Goal: Contribute content: Contribute content

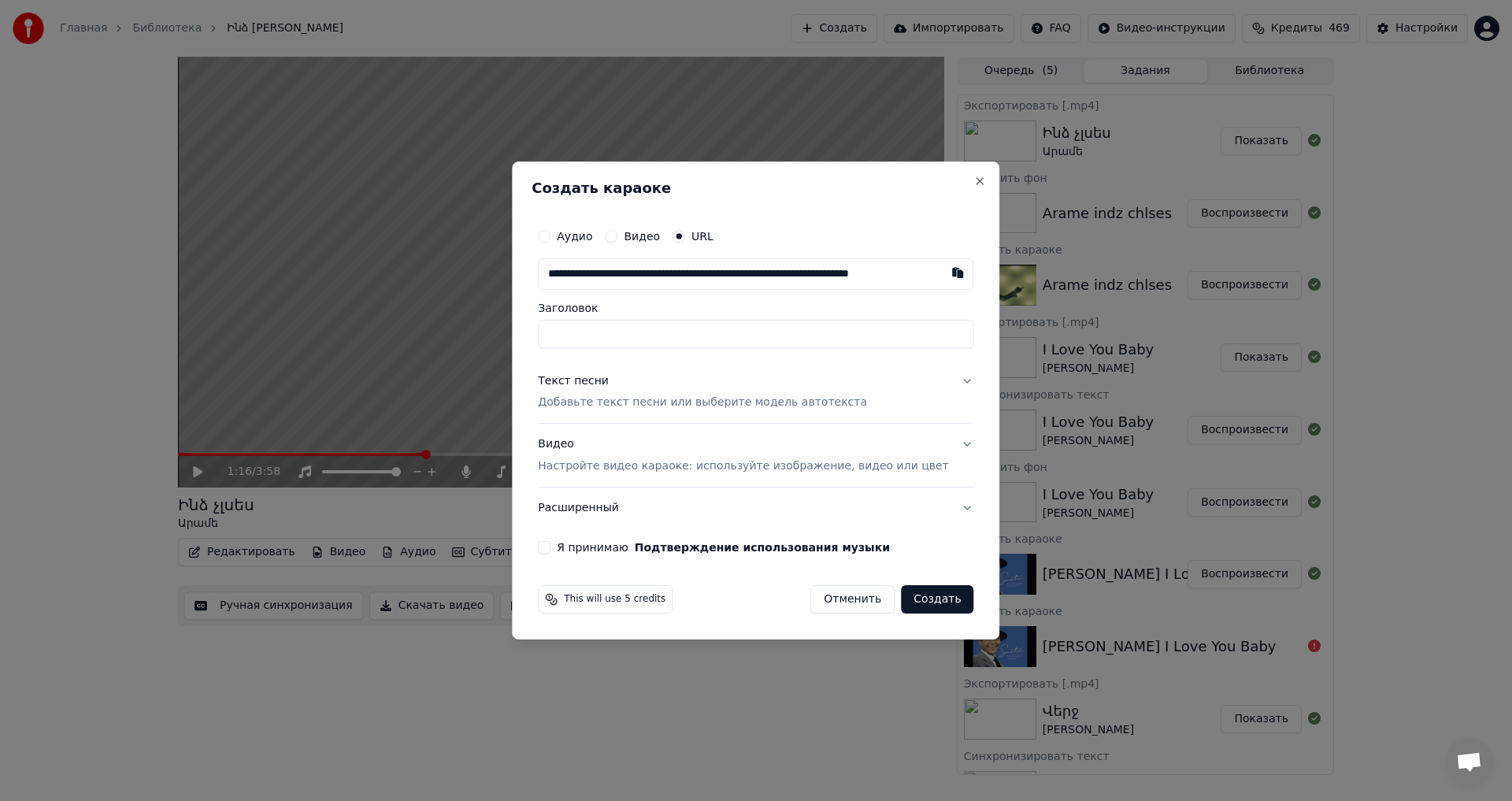
scroll to position [0, 59]
type input "**********"
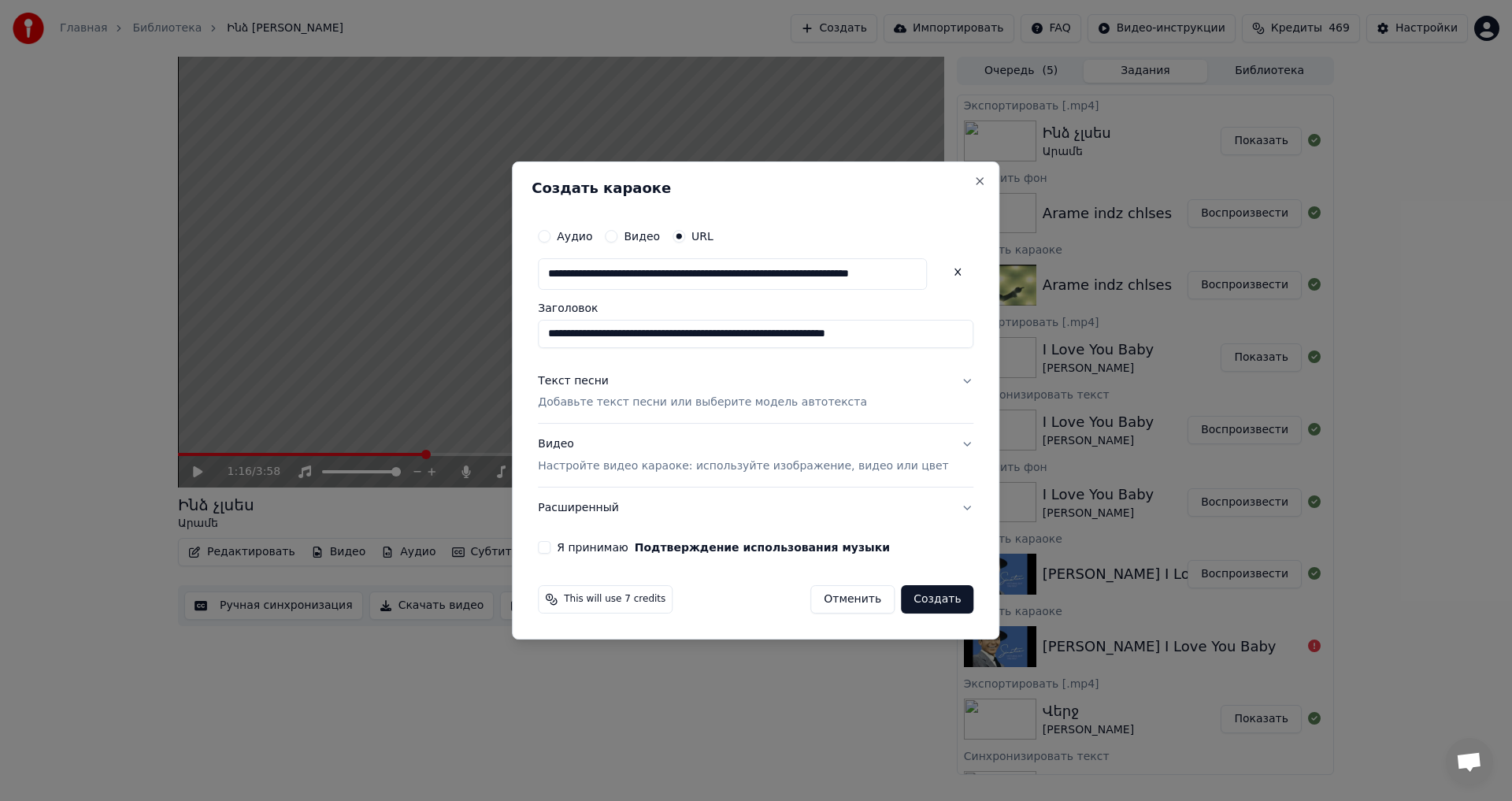
click at [608, 414] on button "Текст песни Добавьте текст песни или выберите модель автотекста" at bounding box center [755, 392] width 435 height 63
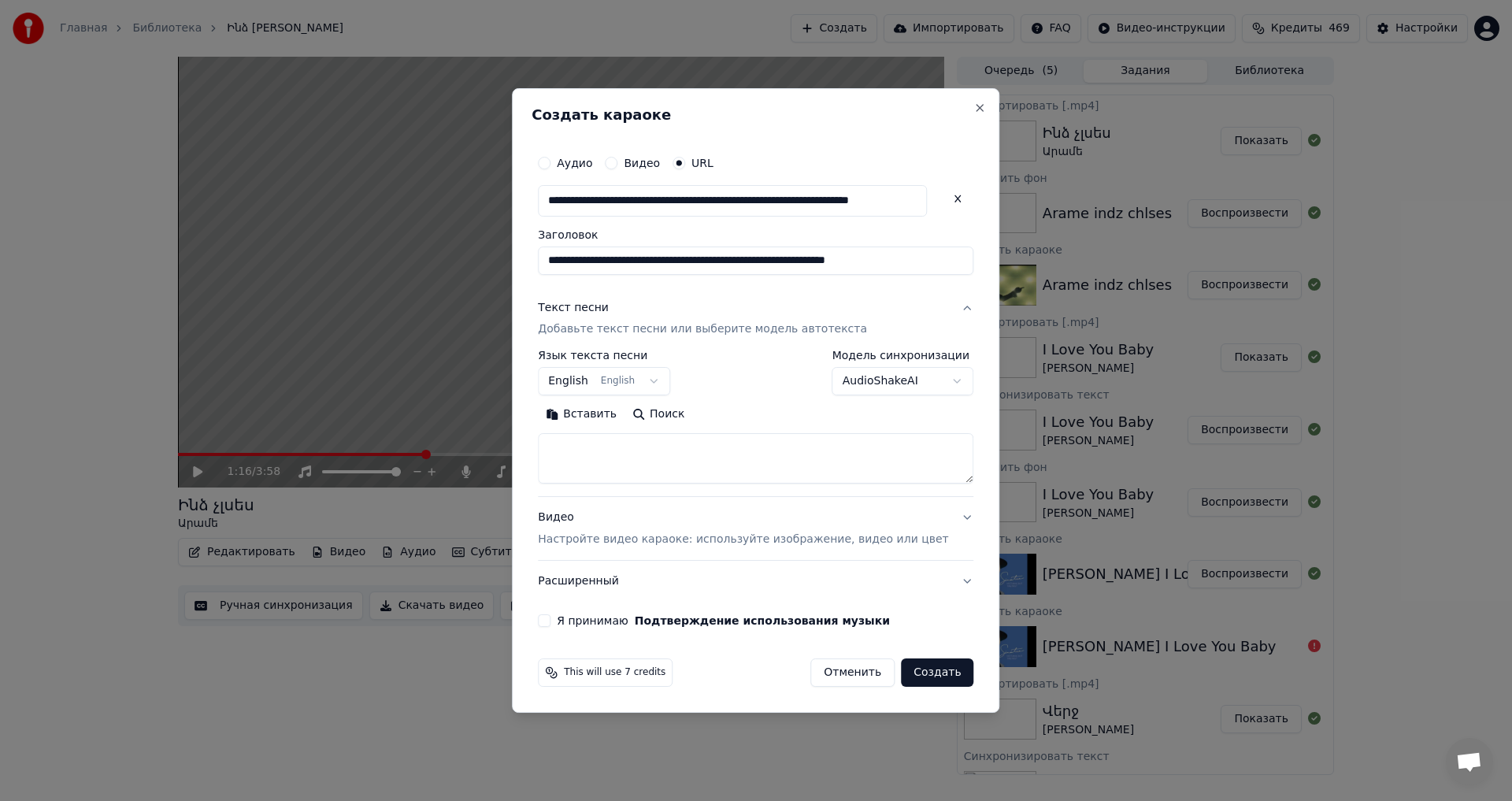
click at [600, 454] on textarea at bounding box center [755, 459] width 435 height 50
paste textarea "**********"
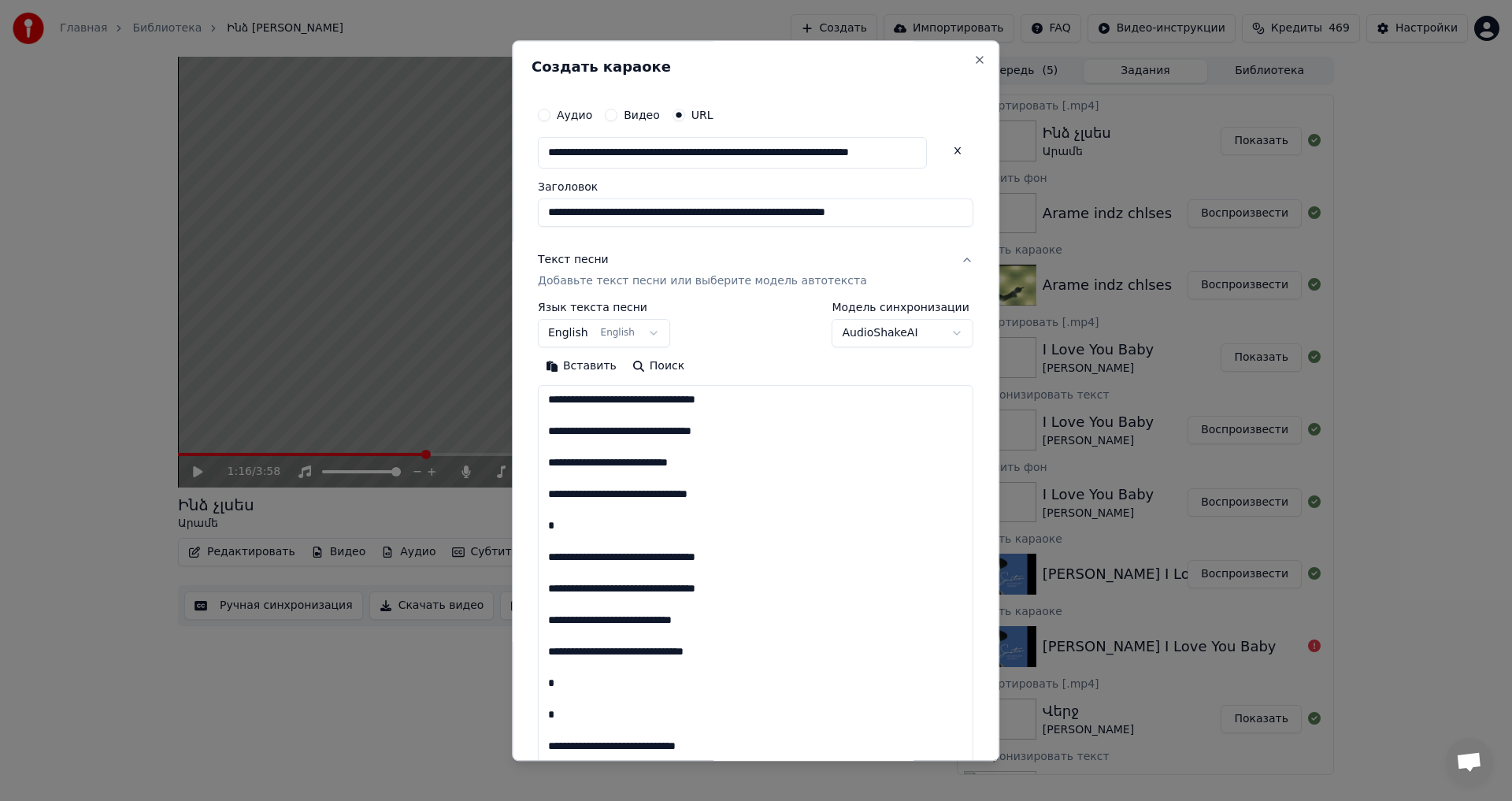
scroll to position [540, 0]
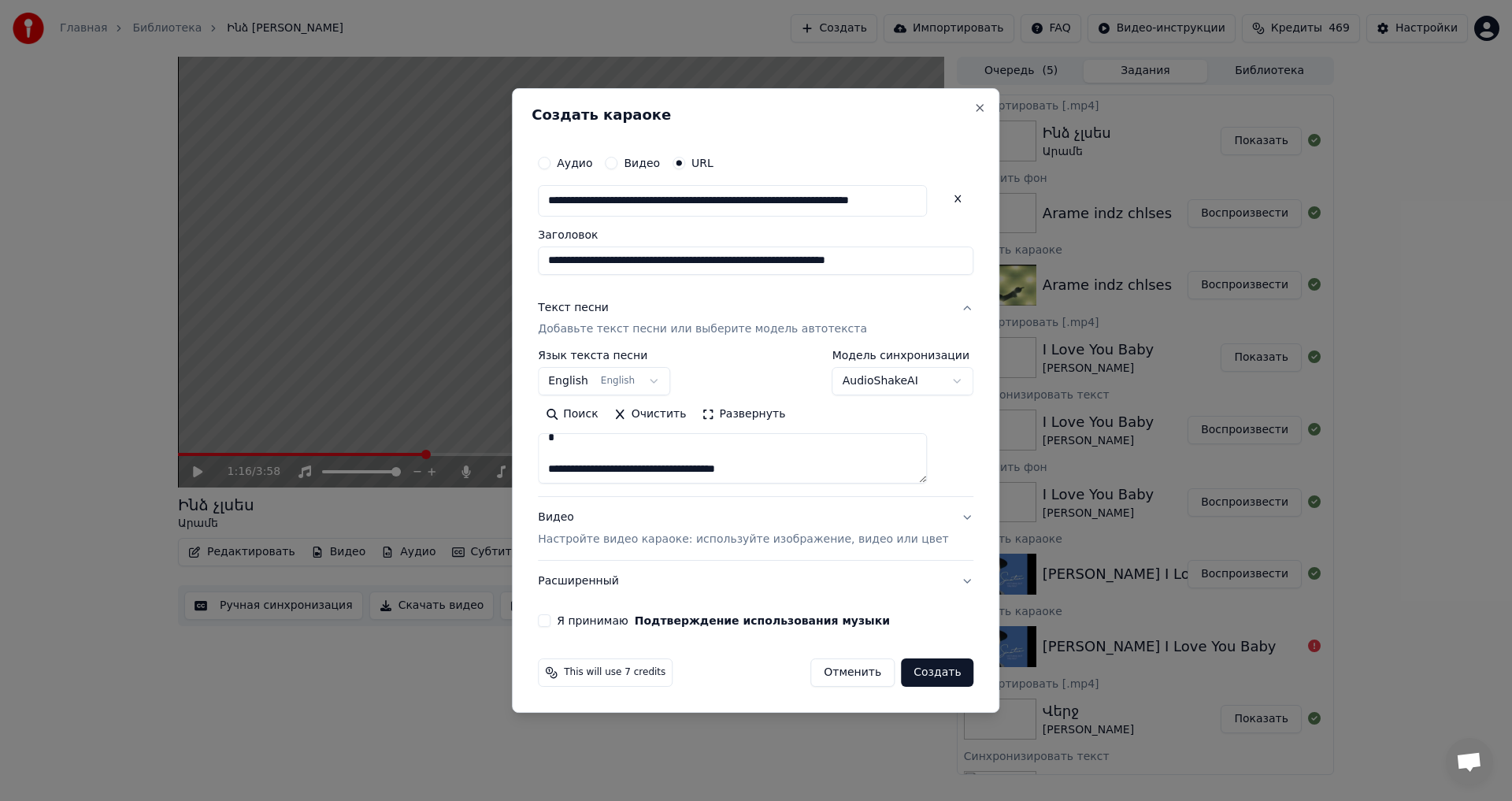
paste textarea "**********"
type textarea "**********"
drag, startPoint x: 817, startPoint y: 473, endPoint x: 567, endPoint y: 415, distance: 256.6
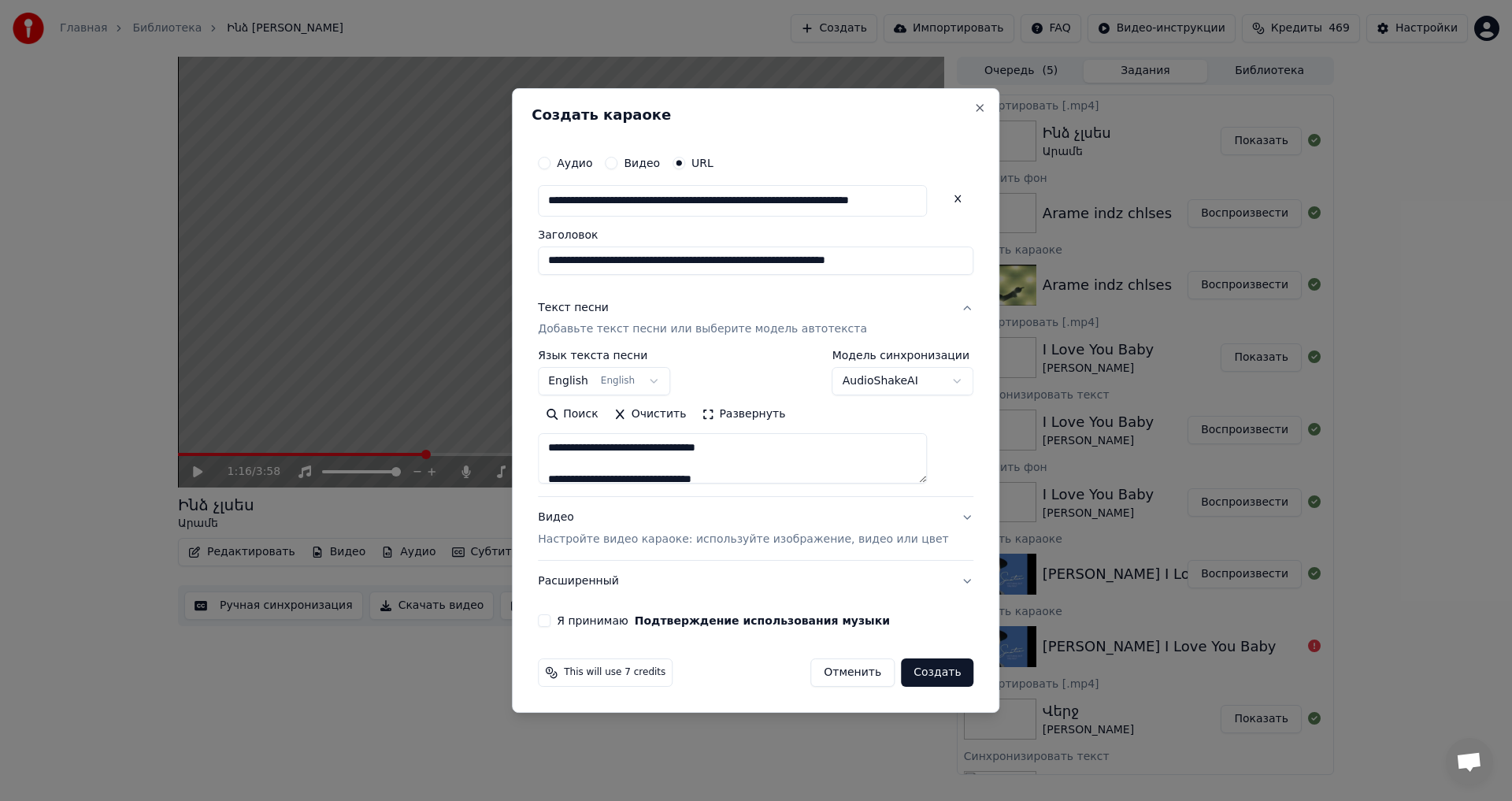
click at [567, 415] on div "Поиск Очистить Развернуть" at bounding box center [755, 443] width 435 height 82
click at [644, 455] on textarea at bounding box center [732, 459] width 389 height 50
paste textarea "**********"
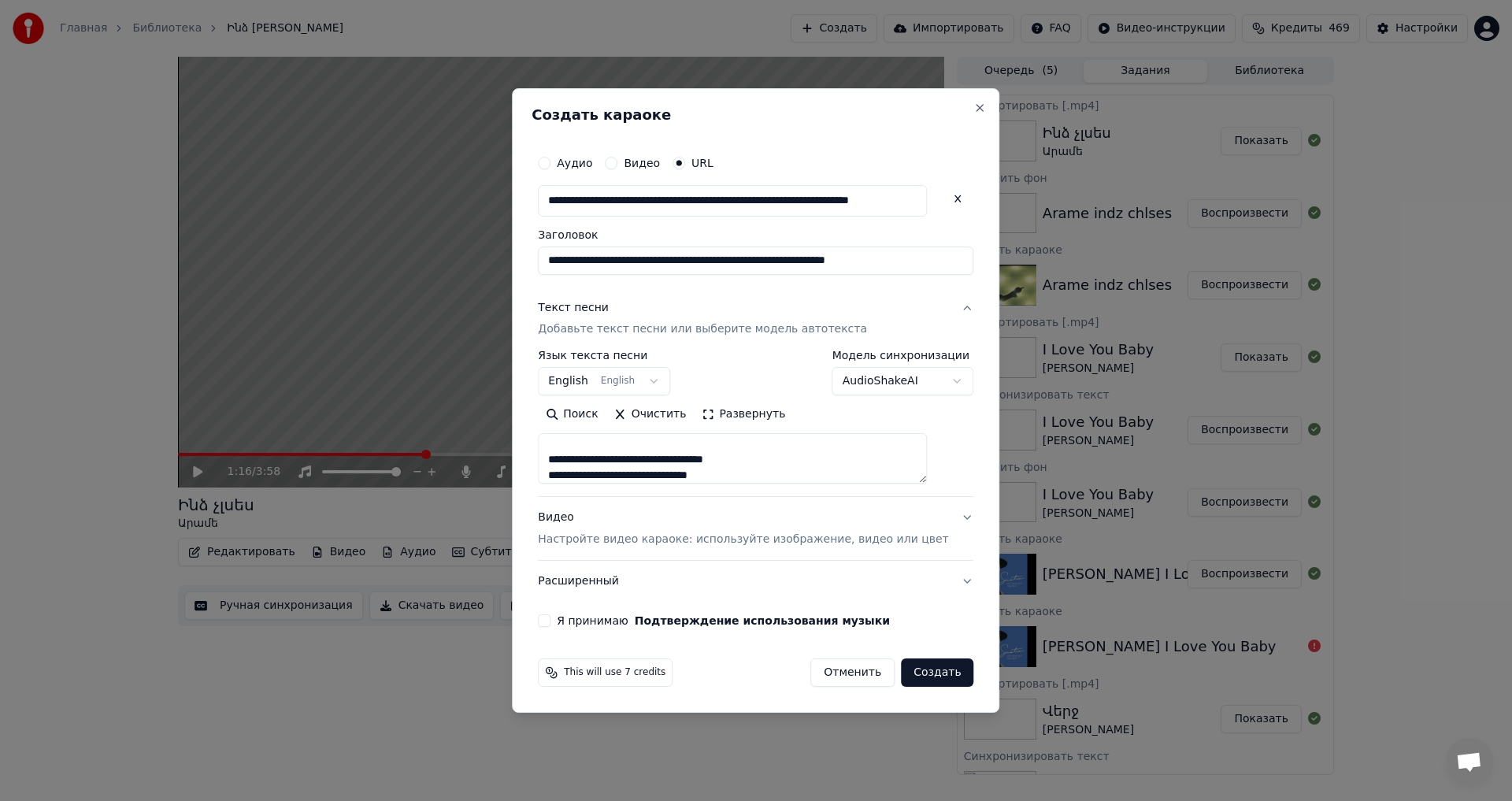
scroll to position [1060, 0]
paste textarea "**********"
type textarea "**********"
click at [550, 621] on button "Я принимаю Подтверждение использования музыки" at bounding box center [544, 621] width 13 height 13
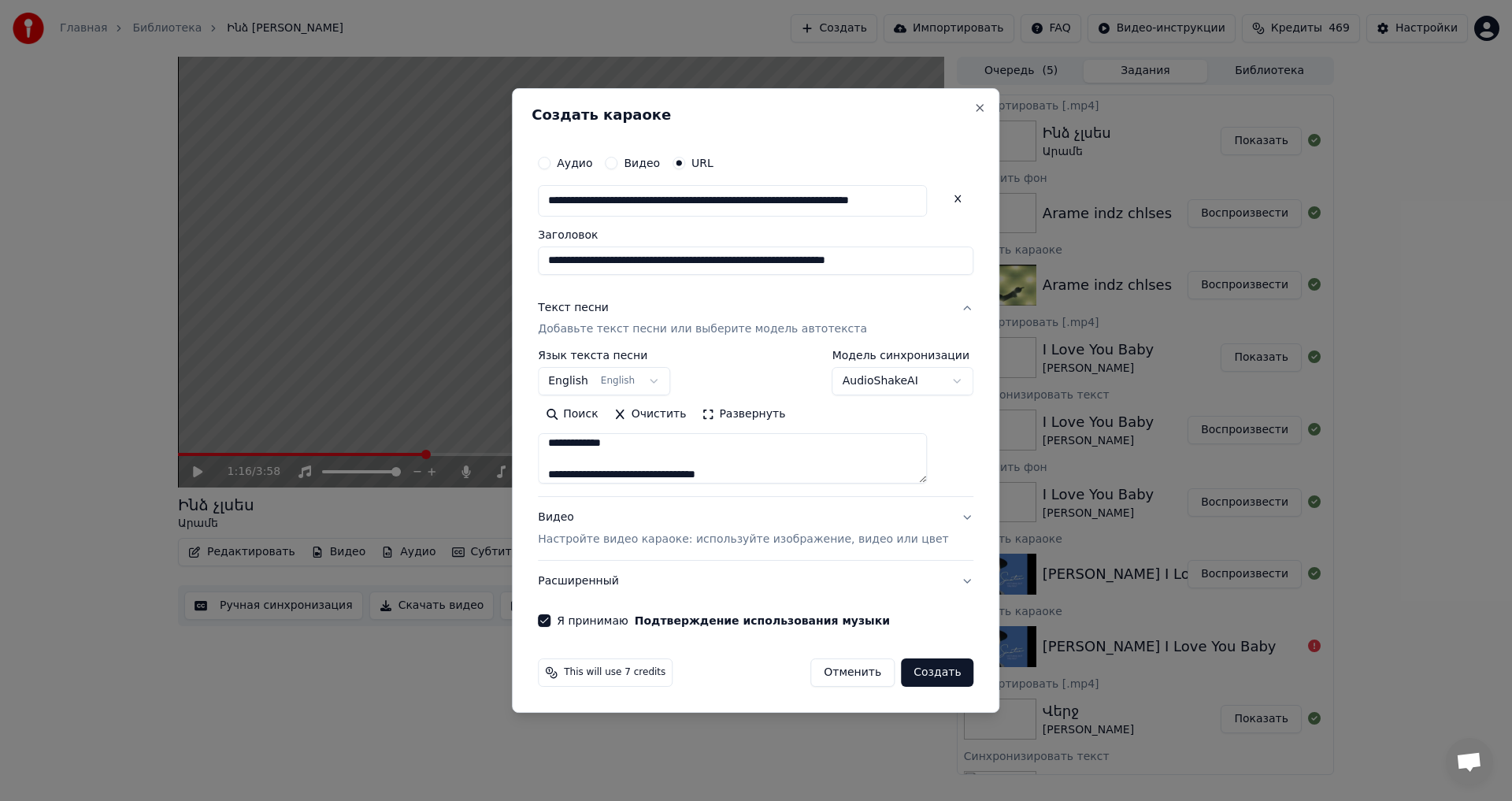
click at [938, 680] on button "Создать" at bounding box center [936, 673] width 73 height 29
select select "**"
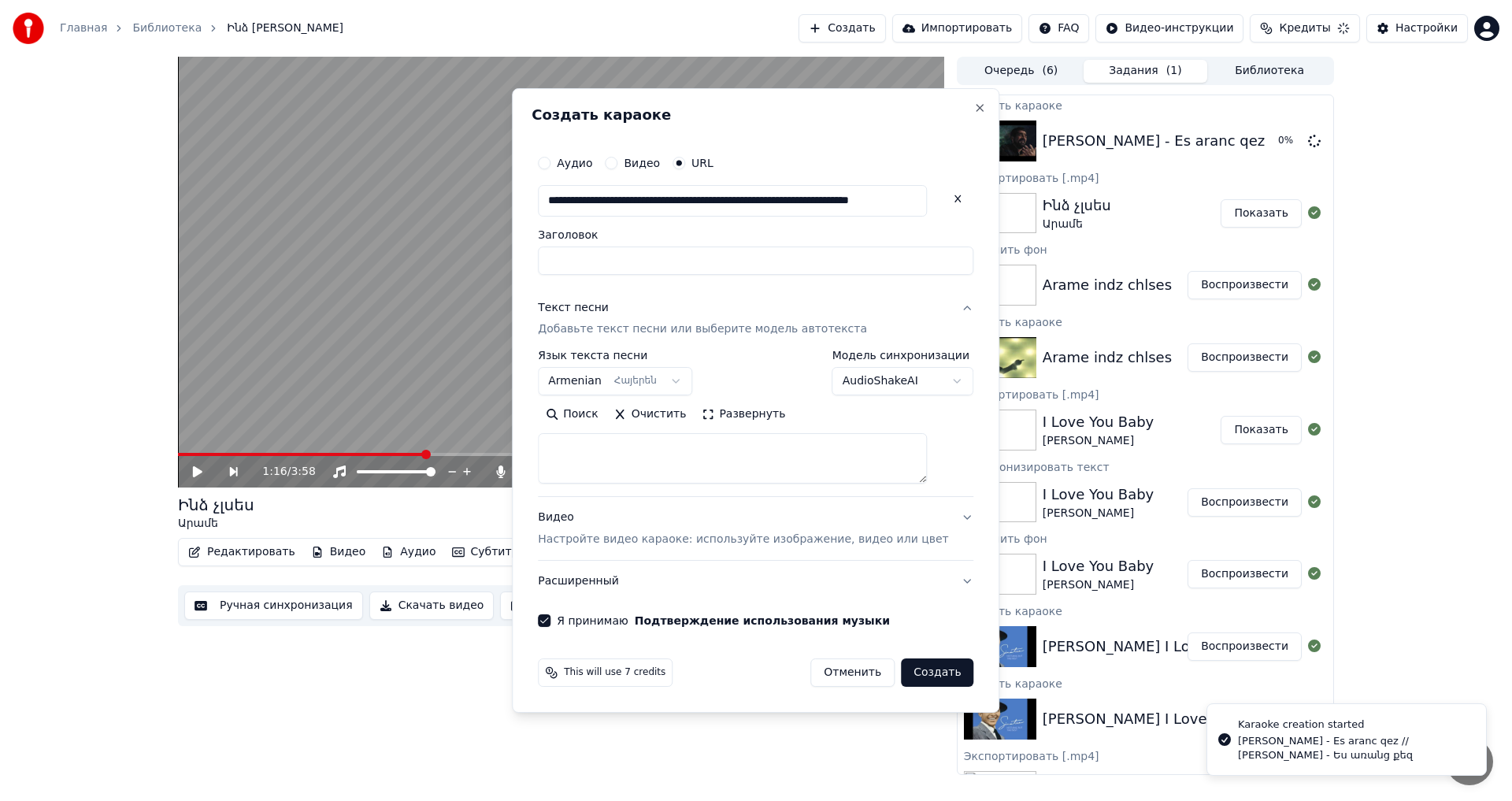
scroll to position [0, 0]
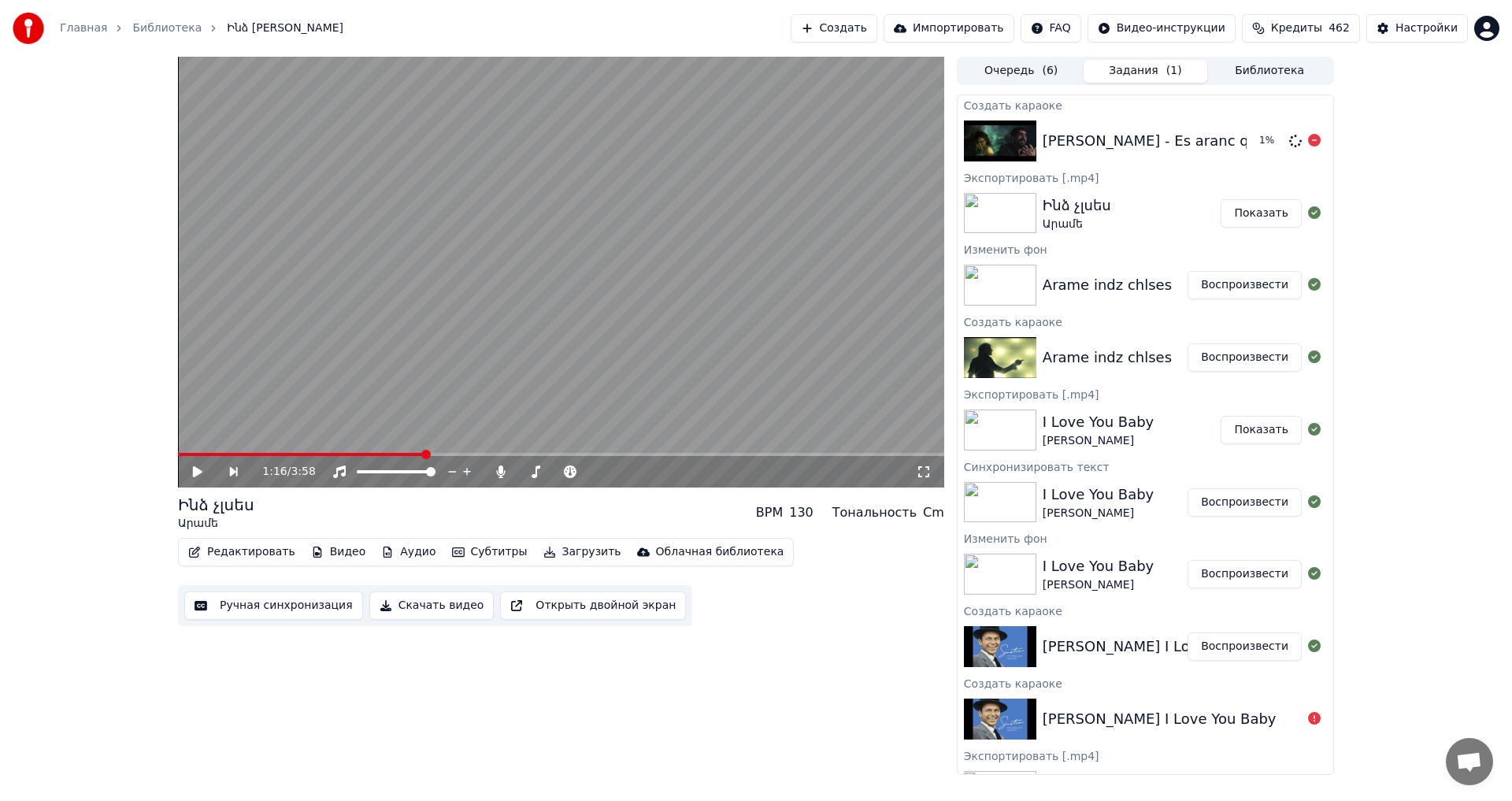
click at [1182, 125] on div "[PERSON_NAME] - Es aranc qez // [PERSON_NAME] - Ես առանց քեզ 1 %" at bounding box center [1146, 141] width 375 height 54
click at [1231, 134] on button "Воспроизвести" at bounding box center [1244, 141] width 114 height 29
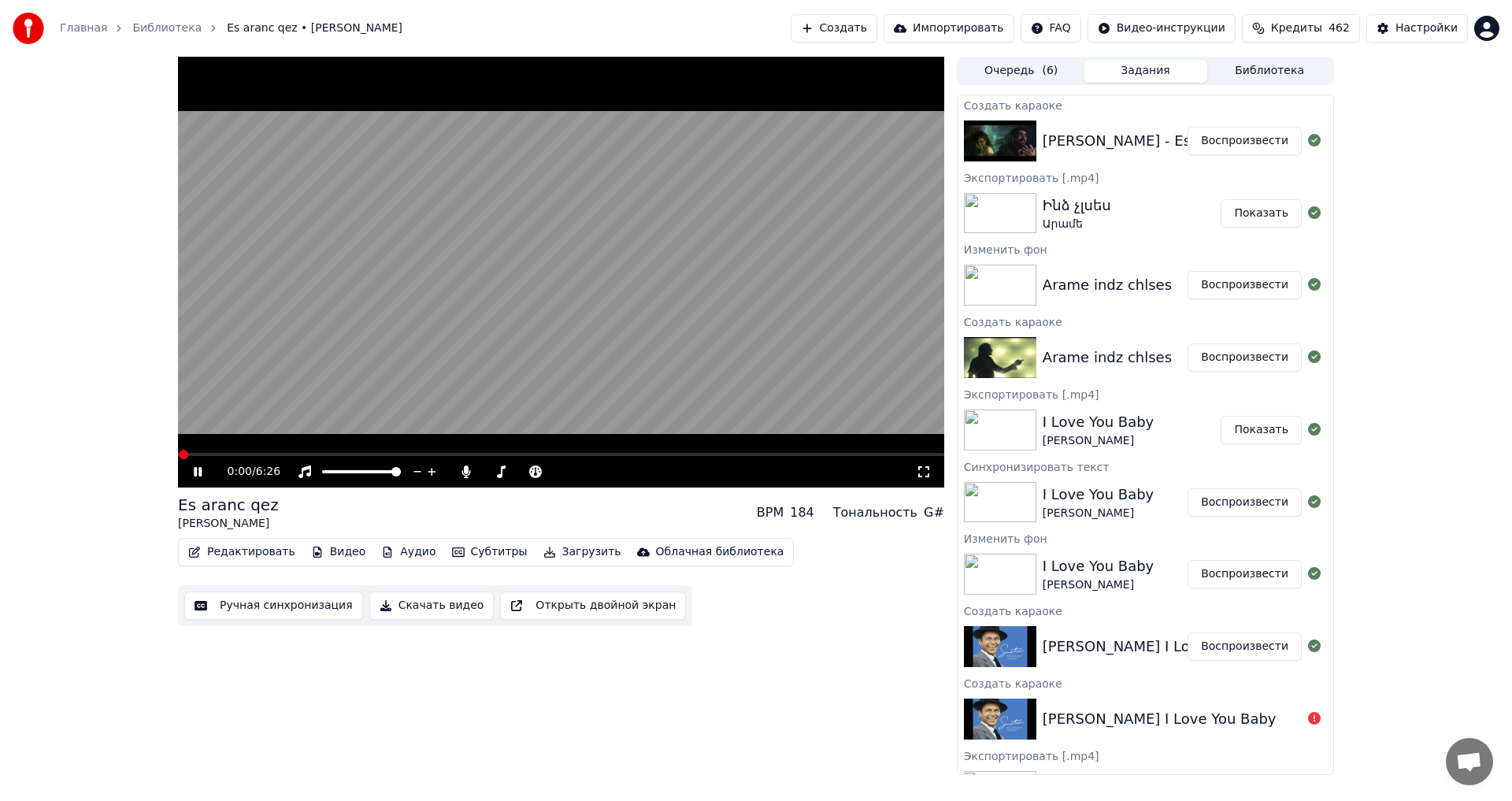
drag, startPoint x: 197, startPoint y: 471, endPoint x: 208, endPoint y: 478, distance: 13.0
click at [197, 470] on icon at bounding box center [198, 471] width 8 height 10
click at [344, 555] on button "Видео" at bounding box center [338, 552] width 67 height 22
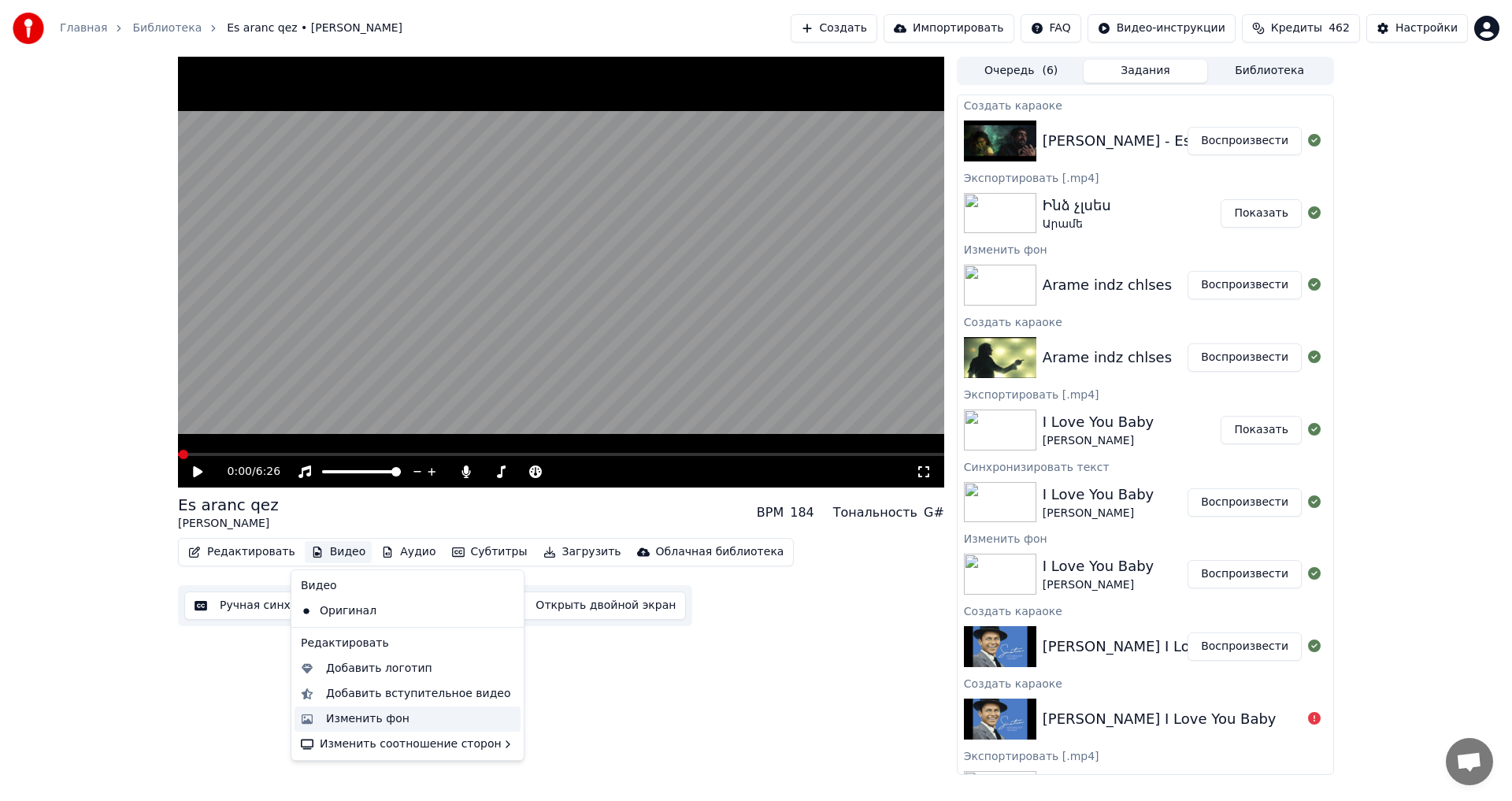
click at [363, 709] on div "Изменить фон" at bounding box center [408, 719] width 226 height 25
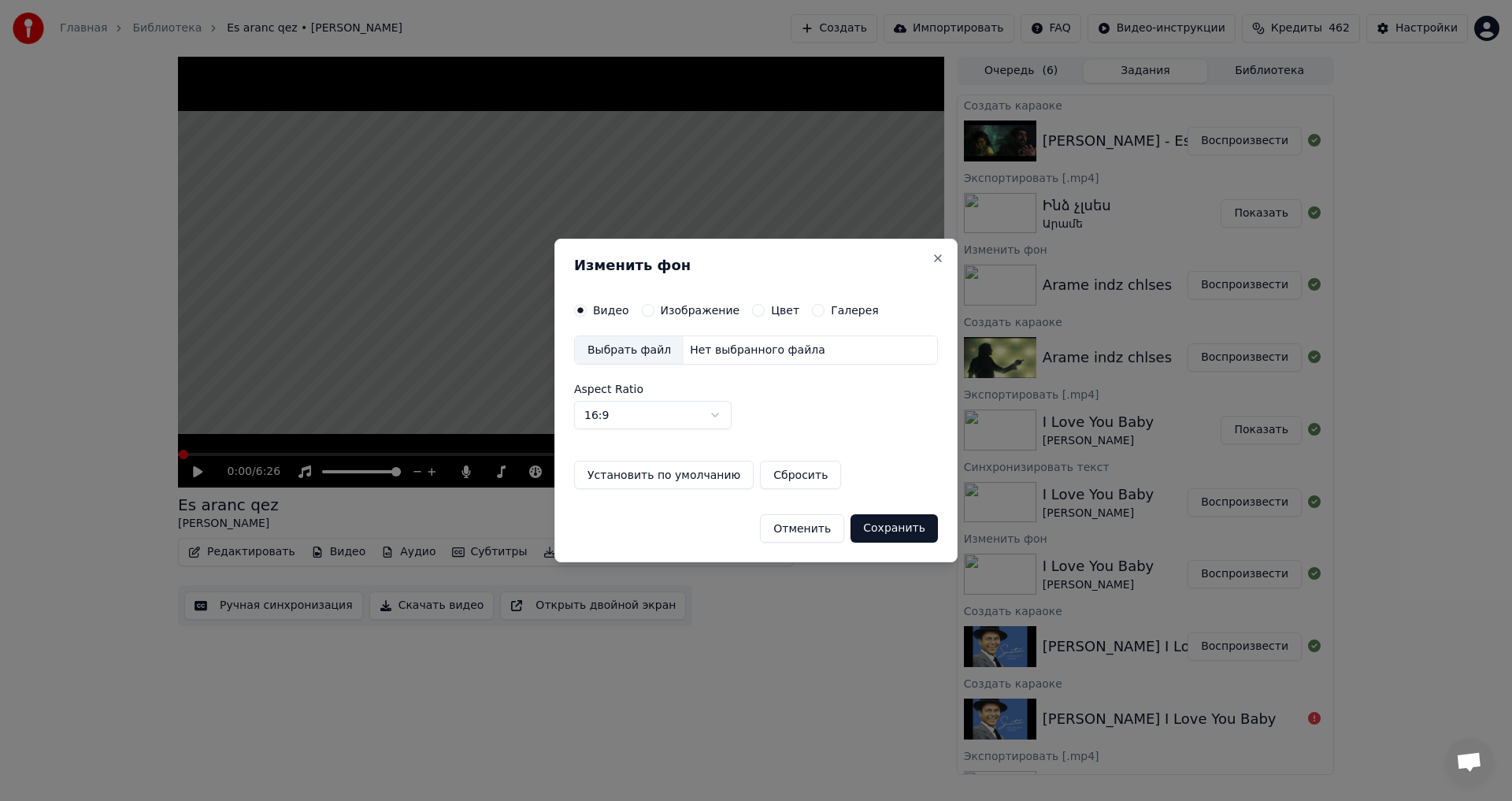
click at [645, 313] on button "Изображение" at bounding box center [648, 311] width 13 height 13
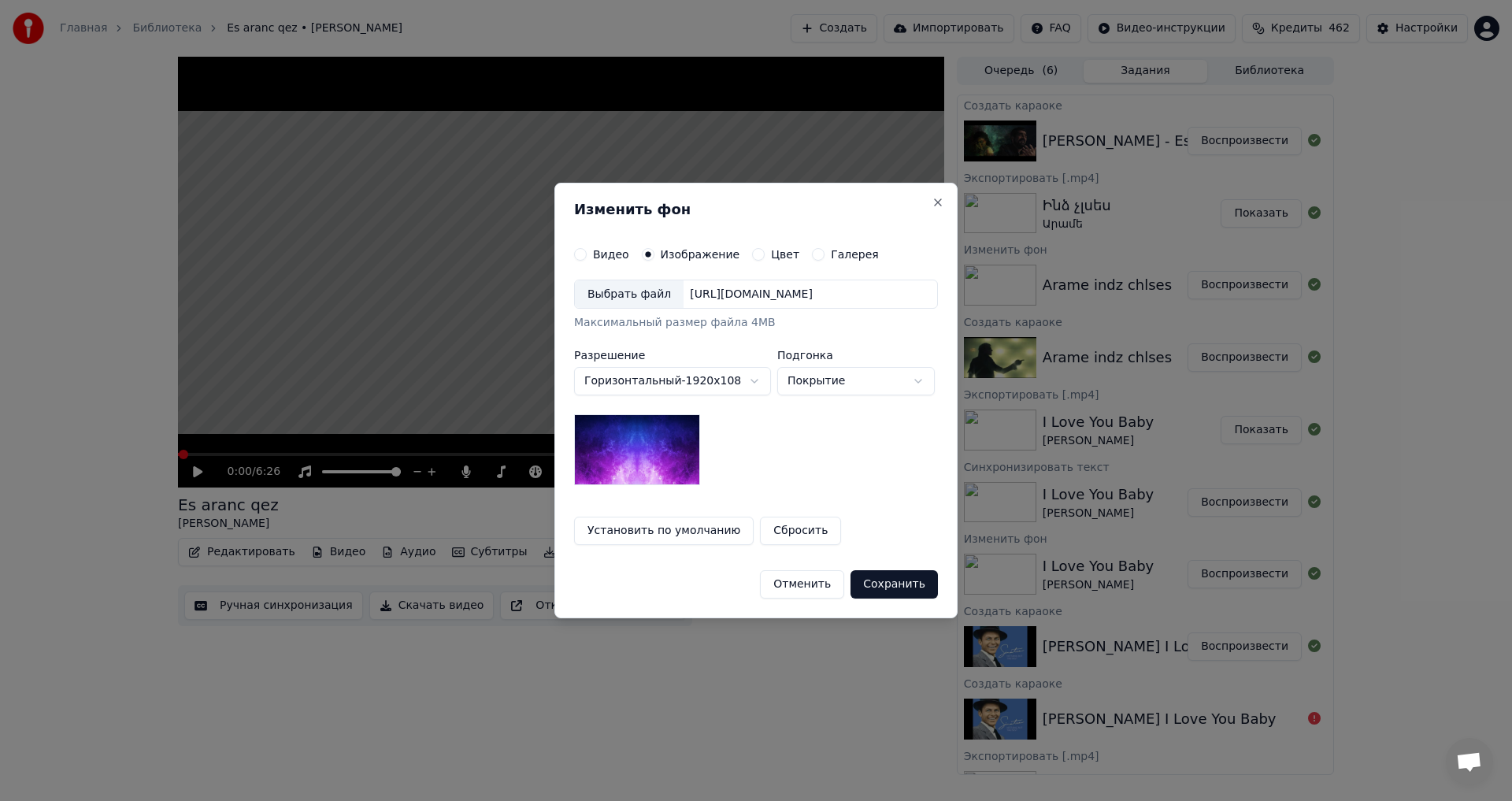
click at [632, 301] on div "Выбрать файл" at bounding box center [629, 295] width 109 height 29
click at [912, 585] on button "Сохранить" at bounding box center [893, 585] width 87 height 29
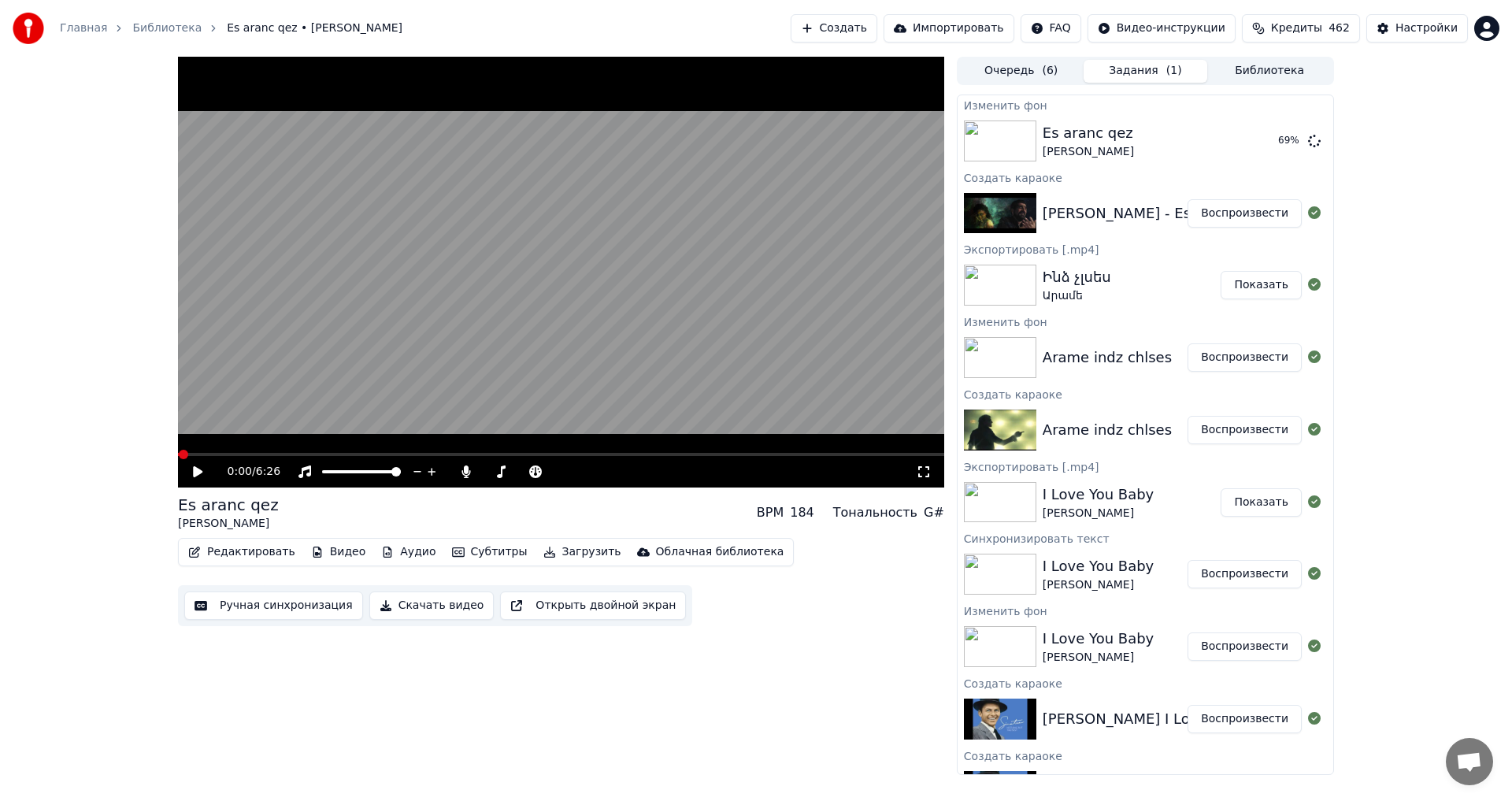
click at [1441, 523] on div "0:00 / 6:26 Es aranc qez [PERSON_NAME] BPM 184 Тональность G# Редактировать Вид…" at bounding box center [756, 416] width 1512 height 718
click at [532, 649] on div "0:00 / 6:26 Es aranc qez [PERSON_NAME] BPM 184 Тональность G# Редактировать Вид…" at bounding box center [560, 416] width 766 height 718
click at [1207, 137] on button "Воспроизвести" at bounding box center [1244, 141] width 114 height 29
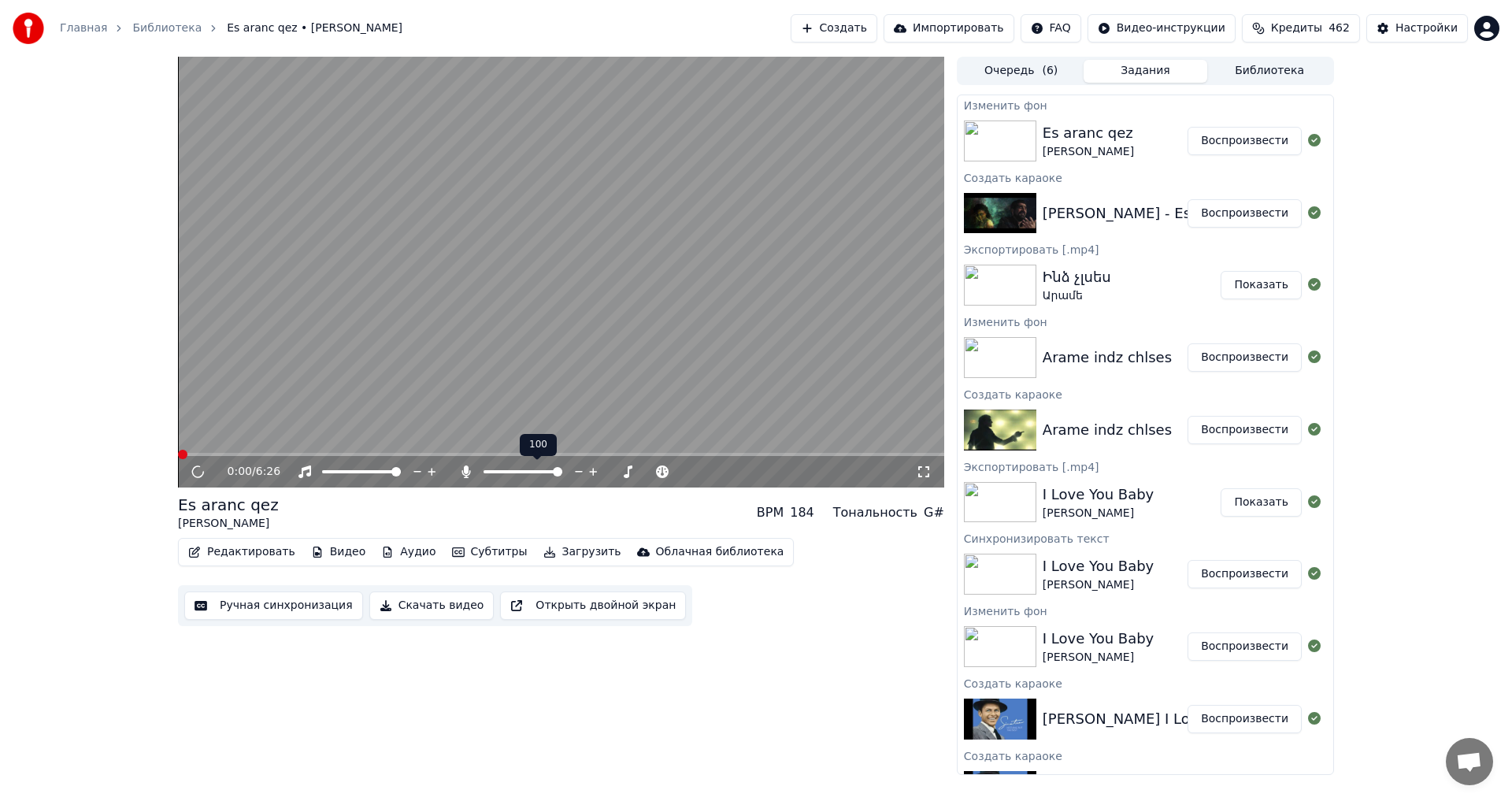
click at [562, 477] on span at bounding box center [558, 471] width 10 height 10
click at [574, 255] on video at bounding box center [560, 272] width 766 height 431
click at [228, 560] on button "Редактировать" at bounding box center [242, 552] width 119 height 22
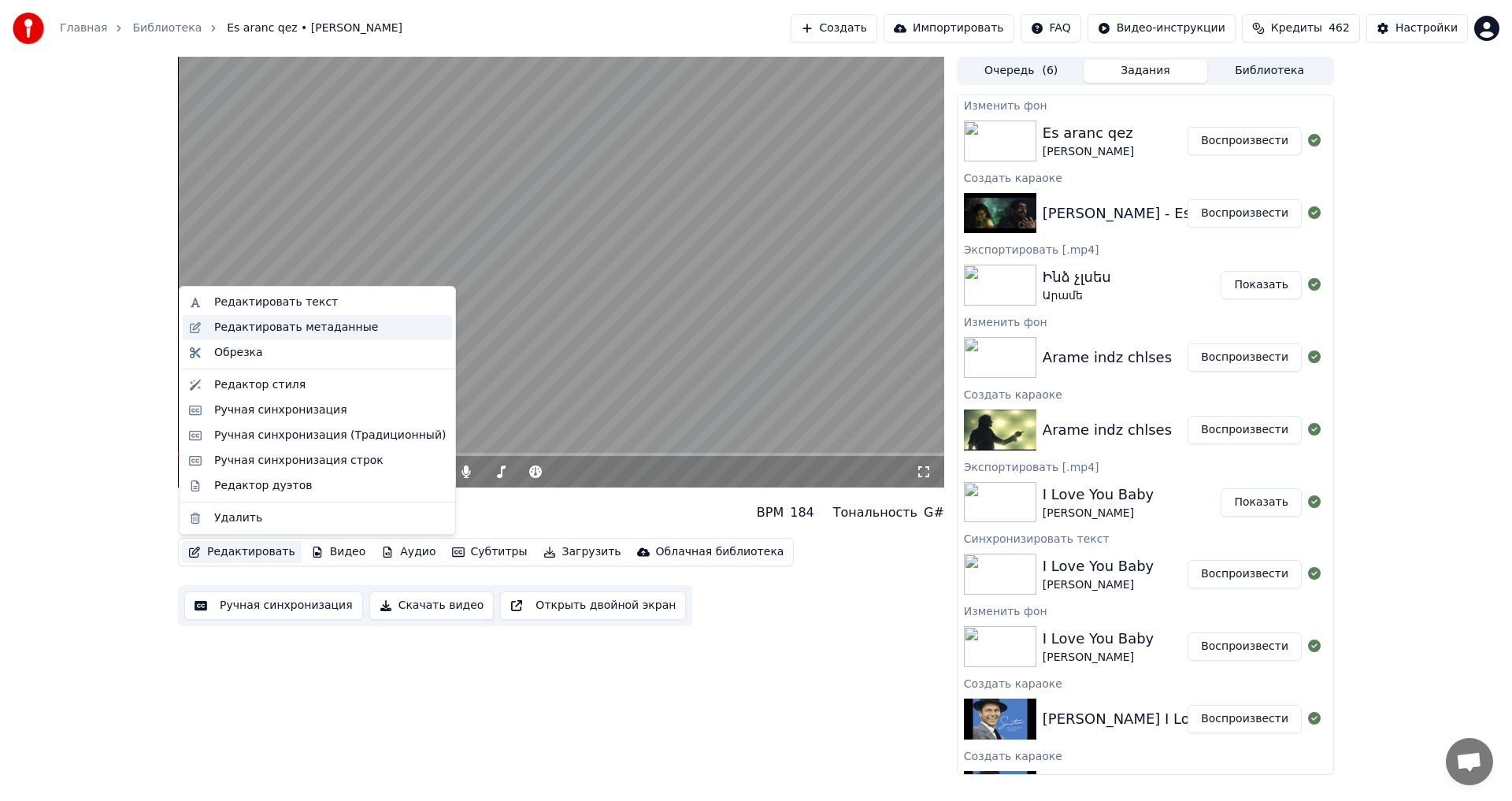
click at [236, 330] on div "Редактировать метаданные" at bounding box center [296, 328] width 163 height 16
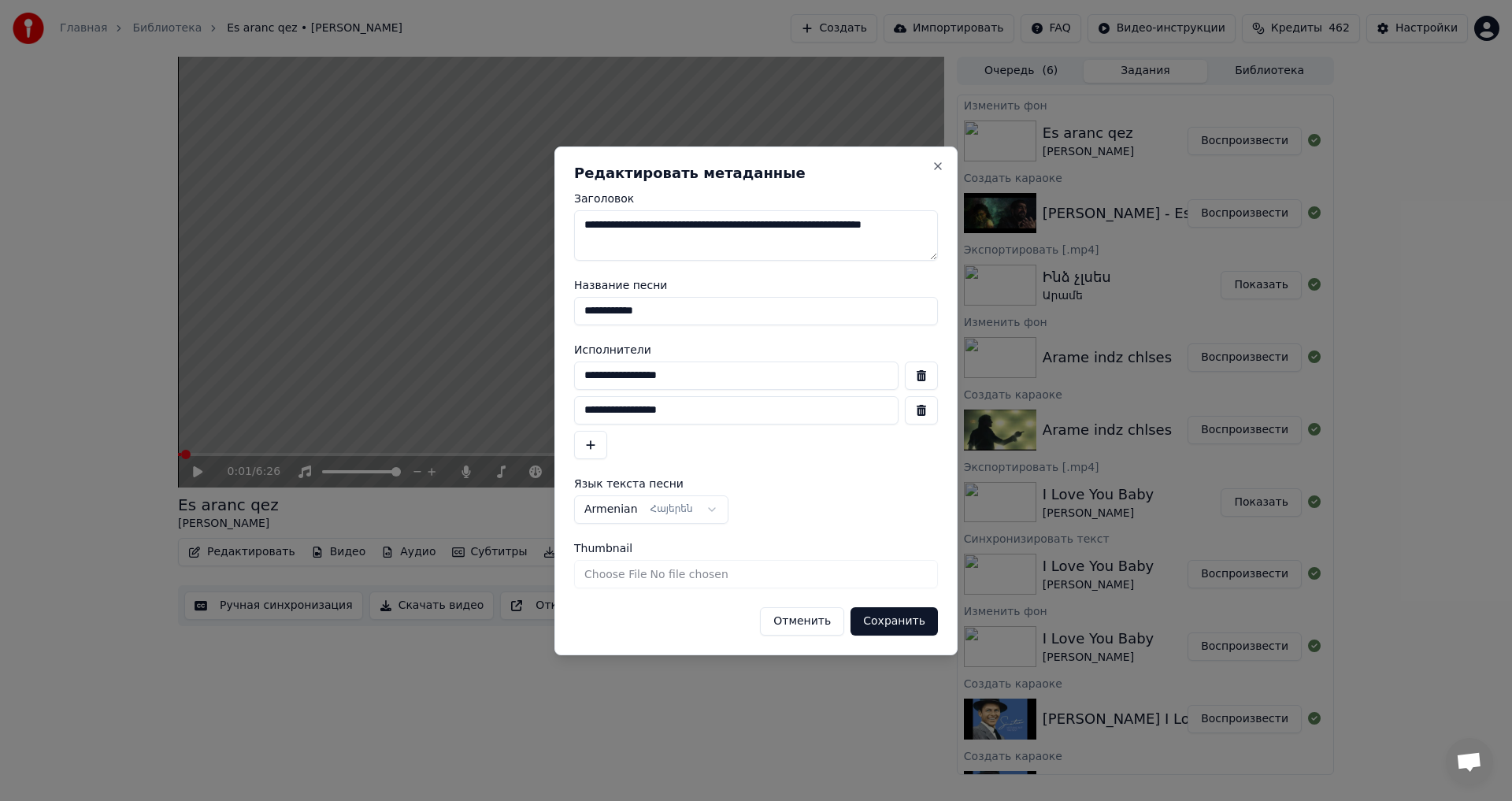
click at [907, 375] on button "button" at bounding box center [921, 376] width 33 height 29
type input "**********"
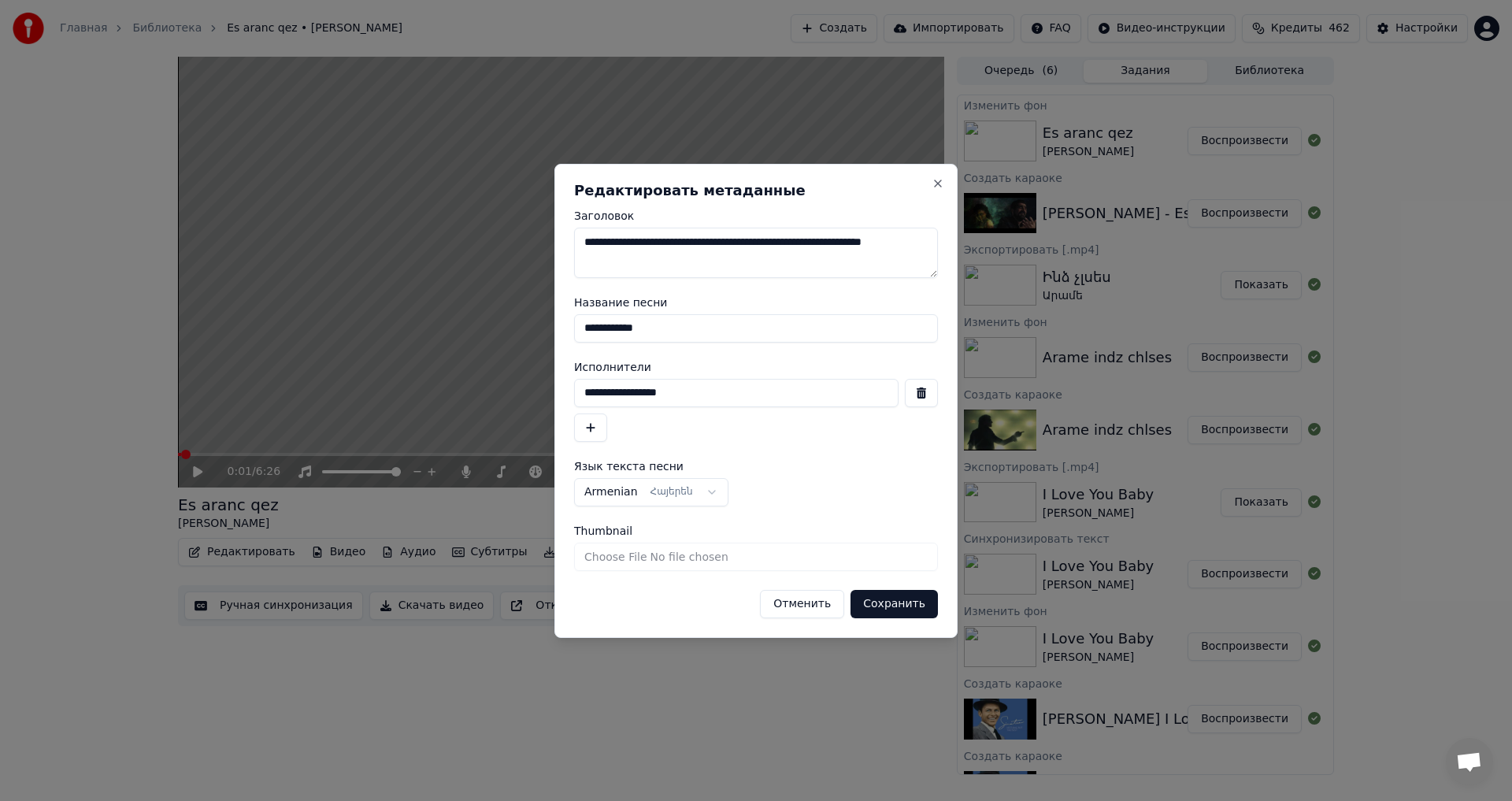
drag, startPoint x: 764, startPoint y: 243, endPoint x: 556, endPoint y: 243, distance: 208.0
click at [556, 243] on div "**********" at bounding box center [756, 400] width 403 height 474
drag, startPoint x: 805, startPoint y: 247, endPoint x: 708, endPoint y: 250, distance: 97.0
click at [708, 250] on textarea "**********" at bounding box center [755, 252] width 364 height 50
type textarea "**********"
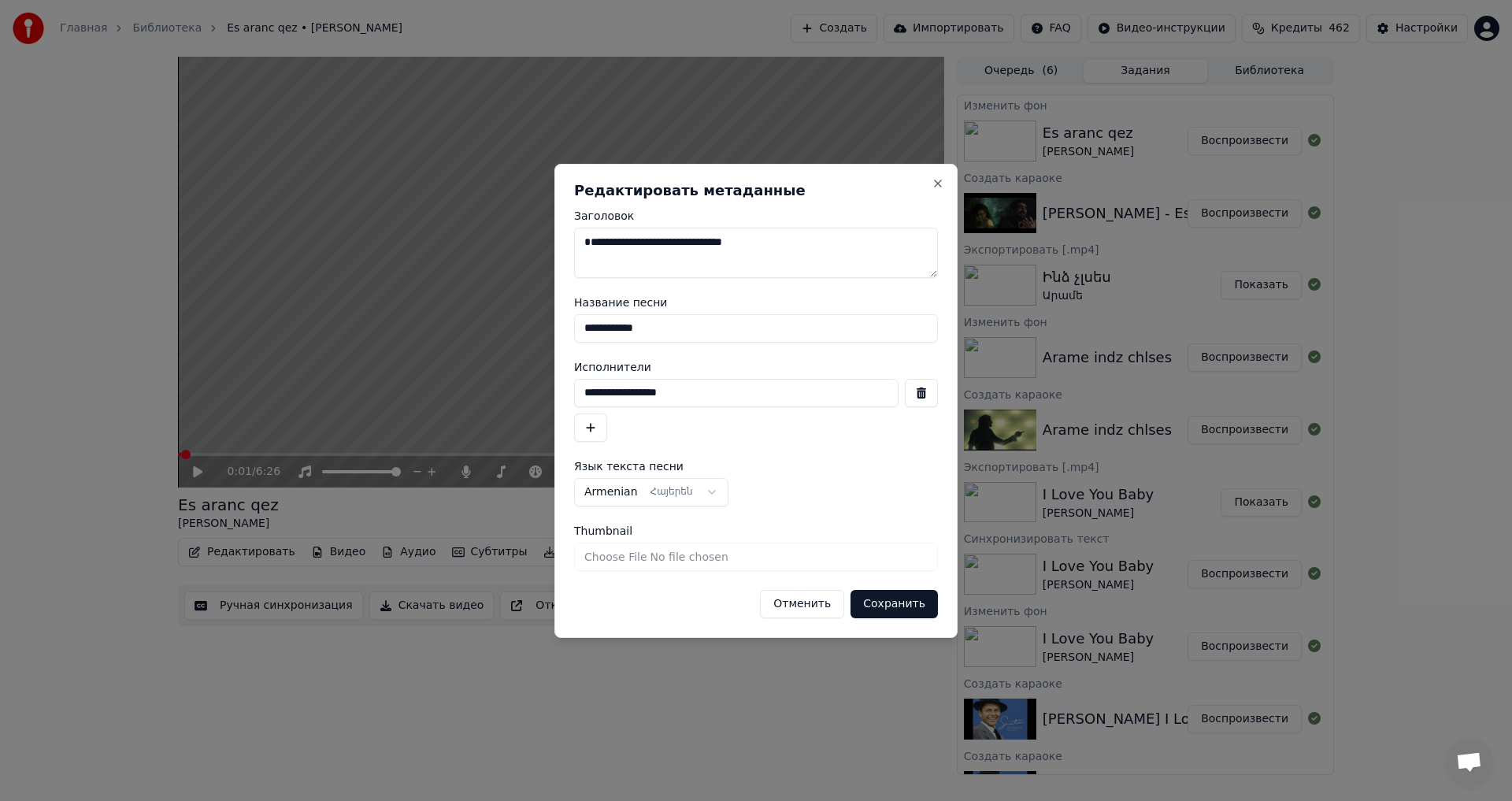
drag, startPoint x: 680, startPoint y: 324, endPoint x: 445, endPoint y: 295, distance: 236.8
click at [445, 295] on body "Главная Библиотека Es aranc qez • [PERSON_NAME] • [PERSON_NAME] Создать Импорти…" at bounding box center [756, 400] width 1512 height 801
paste input
type input "**********"
click at [910, 604] on button "Сохранить" at bounding box center [893, 604] width 87 height 29
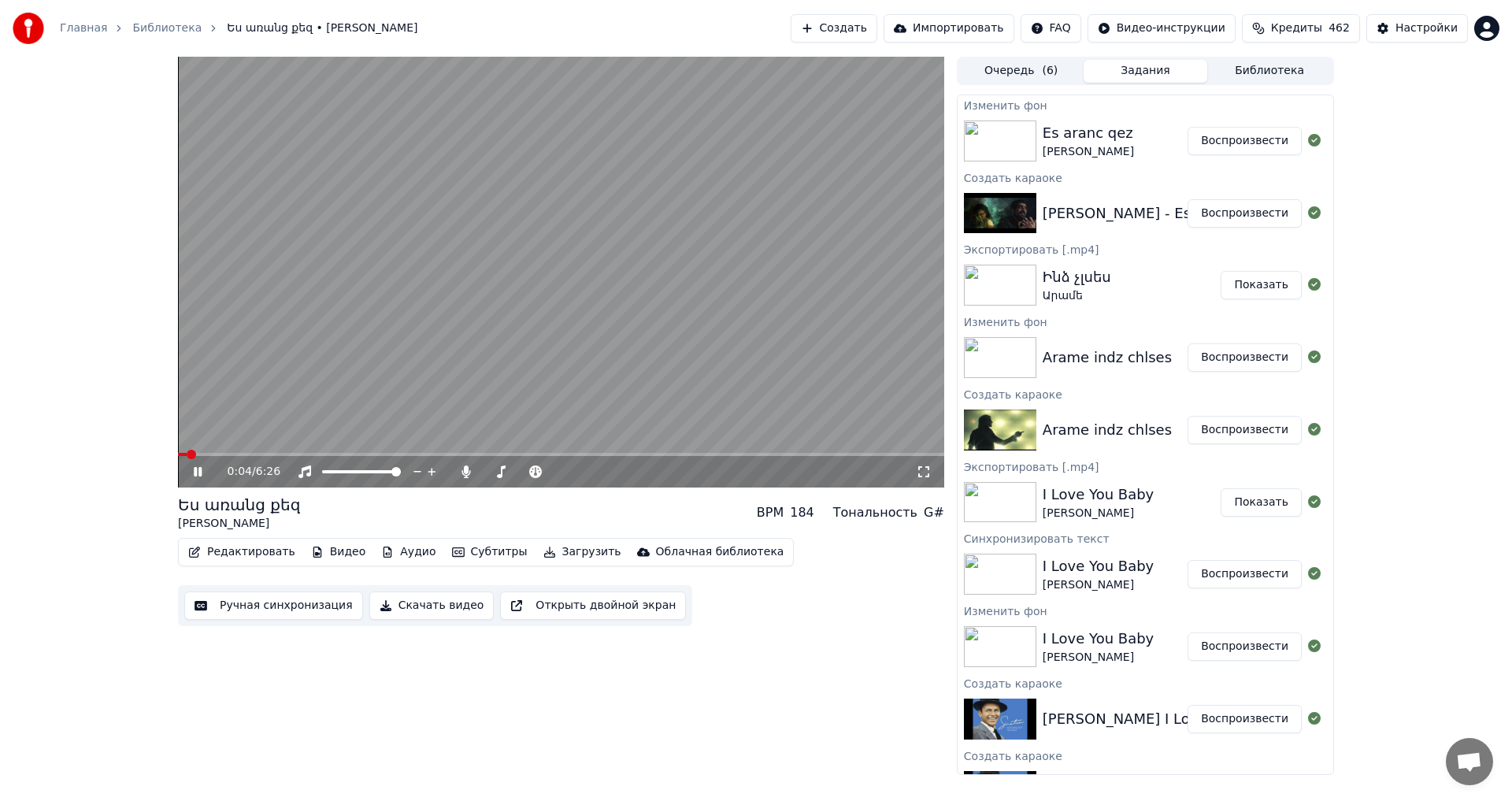
click at [276, 453] on span at bounding box center [560, 454] width 766 height 4
click at [319, 458] on div "0:53 / 6:26" at bounding box center [560, 471] width 766 height 31
click at [317, 453] on span at bounding box center [560, 454] width 766 height 4
click at [300, 454] on span at bounding box center [248, 454] width 141 height 4
click at [281, 454] on span at bounding box center [240, 454] width 125 height 4
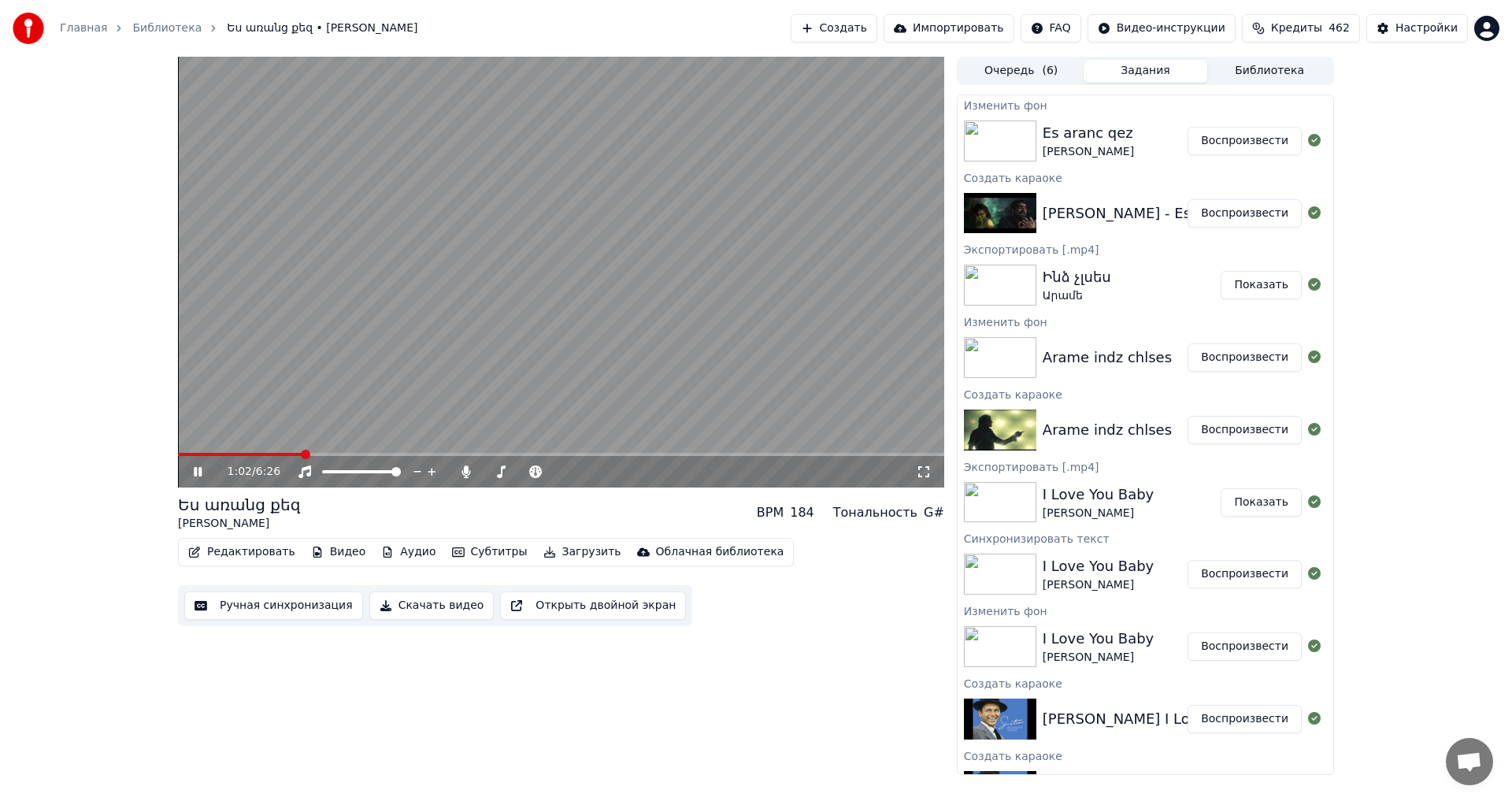
drag, startPoint x: 625, startPoint y: 254, endPoint x: 612, endPoint y: 253, distance: 13.0
click at [625, 253] on video at bounding box center [560, 272] width 766 height 431
click at [245, 568] on div "Редактировать Видео Аудио Субтитры Загрузить Облачная библиотека Ручная синхрон…" at bounding box center [560, 582] width 766 height 88
click at [261, 549] on button "Редактировать" at bounding box center [242, 552] width 119 height 22
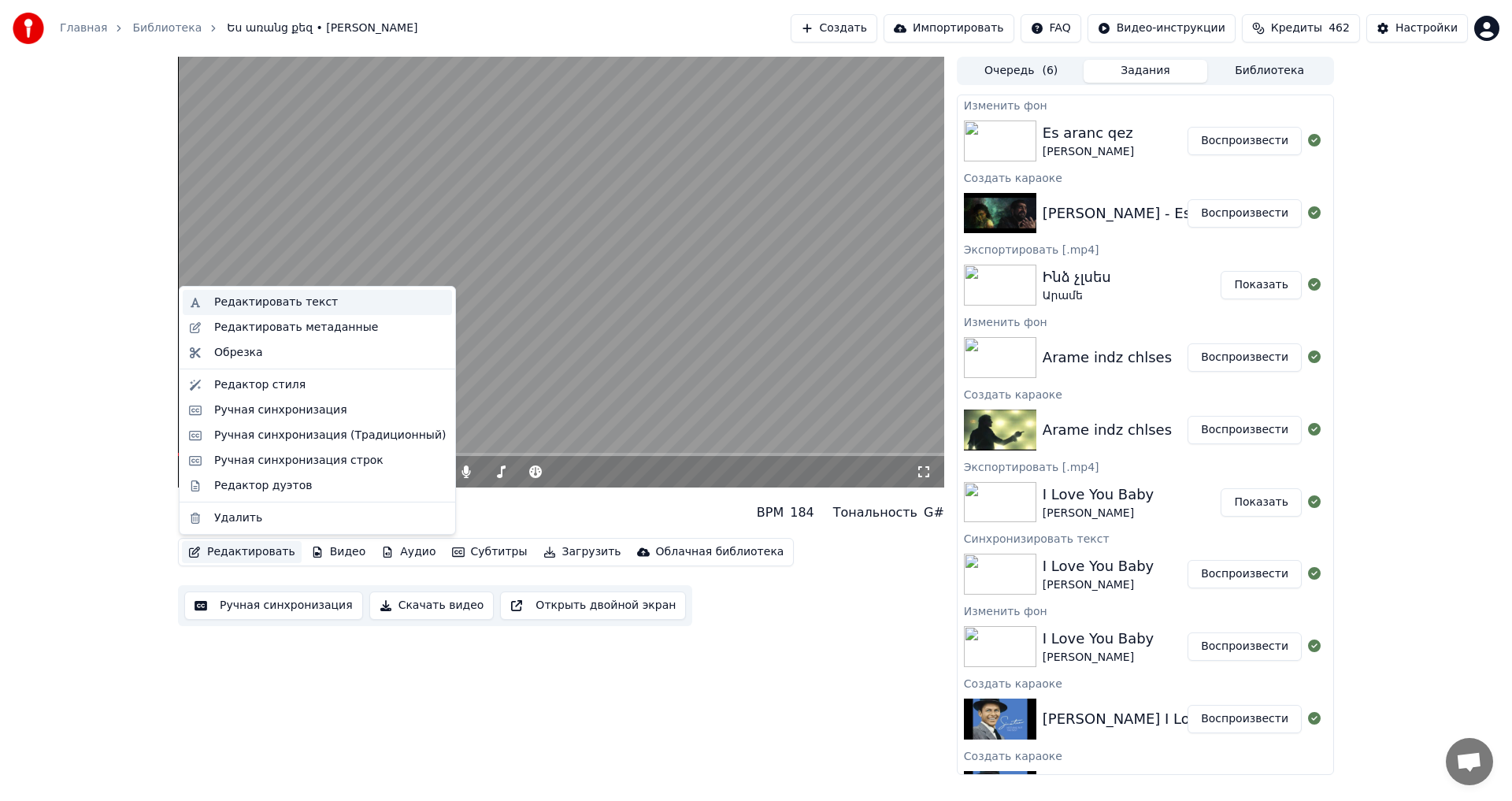
click at [272, 303] on div "Редактировать текст" at bounding box center [277, 303] width 124 height 16
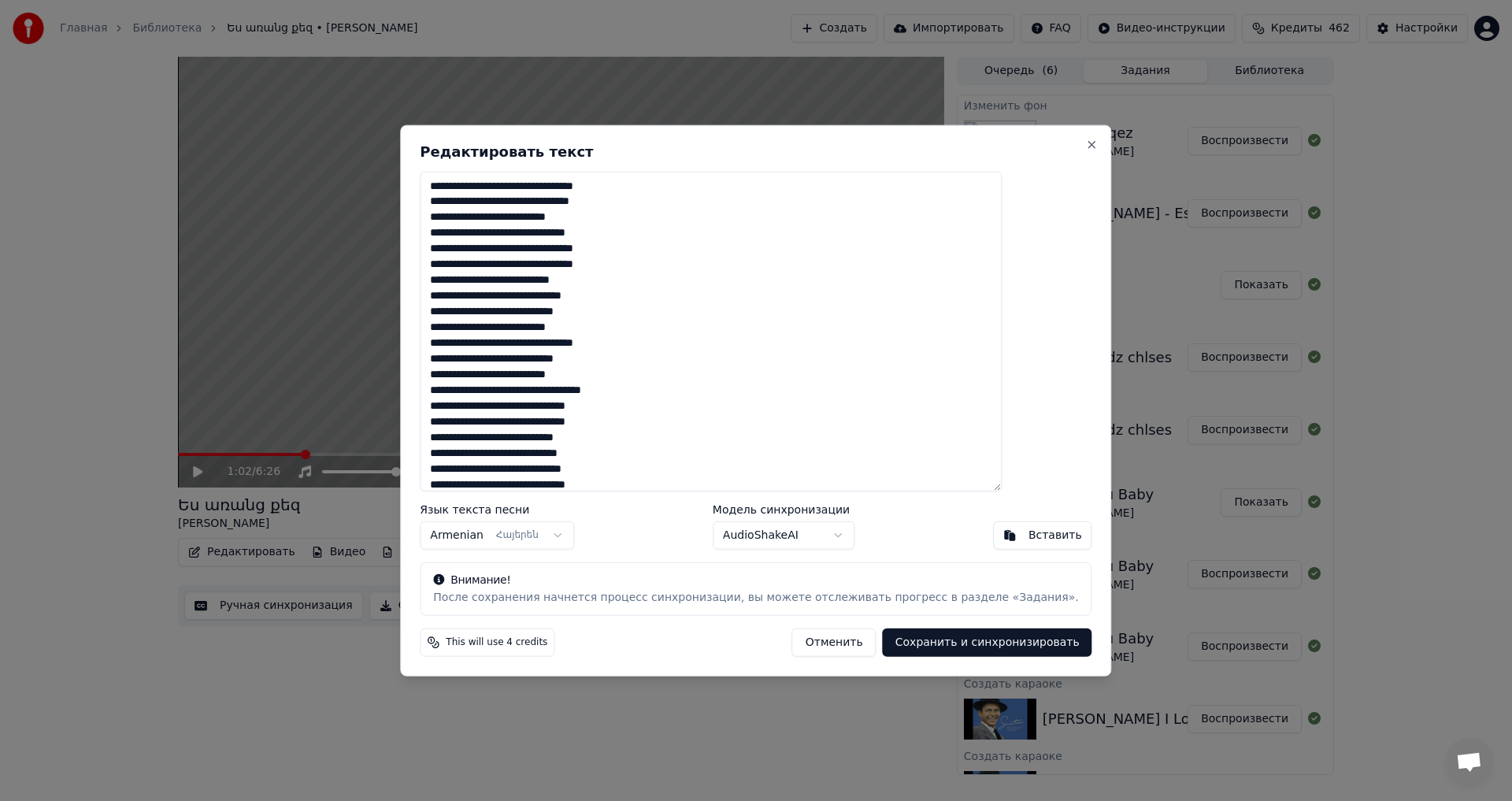
click at [541, 189] on textarea at bounding box center [711, 330] width 582 height 321
click at [541, 253] on textarea at bounding box center [711, 330] width 582 height 321
click at [546, 252] on textarea at bounding box center [711, 330] width 582 height 321
click at [541, 254] on textarea at bounding box center [711, 330] width 582 height 321
click at [568, 456] on textarea at bounding box center [711, 330] width 582 height 321
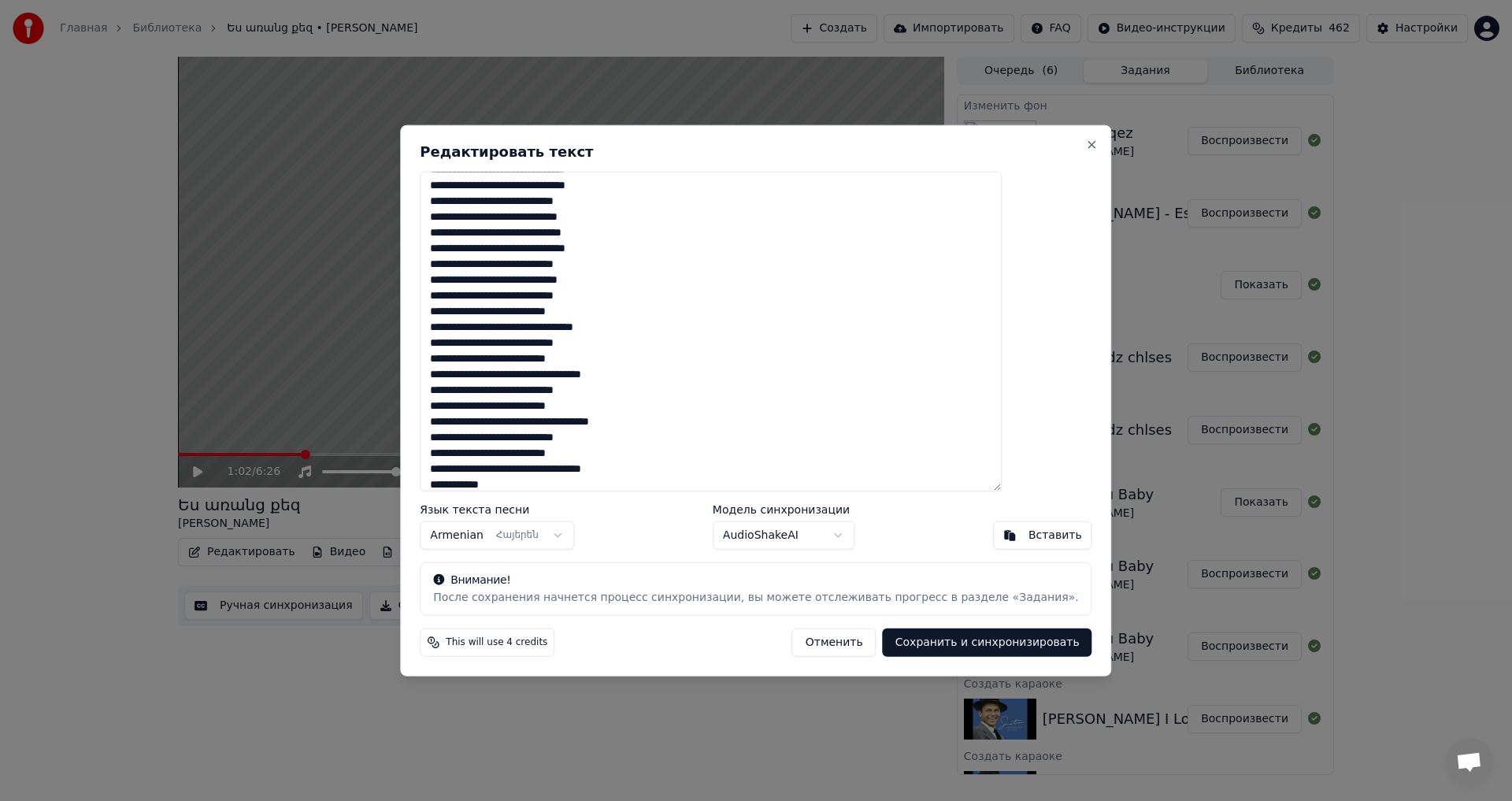
scroll to position [315, 0]
type textarea "**********"
click at [976, 650] on button "Сохранить и синхронизировать" at bounding box center [987, 643] width 209 height 29
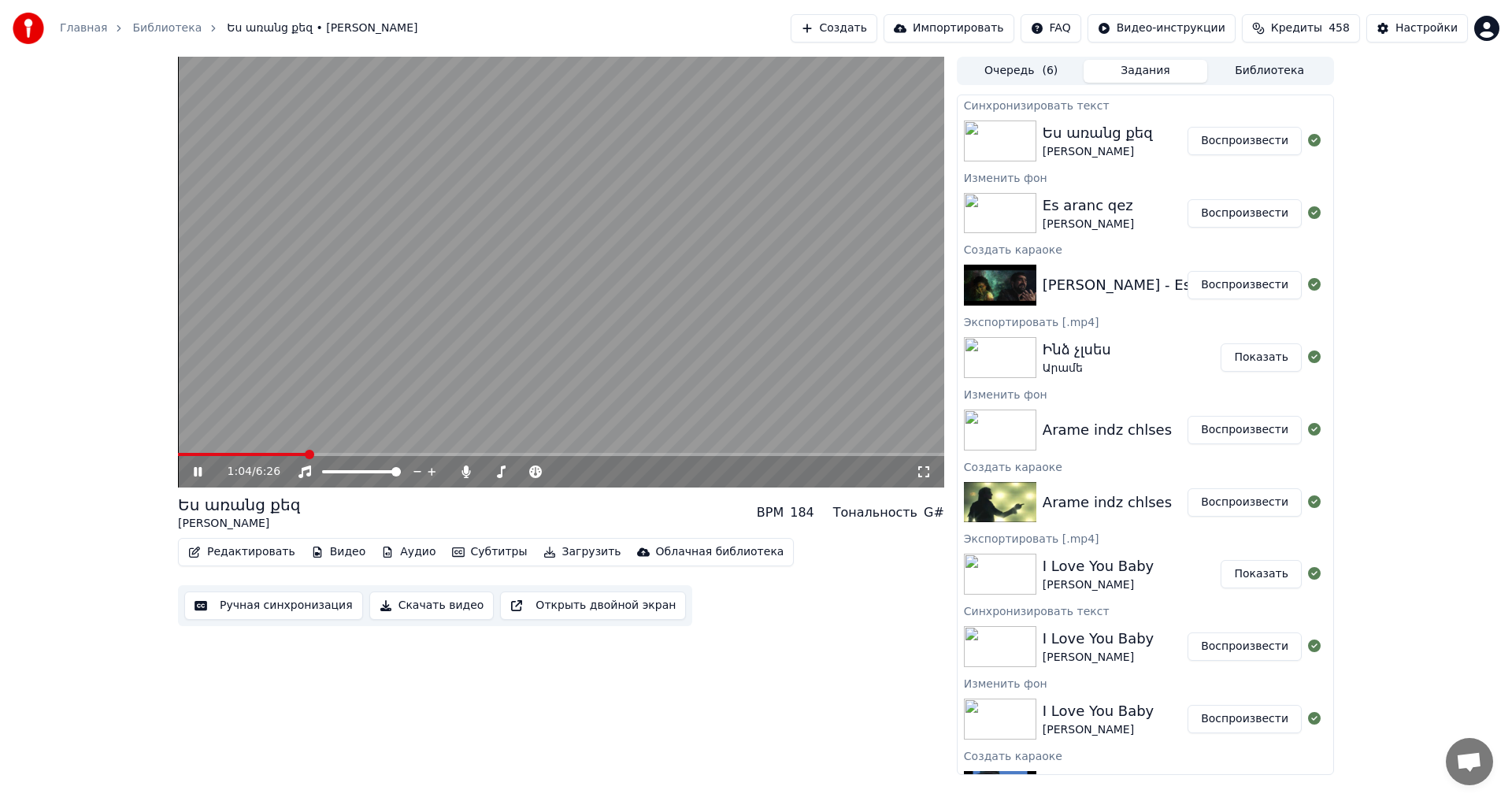
click at [264, 451] on video at bounding box center [560, 272] width 766 height 431
click at [277, 452] on video at bounding box center [560, 272] width 766 height 431
click at [279, 454] on span at bounding box center [242, 454] width 129 height 4
click at [485, 298] on video at bounding box center [560, 272] width 766 height 431
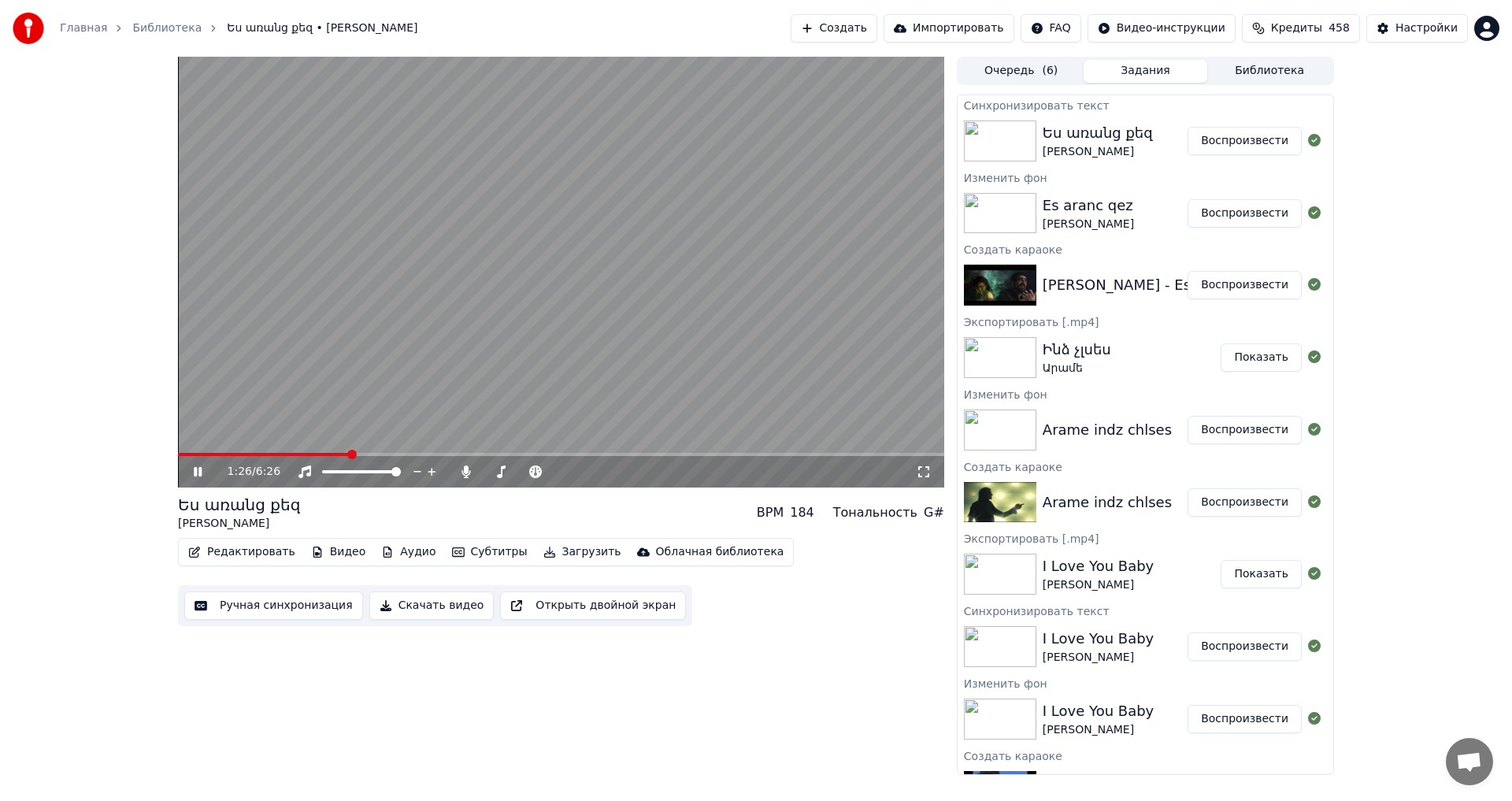
click at [520, 235] on video at bounding box center [560, 272] width 766 height 431
click at [625, 216] on video at bounding box center [560, 272] width 766 height 431
click at [554, 241] on video at bounding box center [560, 272] width 766 height 431
click at [221, 562] on button "Редактировать" at bounding box center [242, 552] width 119 height 22
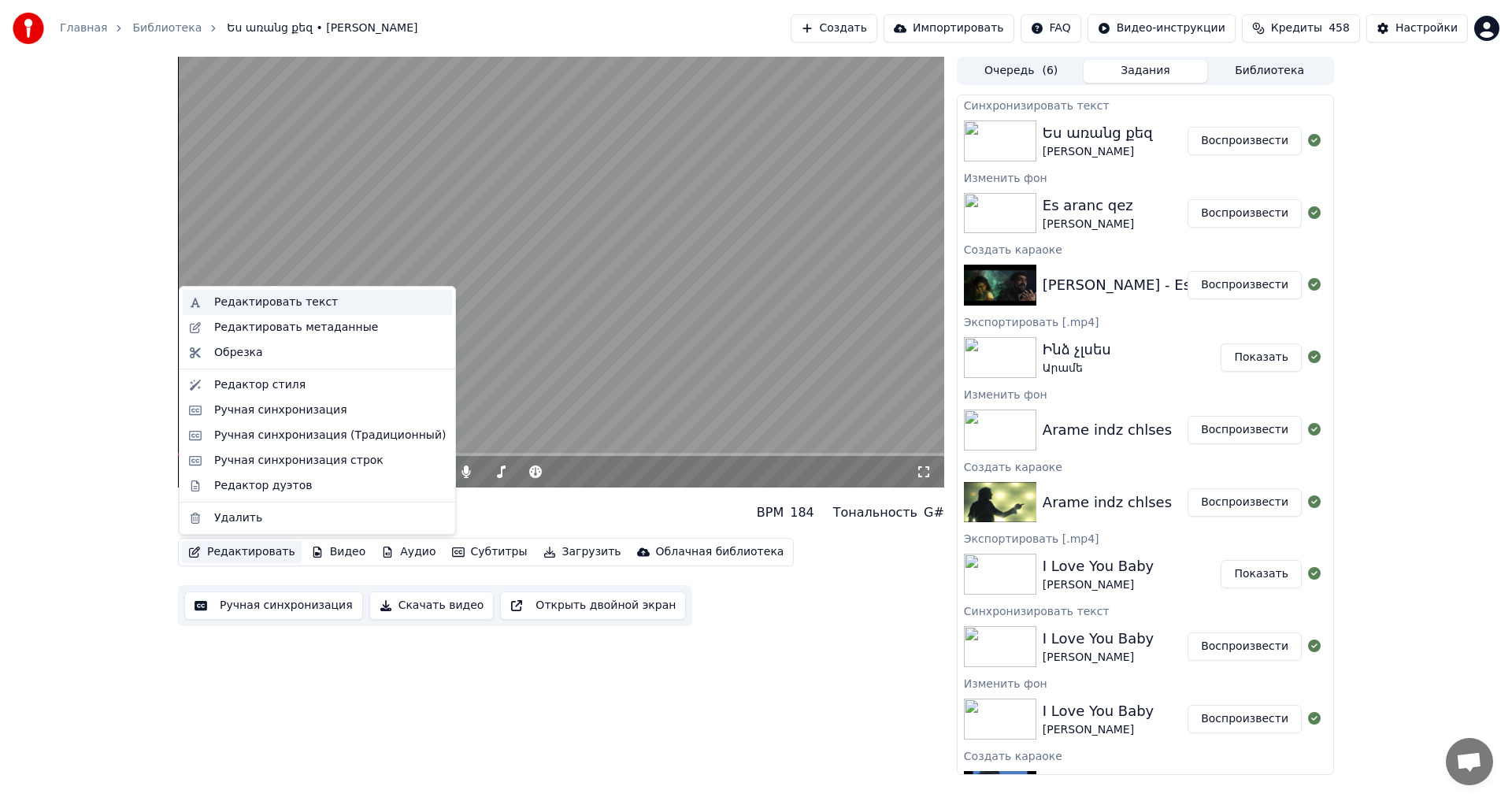
click at [227, 306] on div "Редактировать текст" at bounding box center [277, 303] width 124 height 16
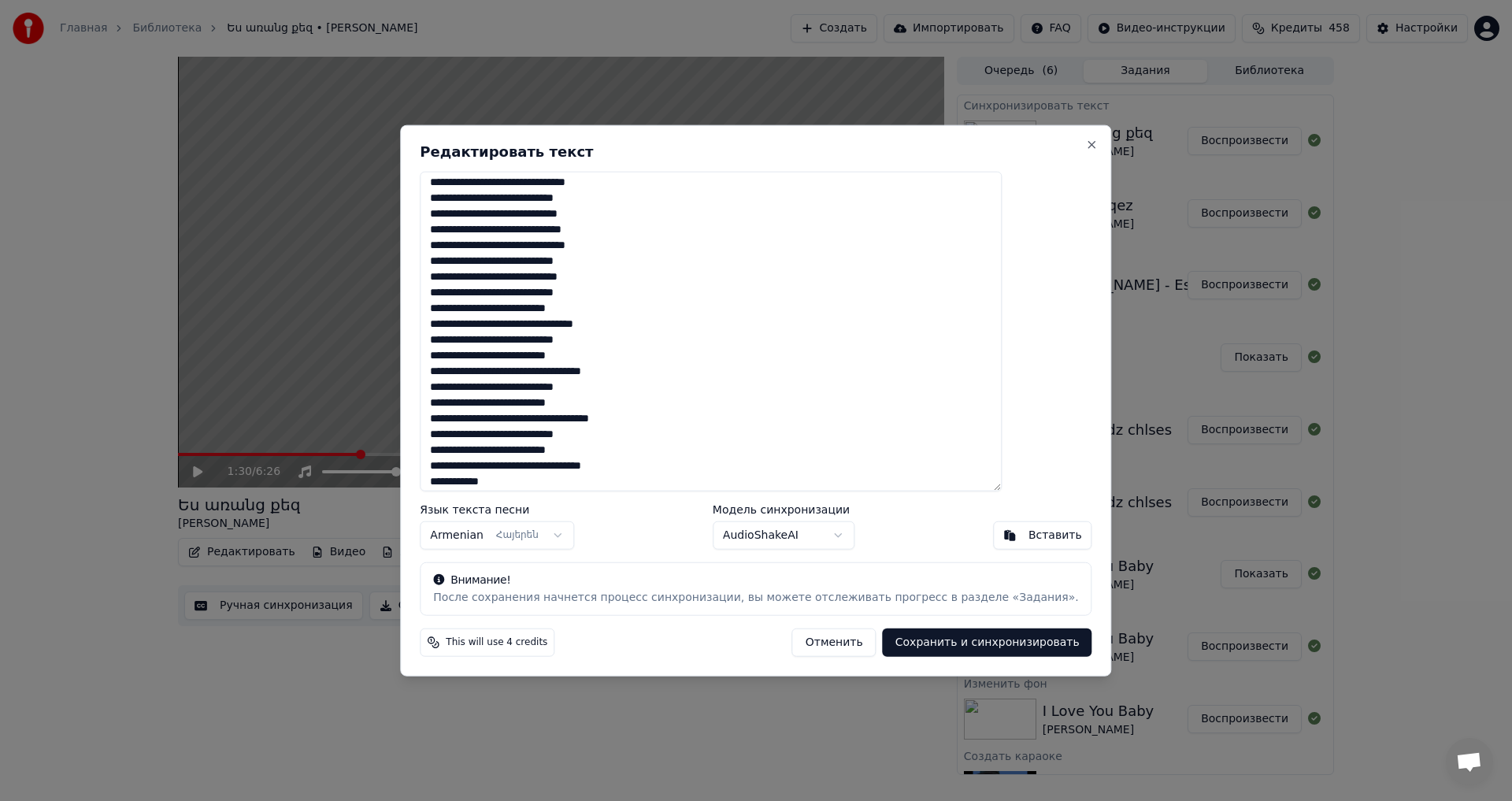
scroll to position [0, 0]
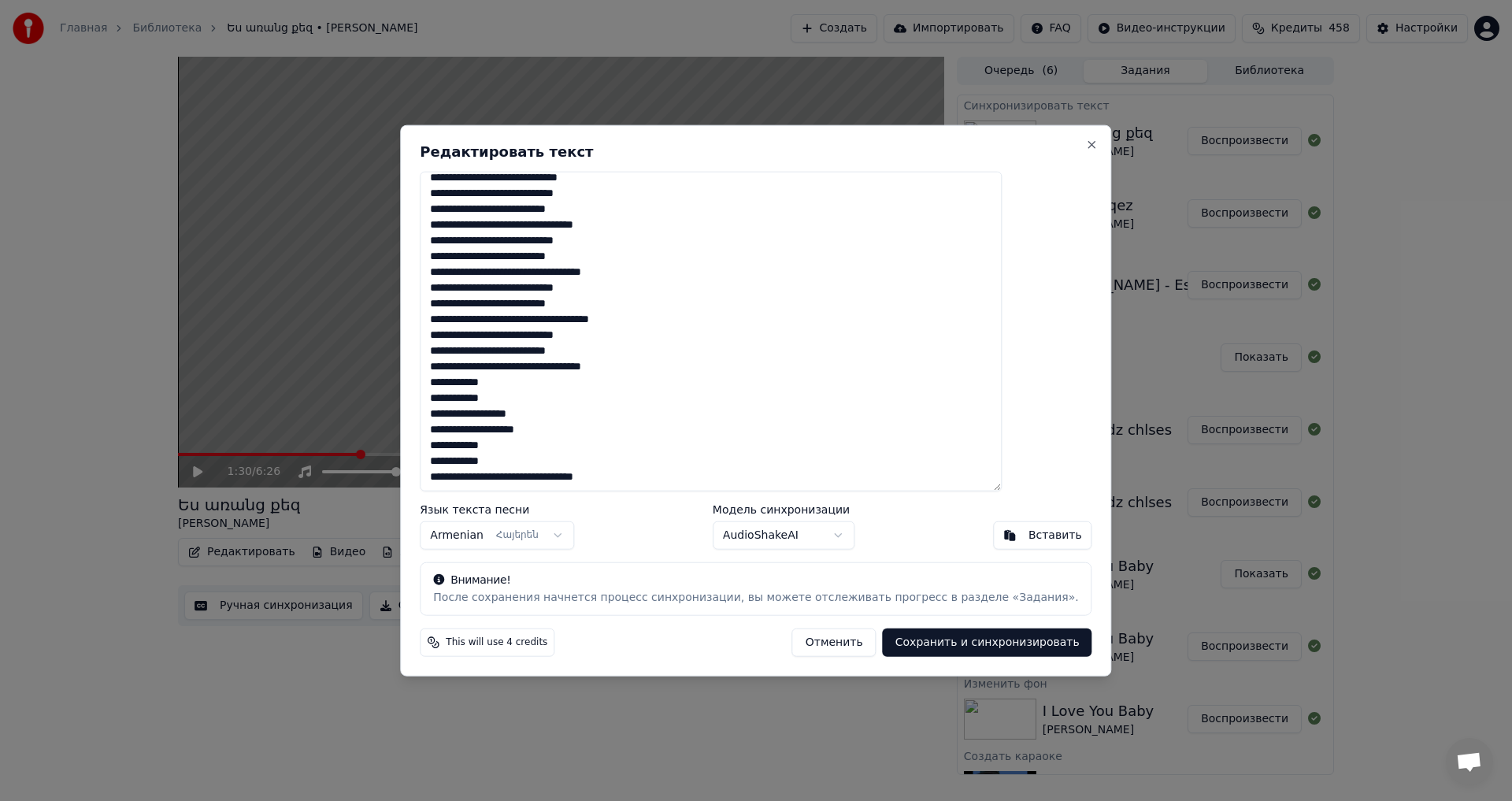
drag, startPoint x: 475, startPoint y: 187, endPoint x: 722, endPoint y: 651, distance: 525.6
click at [722, 651] on div "Редактировать текст Язык текста песни Armenian Հայերեն Модель синхронизации Aud…" at bounding box center [756, 400] width 711 height 552
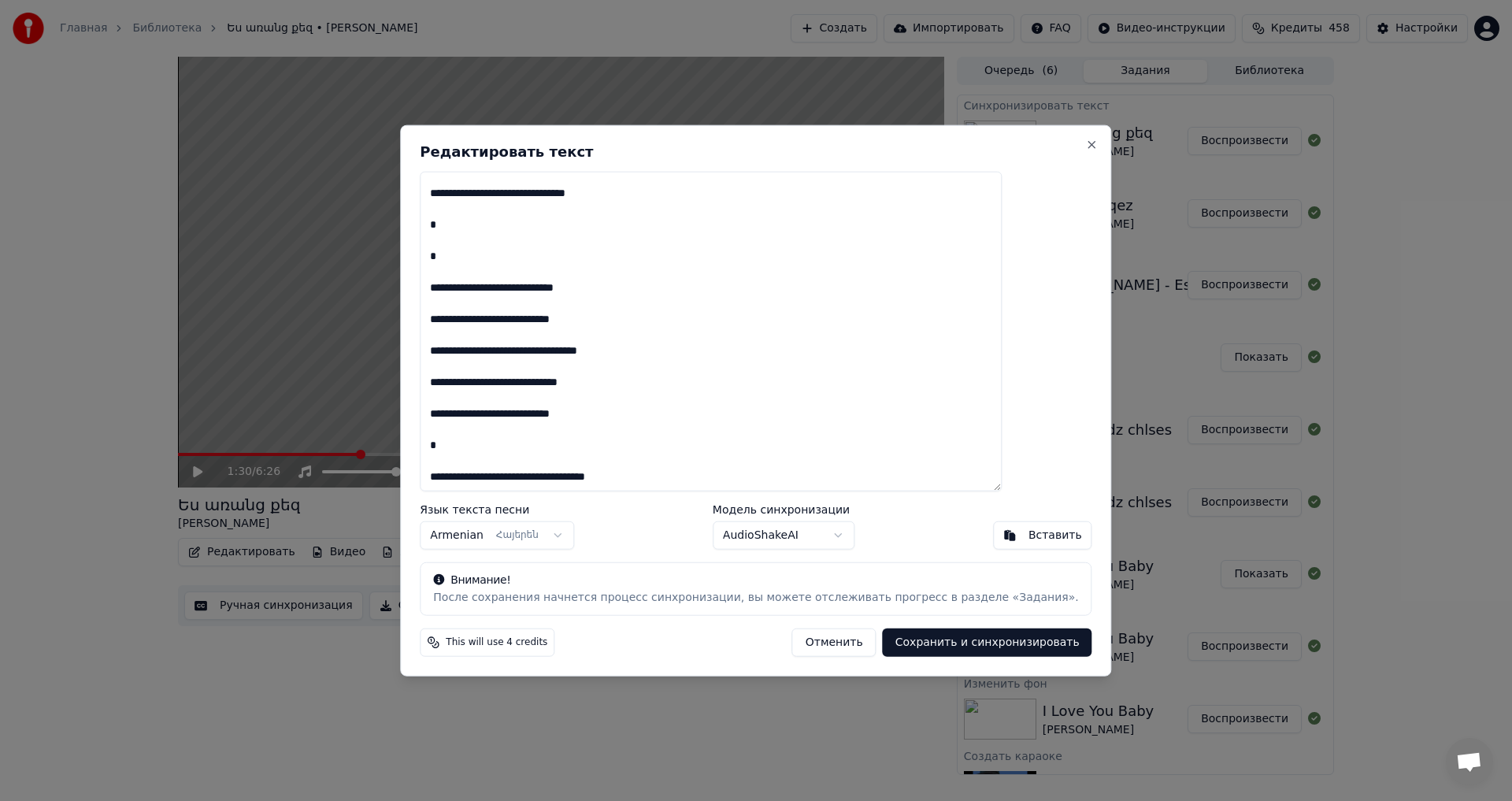
scroll to position [244, 0]
paste textarea "**********"
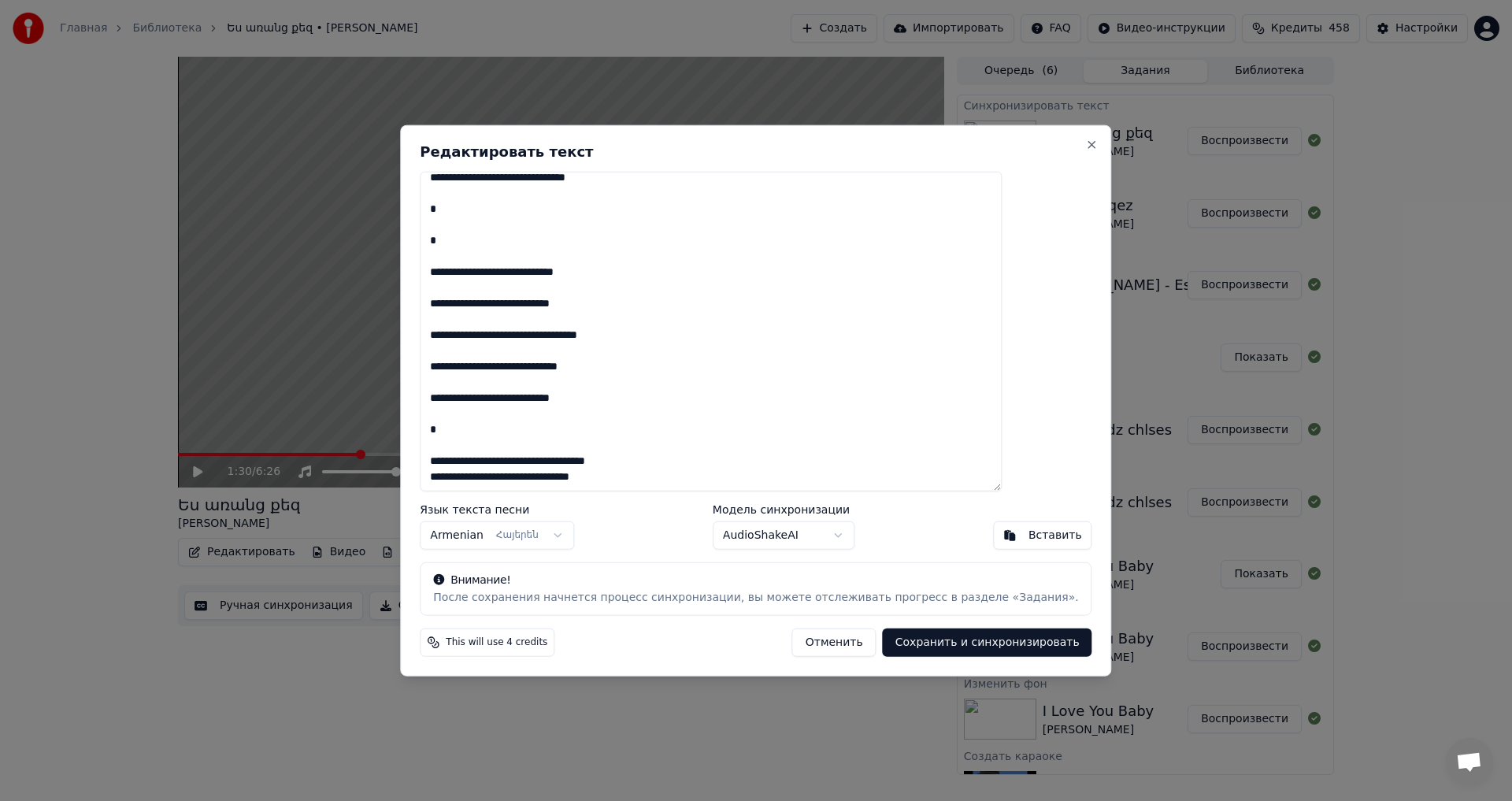
scroll to position [1292, 0]
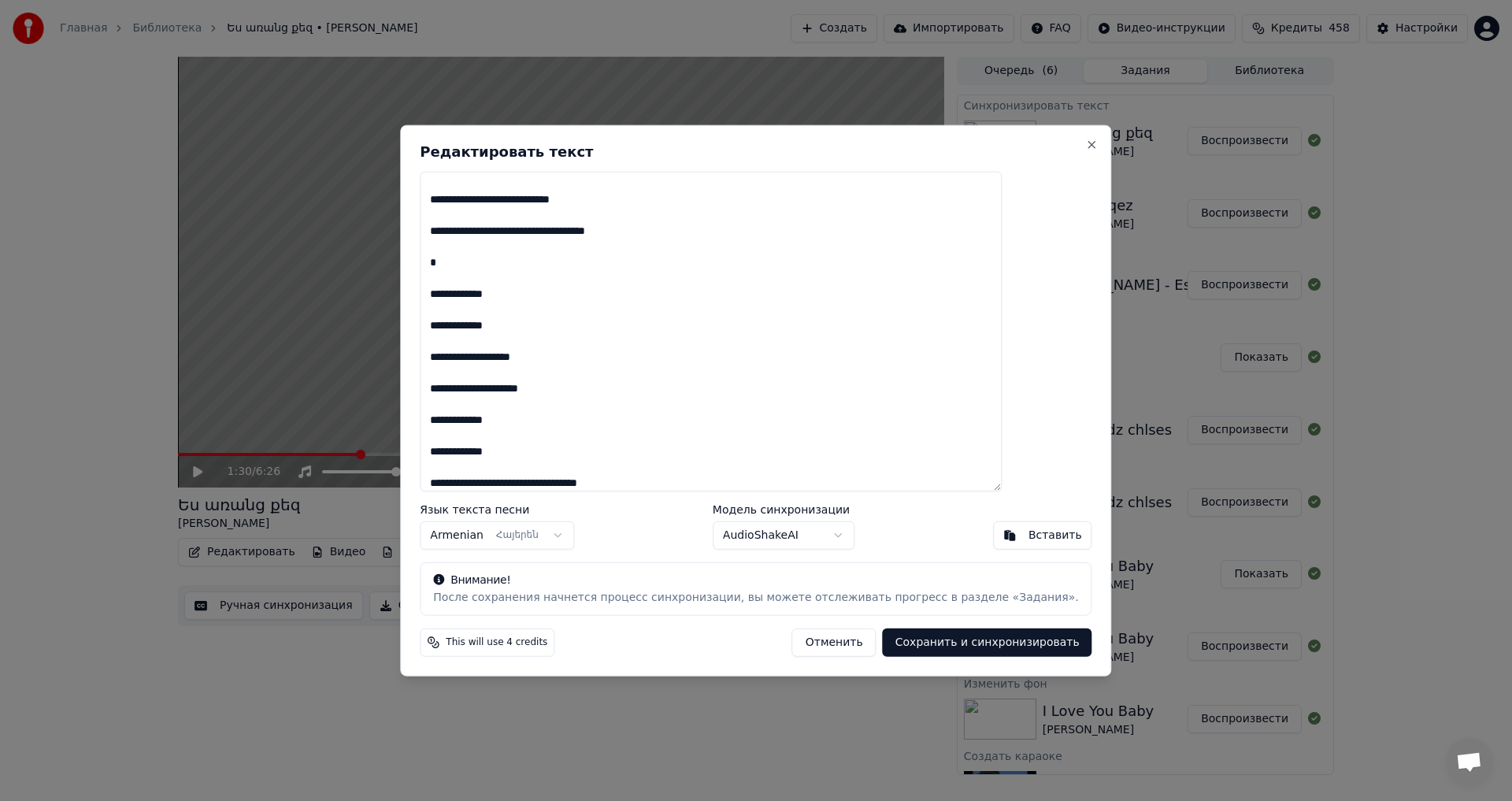
click at [883, 649] on button "Сохранить и синхронизировать" at bounding box center [987, 643] width 209 height 29
type textarea "**********"
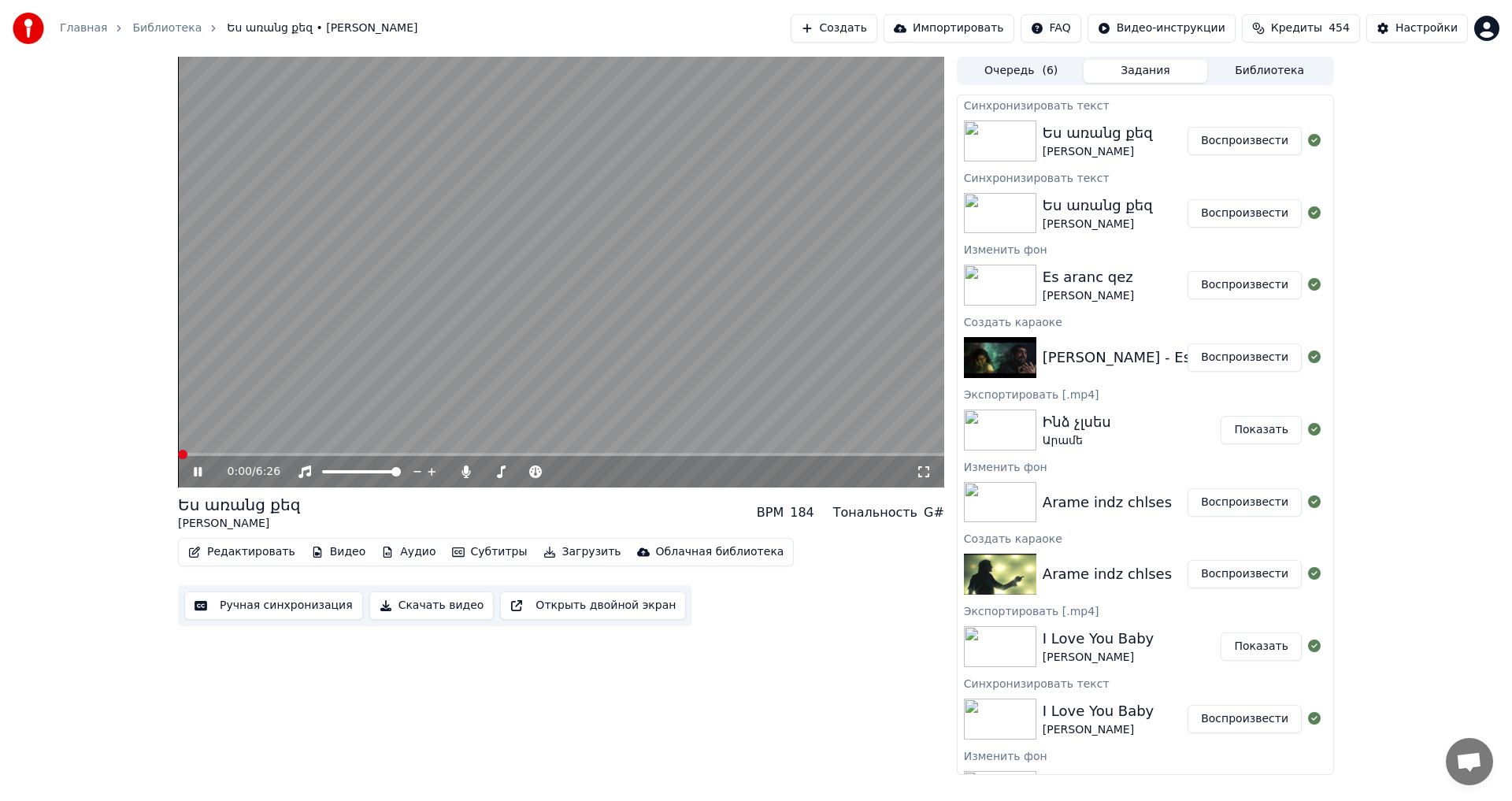
click at [178, 455] on span at bounding box center [182, 454] width 10 height 10
click at [242, 453] on span at bounding box center [209, 454] width 64 height 4
click at [1223, 145] on button "Воспроизвести" at bounding box center [1244, 141] width 114 height 29
click at [265, 455] on span at bounding box center [560, 454] width 766 height 4
click at [535, 372] on video at bounding box center [560, 272] width 766 height 431
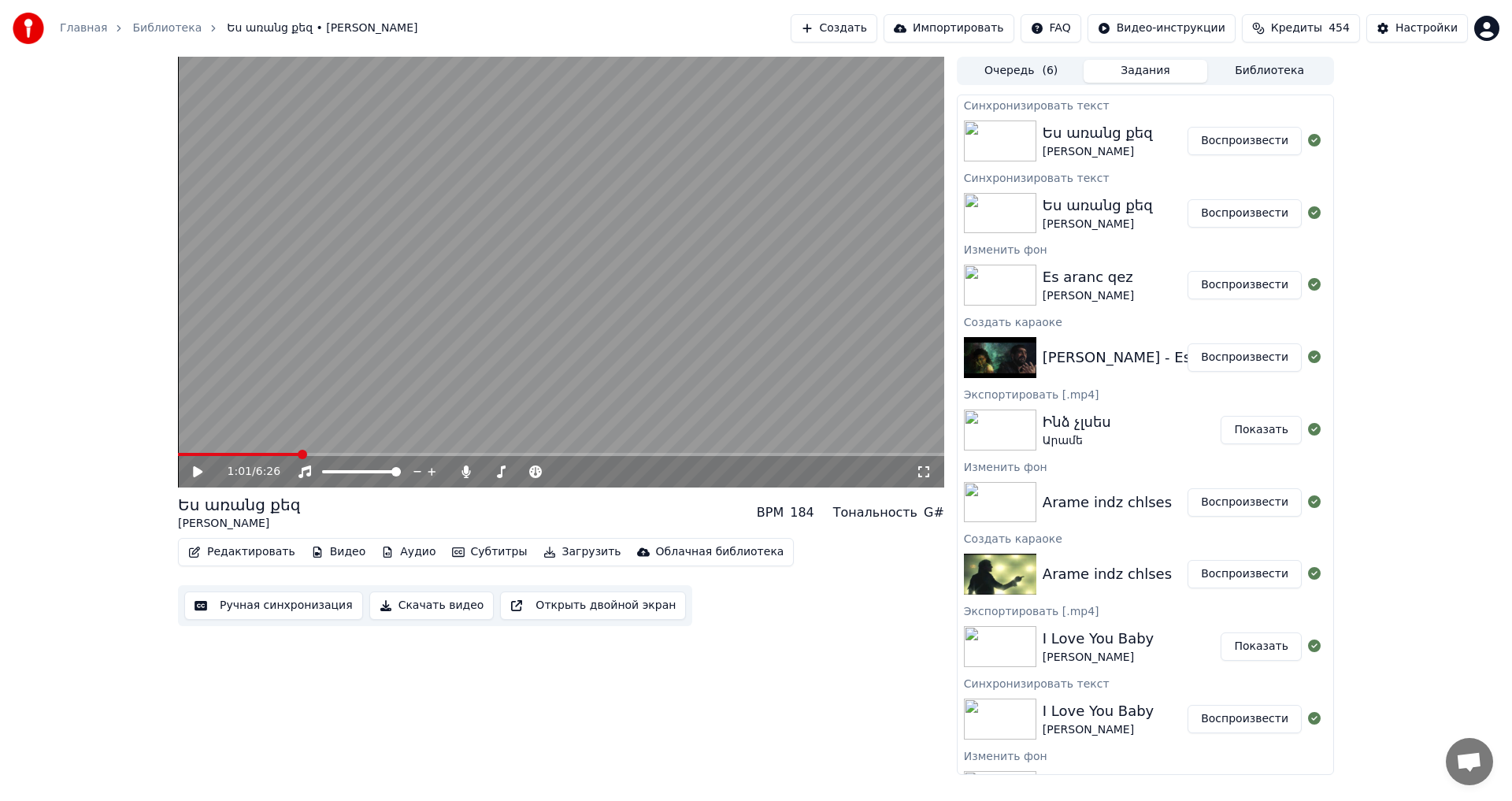
click at [204, 564] on div "Редактировать Видео Аудио Субтитры Загрузить Облачная библиотека" at bounding box center [486, 552] width 616 height 29
click at [210, 560] on button "Редактировать" at bounding box center [242, 552] width 119 height 22
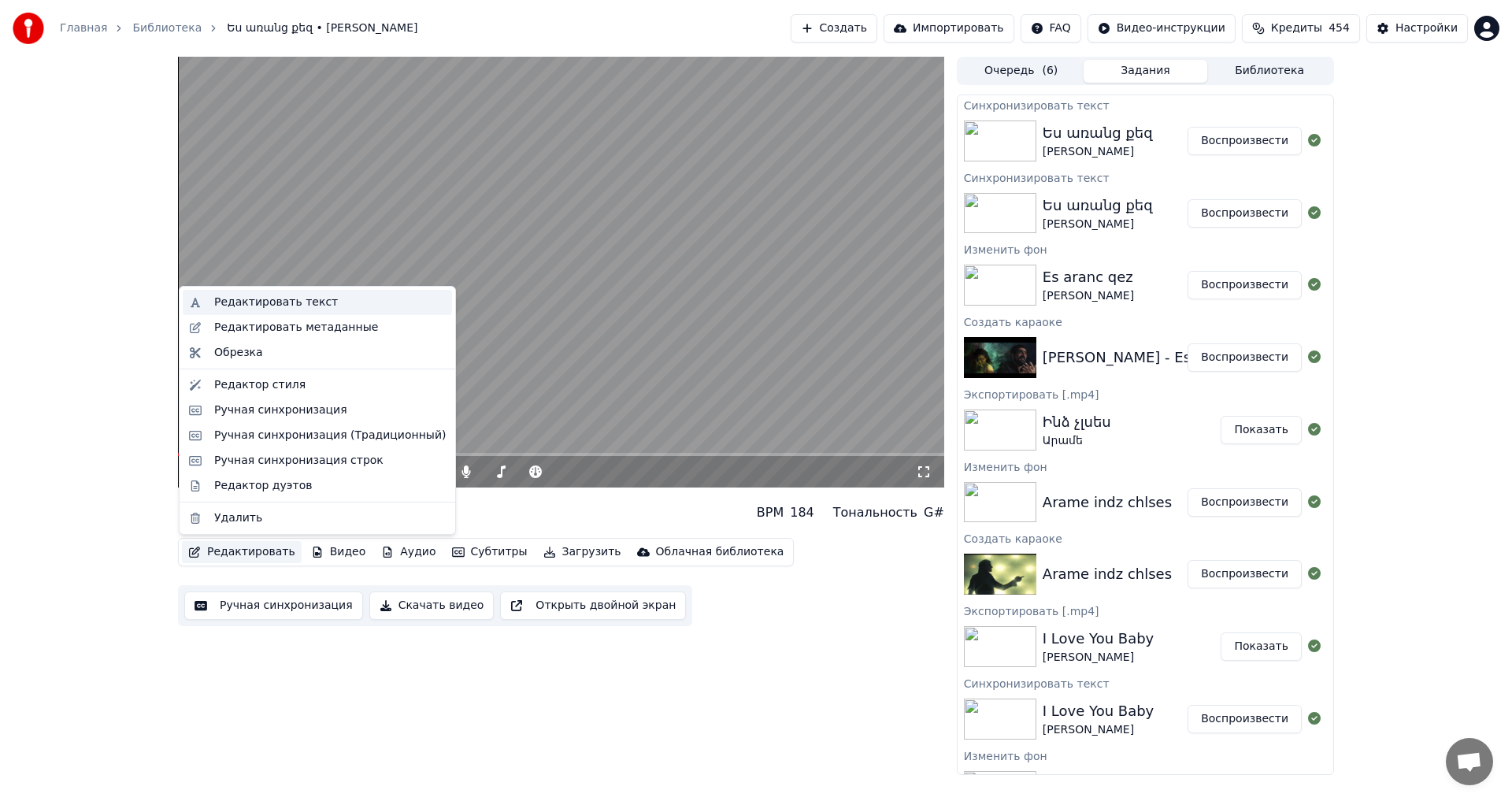
click at [292, 300] on div "Редактировать текст" at bounding box center [277, 303] width 124 height 16
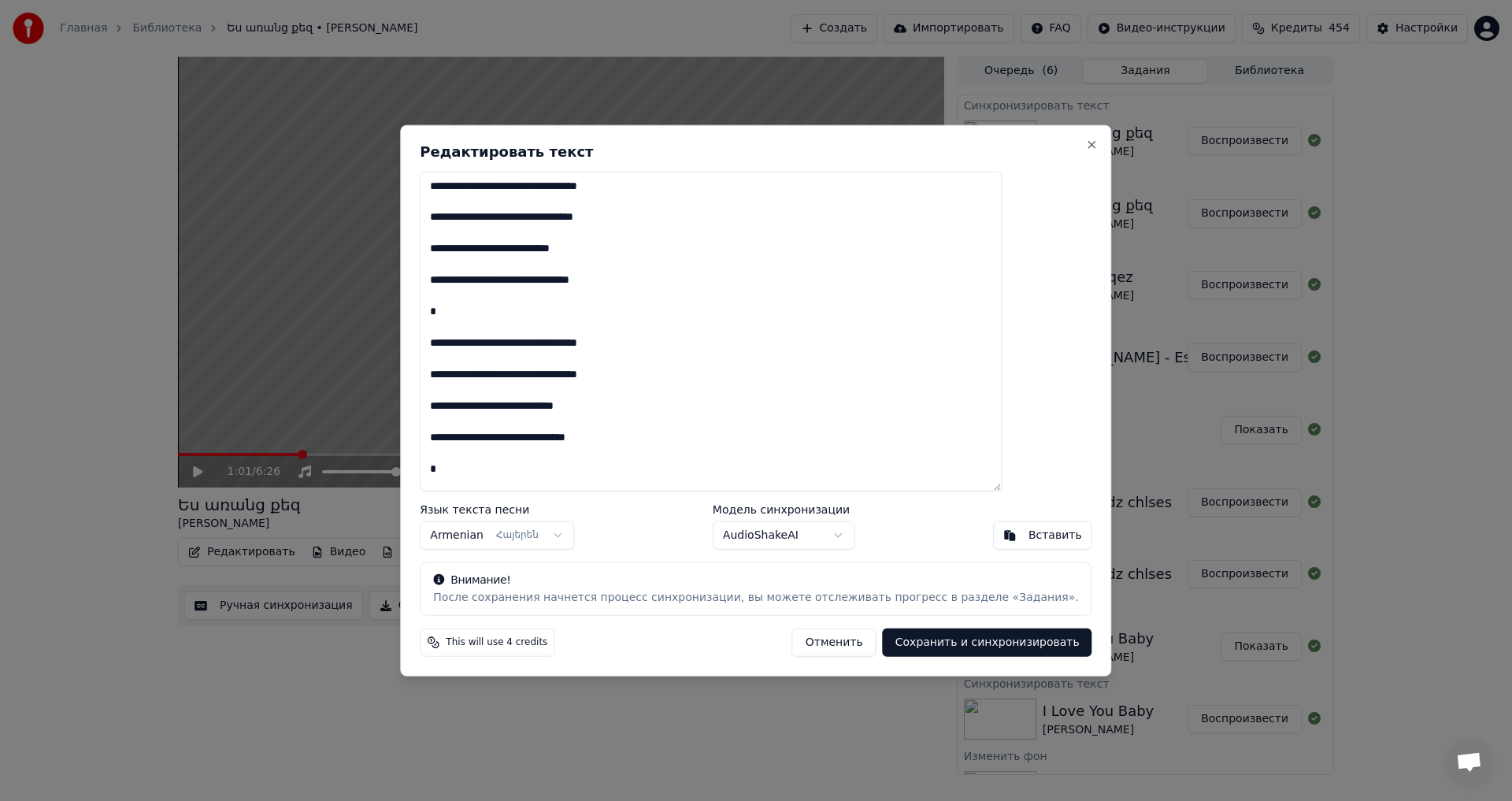
click at [544, 193] on textarea at bounding box center [711, 330] width 582 height 321
click at [541, 355] on textarea at bounding box center [711, 330] width 582 height 321
click at [543, 348] on textarea at bounding box center [711, 330] width 582 height 321
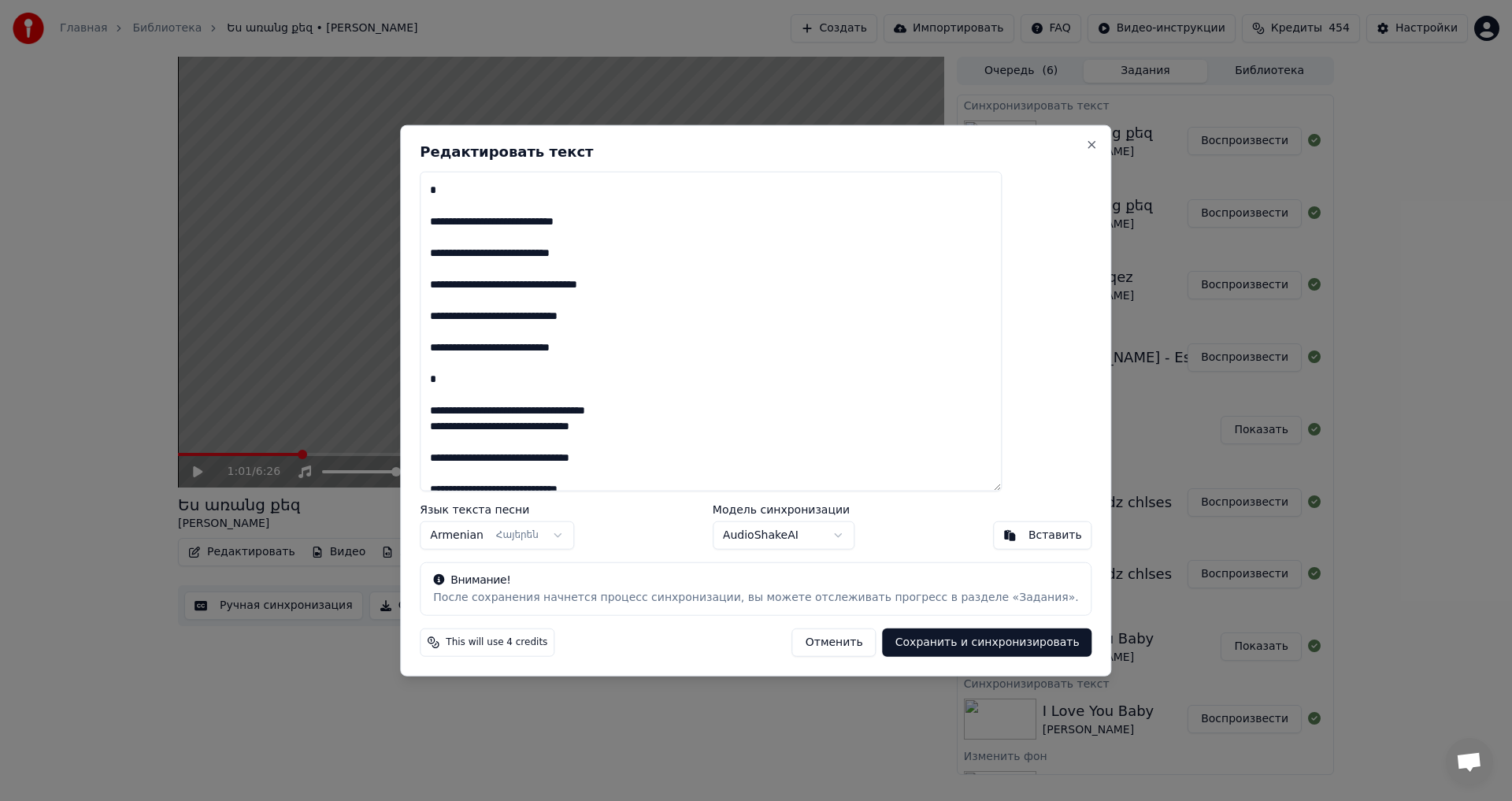
scroll to position [315, 0]
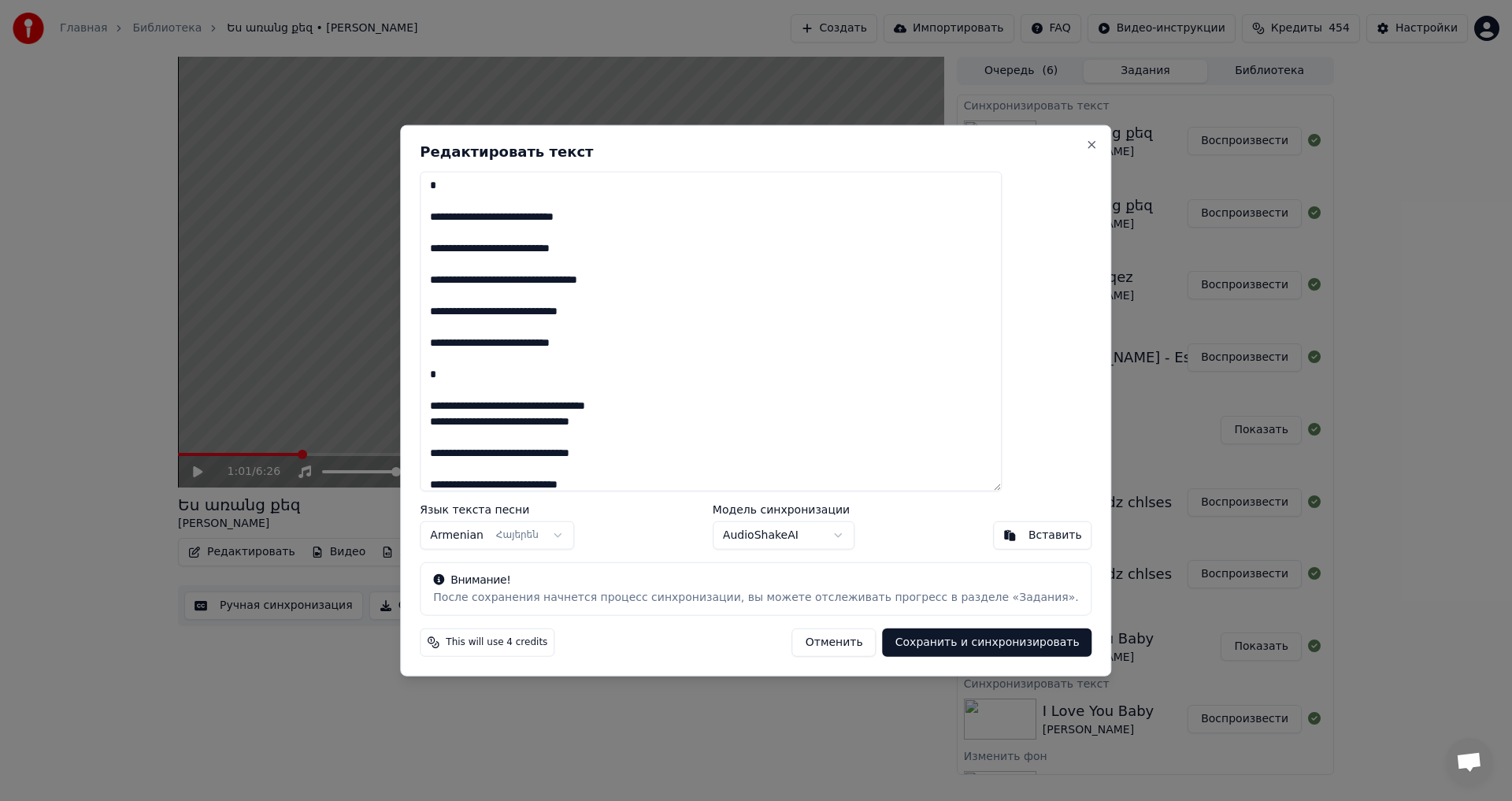
click at [973, 638] on button "Сохранить и синхронизировать" at bounding box center [987, 643] width 209 height 29
type textarea "**********"
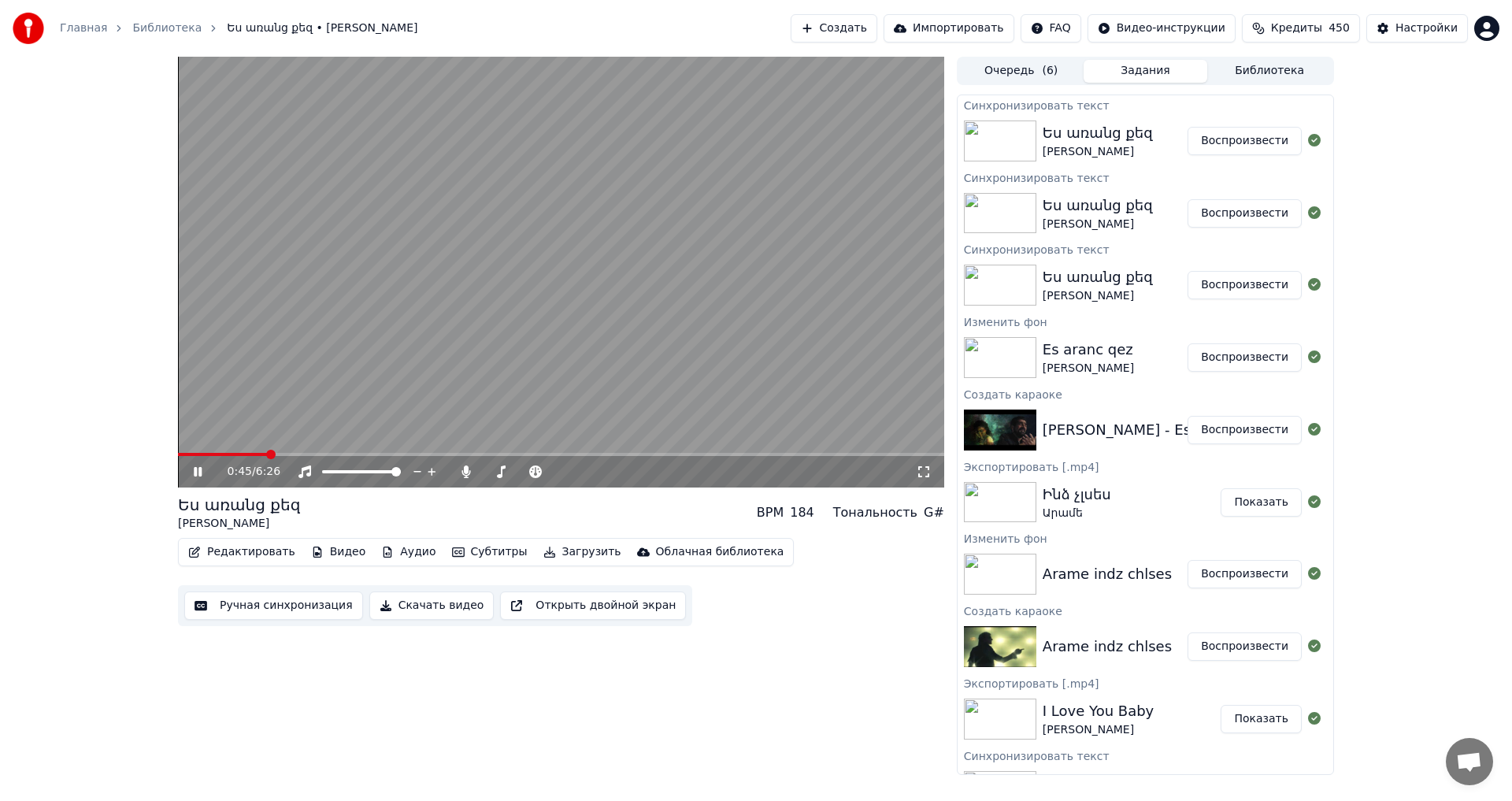
click at [267, 454] on span at bounding box center [222, 454] width 89 height 4
click at [1210, 145] on button "Воспроизвести" at bounding box center [1244, 141] width 114 height 29
click at [272, 456] on span at bounding box center [560, 454] width 766 height 4
click at [632, 289] on video at bounding box center [560, 272] width 766 height 431
click at [559, 302] on video at bounding box center [560, 272] width 766 height 431
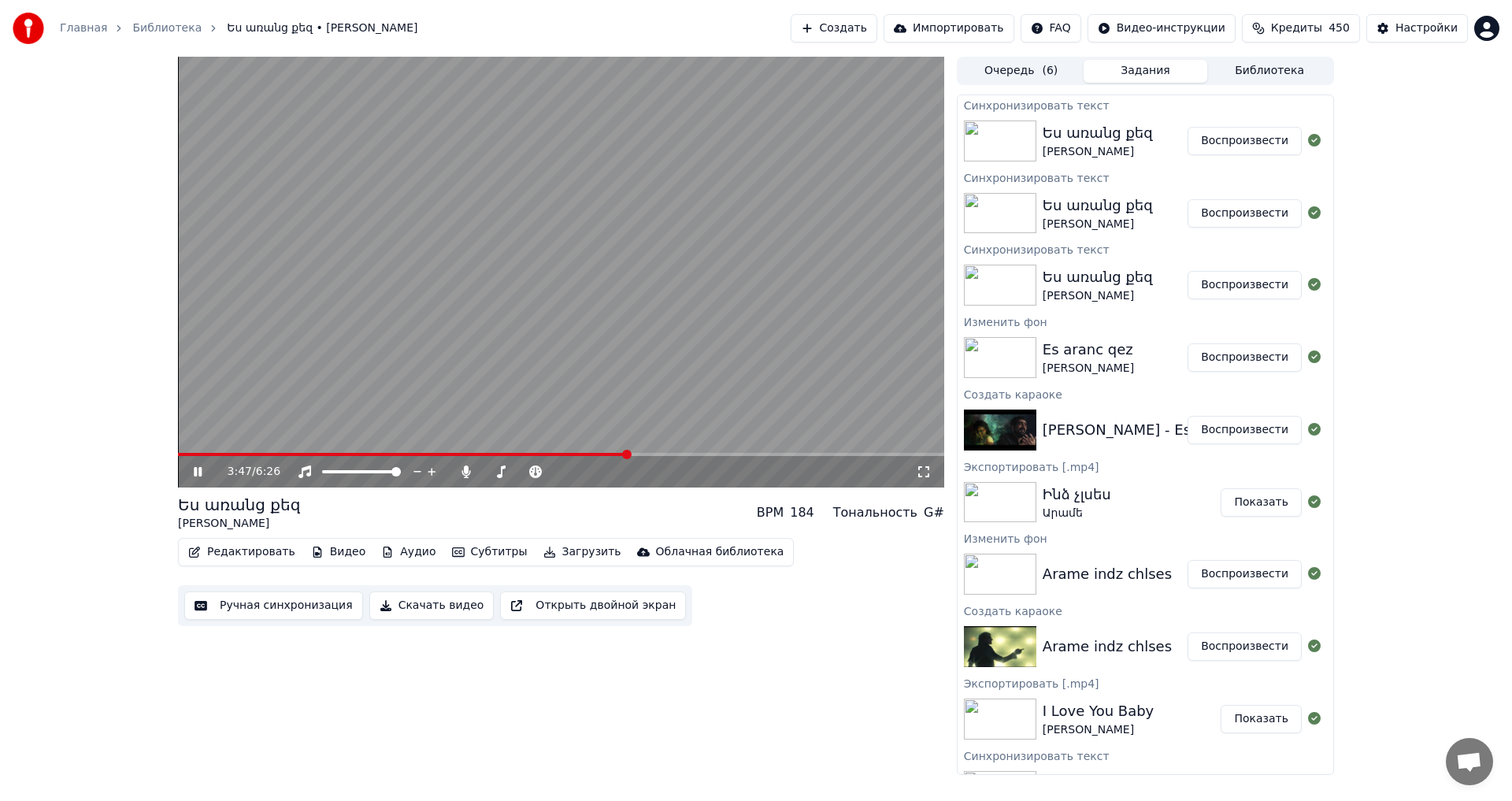
click at [627, 453] on span at bounding box center [402, 454] width 450 height 4
click at [580, 395] on video at bounding box center [560, 272] width 766 height 431
click at [444, 336] on video at bounding box center [560, 272] width 766 height 431
click at [449, 330] on video at bounding box center [560, 272] width 766 height 431
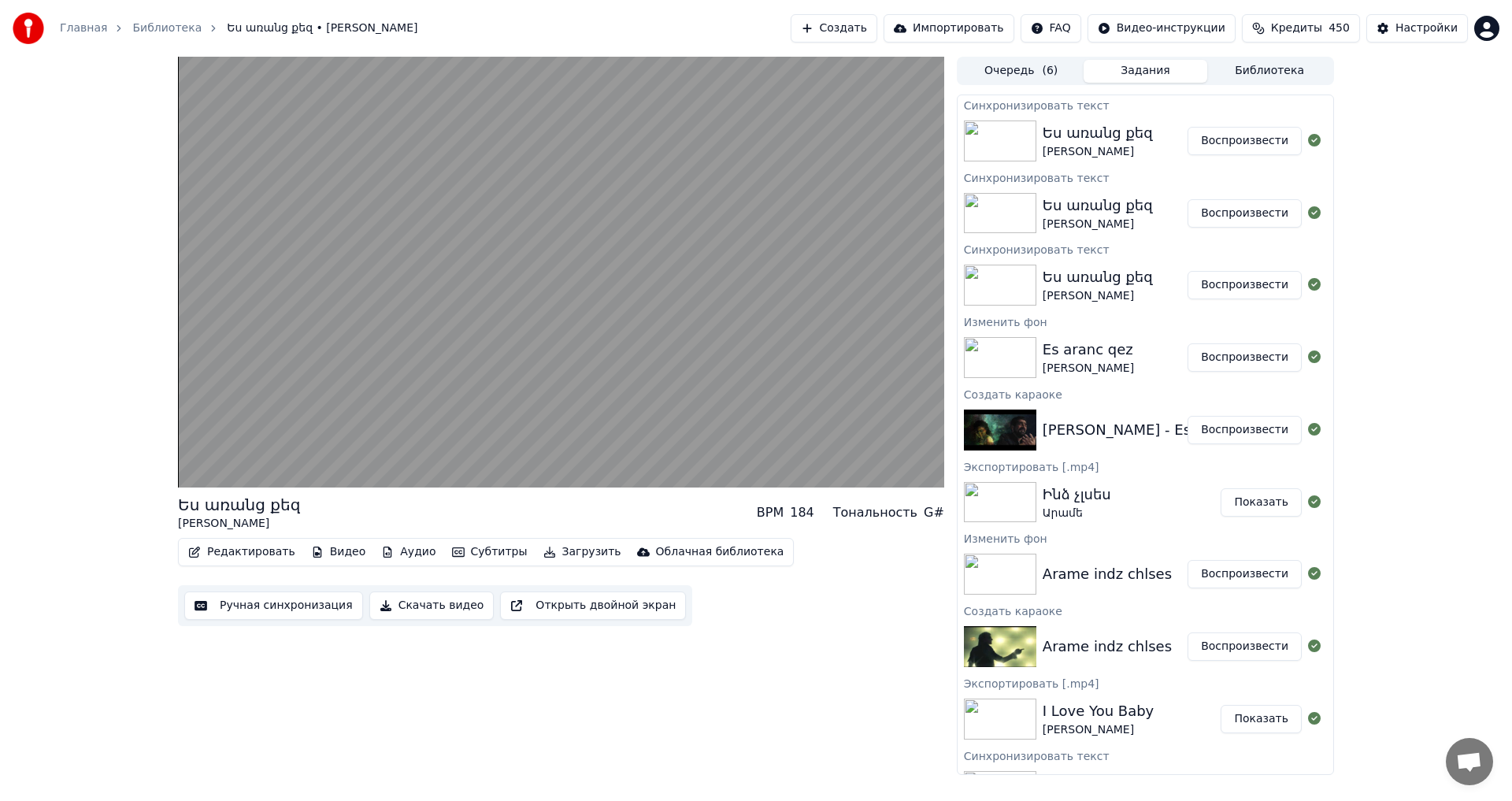
click at [517, 246] on video at bounding box center [560, 272] width 766 height 431
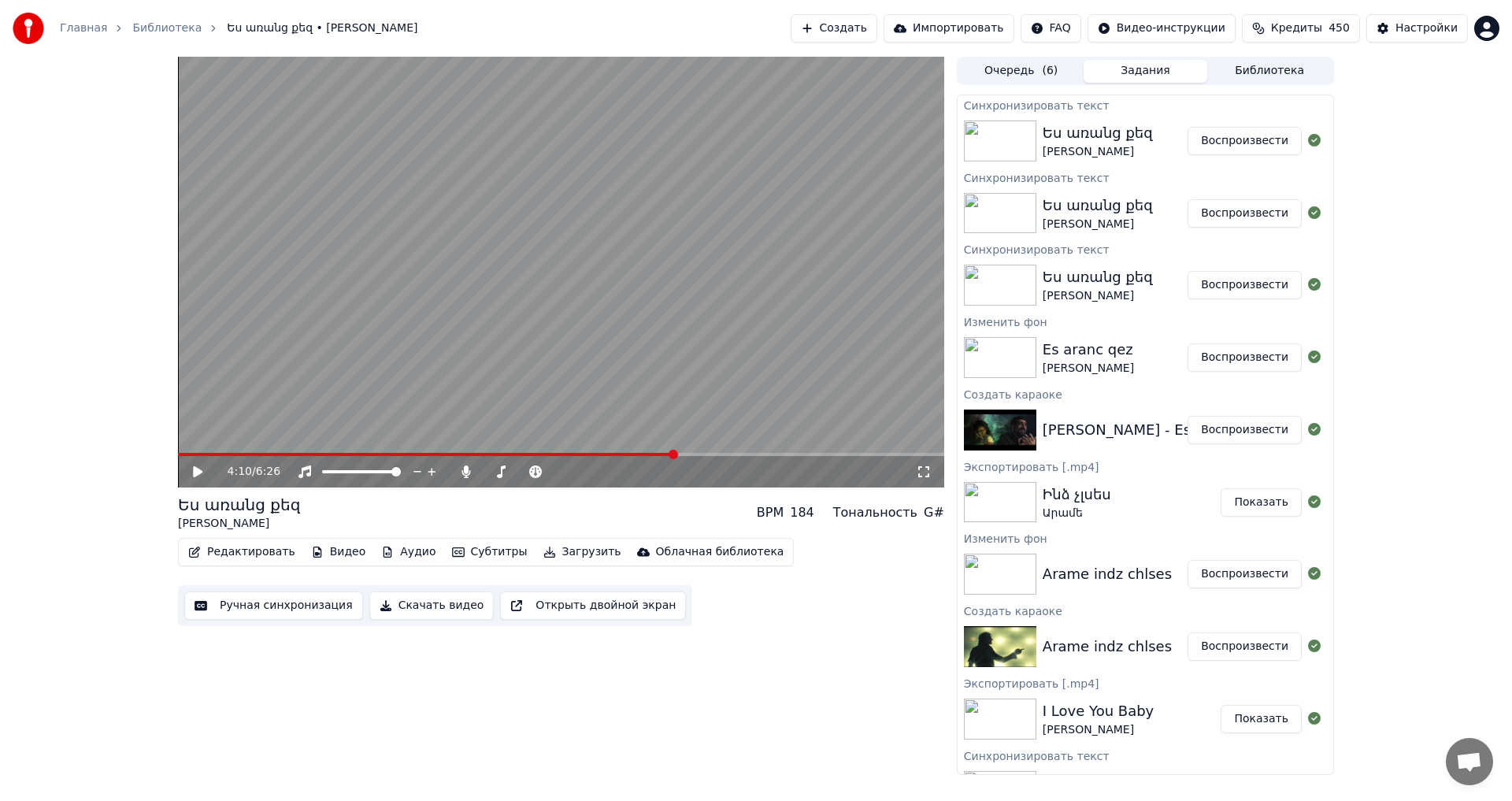
click at [574, 312] on video at bounding box center [560, 272] width 766 height 431
click at [484, 471] on span at bounding box center [523, 472] width 79 height 4
click at [593, 476] on icon at bounding box center [593, 472] width 15 height 16
click at [391, 452] on div "100 100" at bounding box center [376, 445] width 37 height 22
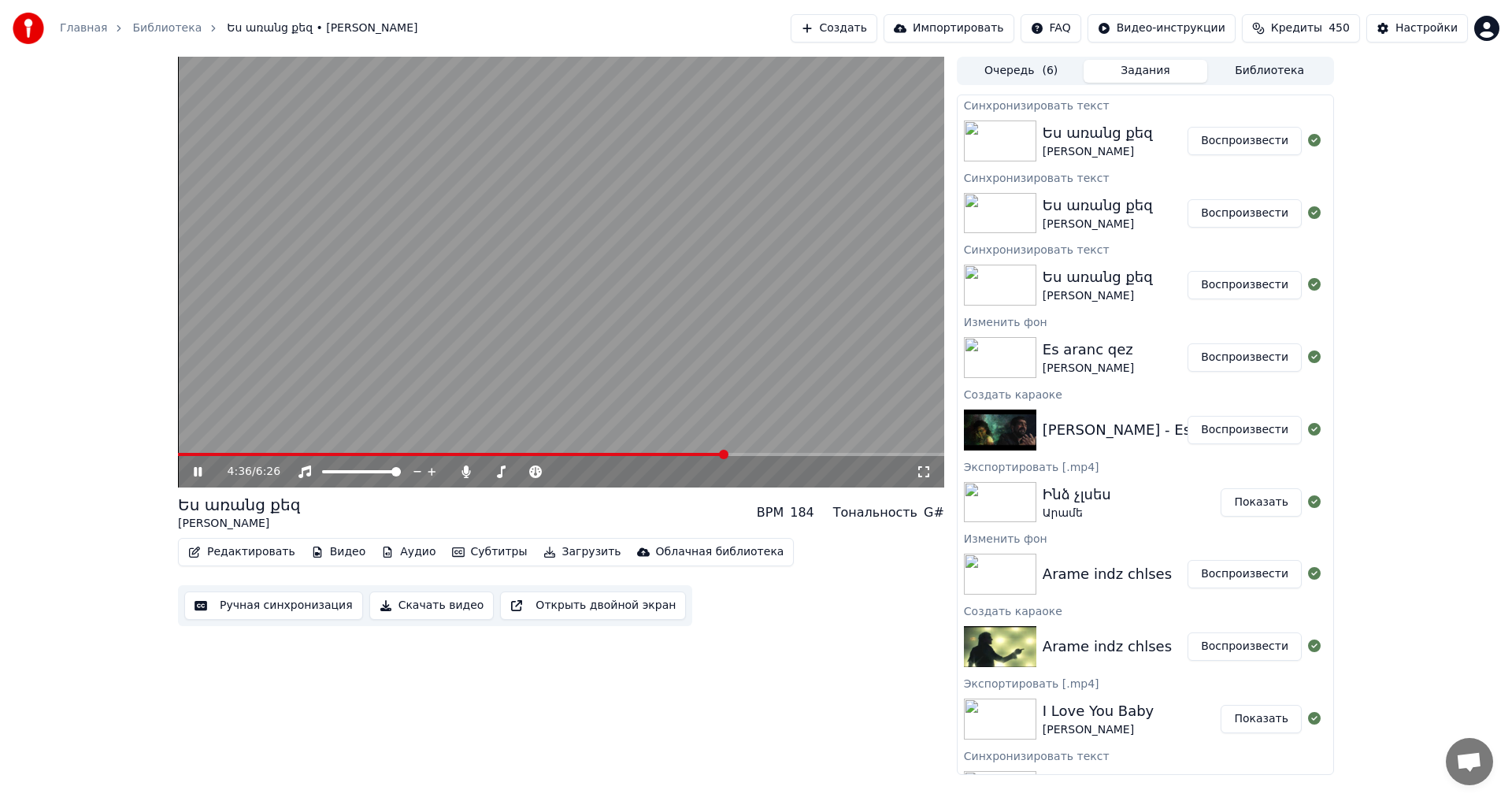
click at [445, 453] on span at bounding box center [452, 454] width 548 height 4
click at [356, 453] on span at bounding box center [267, 454] width 179 height 4
click at [634, 312] on video at bounding box center [560, 272] width 766 height 431
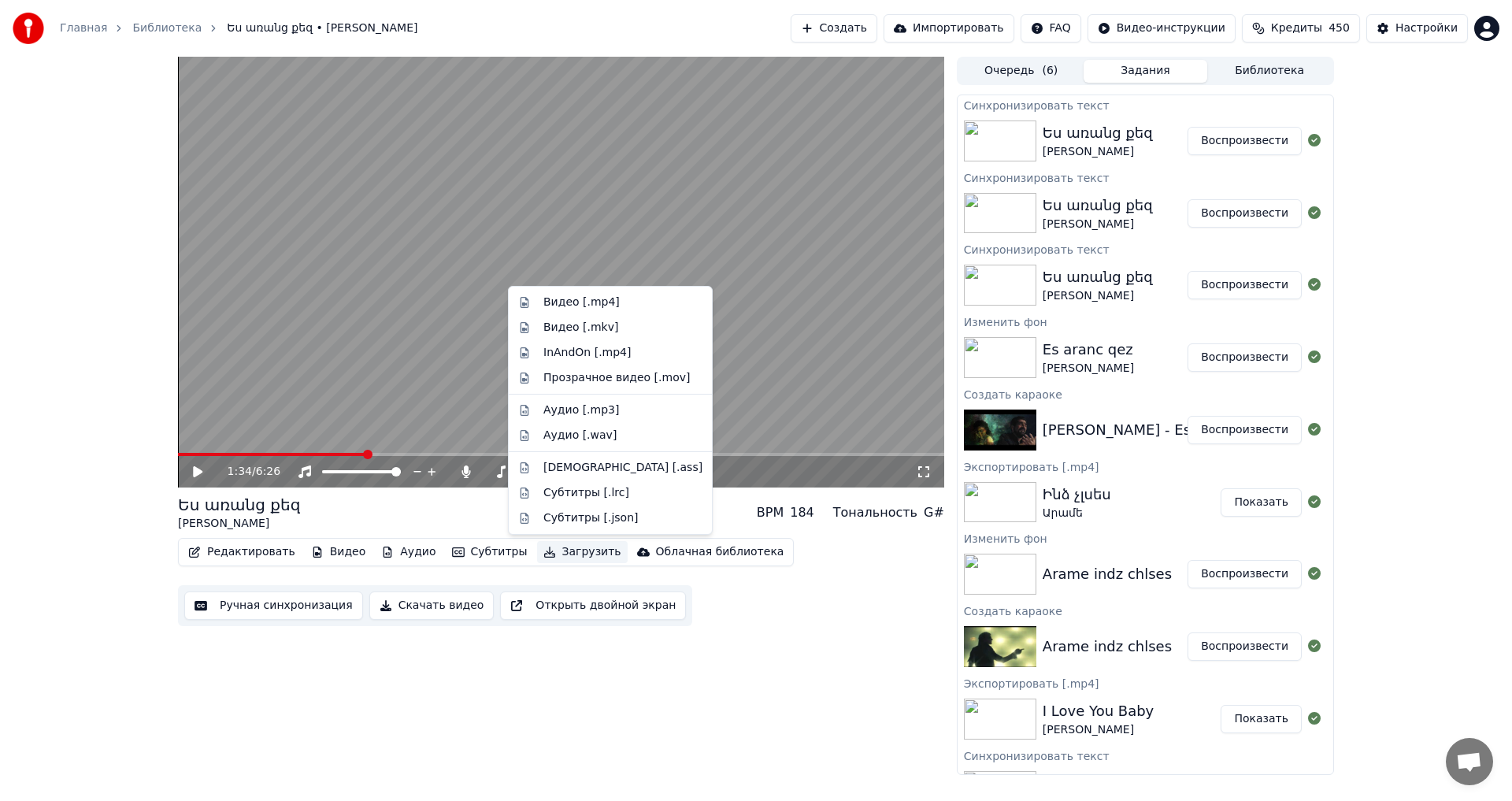
click at [540, 555] on button "Загрузить" at bounding box center [582, 552] width 91 height 22
click at [612, 308] on div "Видео [.mp4]" at bounding box center [622, 303] width 159 height 16
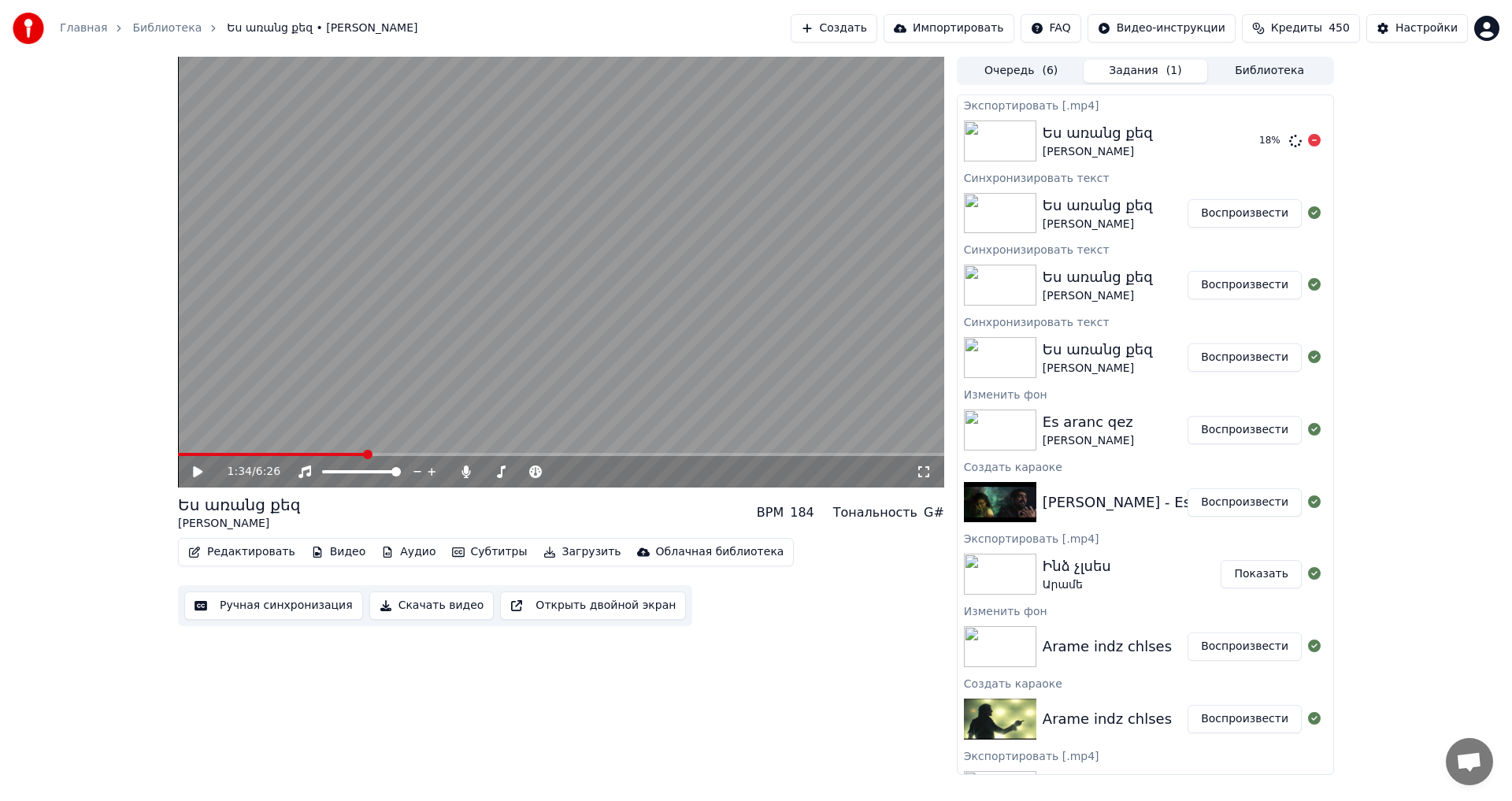
click at [1308, 140] on icon at bounding box center [1314, 140] width 13 height 13
click at [210, 549] on button "Редактировать" at bounding box center [242, 552] width 119 height 22
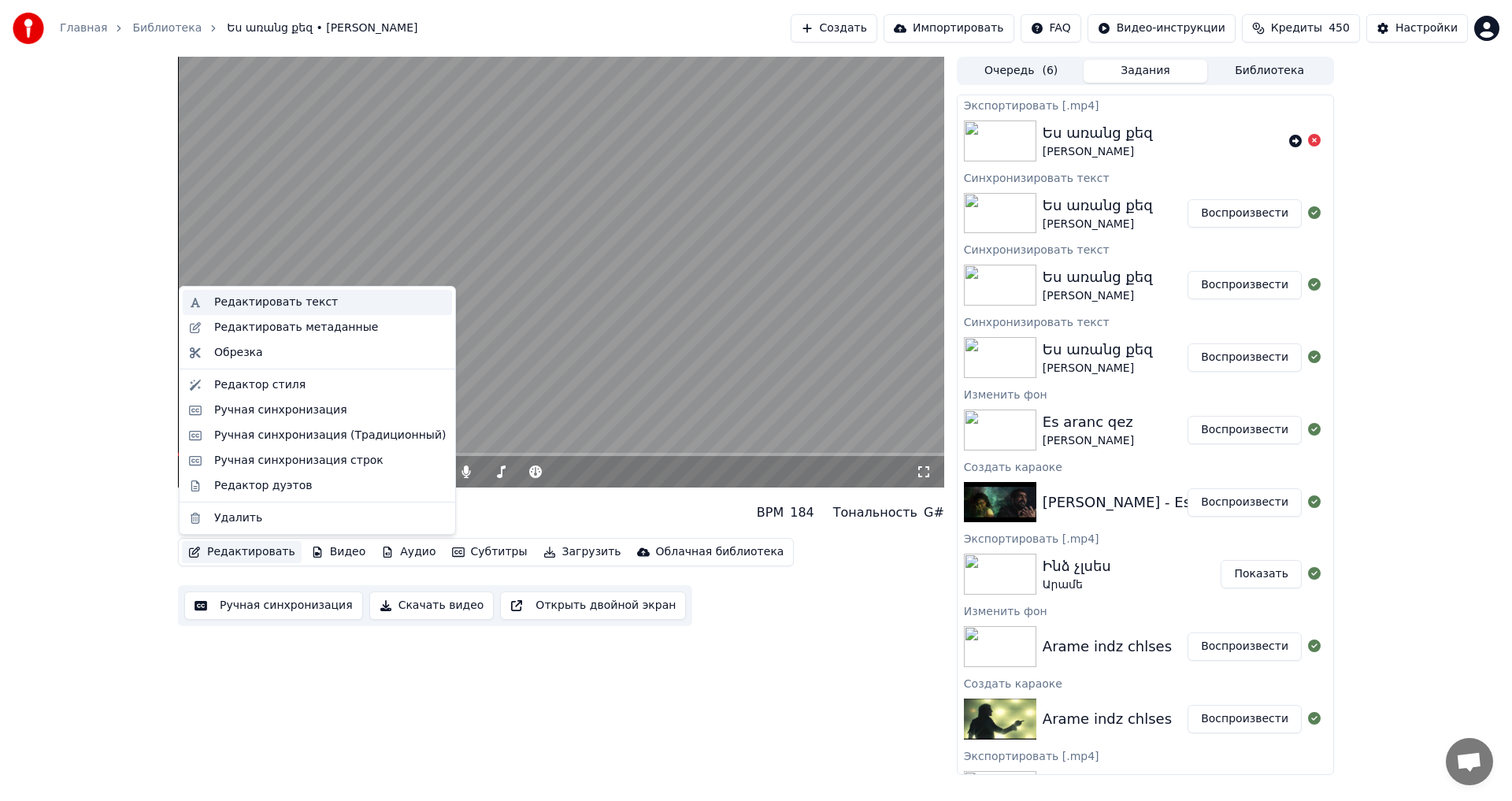
click at [288, 295] on div "Редактировать текст" at bounding box center [277, 303] width 124 height 16
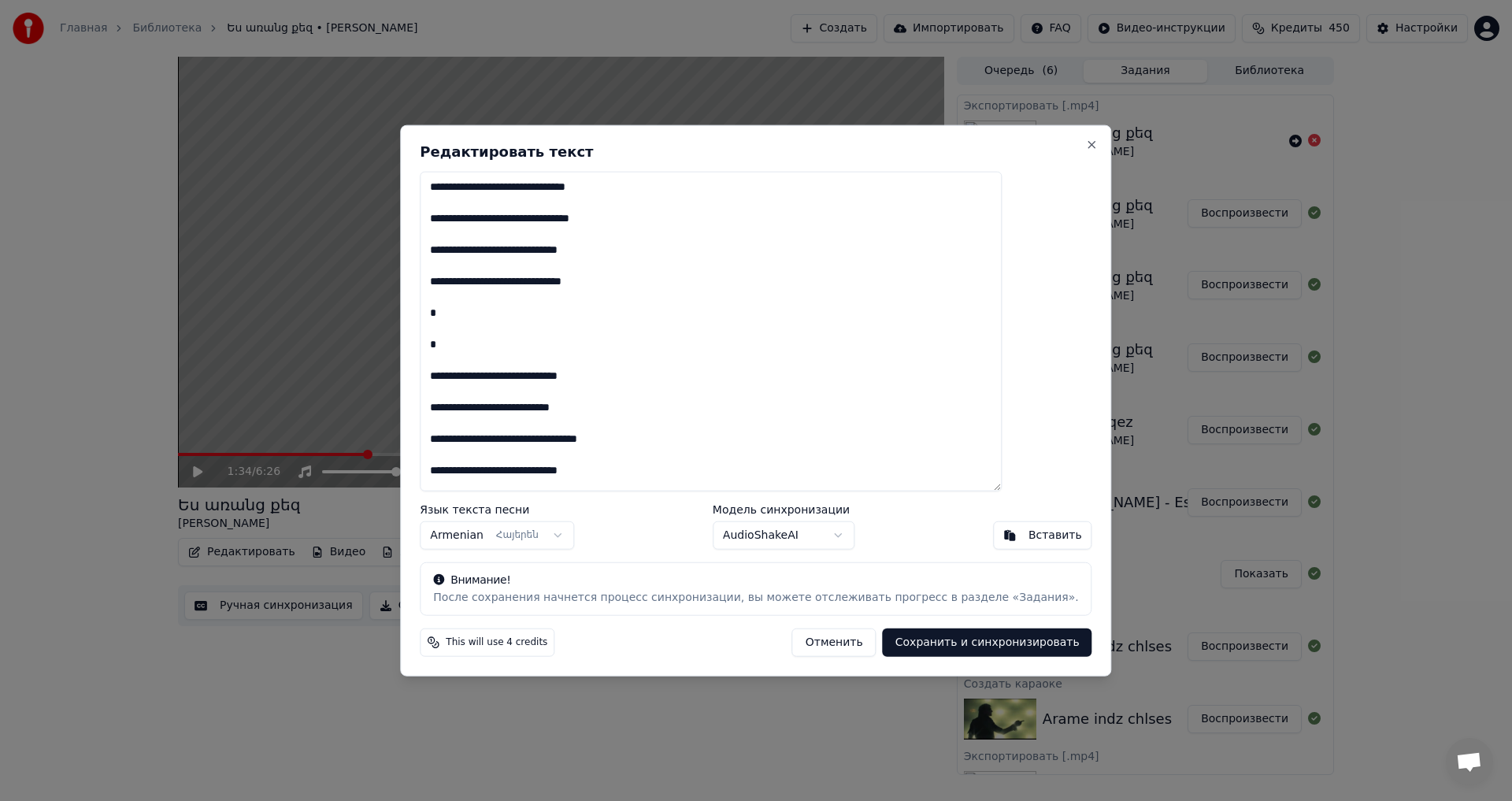
scroll to position [709, 0]
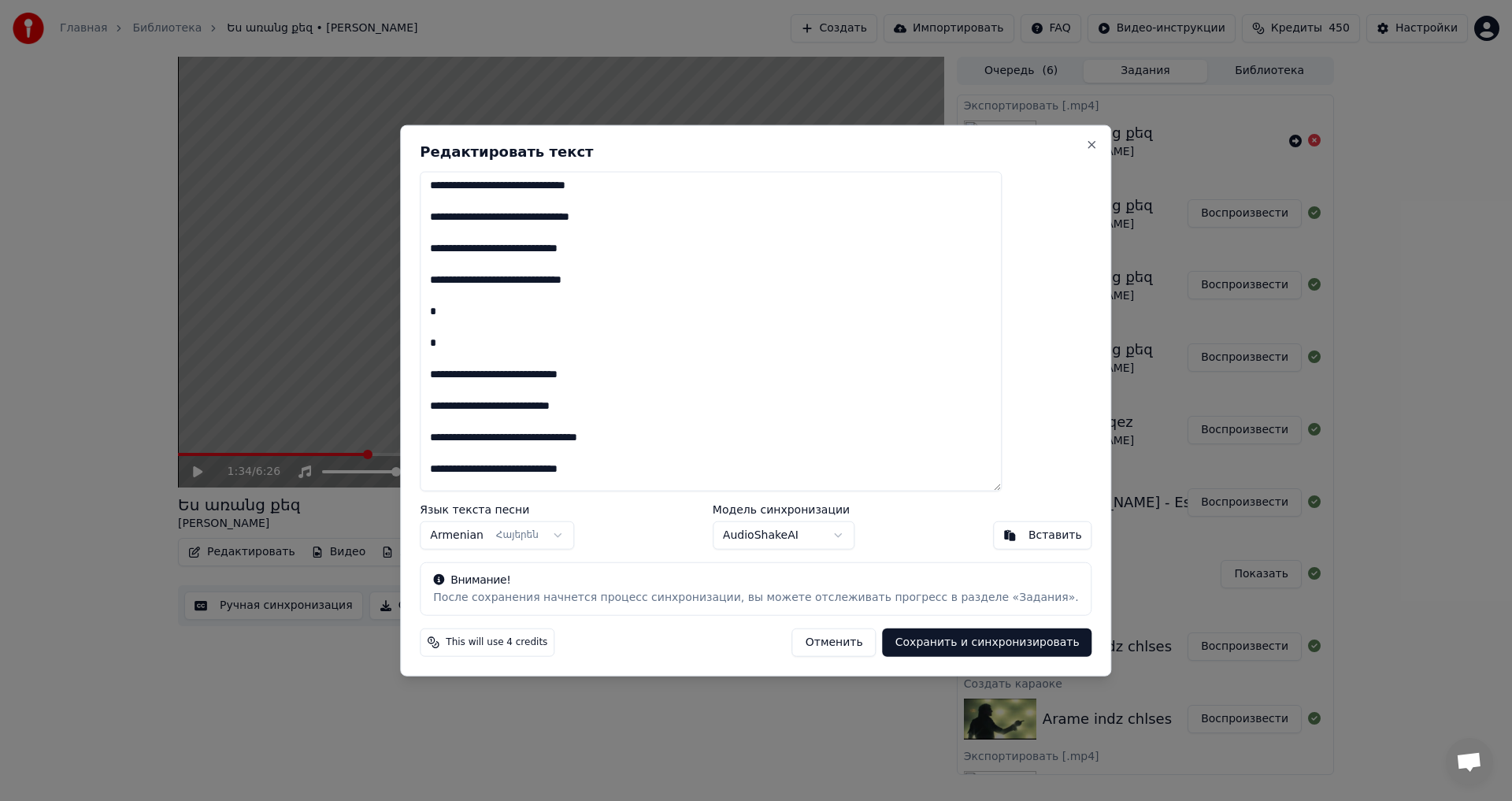
drag, startPoint x: 475, startPoint y: 187, endPoint x: 744, endPoint y: 326, distance: 302.8
click at [744, 326] on textarea at bounding box center [711, 330] width 582 height 321
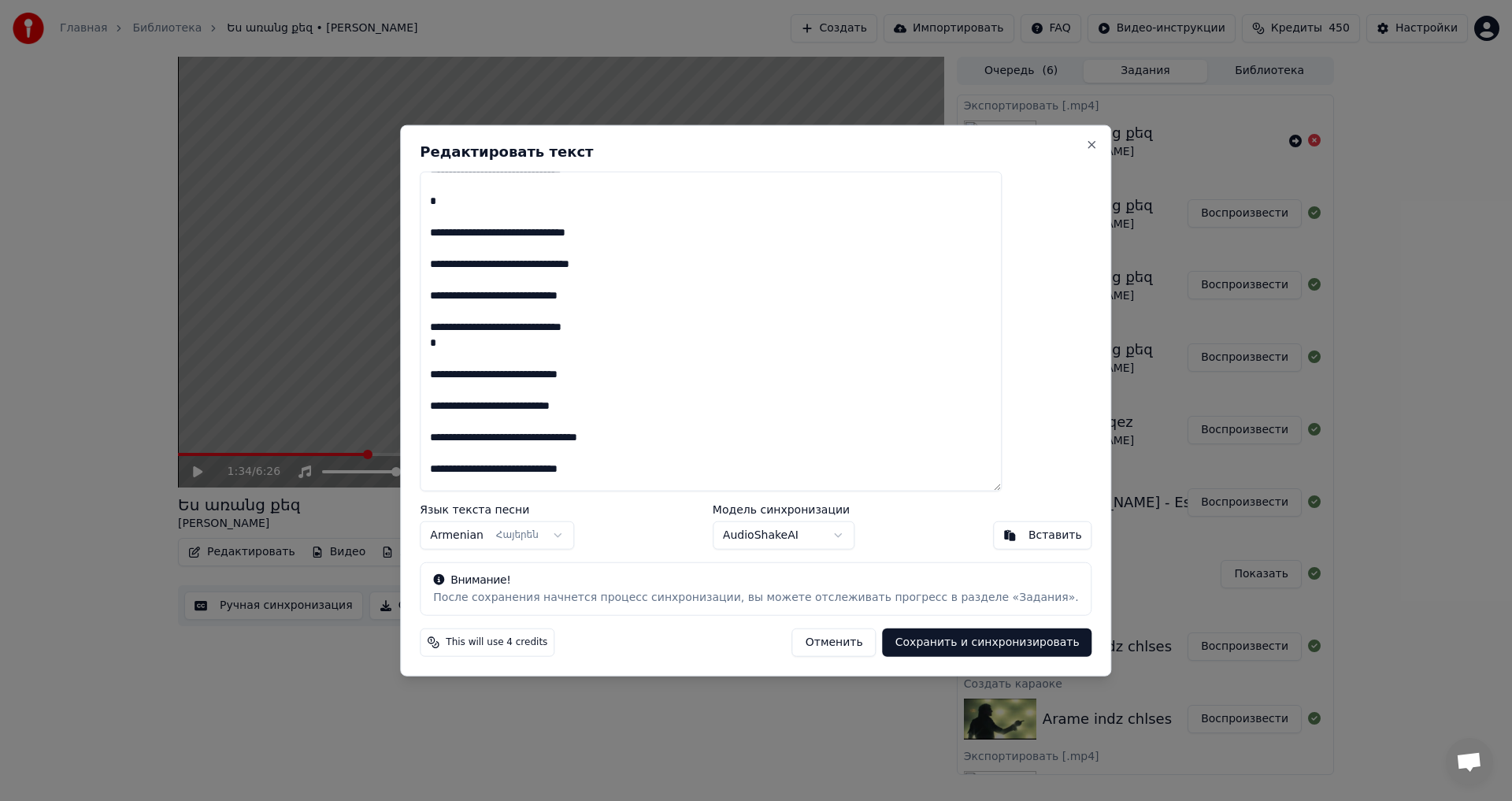
scroll to position [0, 0]
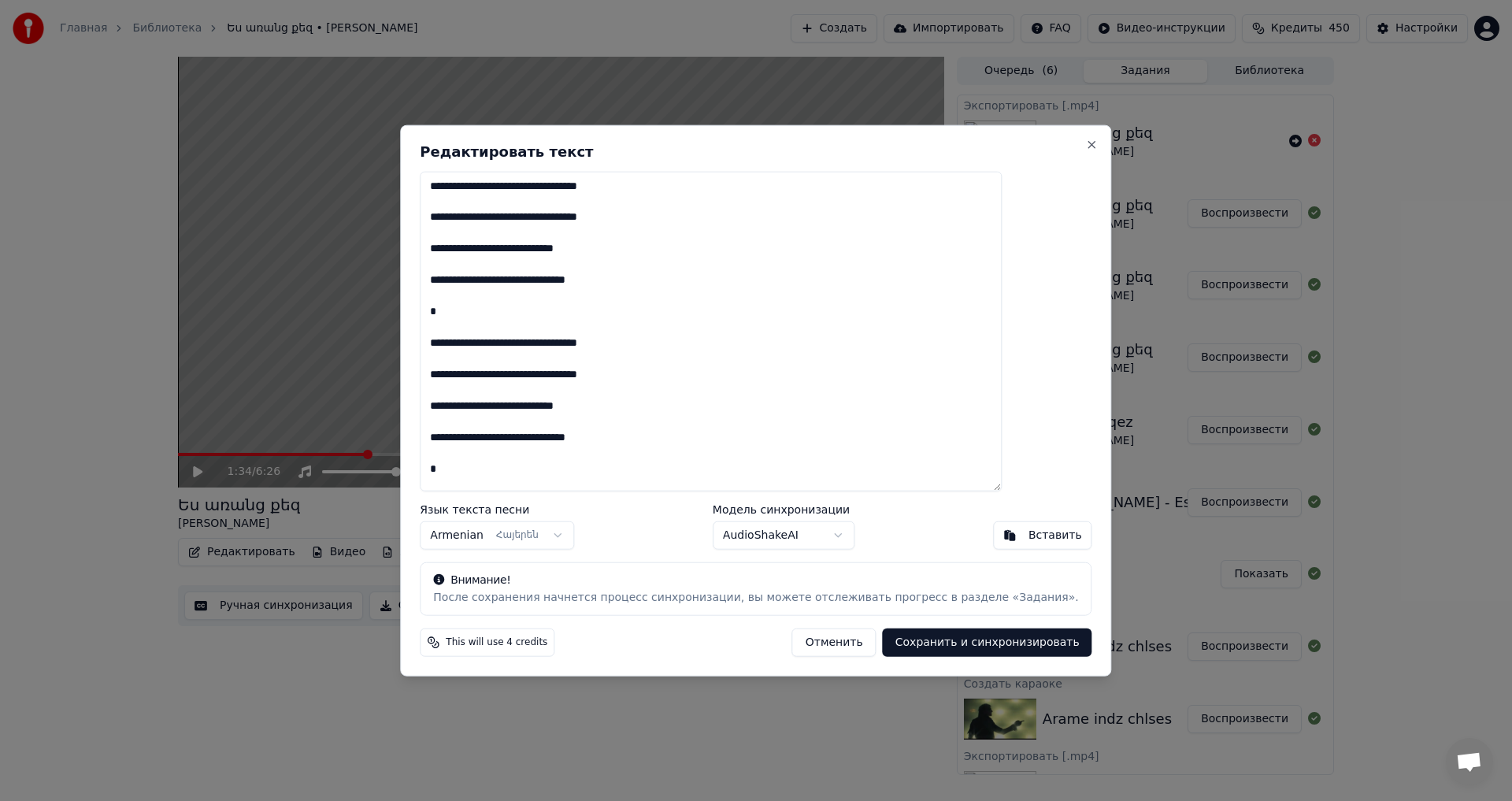
click at [541, 190] on textarea at bounding box center [711, 330] width 582 height 321
click at [541, 348] on textarea at bounding box center [711, 330] width 582 height 321
click at [897, 637] on button "Сохранить и синхронизировать" at bounding box center [987, 643] width 209 height 29
type textarea "**********"
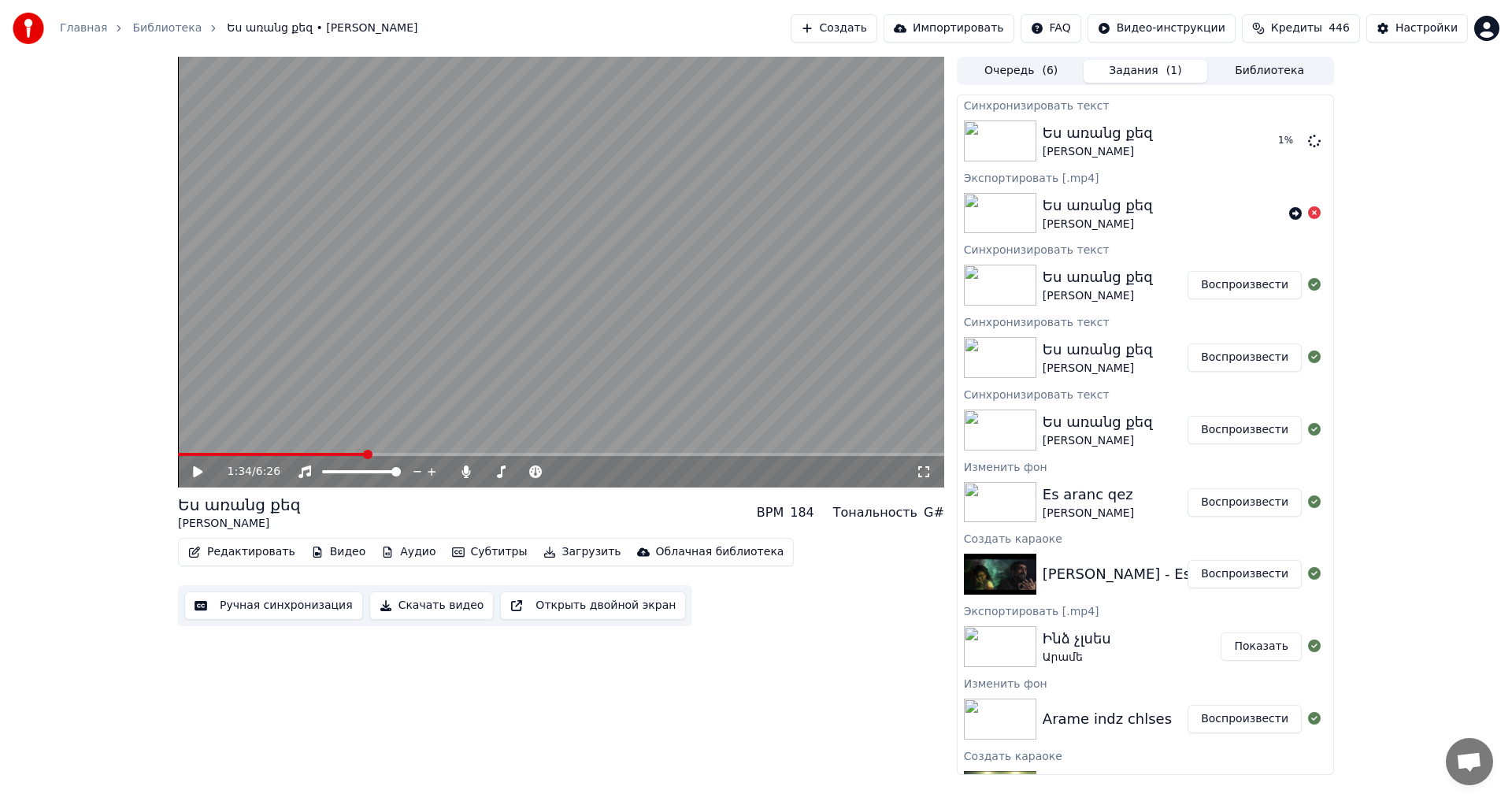
click at [763, 631] on div "1:34 / 6:26 Ես առանց քեզ [PERSON_NAME] BPM 184 Тональность G# Редактировать Вид…" at bounding box center [560, 416] width 766 height 718
click at [254, 456] on span at bounding box center [273, 454] width 190 height 4
click at [562, 477] on span at bounding box center [558, 471] width 10 height 10
click at [1253, 144] on button "Воспроизвести" at bounding box center [1244, 141] width 114 height 29
click at [272, 456] on span at bounding box center [560, 454] width 766 height 4
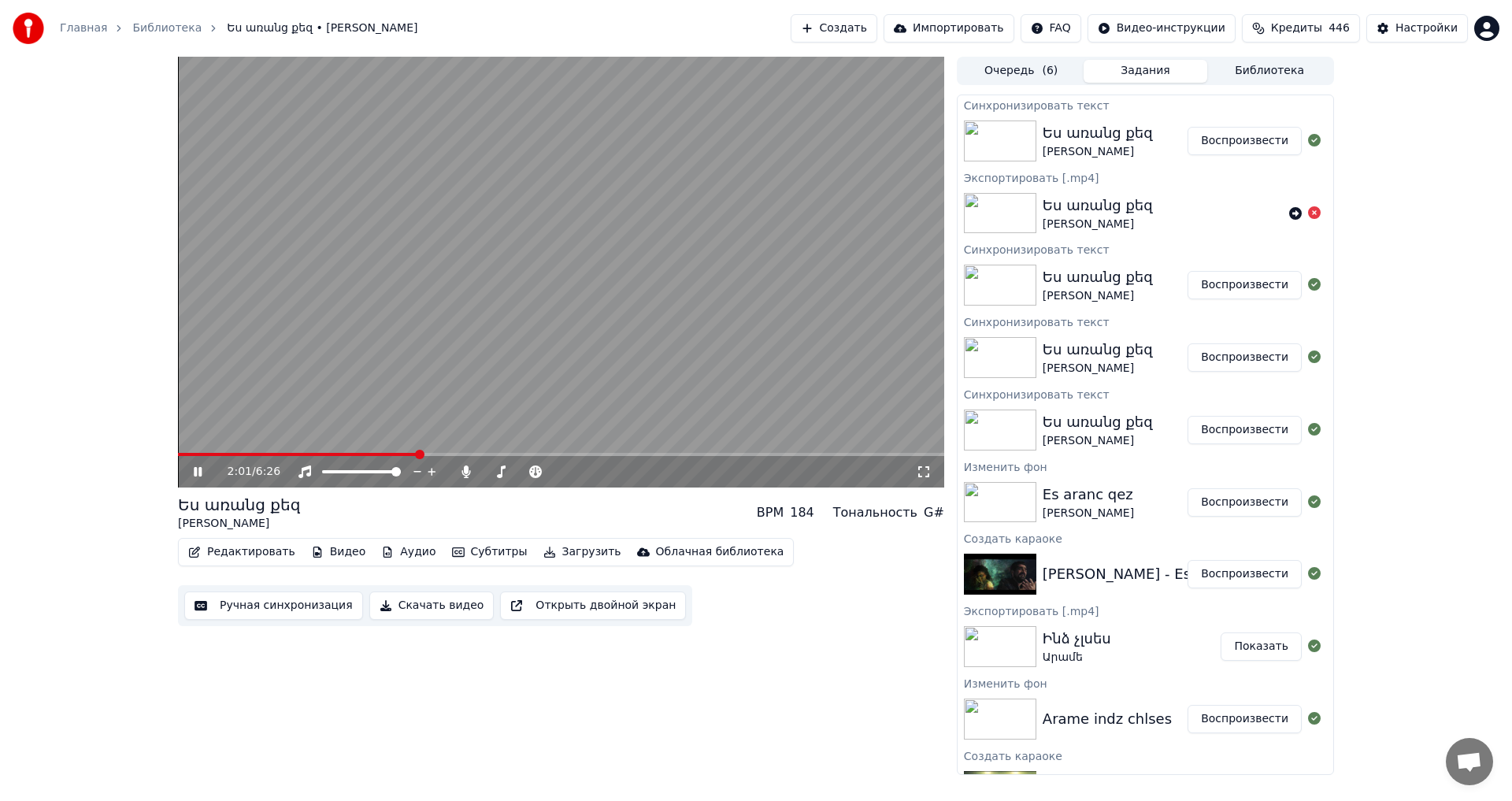
click at [547, 302] on video at bounding box center [560, 272] width 766 height 431
click at [631, 234] on video at bounding box center [560, 272] width 766 height 431
click at [484, 471] on span at bounding box center [523, 472] width 79 height 4
click at [594, 471] on icon at bounding box center [593, 472] width 15 height 16
click at [595, 470] on icon at bounding box center [593, 472] width 15 height 16
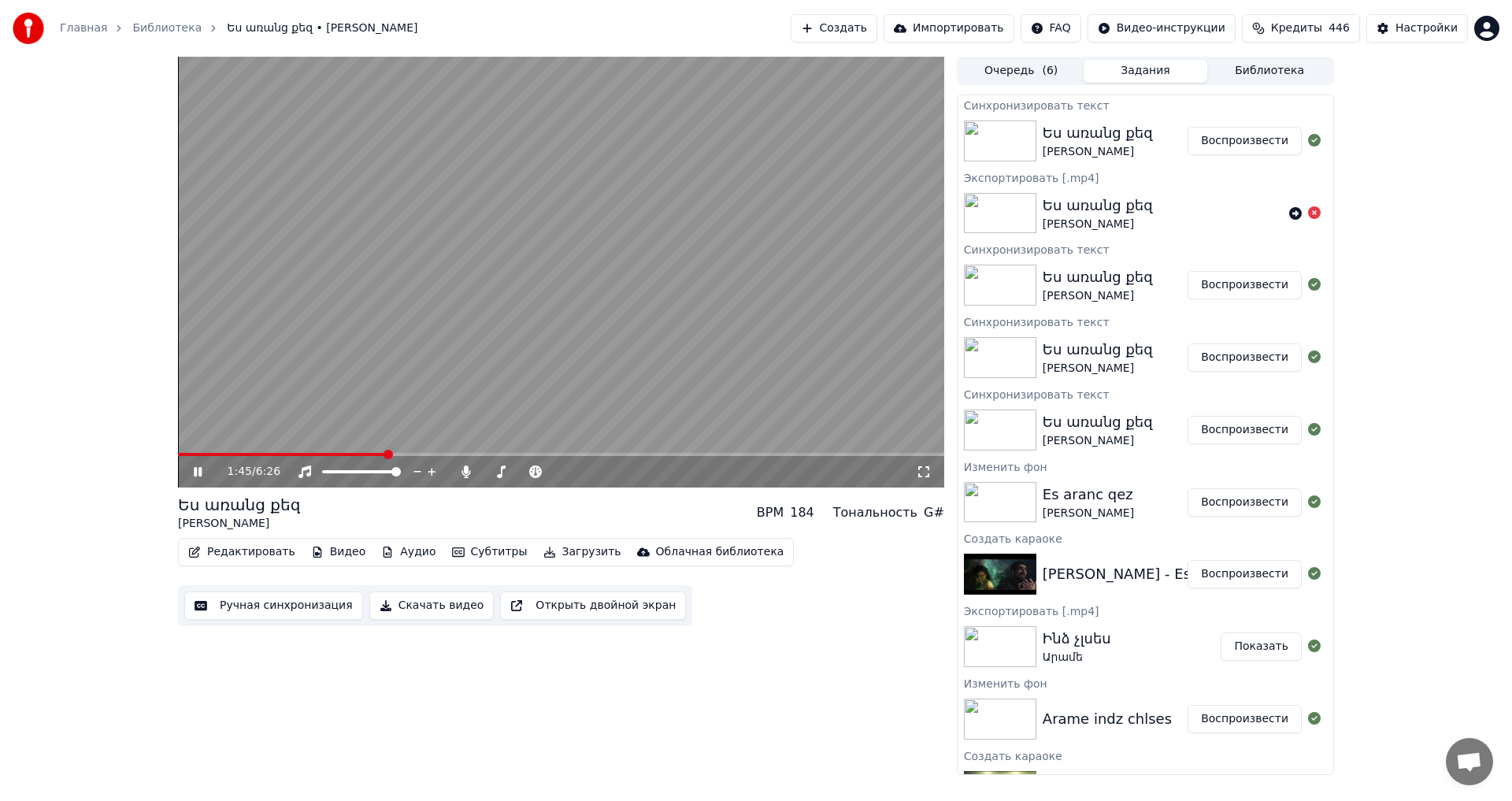
click at [386, 456] on span at bounding box center [282, 454] width 208 height 4
click at [510, 277] on video at bounding box center [560, 272] width 766 height 431
click at [551, 553] on button "Загрузить" at bounding box center [582, 552] width 91 height 22
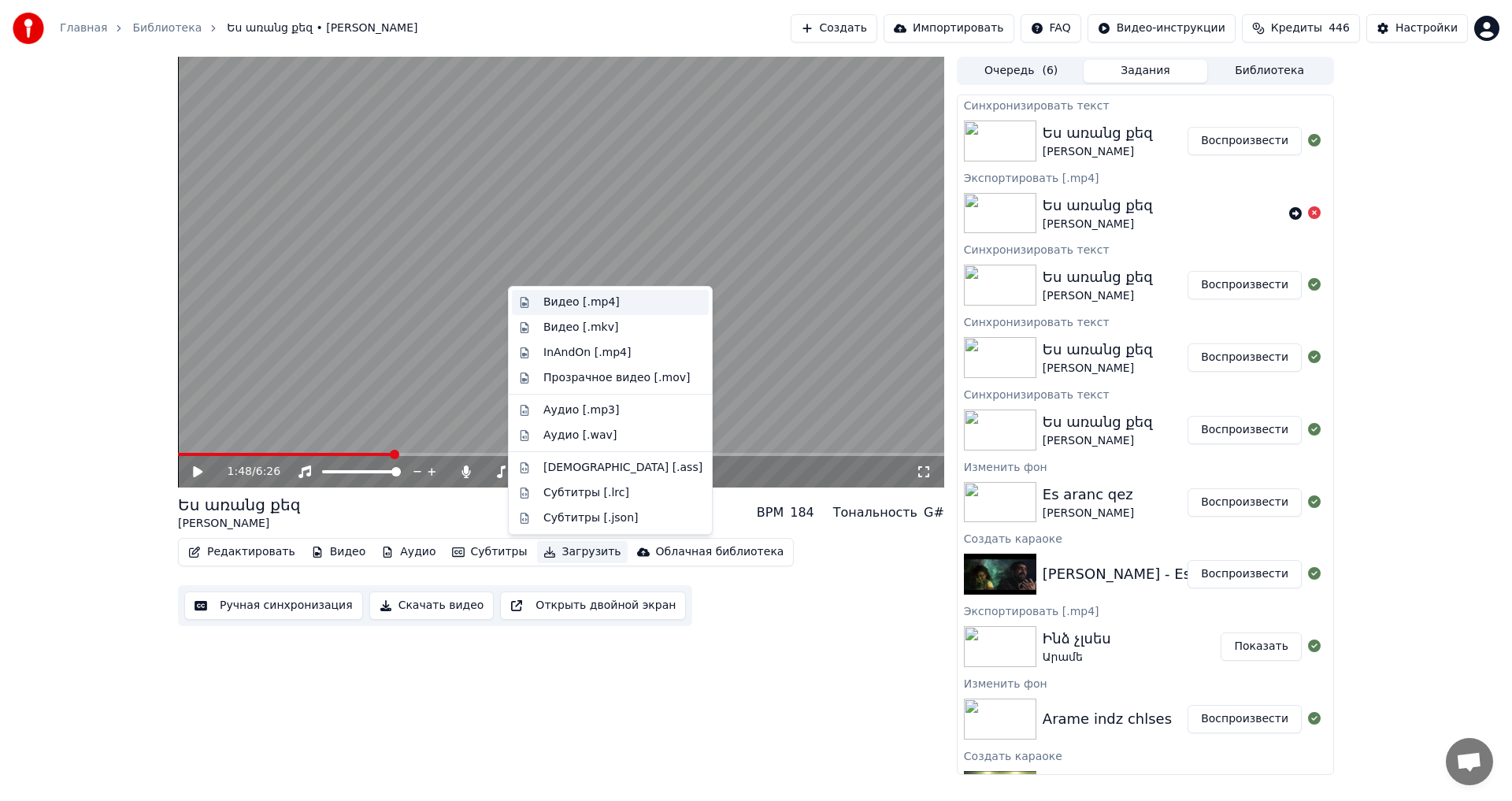
click at [625, 306] on div "Видео [.mp4]" at bounding box center [622, 303] width 159 height 16
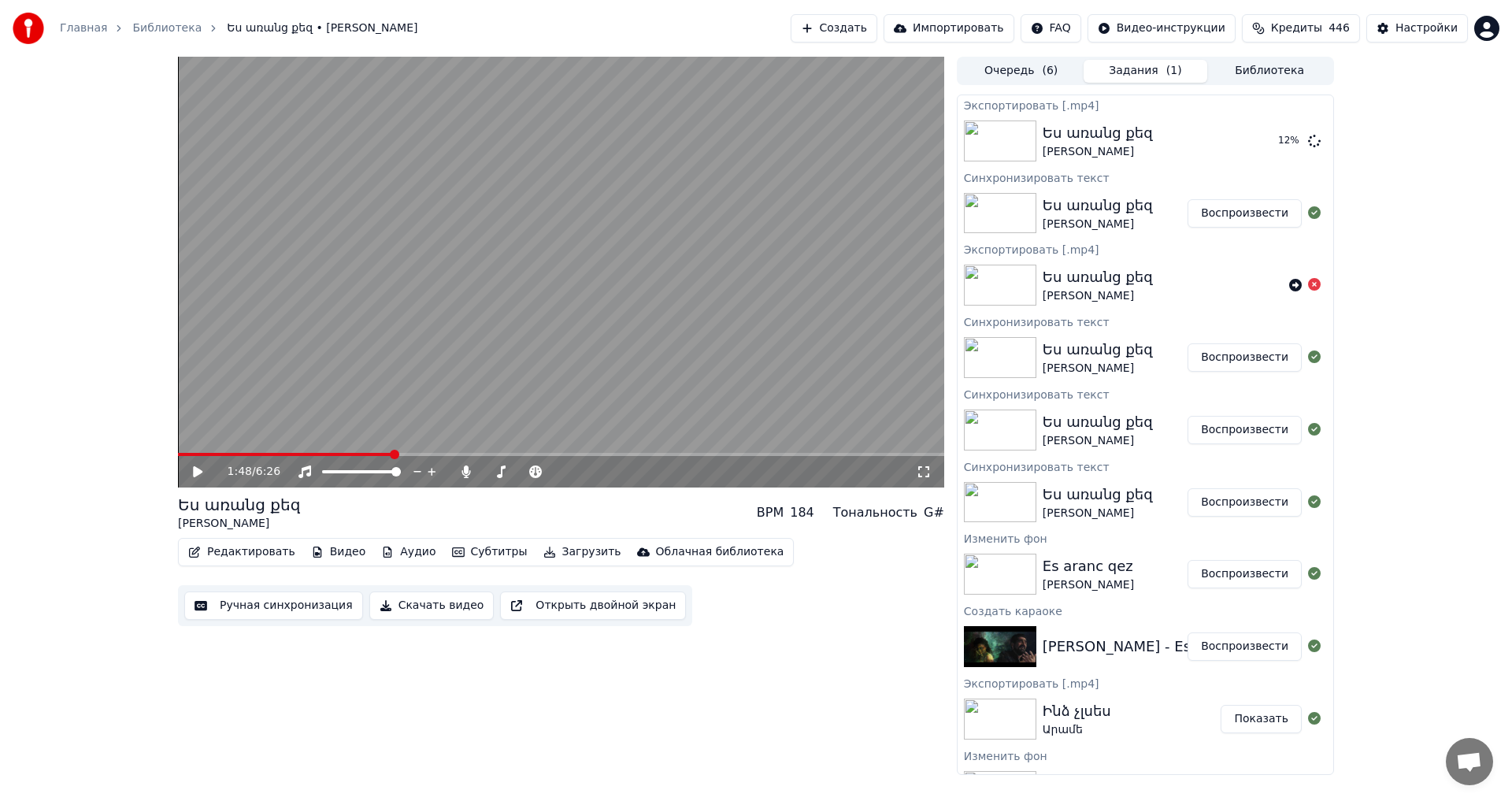
click at [32, 418] on div "1:48 / 6:26 Ես առանց քեզ [PERSON_NAME] BPM 184 Тональность G# Редактировать Вид…" at bounding box center [756, 416] width 1512 height 718
click at [1402, 182] on div "1:48 / 6:26 Ես առանց քեզ [PERSON_NAME] BPM 184 Тональность G# Редактировать Вид…" at bounding box center [756, 416] width 1512 height 718
click at [1394, 133] on div "1:48 / 6:26 Ես առանց քեզ [PERSON_NAME] BPM 184 Тональность G# Редактировать Вид…" at bounding box center [756, 416] width 1512 height 718
click at [1440, 246] on div "1:48 / 6:26 Ես առանց քեզ [PERSON_NAME] BPM 184 Тональность G# Редактировать Вид…" at bounding box center [756, 416] width 1512 height 718
click at [1262, 160] on div "Ես առանց քեզ [PERSON_NAME] Показать" at bounding box center [1146, 141] width 375 height 54
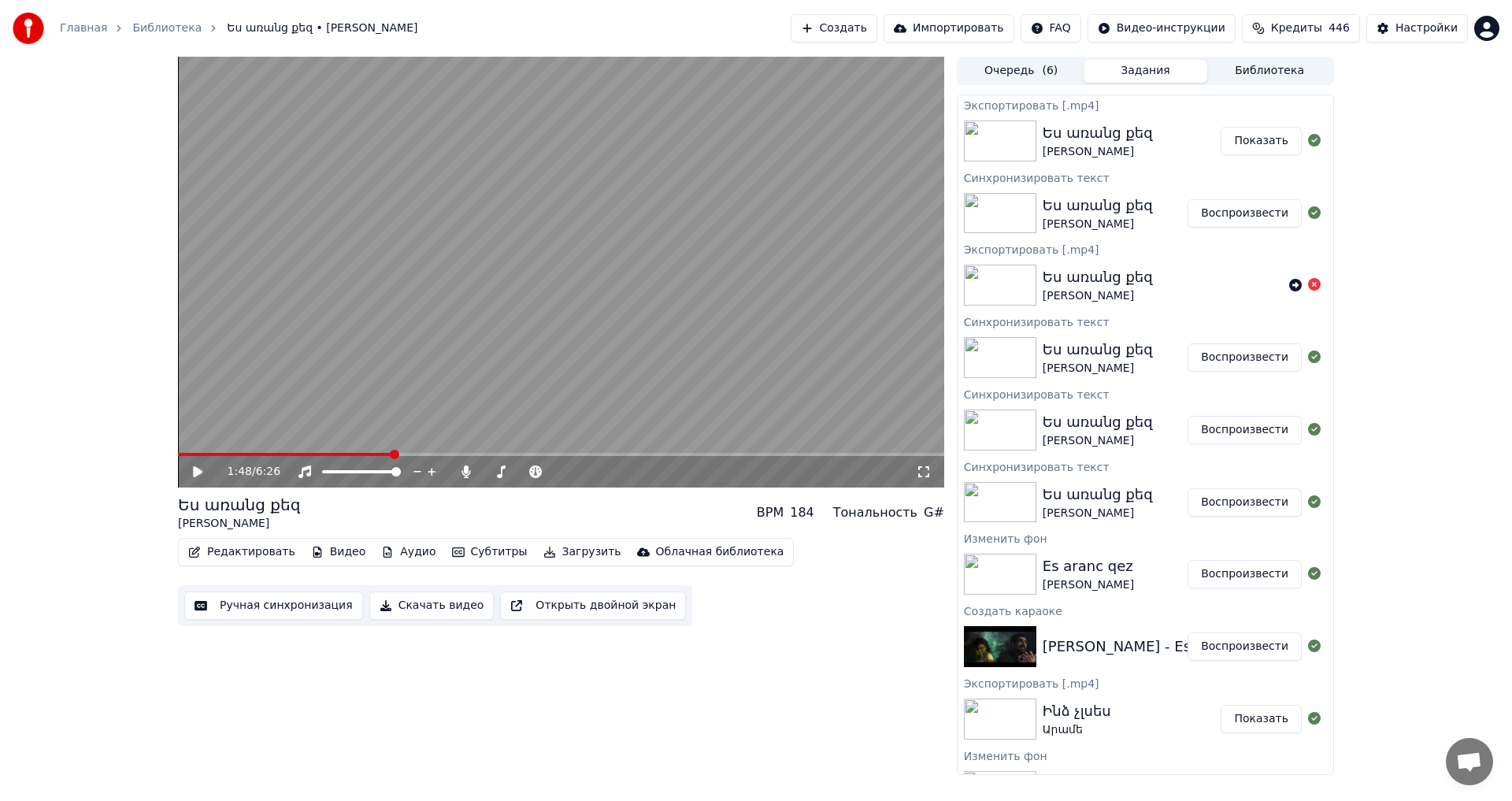
click at [1261, 154] on button "Показать" at bounding box center [1261, 141] width 81 height 29
click at [858, 24] on button "Создать" at bounding box center [834, 29] width 86 height 29
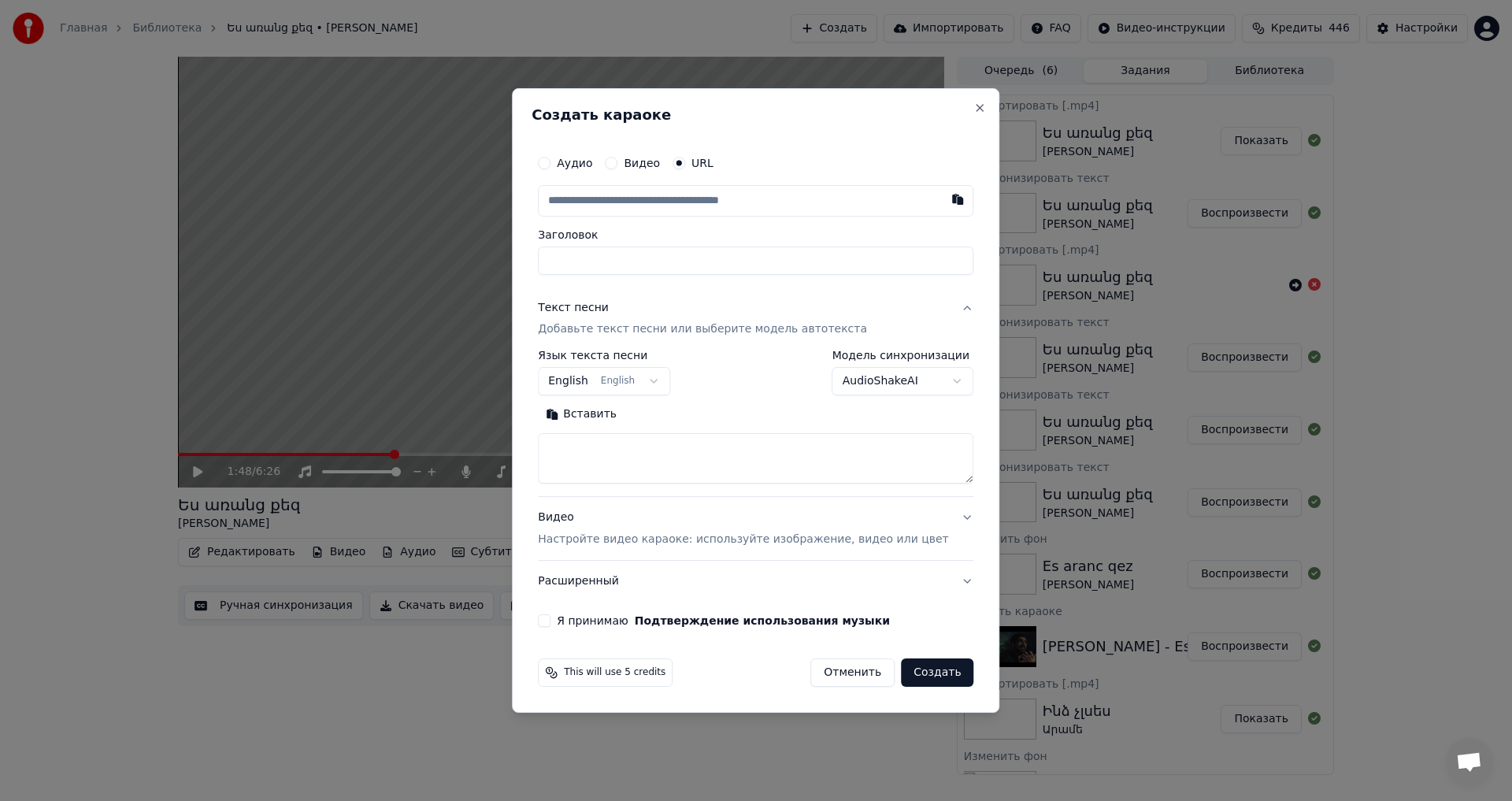
click at [750, 198] on input "text" at bounding box center [755, 200] width 435 height 31
type input "**********"
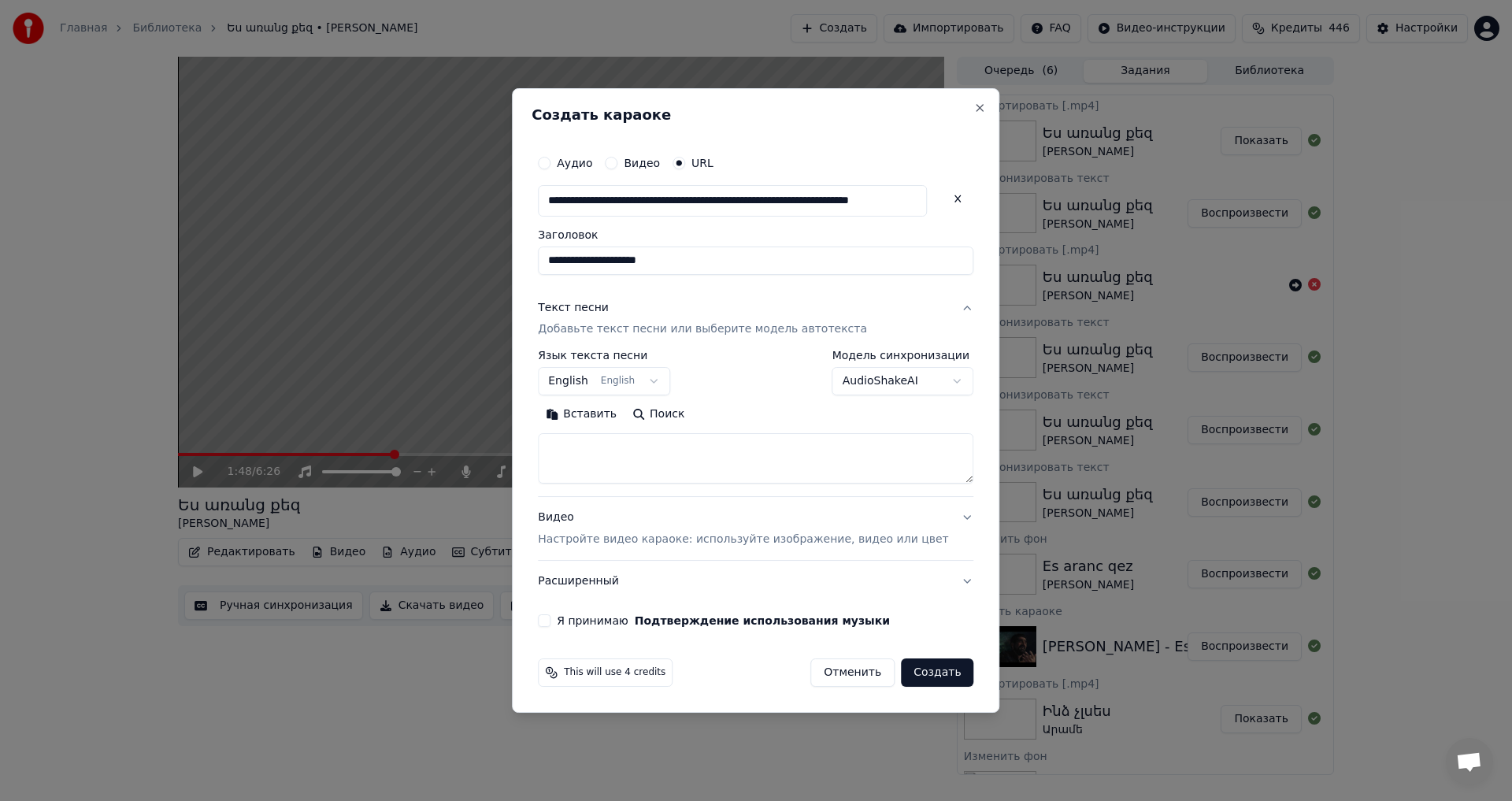
scroll to position [0, 0]
click at [612, 458] on textarea at bounding box center [755, 459] width 435 height 50
paste textarea "**********"
type textarea "**********"
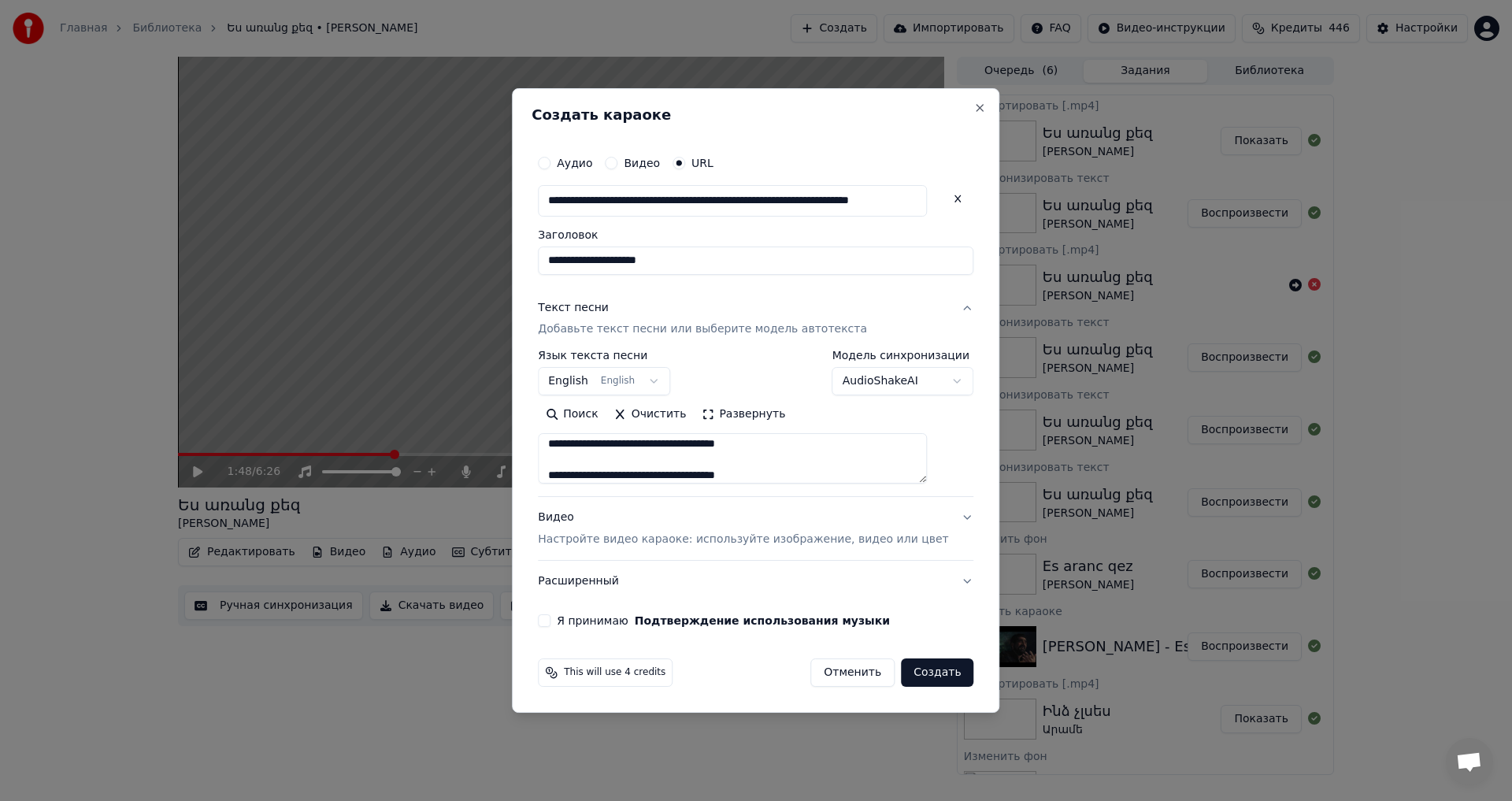
click at [559, 621] on div "**********" at bounding box center [755, 387] width 448 height 493
click at [550, 620] on button "Я принимаю Подтверждение использования музыки" at bounding box center [544, 621] width 13 height 13
click at [927, 682] on button "Создать" at bounding box center [936, 673] width 73 height 29
select select "**"
select select
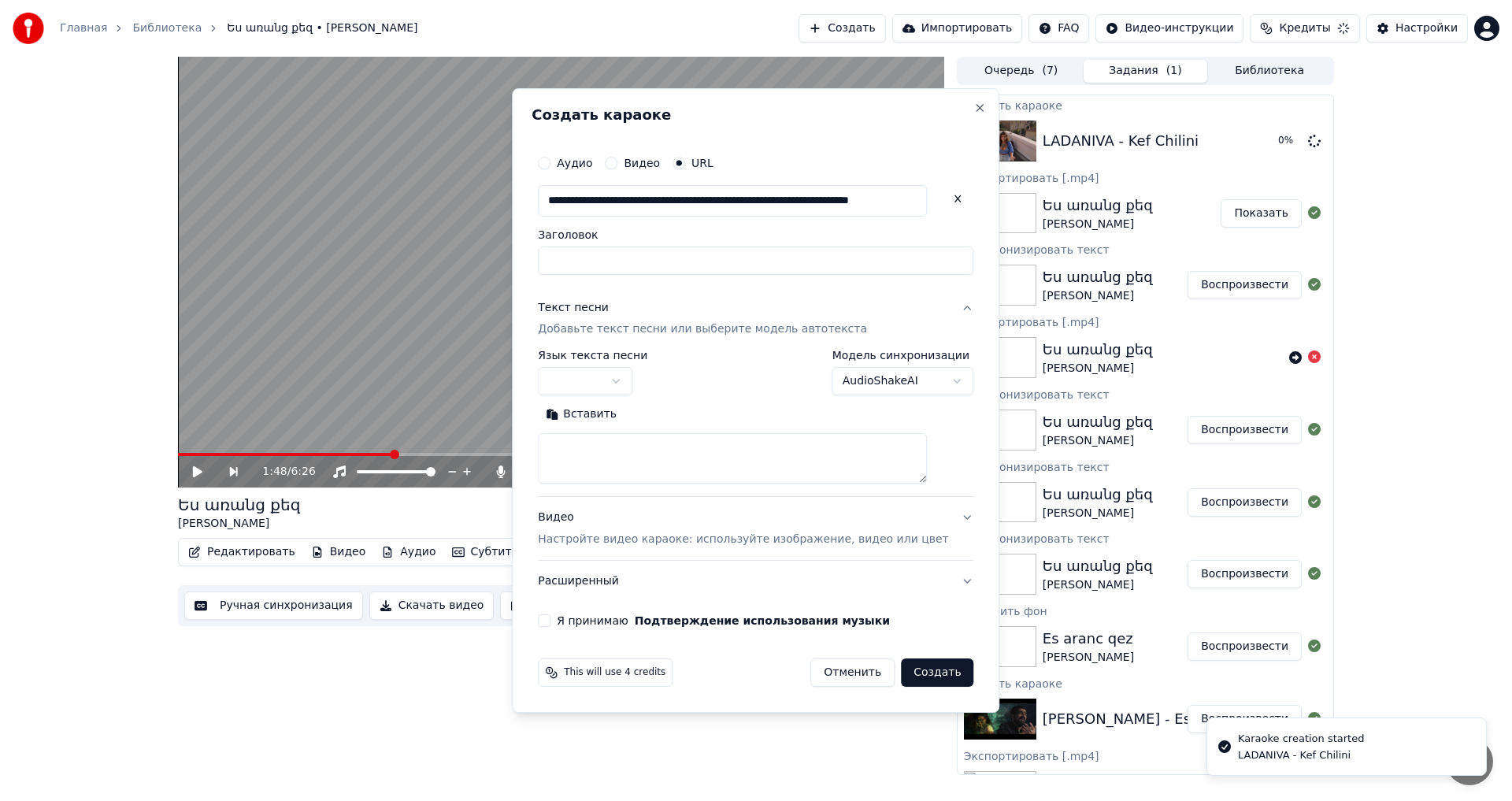
scroll to position [0, 0]
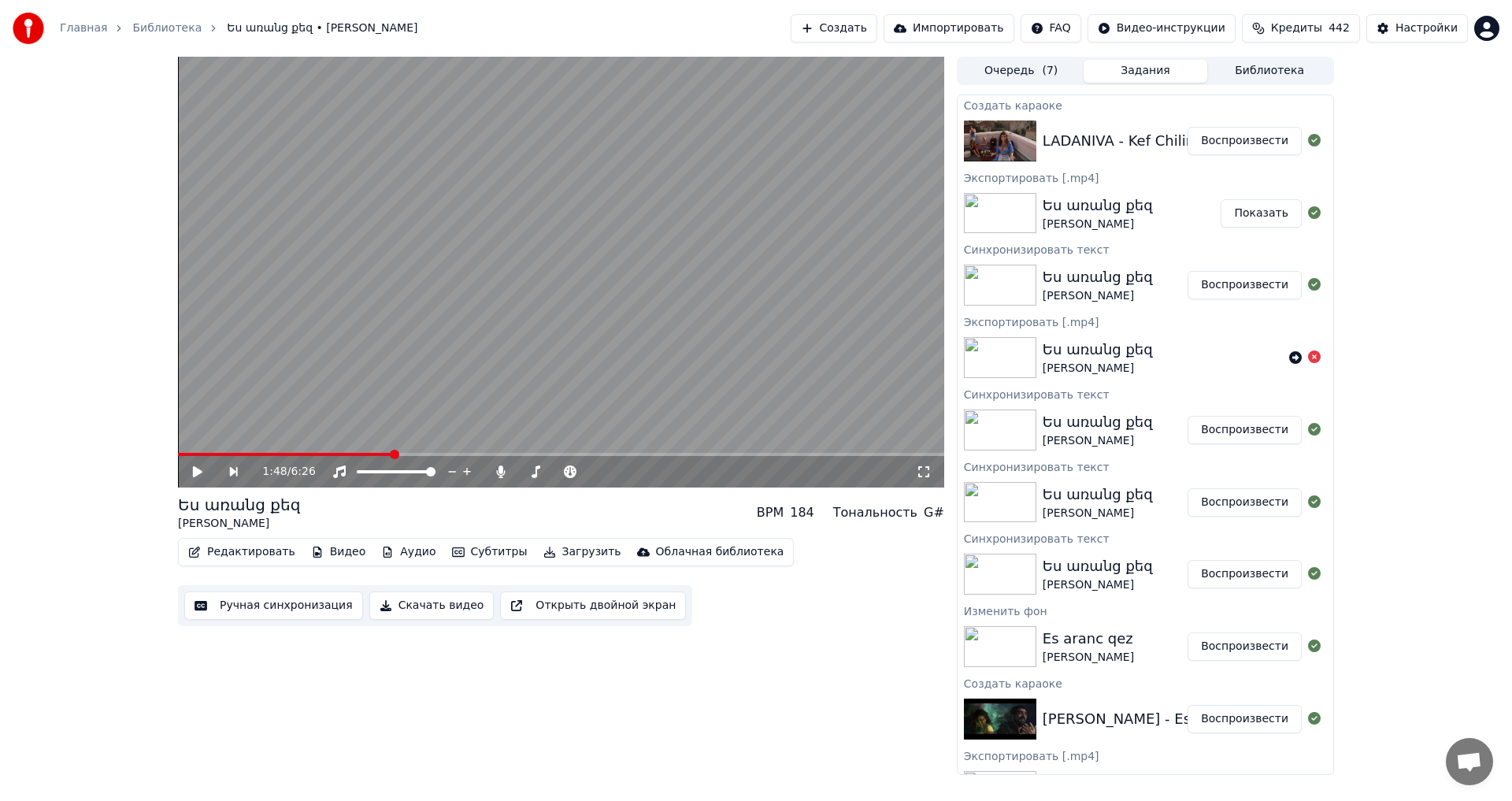
click at [1238, 145] on button "Воспроизвести" at bounding box center [1244, 141] width 114 height 29
click at [199, 471] on icon at bounding box center [198, 471] width 8 height 10
click at [320, 551] on button "Видео" at bounding box center [338, 552] width 67 height 22
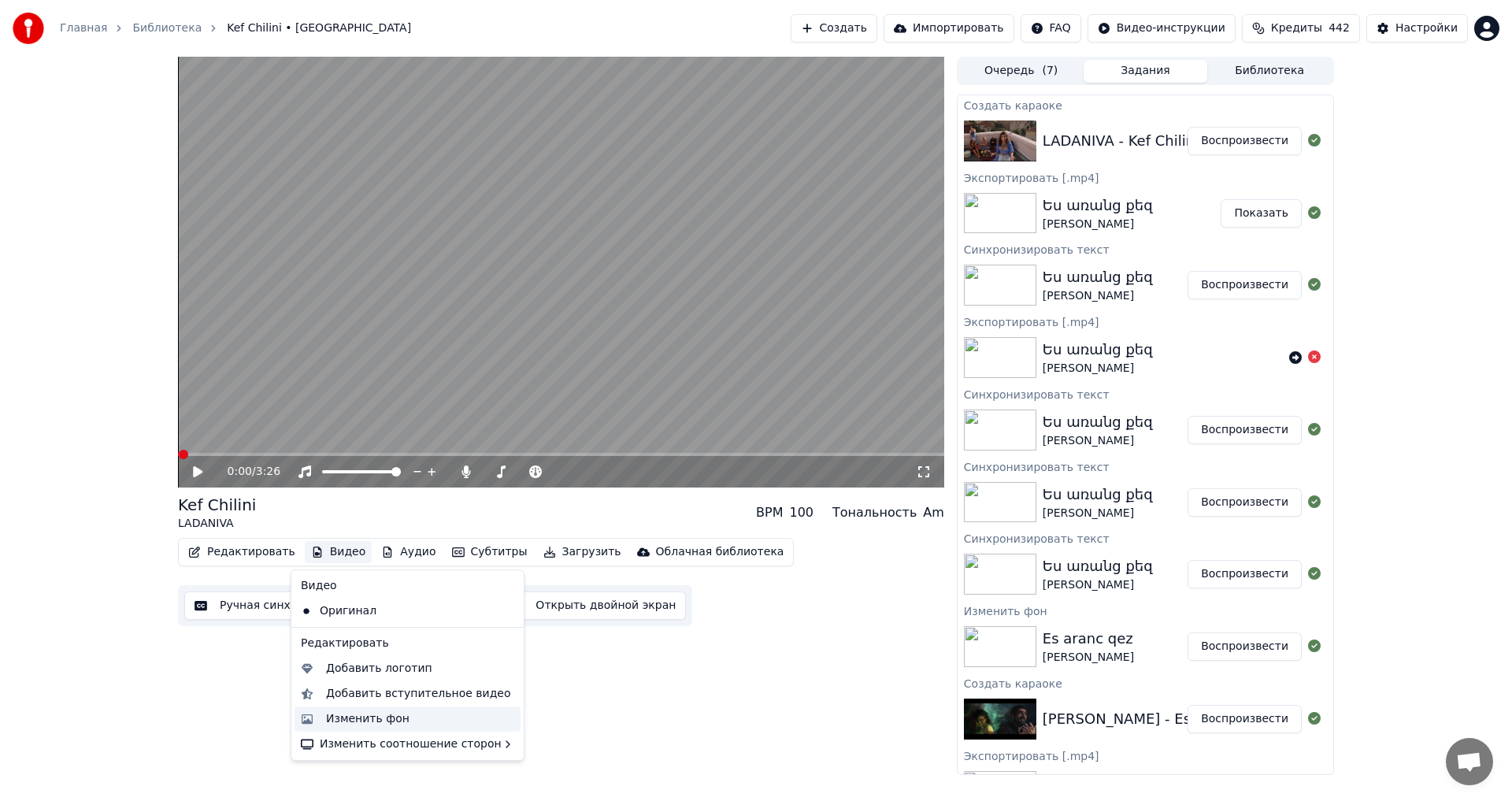
click at [349, 709] on div "Изменить фон" at bounding box center [408, 719] width 226 height 25
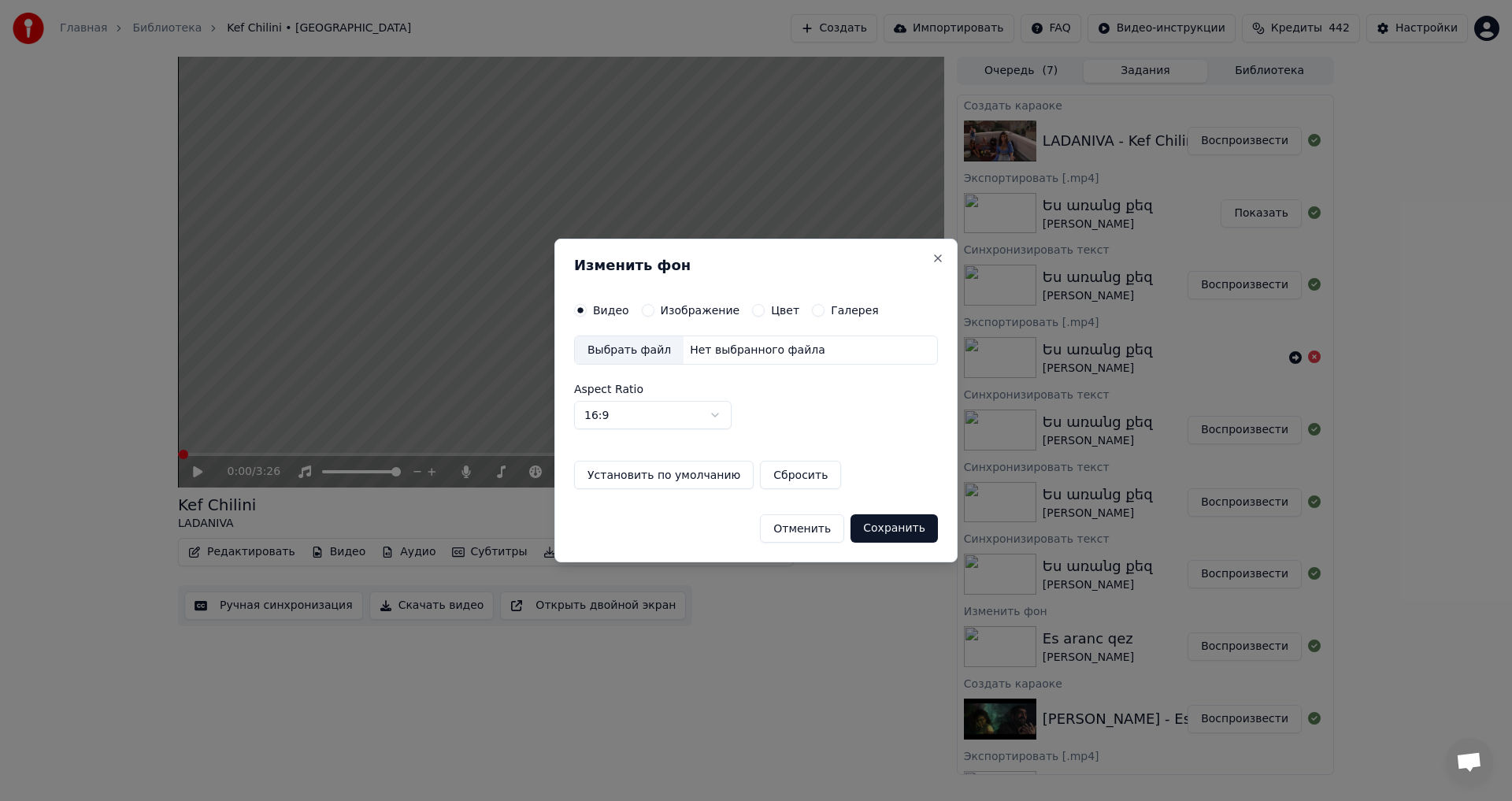
click at [661, 310] on label "Изображение" at bounding box center [700, 310] width 80 height 11
click at [655, 310] on button "Изображение" at bounding box center [648, 311] width 13 height 13
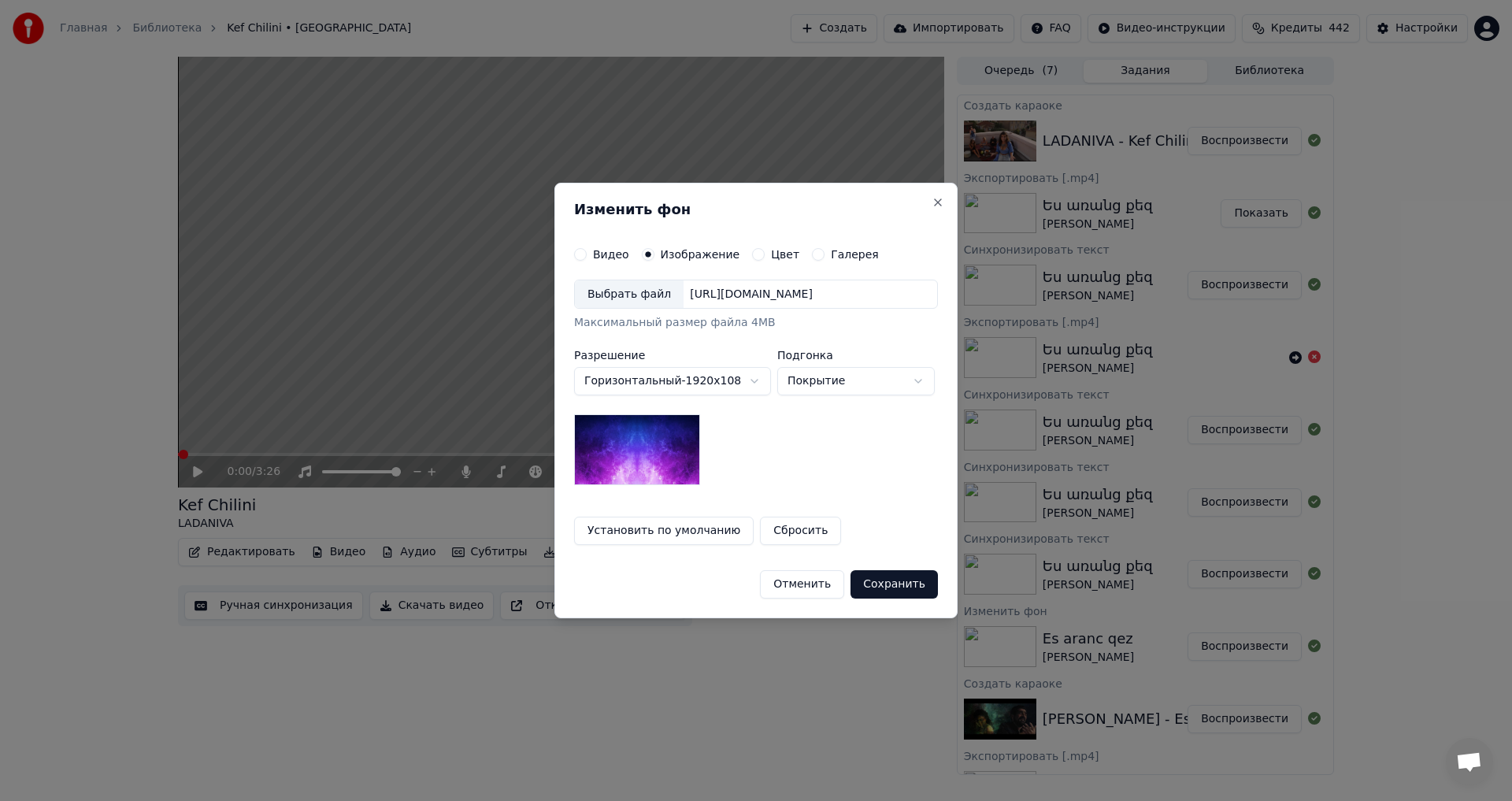
click at [655, 298] on div "Выбрать файл" at bounding box center [629, 295] width 109 height 29
click at [877, 570] on button "Сохранить" at bounding box center [893, 585] width 87 height 29
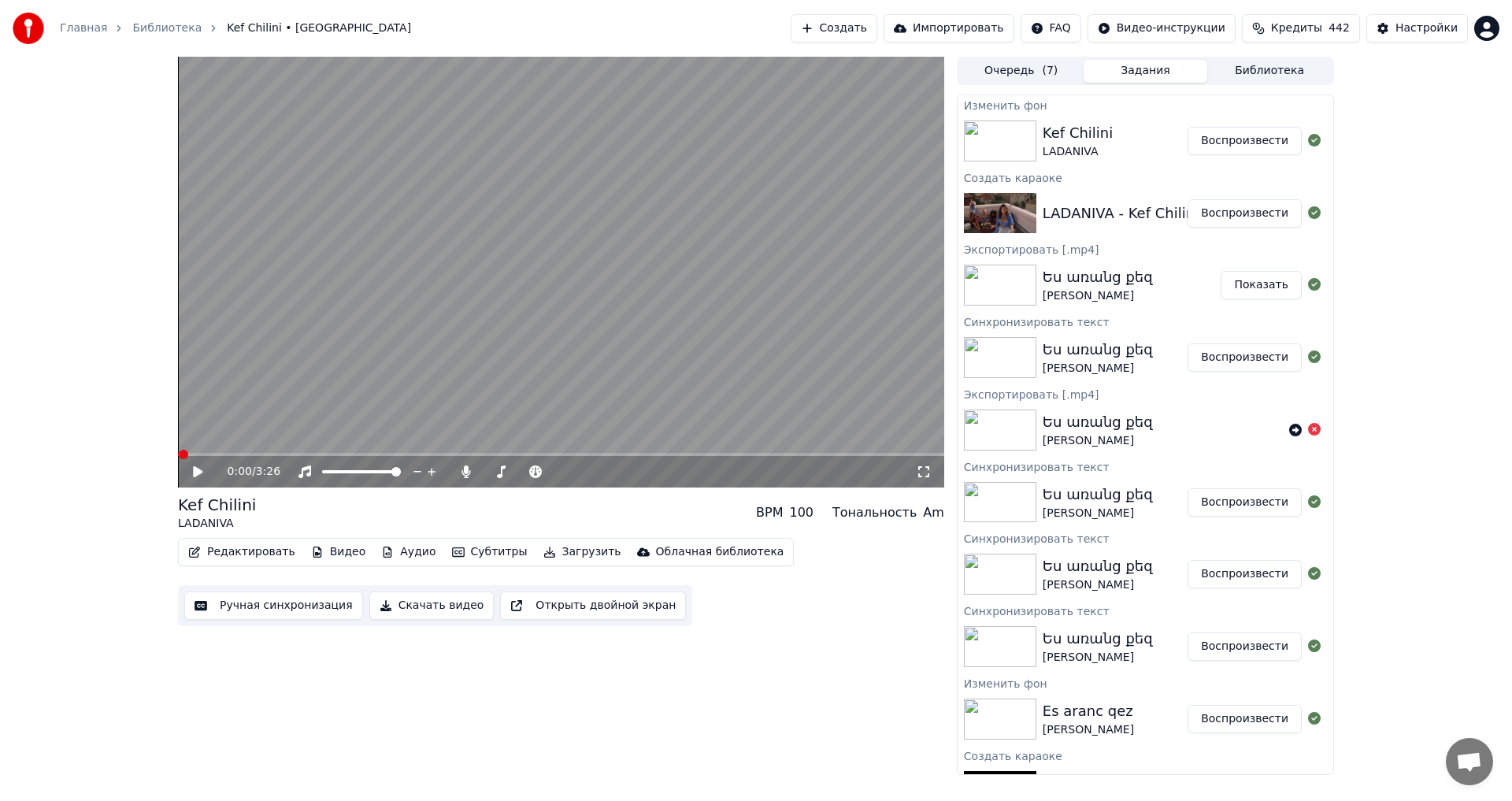
click at [1272, 145] on button "Воспроизвести" at bounding box center [1244, 141] width 114 height 29
click at [562, 477] on span at bounding box center [558, 471] width 10 height 10
click at [560, 304] on video at bounding box center [560, 272] width 766 height 431
click at [211, 554] on button "Редактировать" at bounding box center [242, 552] width 119 height 22
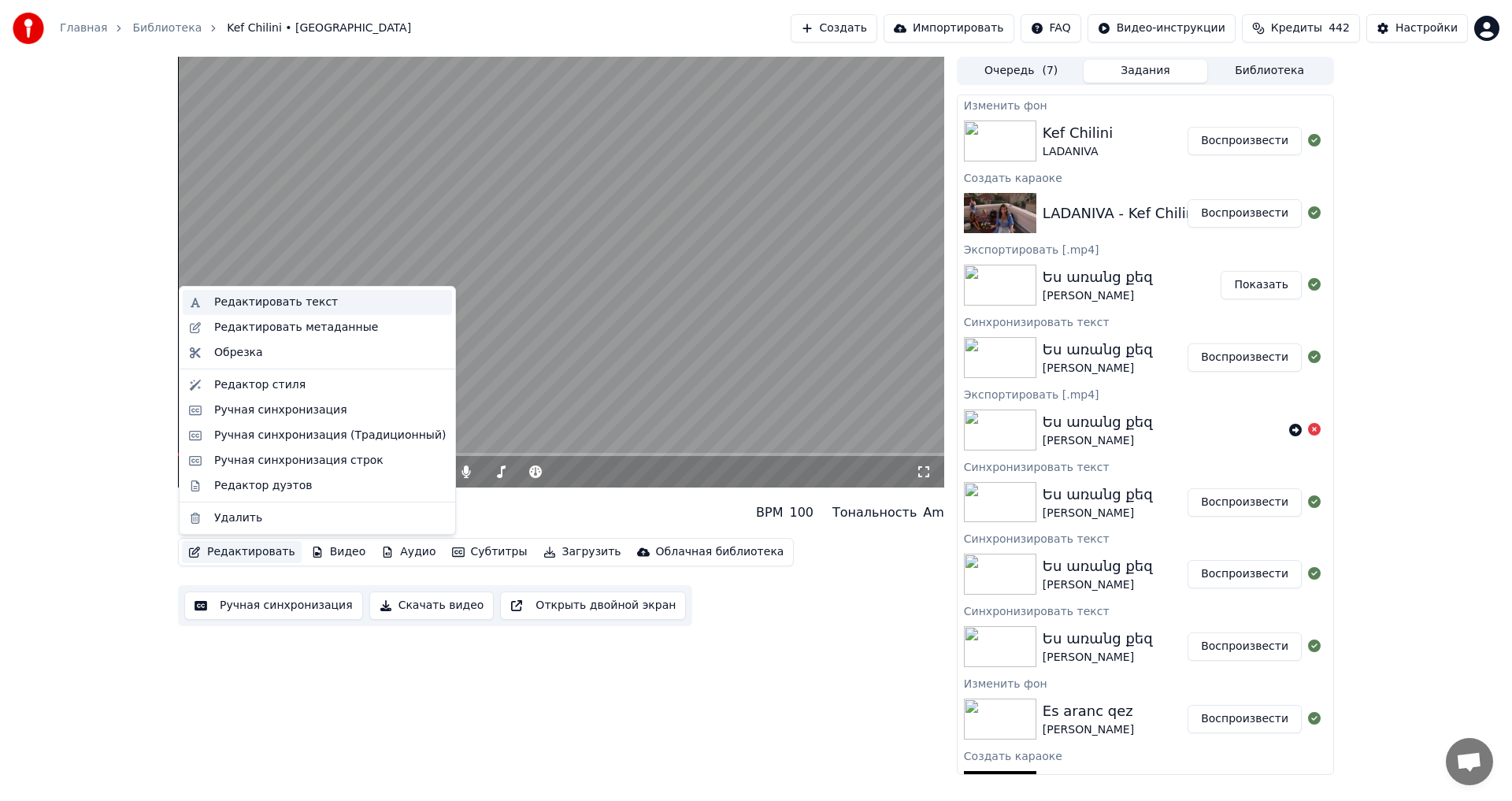
click at [286, 304] on div "Редактировать текст" at bounding box center [277, 303] width 124 height 16
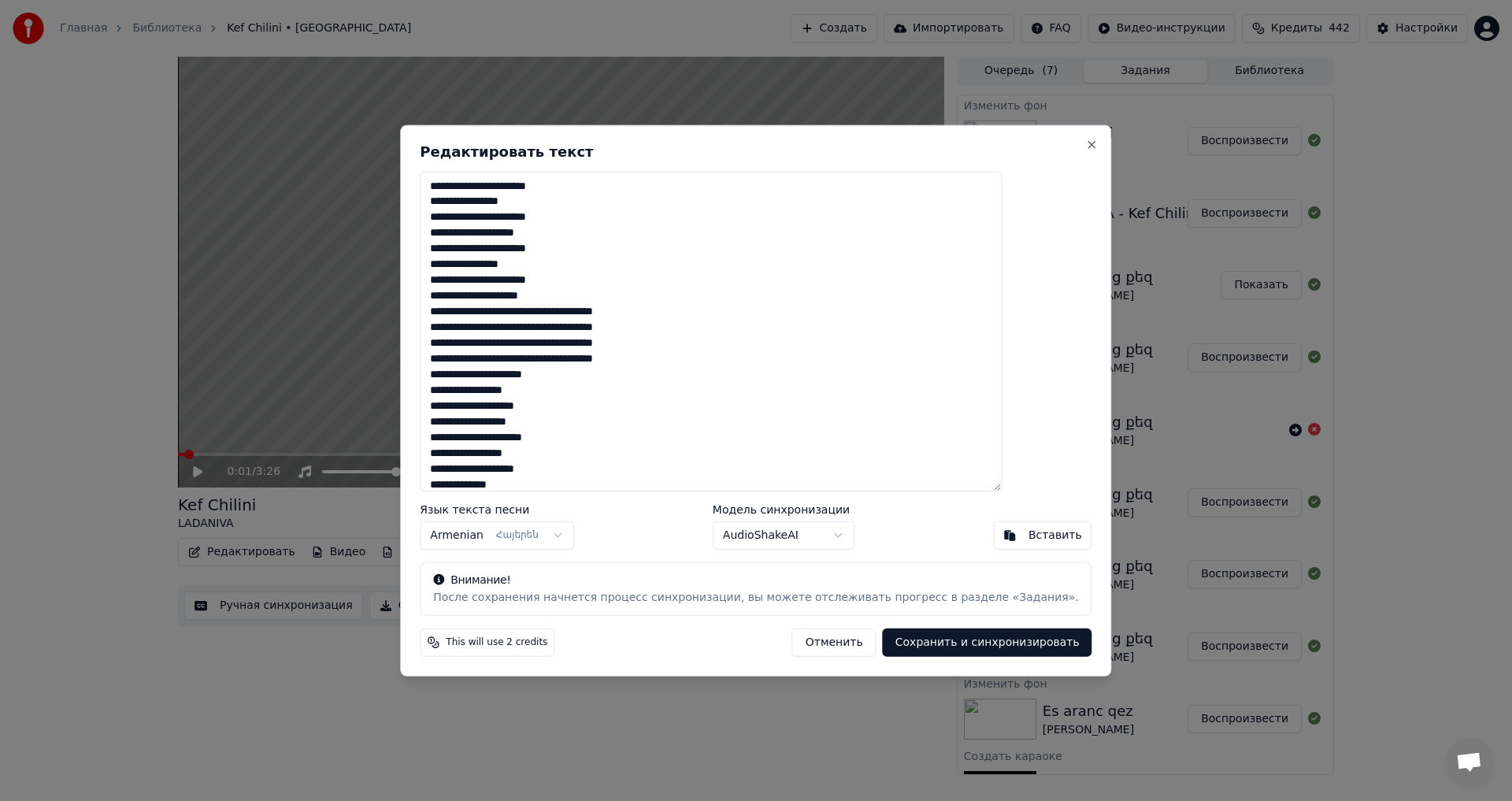
click at [792, 645] on button "Отменить" at bounding box center [834, 643] width 84 height 29
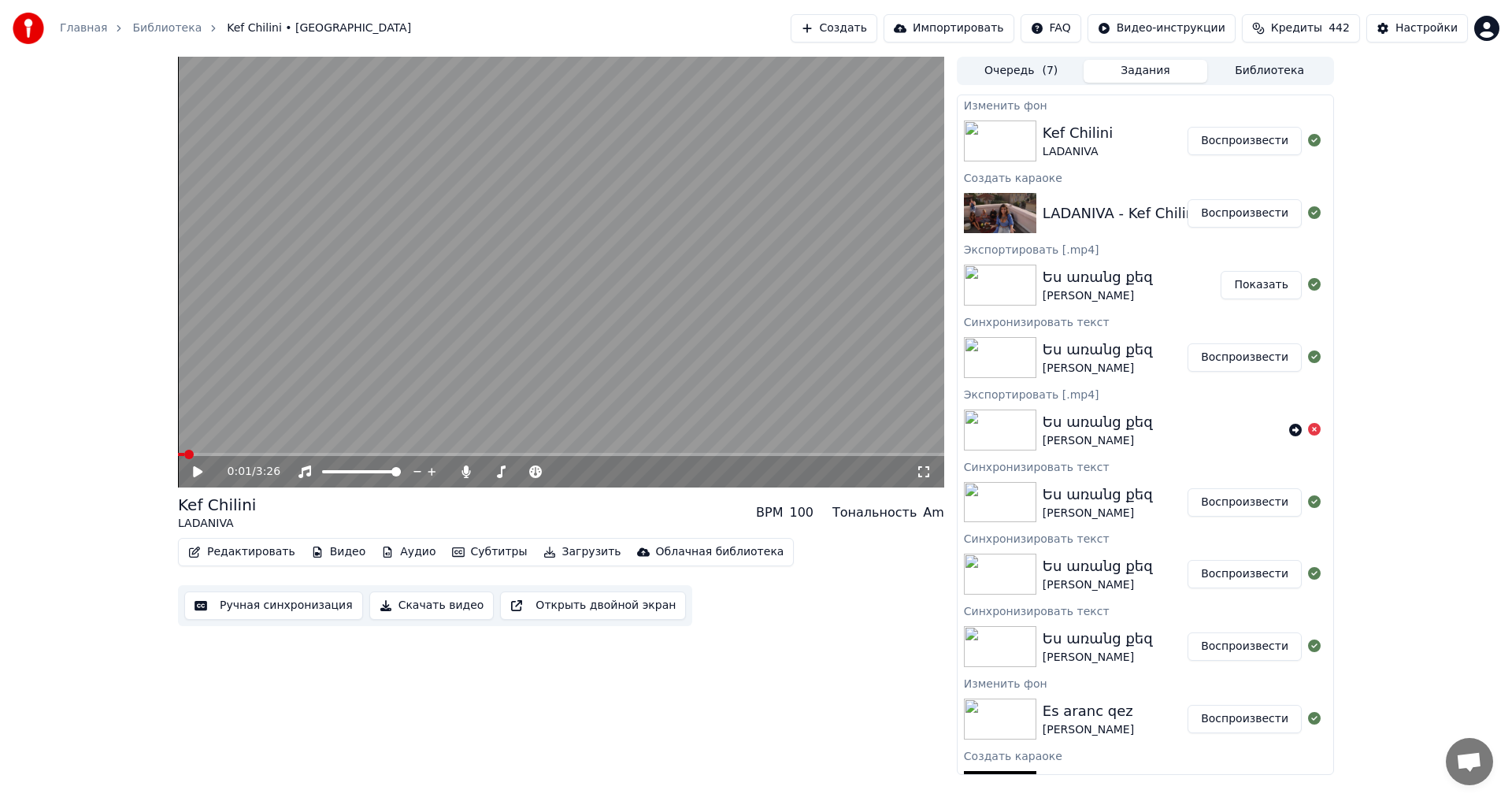
click at [247, 556] on button "Редактировать" at bounding box center [242, 552] width 119 height 22
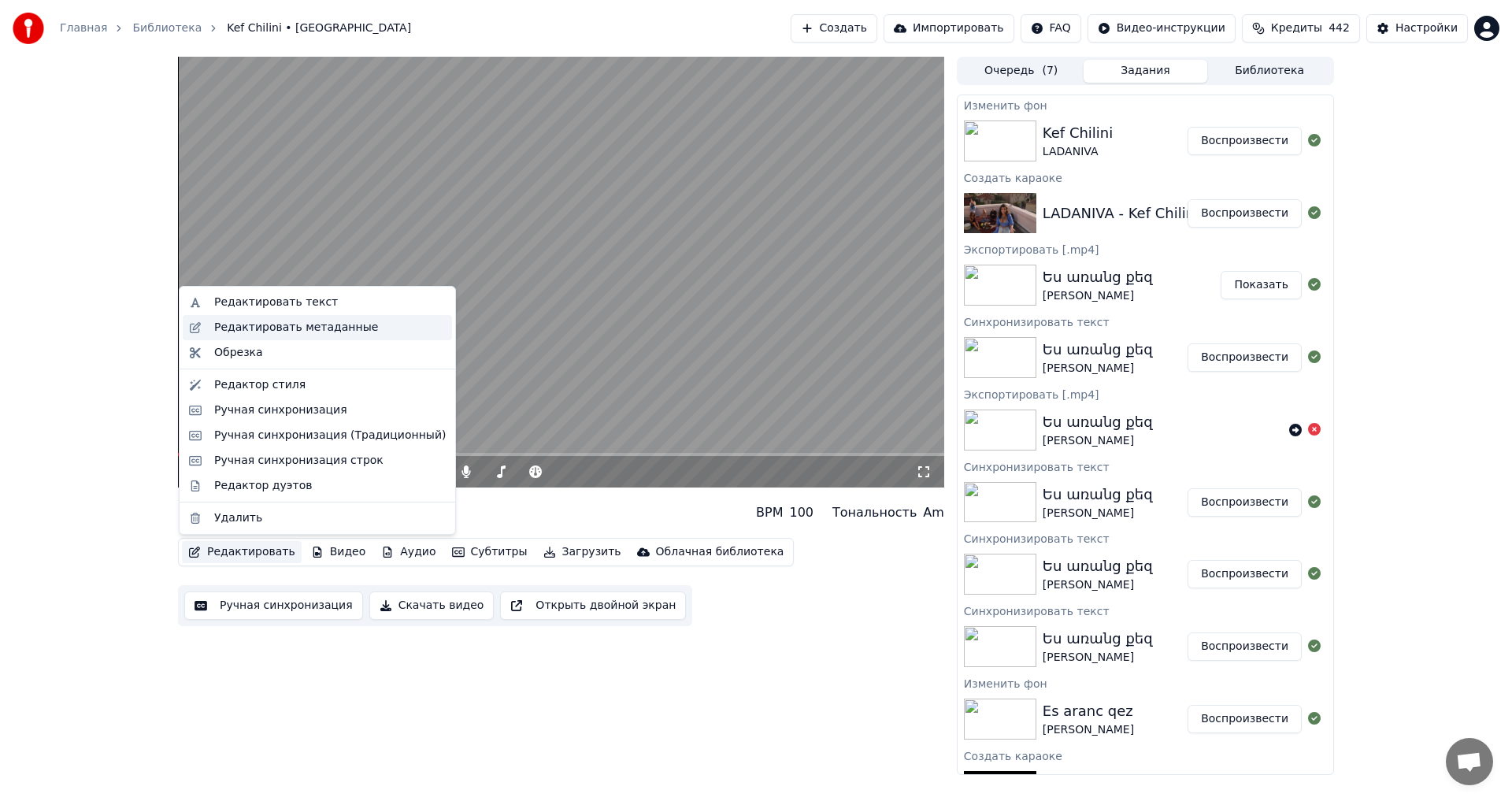
click at [246, 332] on div "Редактировать метаданные" at bounding box center [296, 328] width 163 height 16
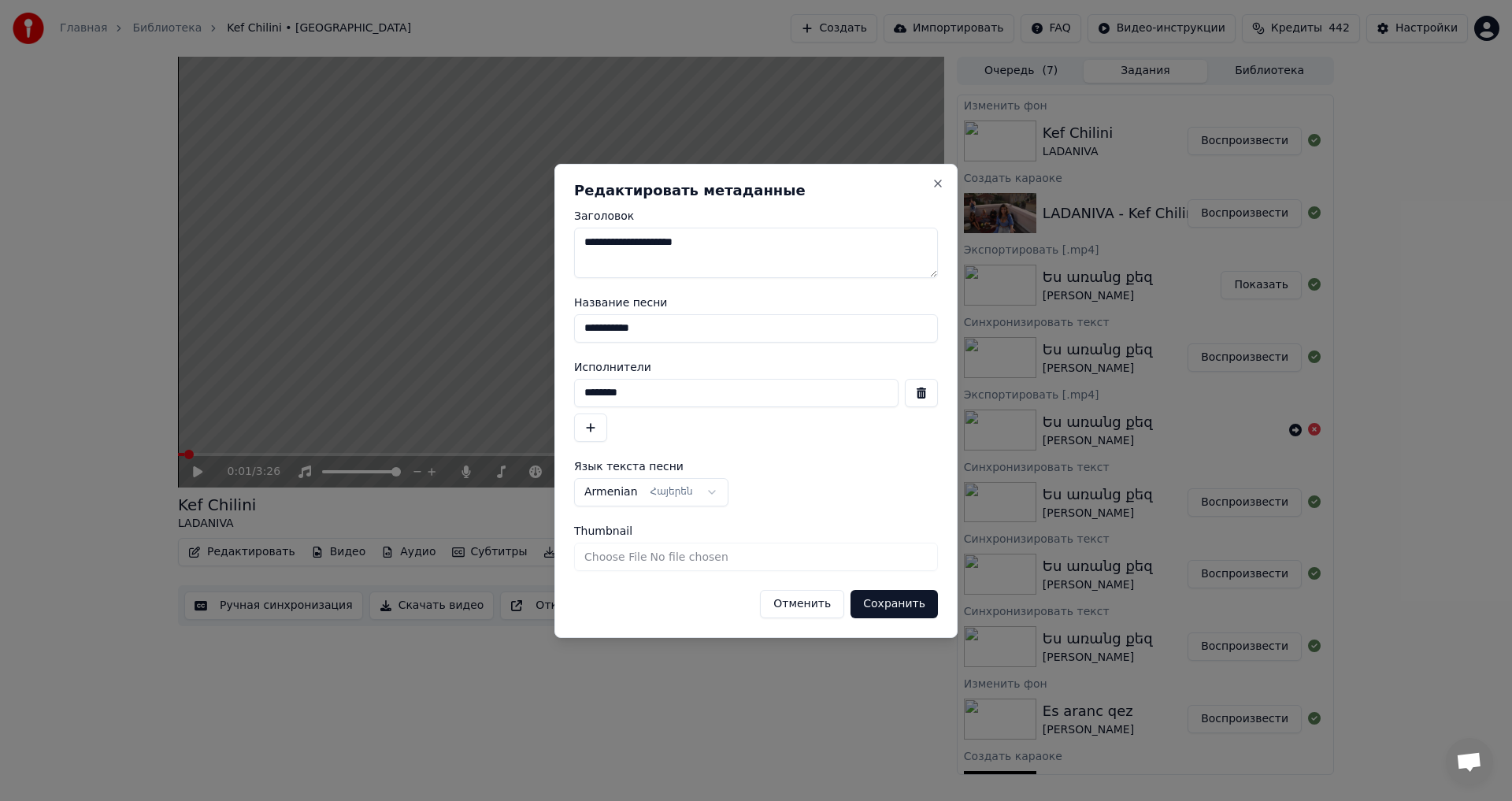
drag, startPoint x: 673, startPoint y: 330, endPoint x: 516, endPoint y: 323, distance: 157.2
click at [522, 326] on body "Главная Библиотека Kef Chilini • LADANIVA Создать Импортировать FAQ Видео-инстр…" at bounding box center [756, 400] width 1512 height 801
type input "**********"
drag, startPoint x: 675, startPoint y: 389, endPoint x: 438, endPoint y: 389, distance: 237.0
click at [438, 389] on body "Главная Библиотека Kef Chilini • LADANIVA Создать Импортировать FAQ Видео-инстр…" at bounding box center [756, 400] width 1512 height 801
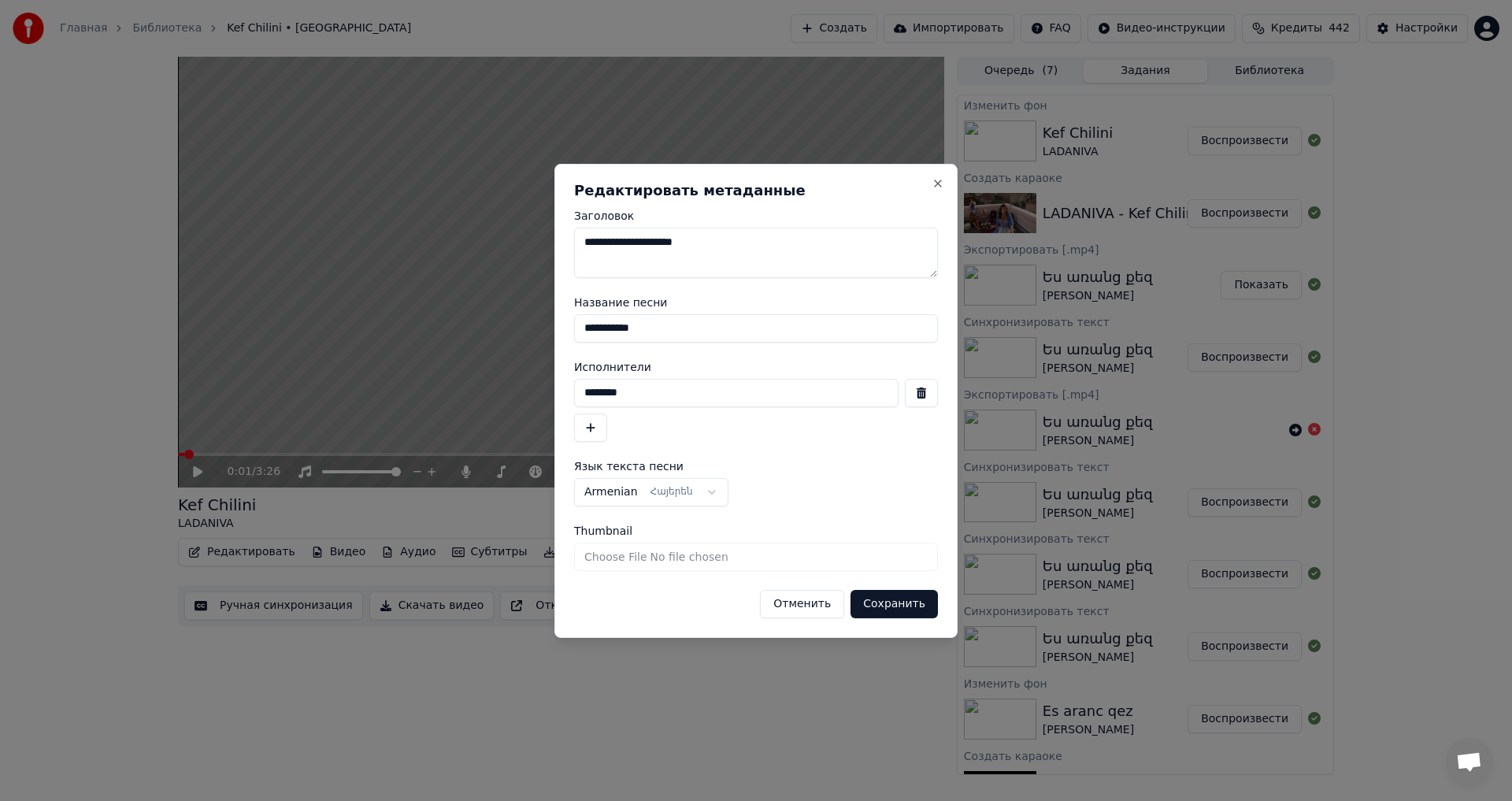
type input "********"
click at [884, 596] on button "Сохранить" at bounding box center [893, 604] width 87 height 29
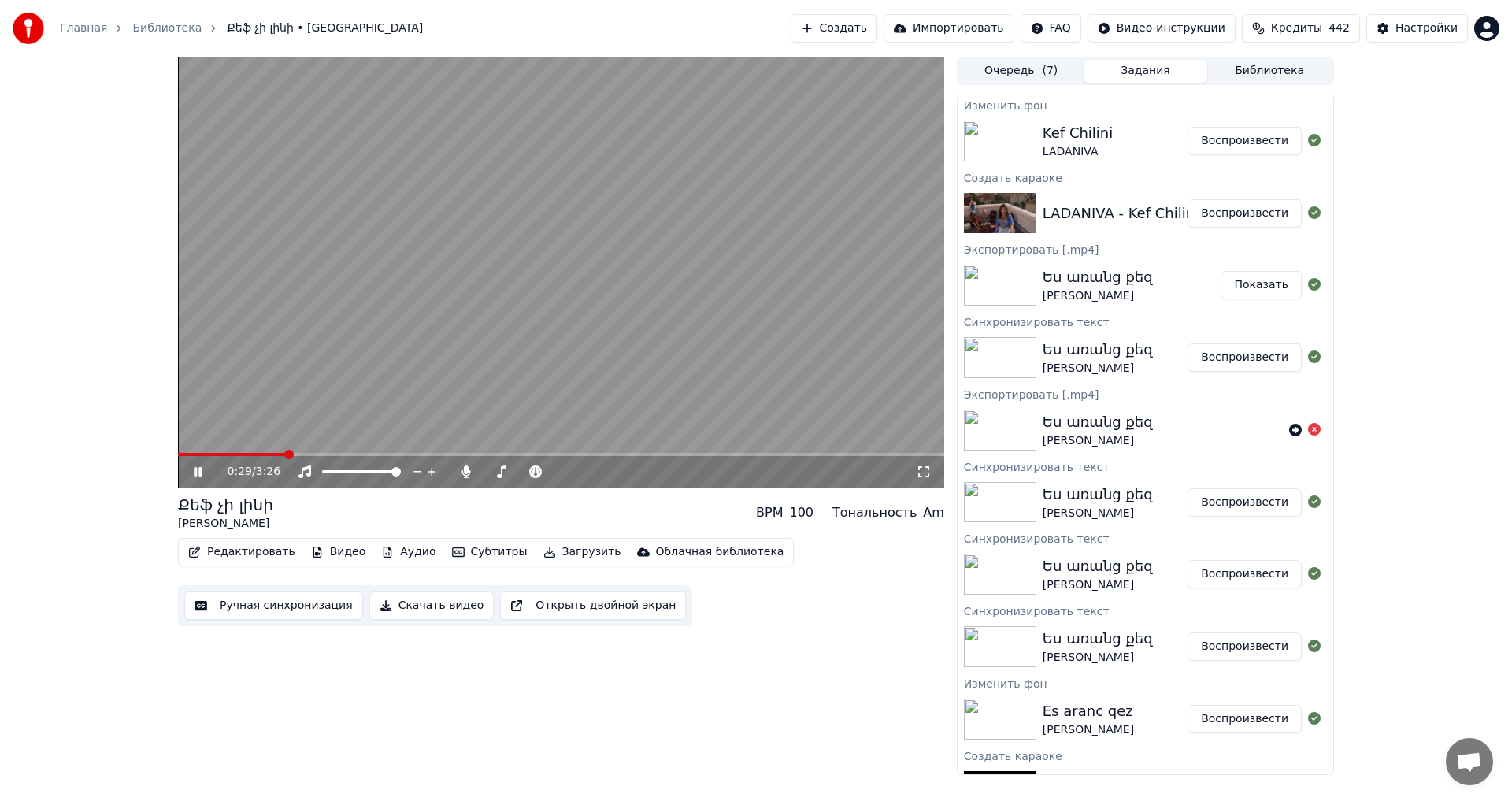
click at [564, 356] on video at bounding box center [560, 272] width 766 height 431
click at [529, 373] on video at bounding box center [560, 272] width 766 height 431
click at [567, 325] on video at bounding box center [560, 272] width 766 height 431
click at [232, 561] on button "Редактировать" at bounding box center [242, 552] width 119 height 22
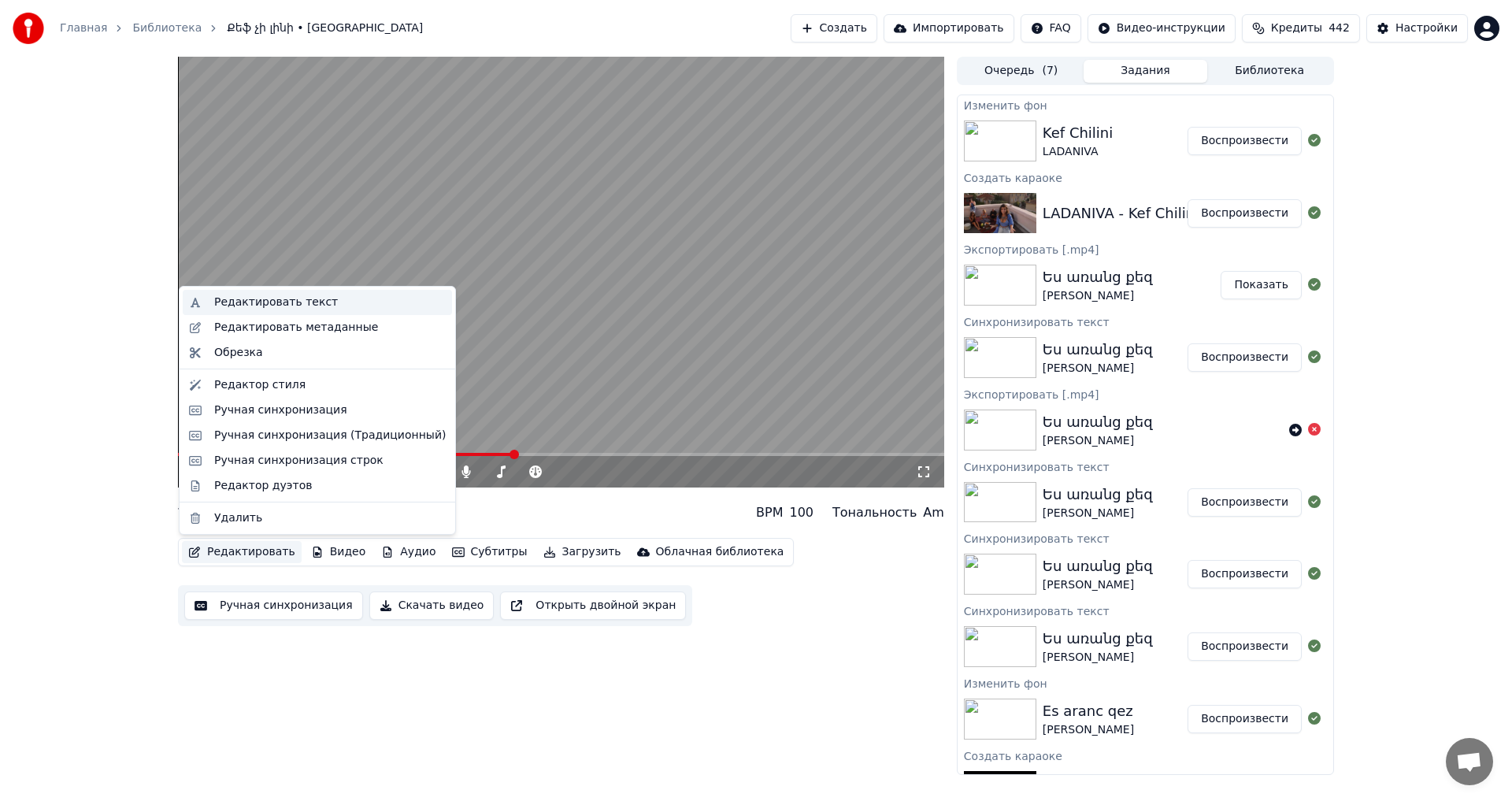
click at [273, 295] on div "Редактировать текст" at bounding box center [277, 303] width 124 height 16
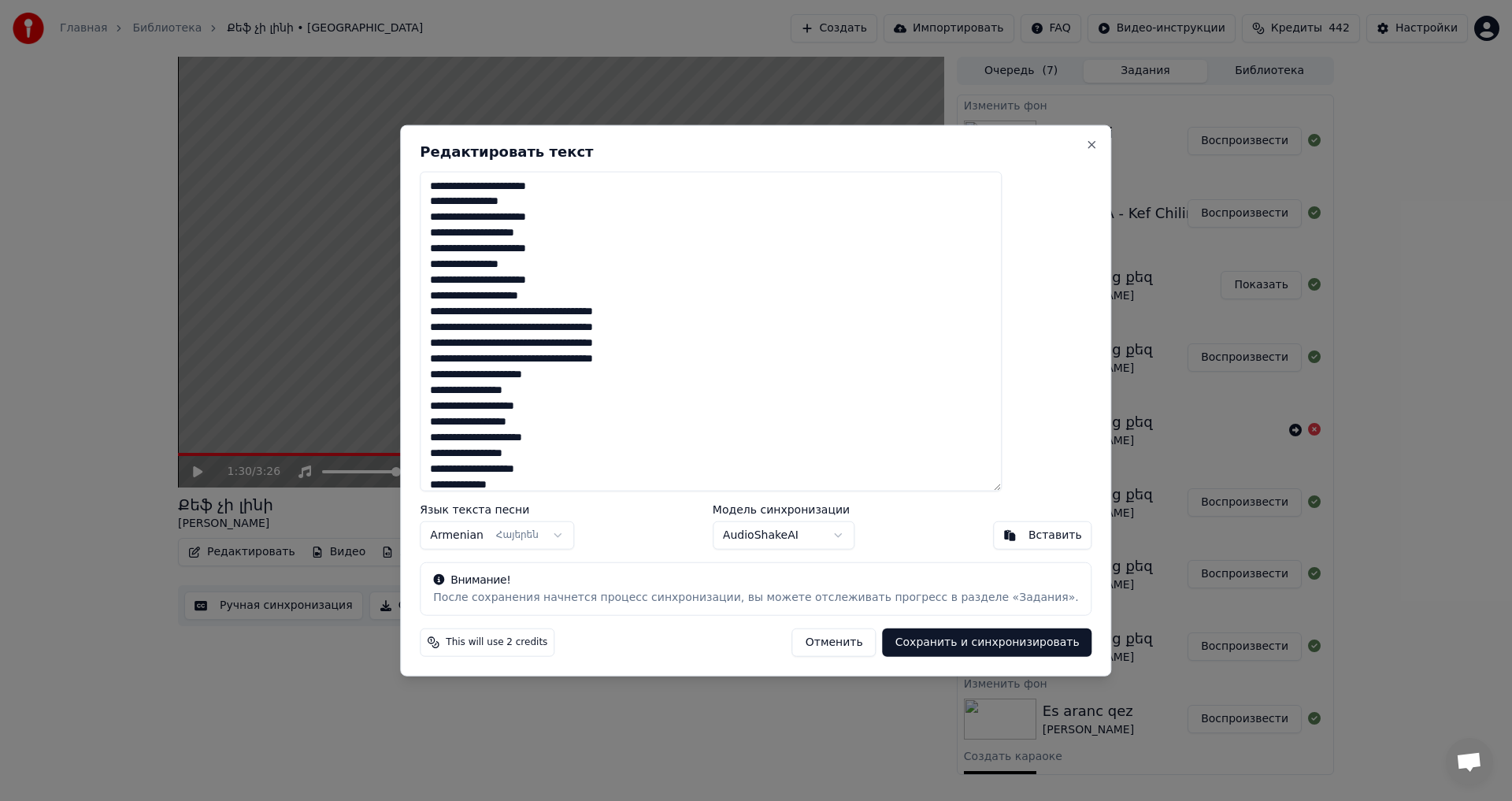
click at [546, 189] on textarea "**********" at bounding box center [711, 330] width 582 height 321
click at [635, 195] on textarea "**********" at bounding box center [711, 330] width 582 height 321
click at [634, 183] on textarea "**********" at bounding box center [711, 330] width 582 height 321
click at [621, 204] on textarea "**********" at bounding box center [711, 330] width 582 height 321
click at [554, 205] on textarea "**********" at bounding box center [711, 330] width 582 height 321
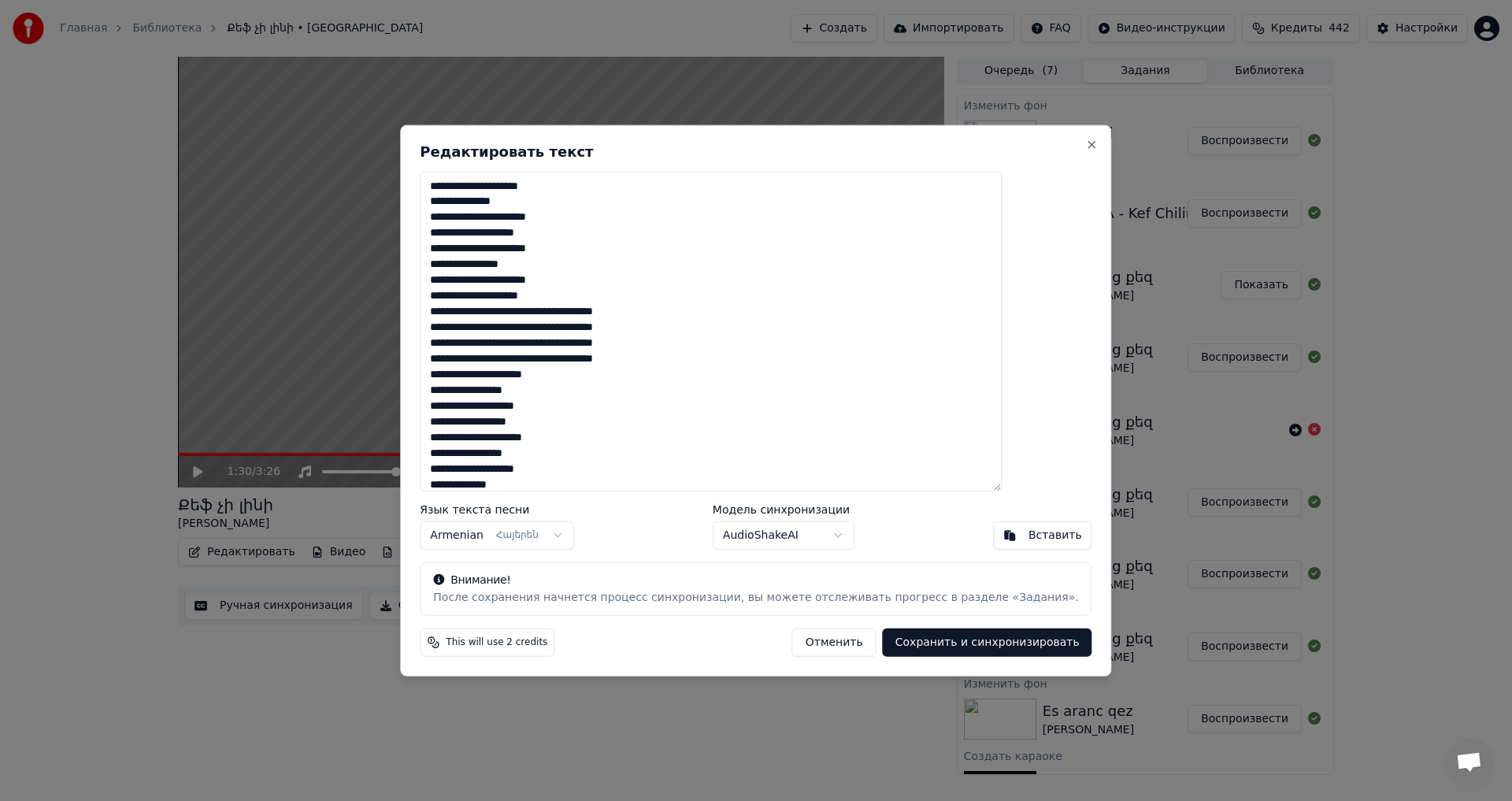
drag, startPoint x: 631, startPoint y: 221, endPoint x: 589, endPoint y: 228, distance: 42.6
click at [632, 221] on textarea "**********" at bounding box center [711, 330] width 582 height 321
drag, startPoint x: 529, startPoint y: 224, endPoint x: 561, endPoint y: 224, distance: 32.0
click at [530, 224] on textarea "**********" at bounding box center [711, 330] width 582 height 321
click at [653, 244] on textarea "**********" at bounding box center [711, 330] width 582 height 321
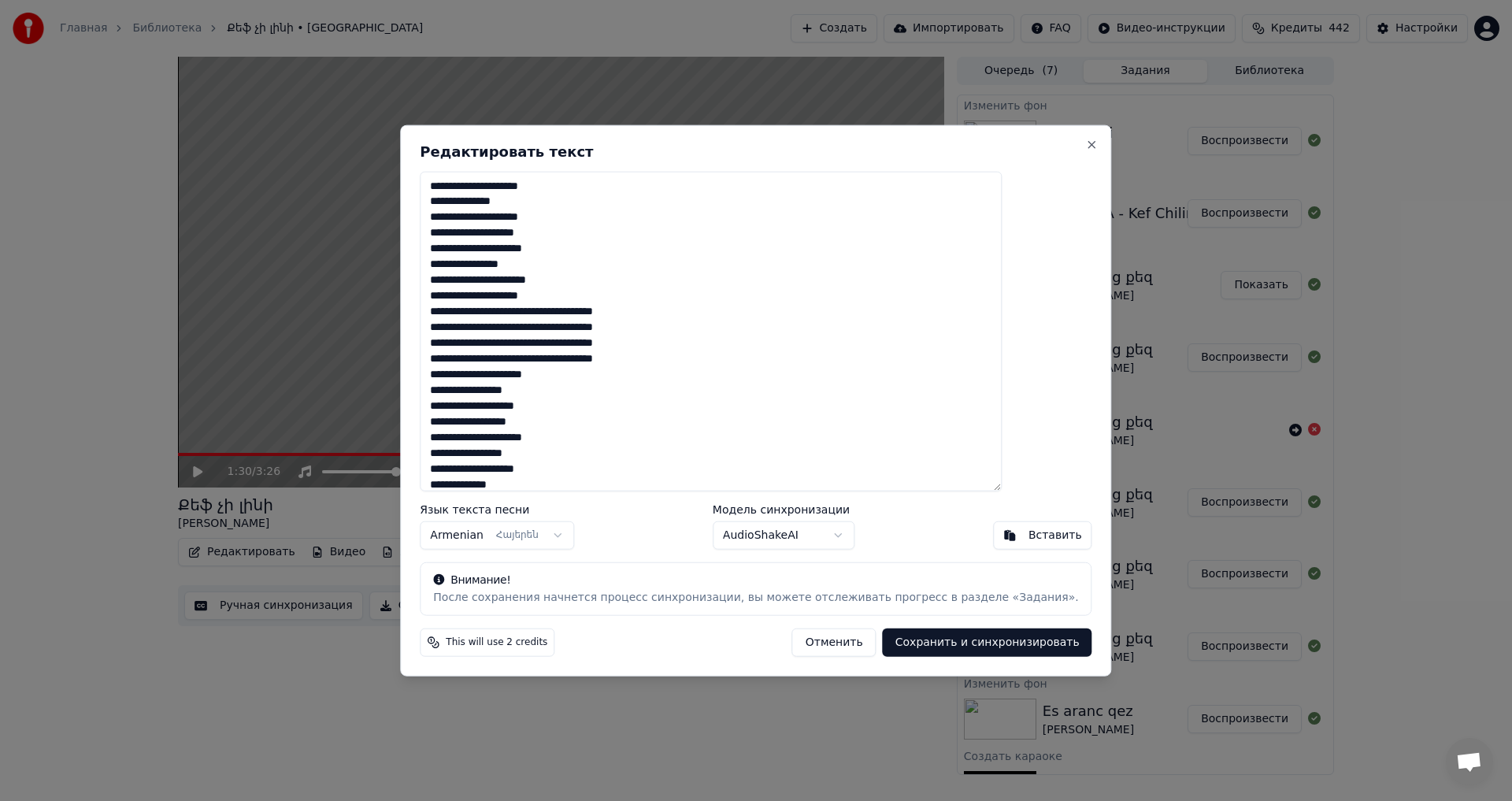
click at [542, 251] on textarea "**********" at bounding box center [711, 330] width 582 height 321
click at [622, 274] on textarea "**********" at bounding box center [711, 330] width 582 height 321
click at [602, 268] on textarea "**********" at bounding box center [711, 330] width 582 height 321
click at [560, 268] on textarea "**********" at bounding box center [711, 330] width 582 height 321
click at [552, 268] on textarea "**********" at bounding box center [711, 330] width 582 height 321
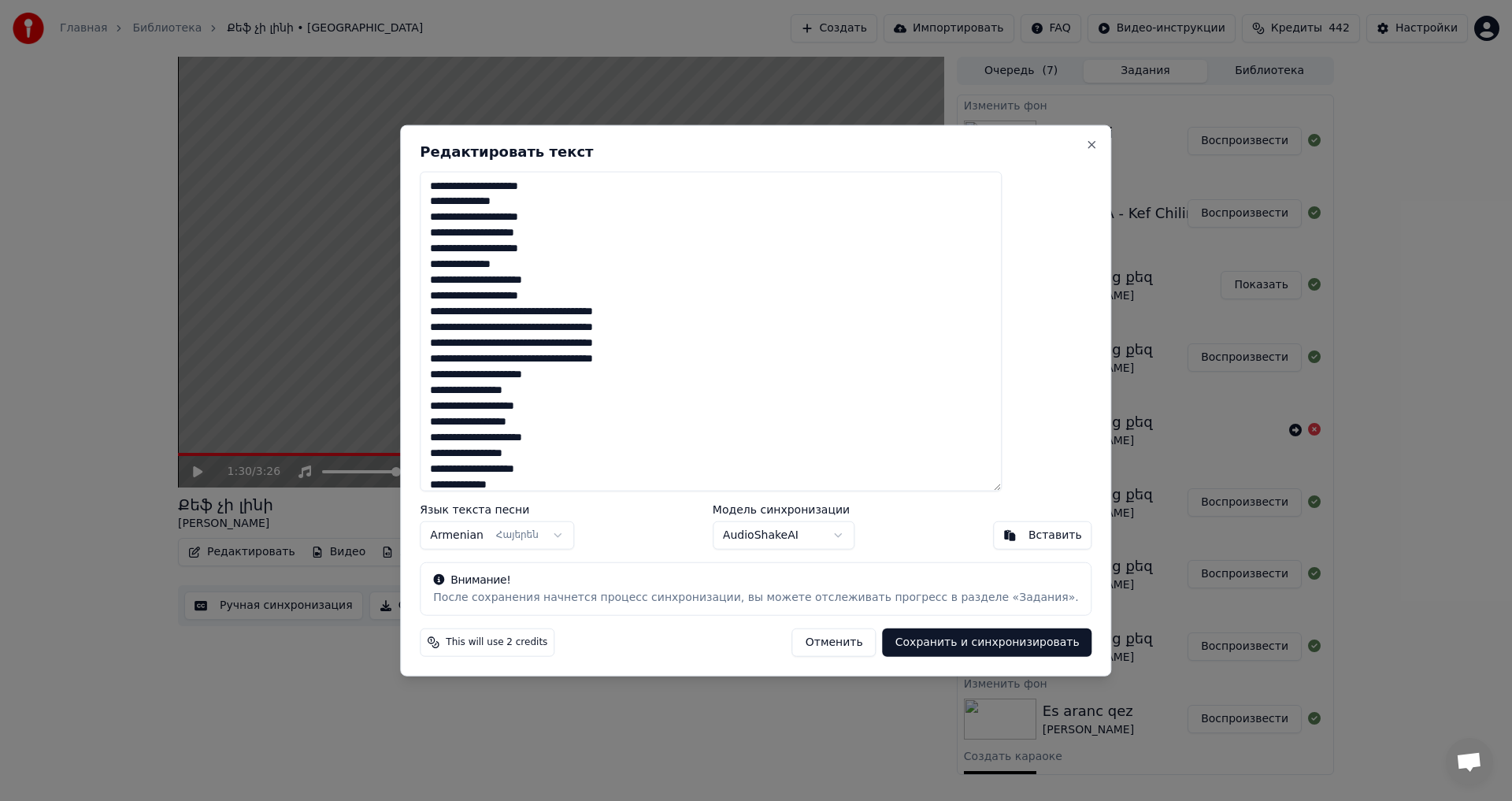
click at [534, 281] on textarea "**********" at bounding box center [711, 330] width 582 height 321
click at [532, 300] on textarea "**********" at bounding box center [711, 330] width 582 height 321
click at [606, 292] on textarea "**********" at bounding box center [711, 330] width 582 height 321
click at [580, 388] on textarea "**********" at bounding box center [711, 330] width 582 height 321
click at [533, 392] on textarea "**********" at bounding box center [711, 330] width 582 height 321
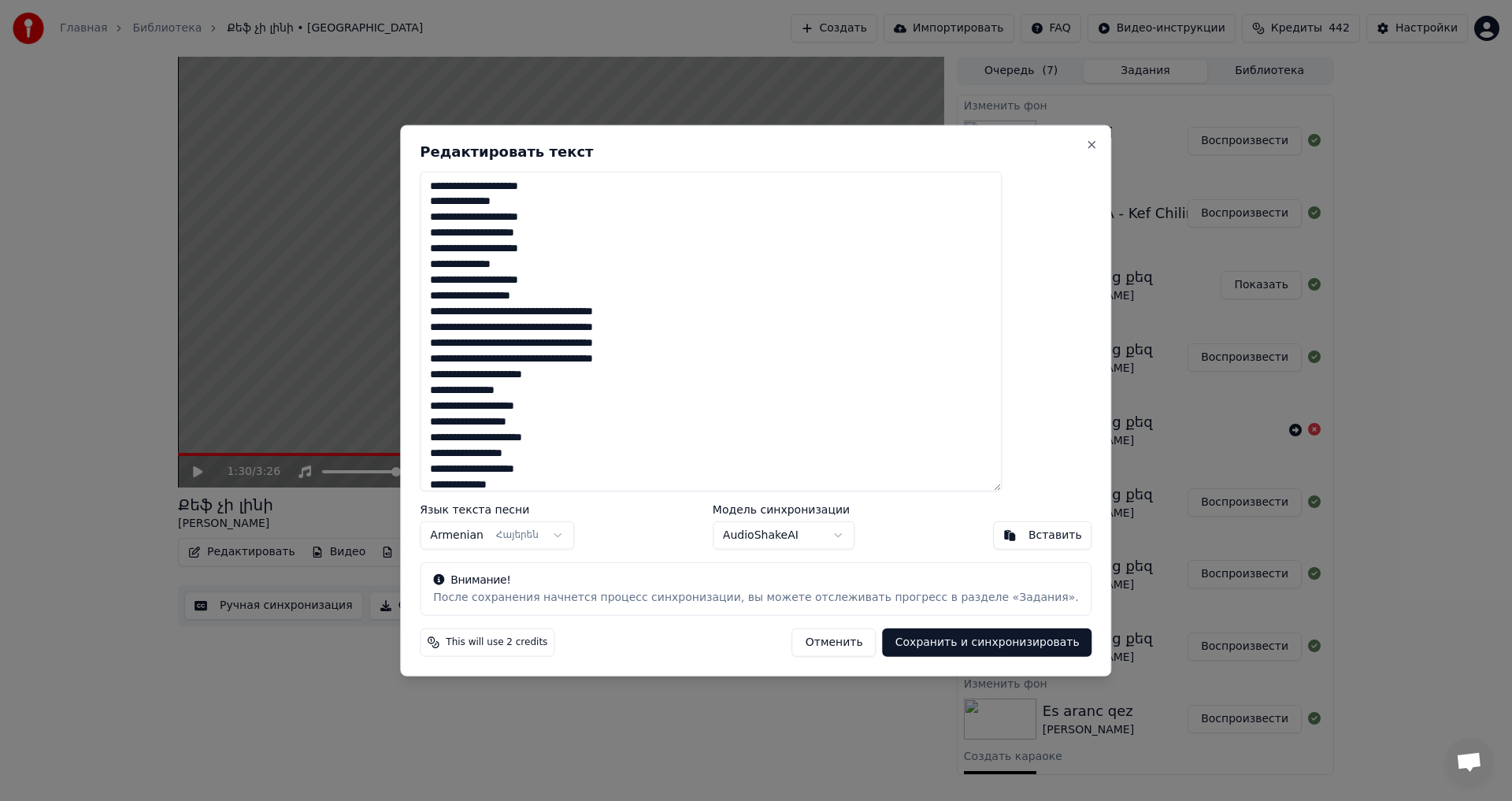
click at [632, 374] on textarea "**********" at bounding box center [711, 330] width 582 height 321
click at [544, 375] on textarea "**********" at bounding box center [711, 330] width 582 height 321
click at [537, 377] on textarea "**********" at bounding box center [711, 330] width 582 height 321
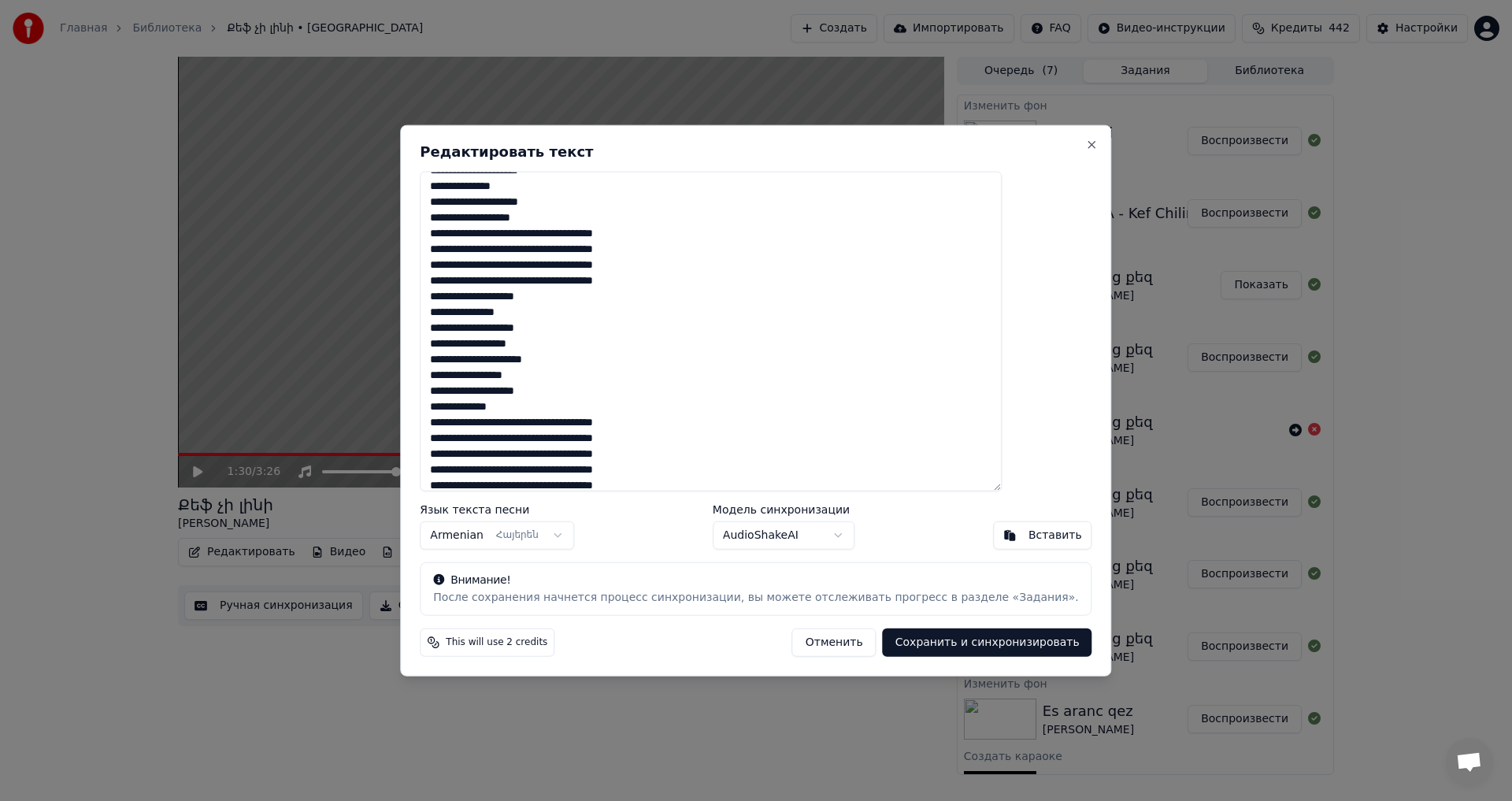
scroll to position [135, 0]
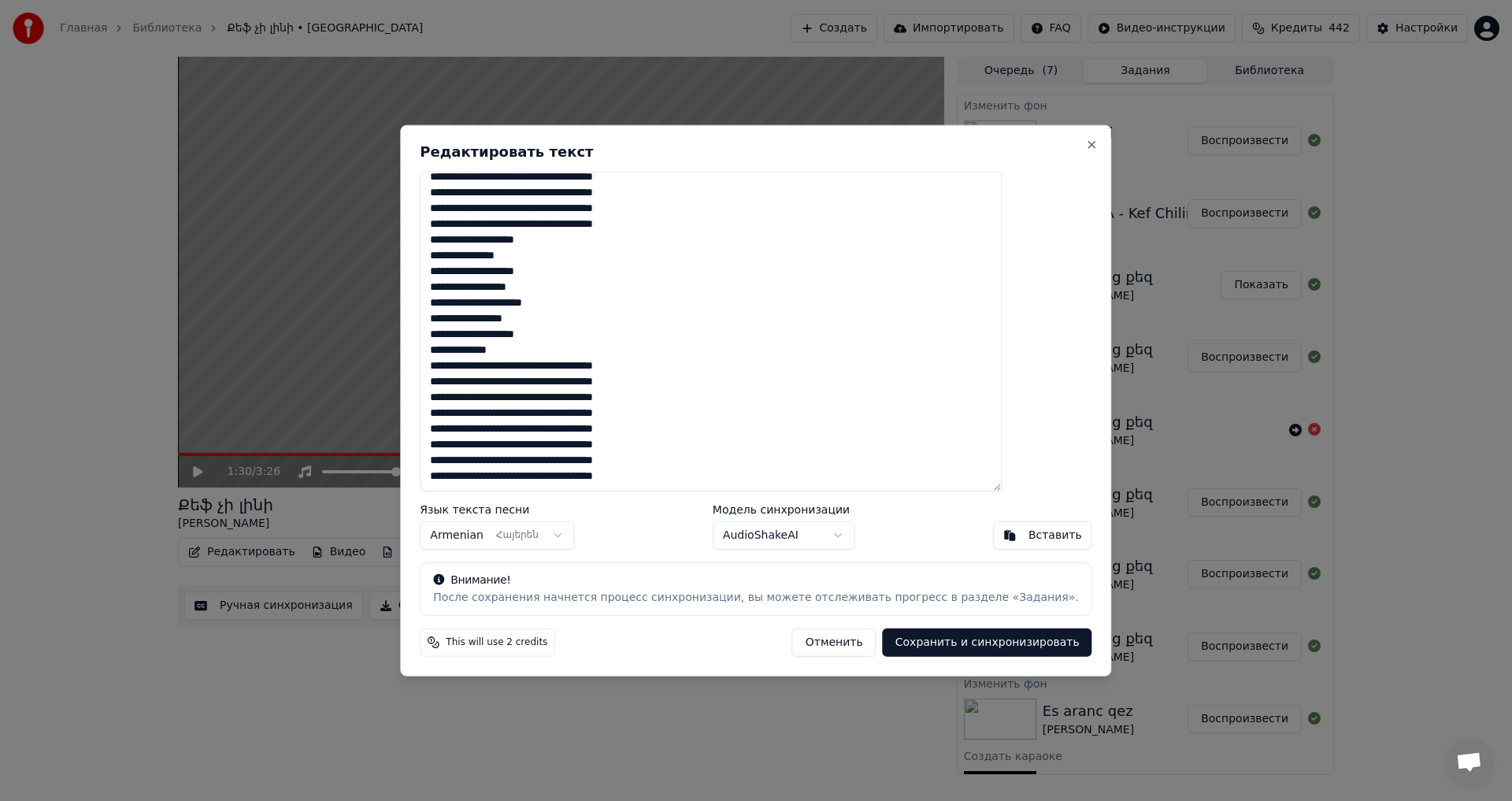
click at [646, 307] on textarea "**********" at bounding box center [711, 330] width 582 height 321
click at [543, 305] on textarea "**********" at bounding box center [711, 330] width 582 height 321
click at [612, 273] on textarea "**********" at bounding box center [711, 330] width 582 height 321
click at [536, 272] on textarea "**********" at bounding box center [711, 330] width 582 height 321
click at [610, 337] on textarea "**********" at bounding box center [711, 330] width 582 height 321
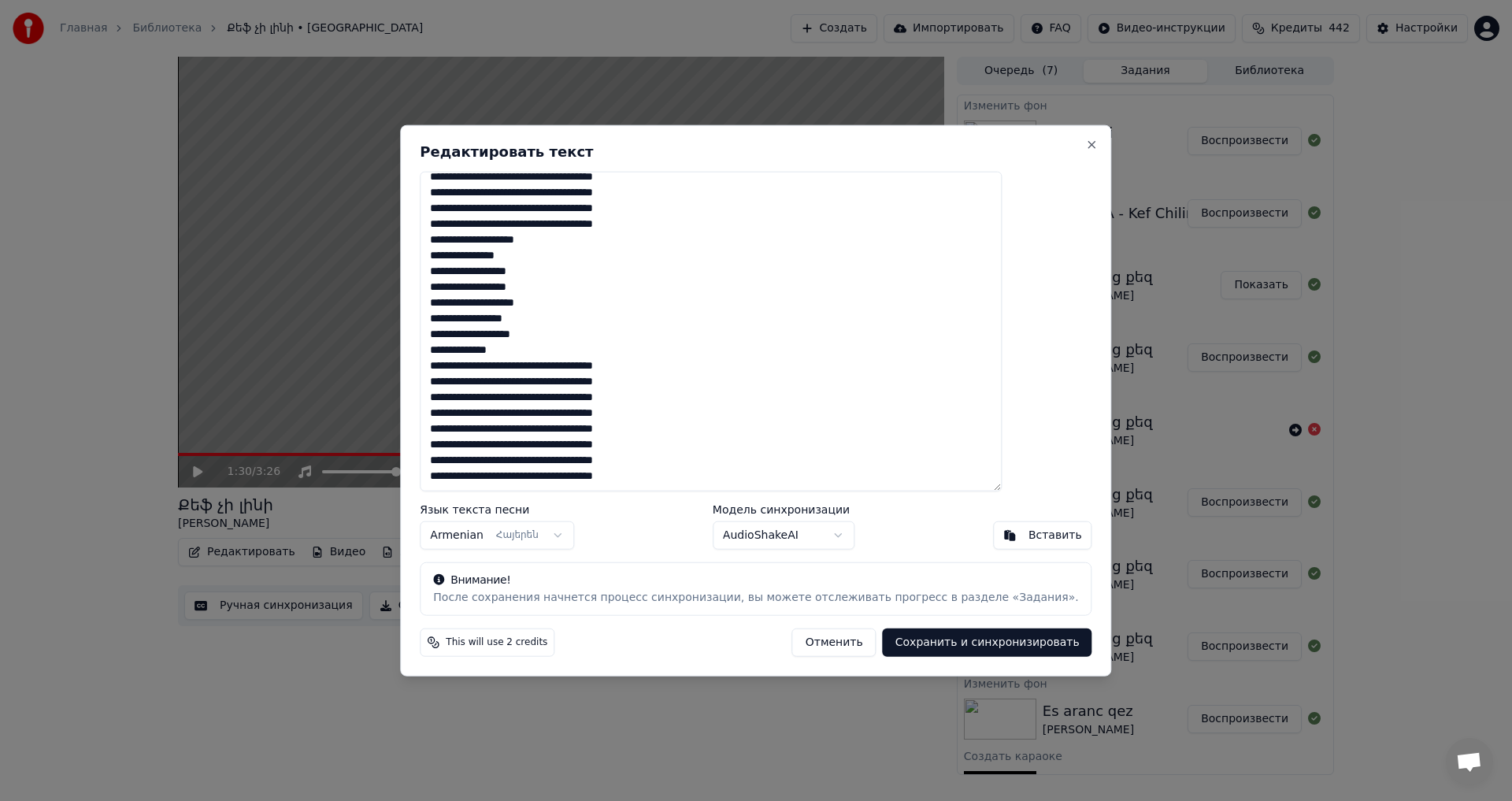
click at [535, 336] on textarea "**********" at bounding box center [711, 330] width 582 height 321
click at [634, 314] on textarea "**********" at bounding box center [711, 330] width 582 height 321
click at [545, 321] on textarea "**********" at bounding box center [711, 330] width 582 height 321
type textarea "**********"
click at [914, 638] on button "Сохранить и синхронизировать" at bounding box center [987, 643] width 209 height 29
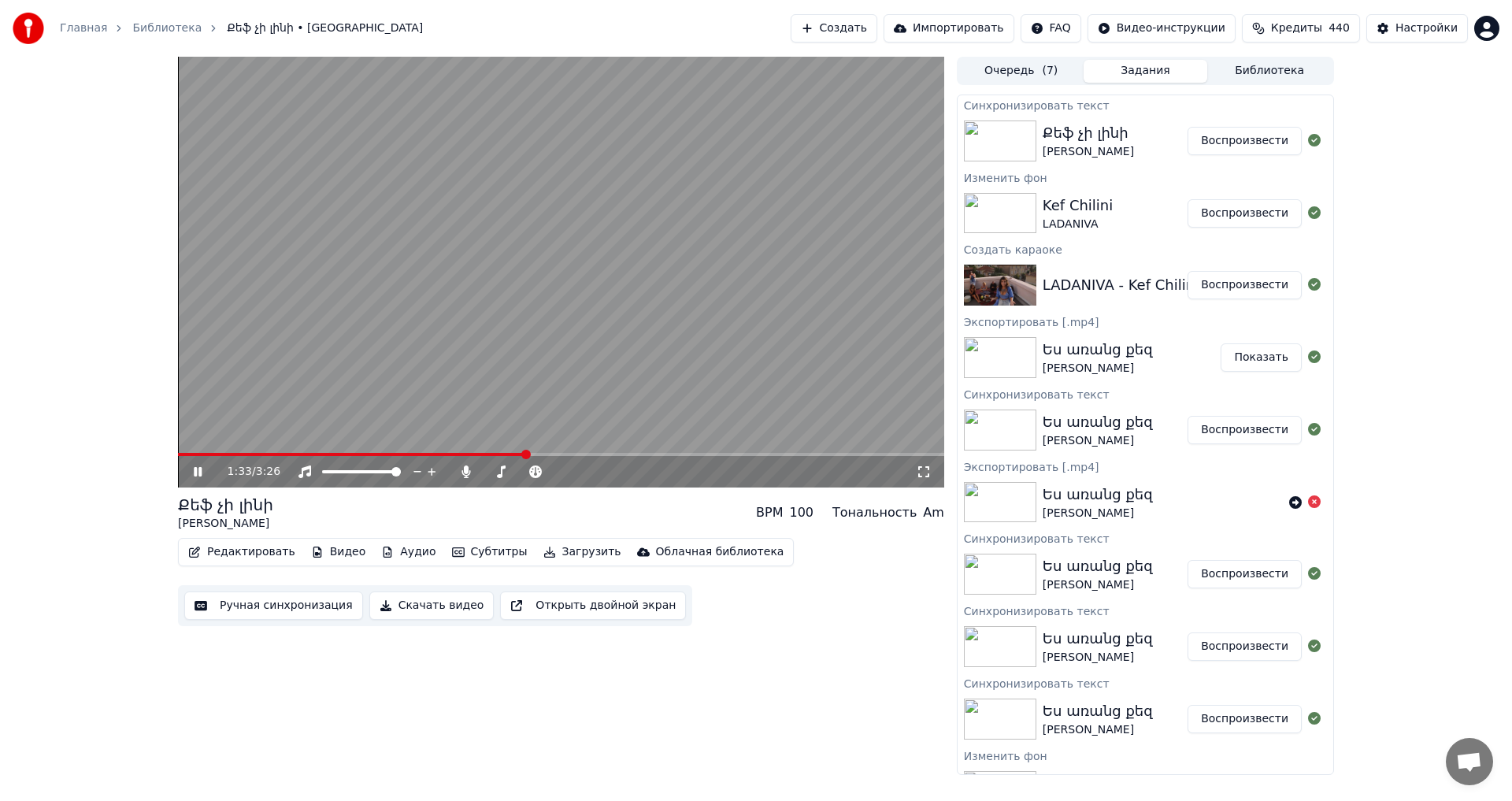
click at [218, 454] on span at bounding box center [351, 454] width 347 height 4
click at [195, 452] on video at bounding box center [560, 272] width 766 height 431
click at [202, 453] on span at bounding box center [205, 454] width 54 height 4
click at [355, 272] on video at bounding box center [560, 272] width 766 height 431
click at [572, 552] on button "Загрузить" at bounding box center [582, 552] width 91 height 22
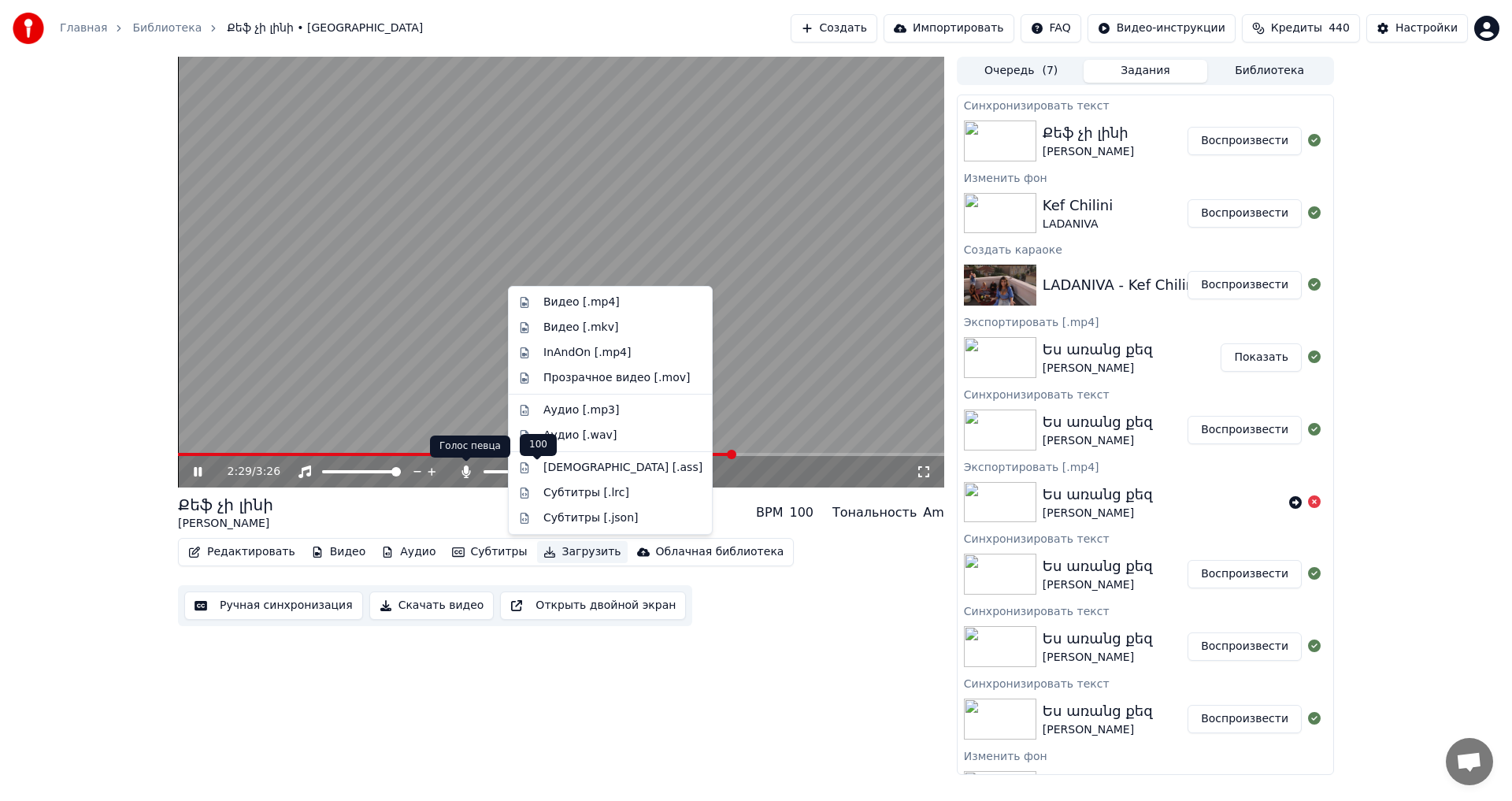
click at [491, 517] on div "Քեֆ չի լինի Լադանիվա BPM 100 Тональность Am" at bounding box center [560, 513] width 766 height 38
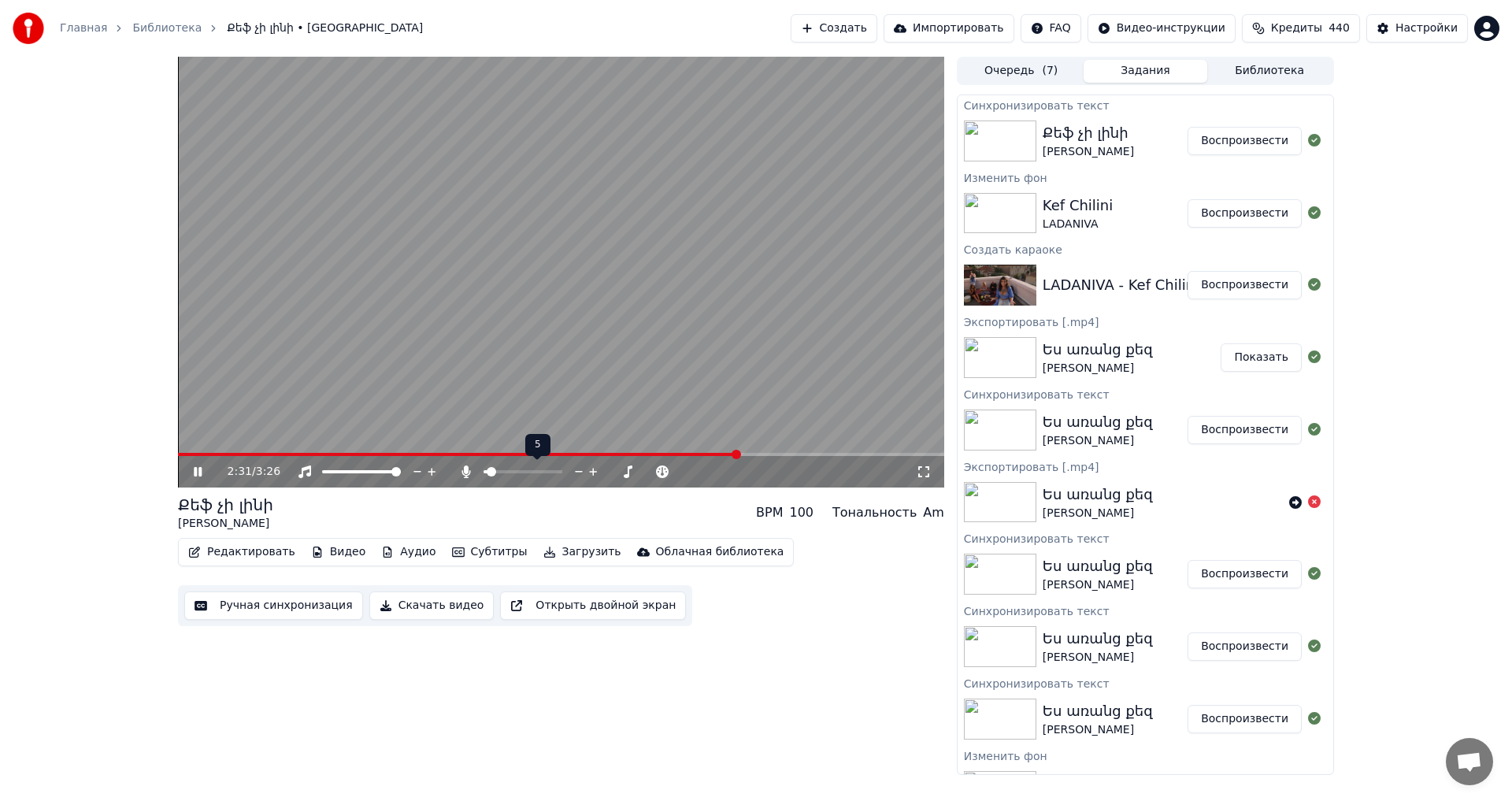
click at [488, 472] on span at bounding box center [486, 472] width 4 height 4
click at [577, 473] on icon at bounding box center [579, 472] width 15 height 16
click at [400, 458] on div "2:32 / 3:26" at bounding box center [560, 471] width 766 height 31
click at [400, 455] on span at bounding box center [462, 454] width 569 height 4
click at [356, 453] on span at bounding box center [290, 454] width 224 height 4
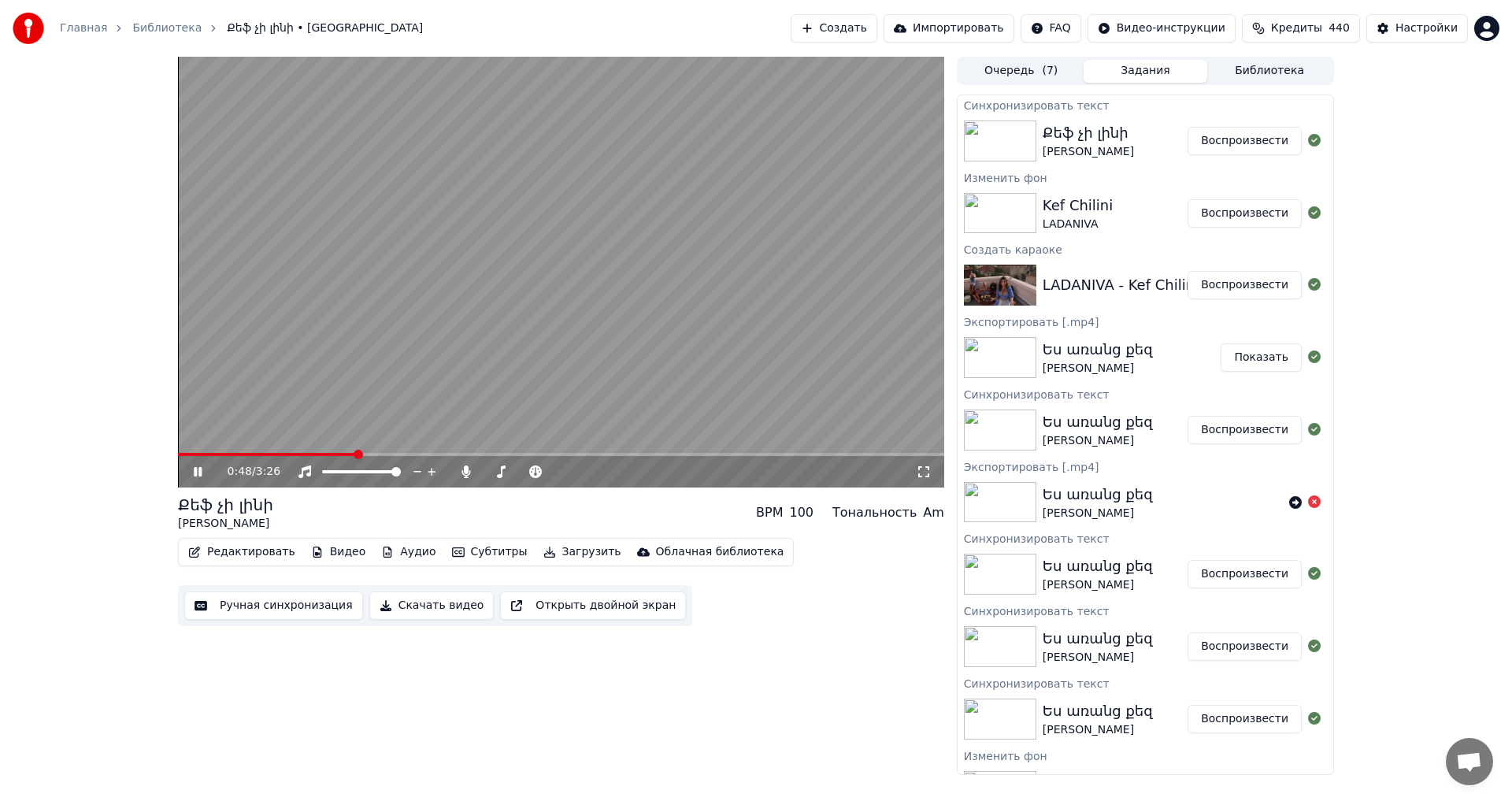
click at [301, 454] on span at bounding box center [267, 454] width 178 height 4
click at [580, 471] on icon at bounding box center [579, 472] width 15 height 16
click at [538, 325] on video at bounding box center [560, 272] width 766 height 431
click at [560, 559] on button "Загрузить" at bounding box center [582, 552] width 91 height 22
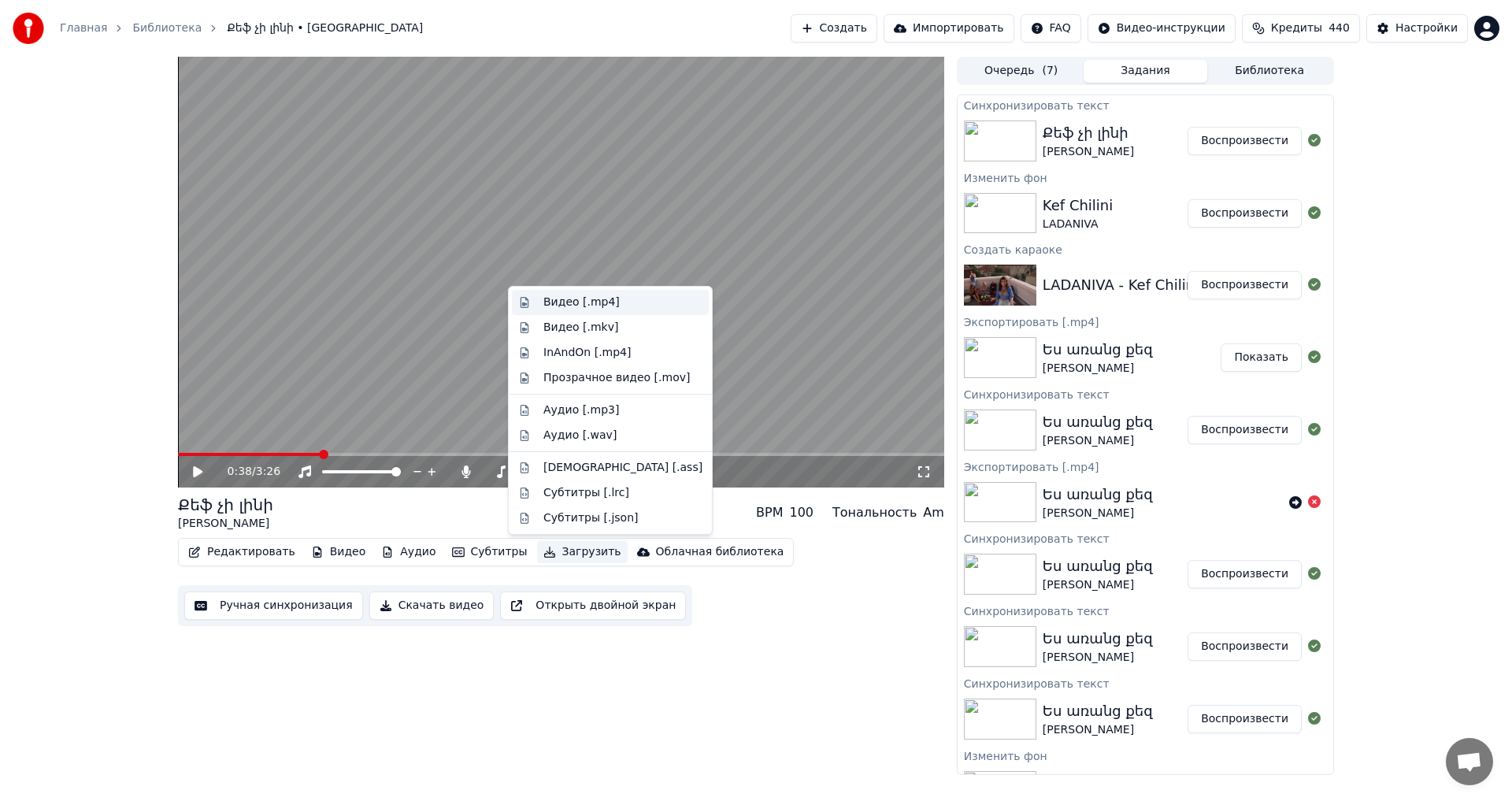
click at [567, 298] on div "Видео [.mp4]" at bounding box center [581, 303] width 76 height 16
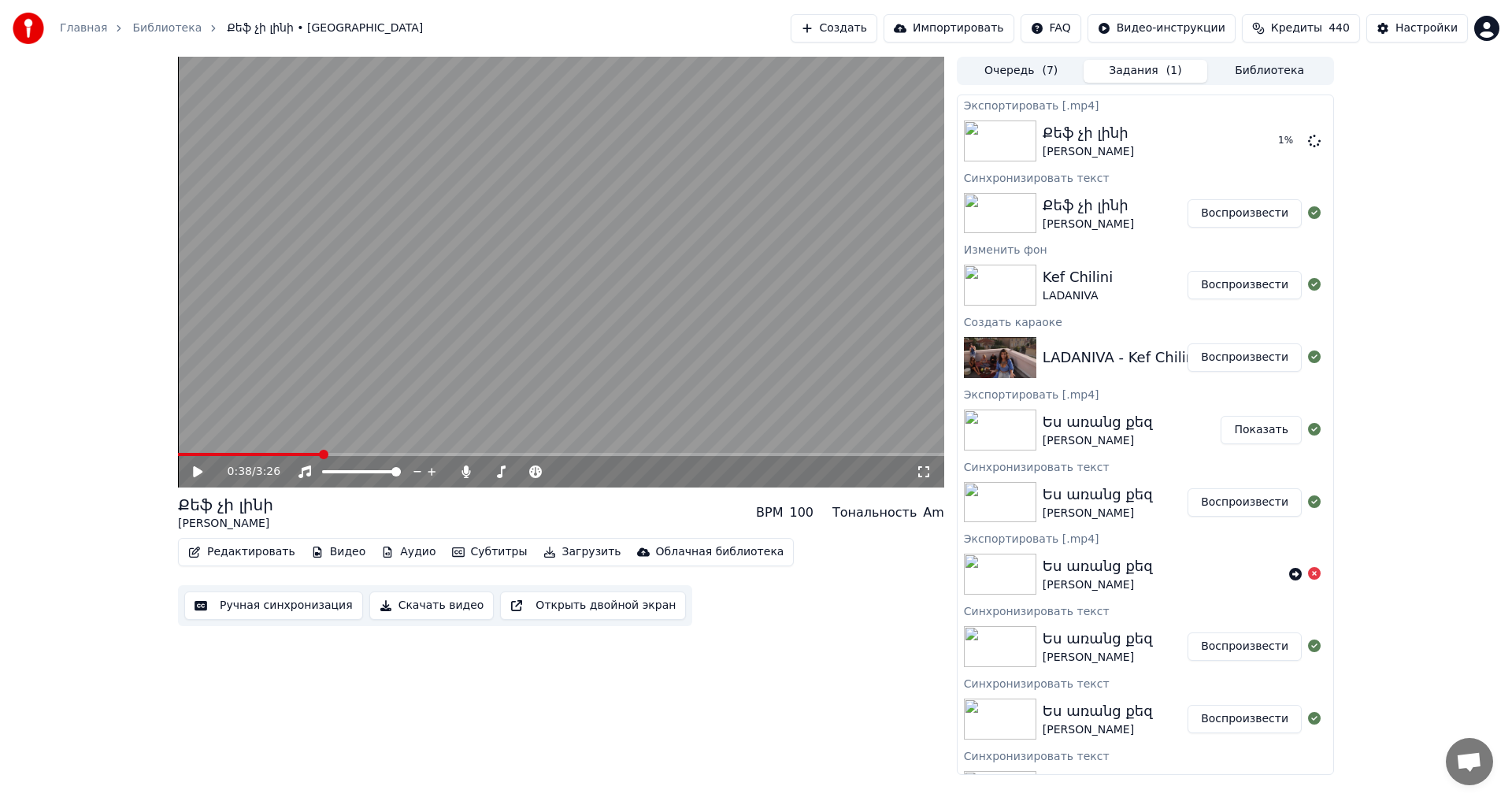
click at [675, 800] on div "Главная Библиотека Քեֆ չի լինի • Լադանիվա Создать Импортировать FAQ Видео-инстр…" at bounding box center [756, 400] width 1512 height 801
click at [1278, 155] on div "Քեֆ չի լինի [PERSON_NAME] Показать" at bounding box center [1146, 141] width 375 height 54
click at [1258, 148] on button "Показать" at bounding box center [1261, 141] width 81 height 29
click at [866, 32] on button "Создать" at bounding box center [834, 29] width 86 height 29
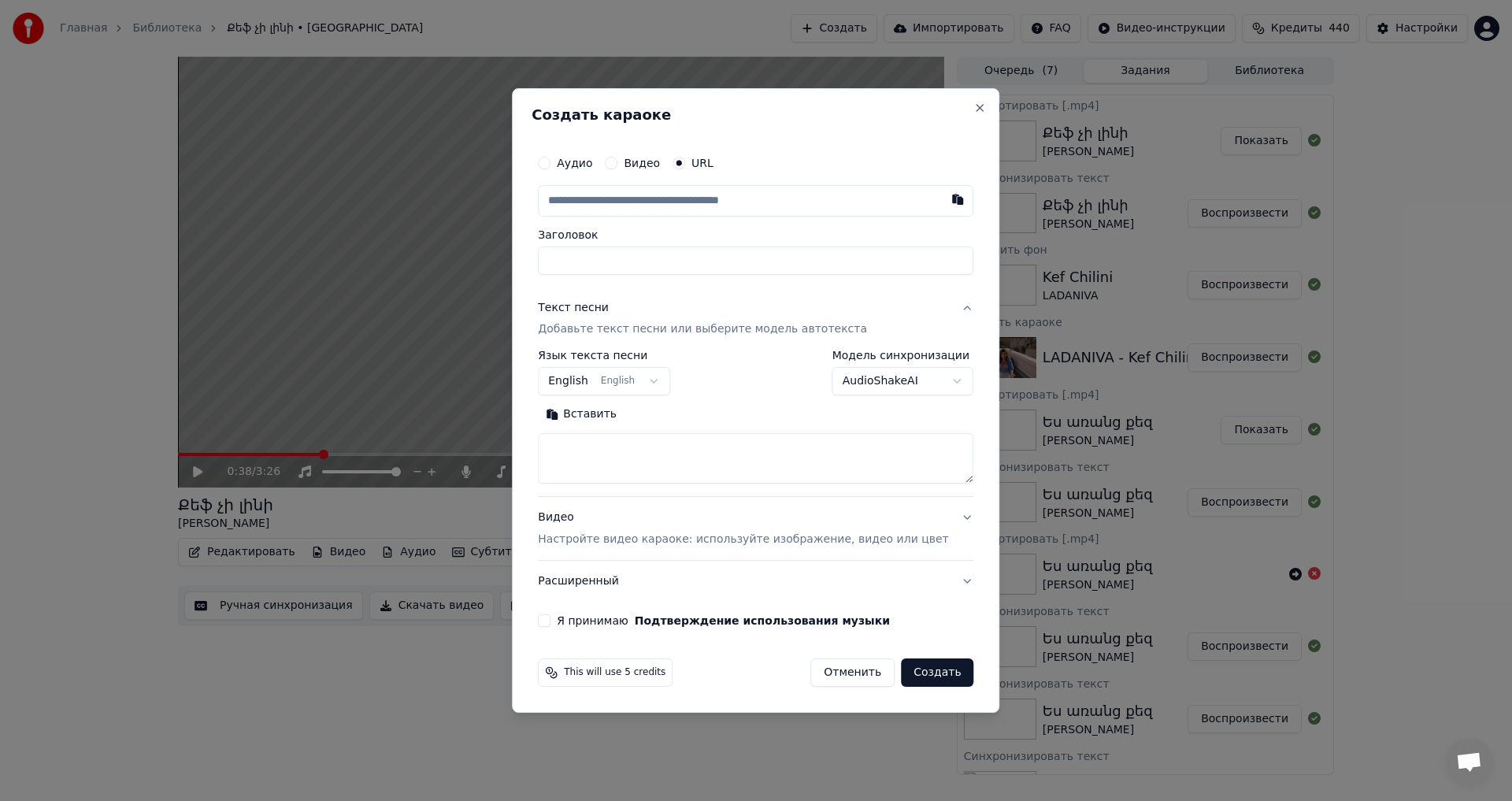
paste input "**********"
type input "**********"
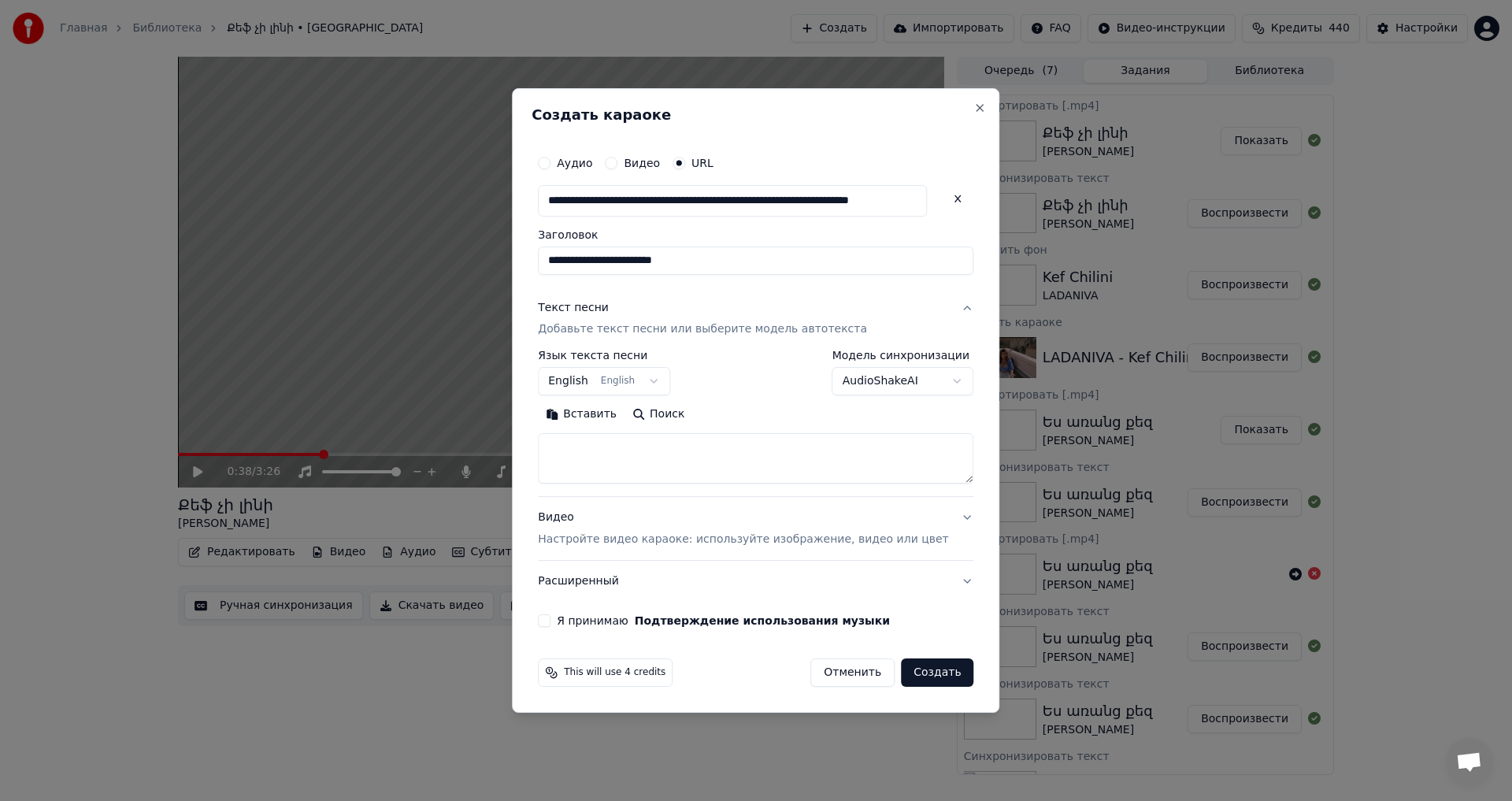
scroll to position [0, 0]
click at [606, 444] on textarea at bounding box center [755, 459] width 435 height 50
paste textarea "**********"
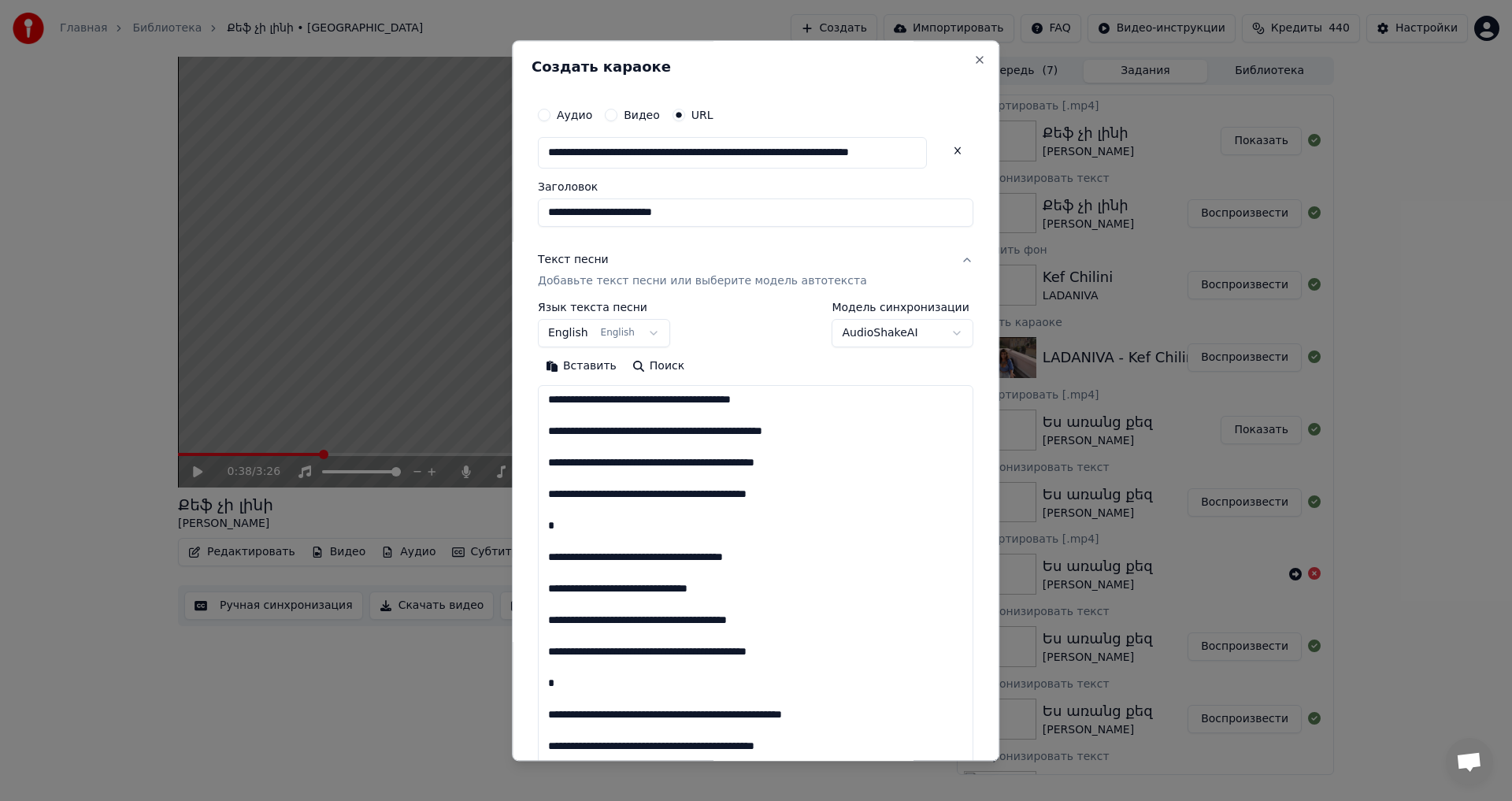
scroll to position [383, 0]
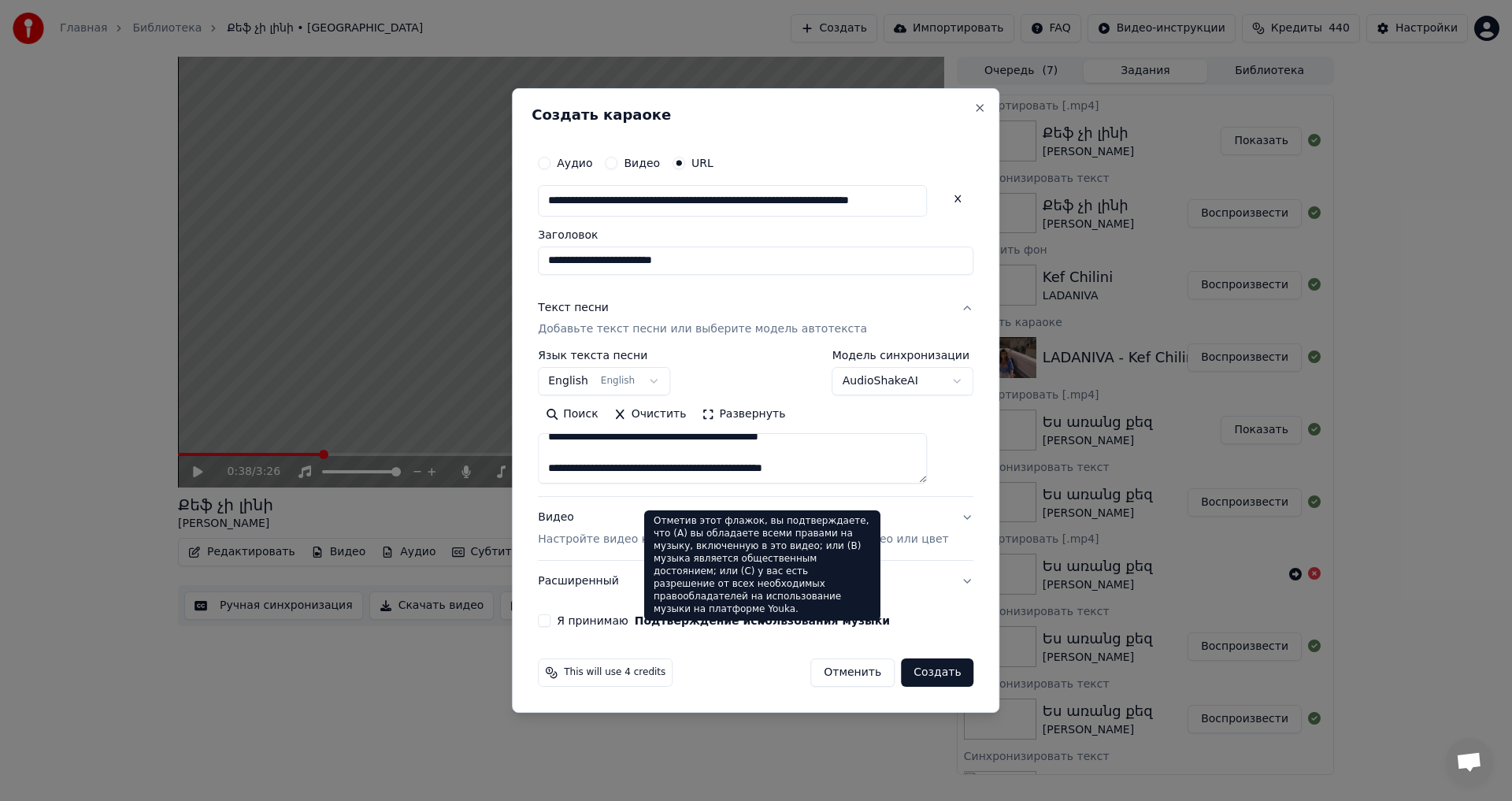
paste textarea "**********"
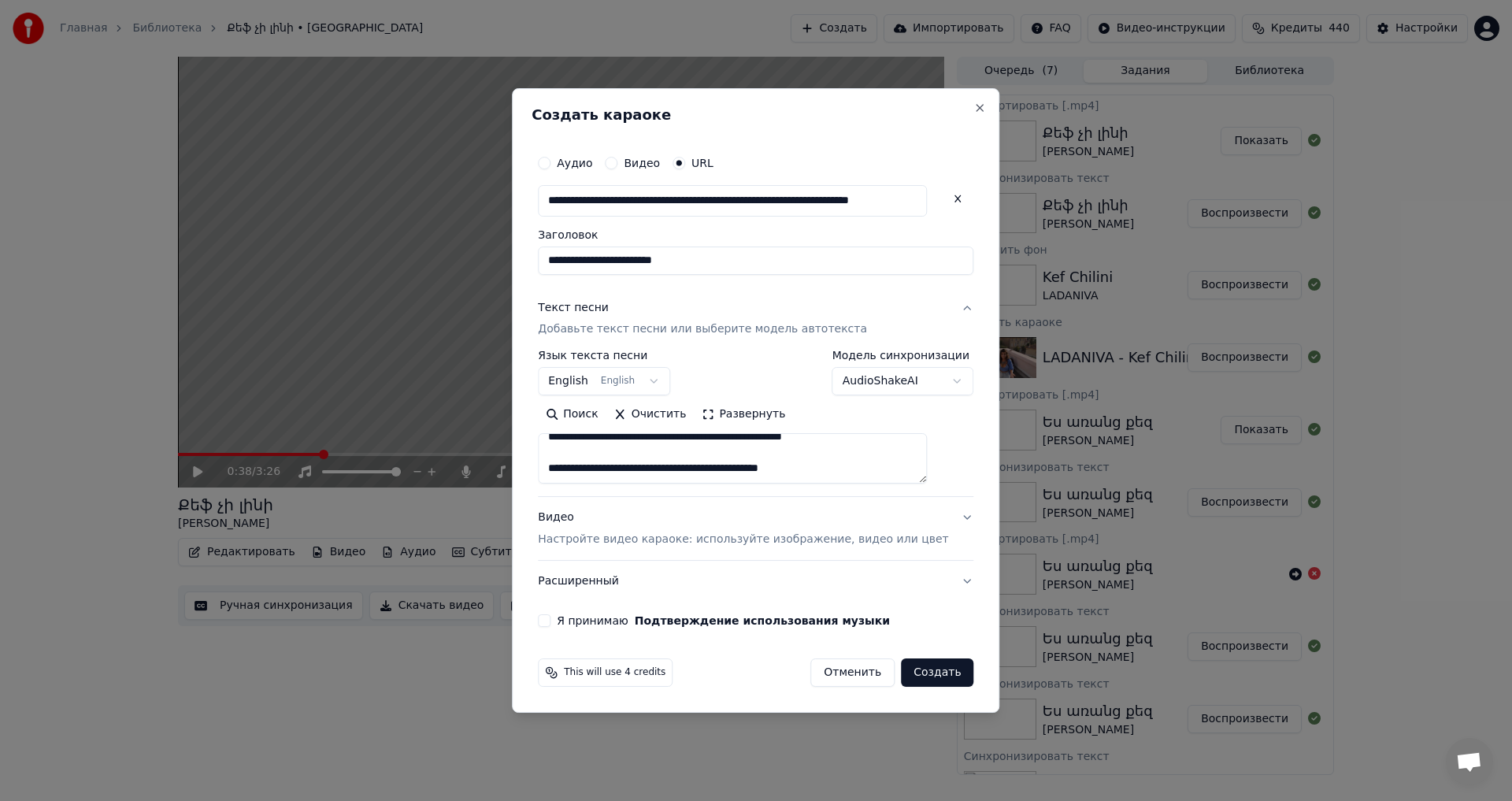
type textarea "**********"
click at [550, 620] on button "Я принимаю Подтверждение использования музыки" at bounding box center [544, 621] width 13 height 13
click at [908, 682] on button "Создать" at bounding box center [936, 673] width 73 height 29
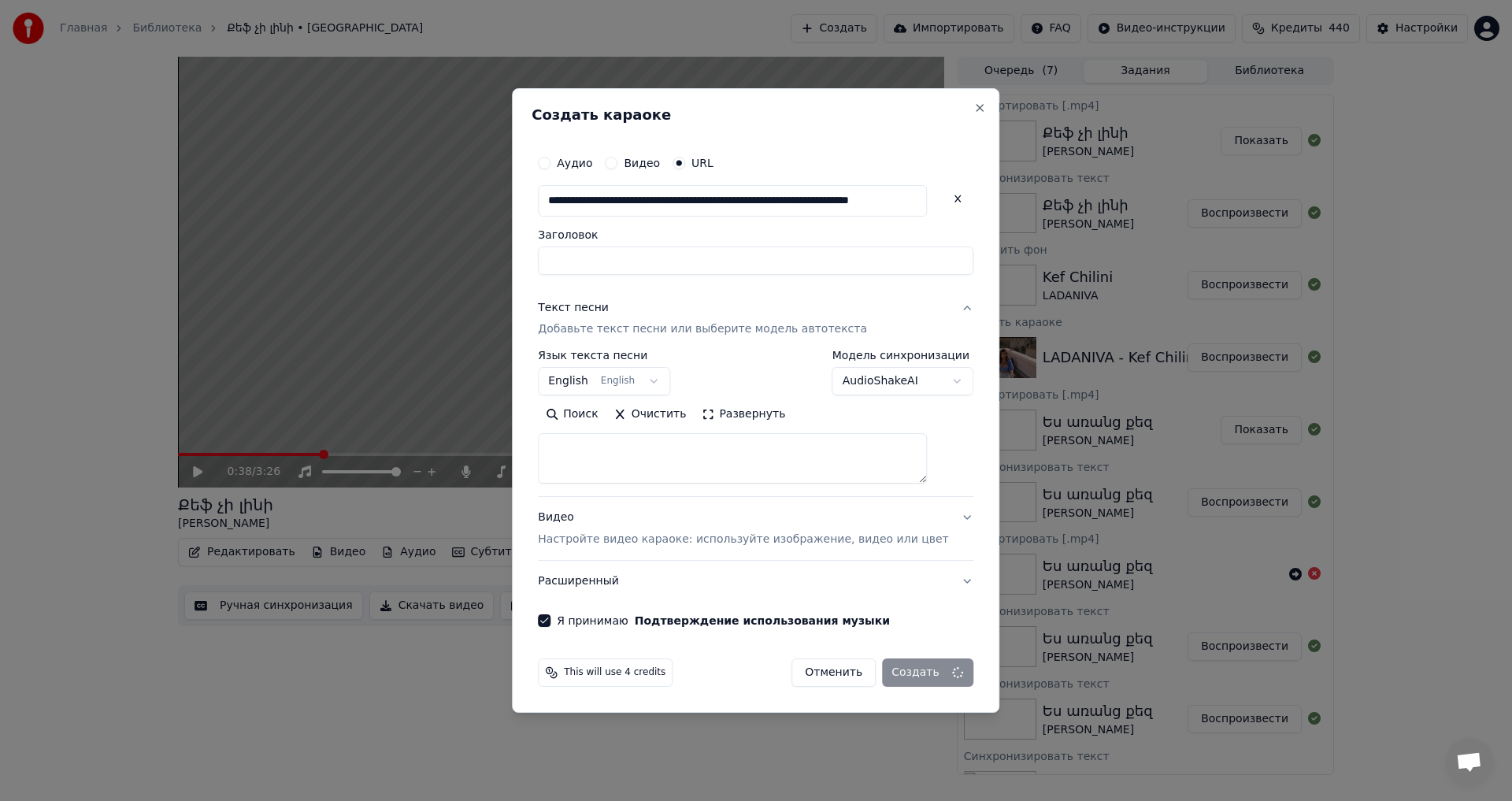
select select
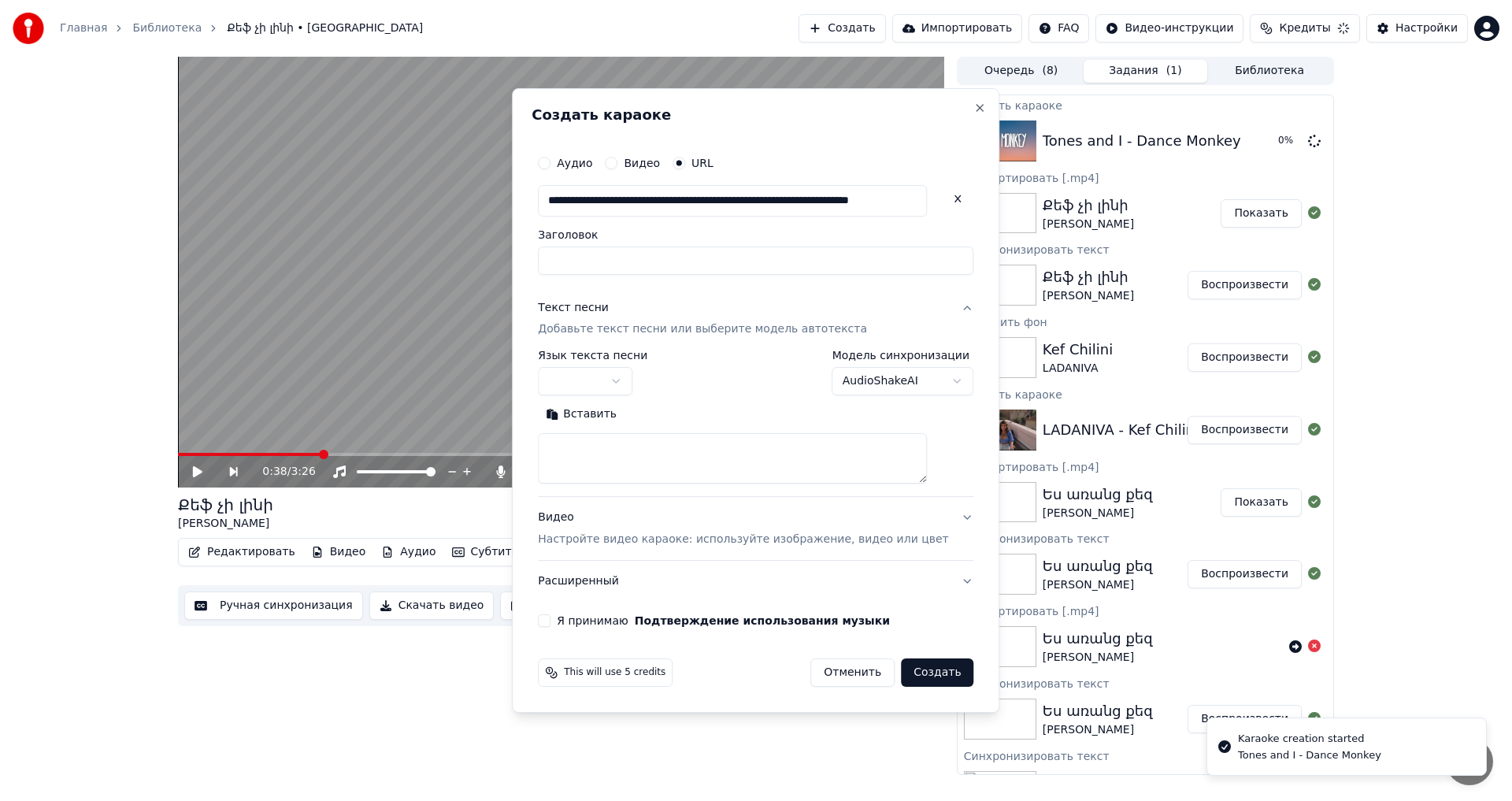
scroll to position [0, 0]
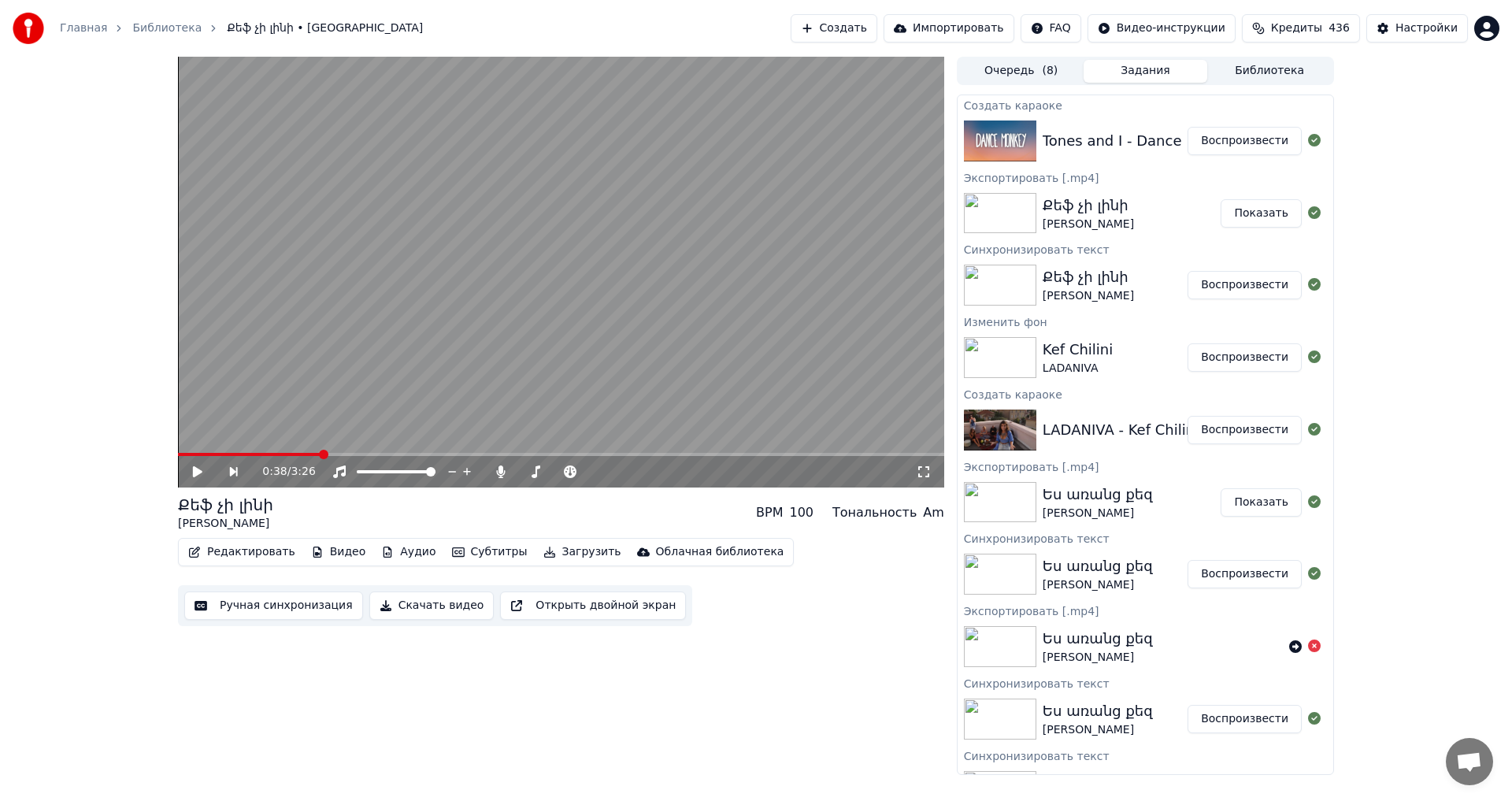
click at [1220, 157] on div "Tones and I - Dance Monkey Воспроизвести" at bounding box center [1146, 141] width 375 height 54
click at [1268, 155] on div "Tones and I - Dance Monkey Воспроизвести" at bounding box center [1146, 141] width 375 height 54
click at [1201, 145] on button "Воспроизвести" at bounding box center [1244, 141] width 114 height 29
click at [321, 551] on button "Видео" at bounding box center [338, 552] width 67 height 22
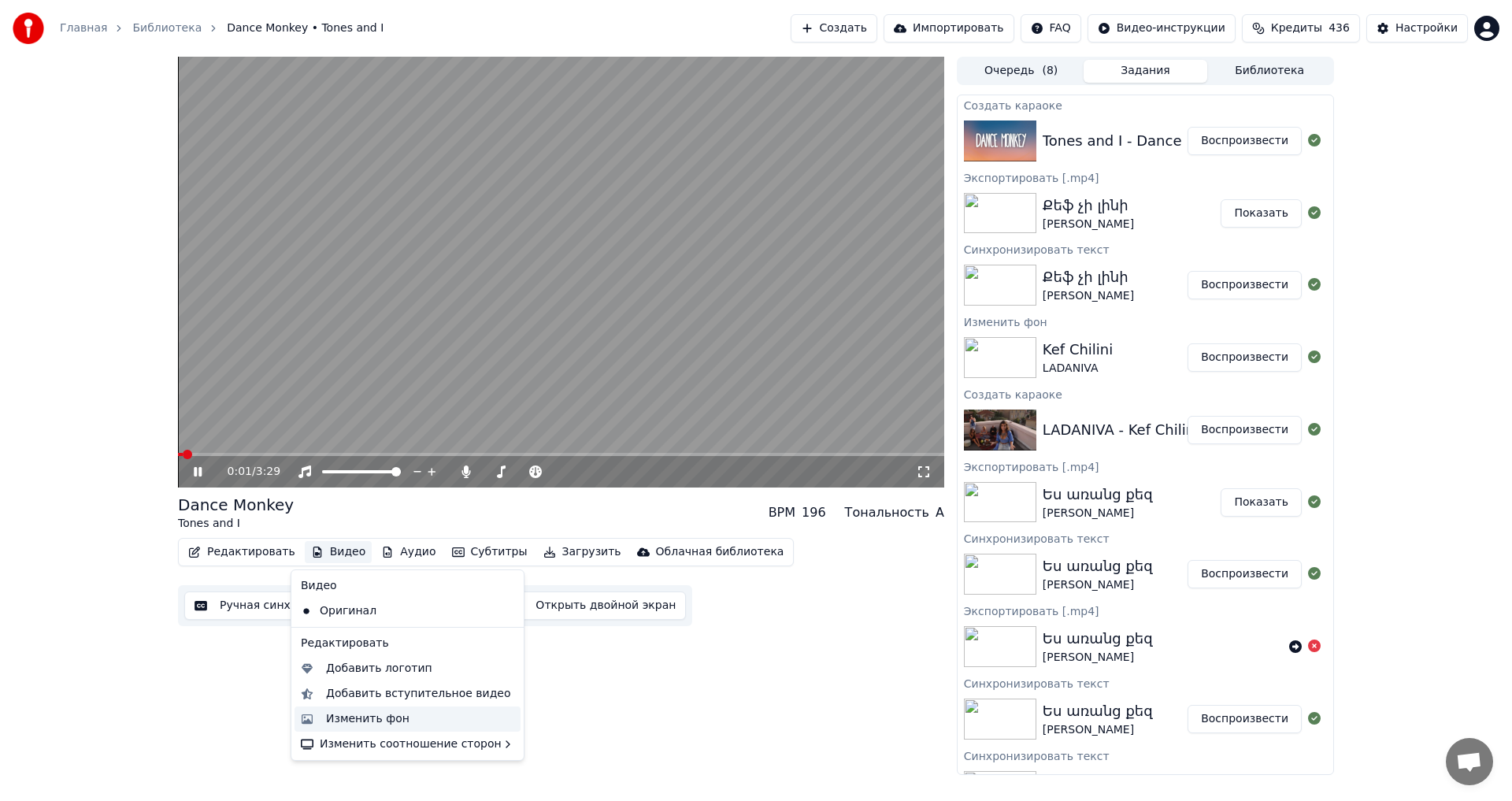
click at [339, 719] on div "Изменить фон" at bounding box center [367, 719] width 84 height 16
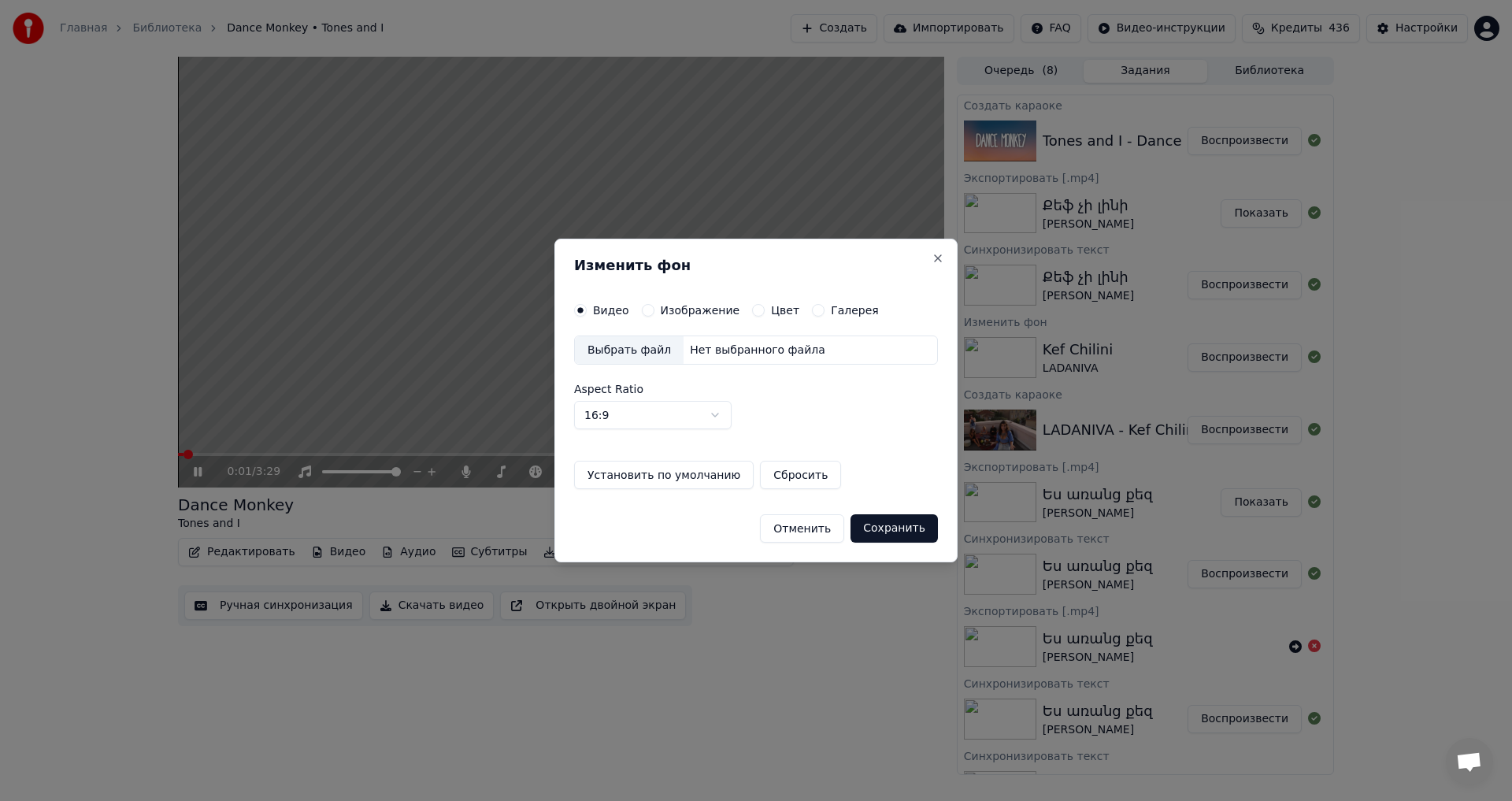
click at [644, 308] on button "Изображение" at bounding box center [648, 311] width 13 height 13
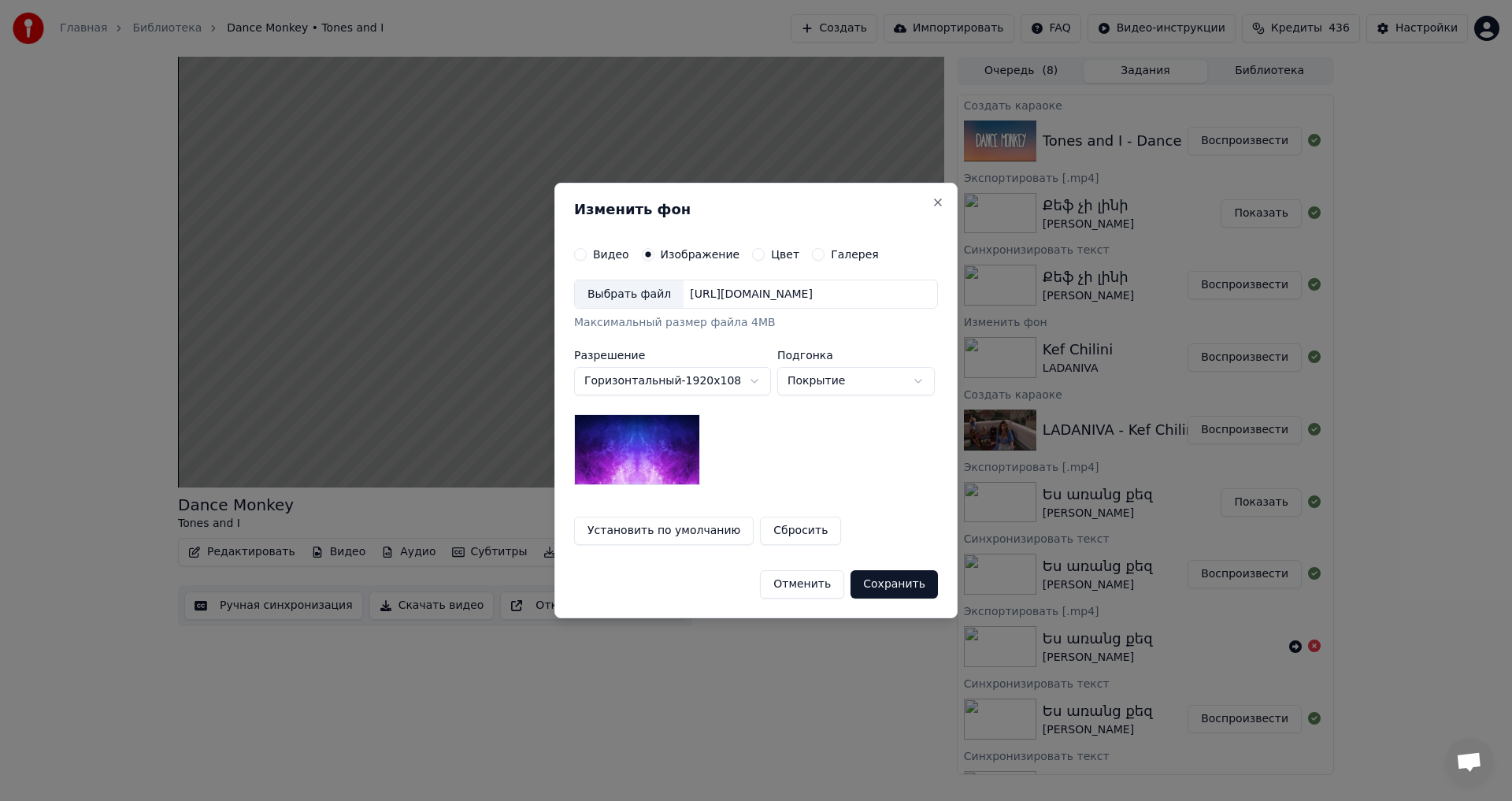
click at [637, 307] on div "Выбрать файл" at bounding box center [629, 295] width 109 height 29
click at [900, 586] on button "Сохранить" at bounding box center [893, 585] width 87 height 29
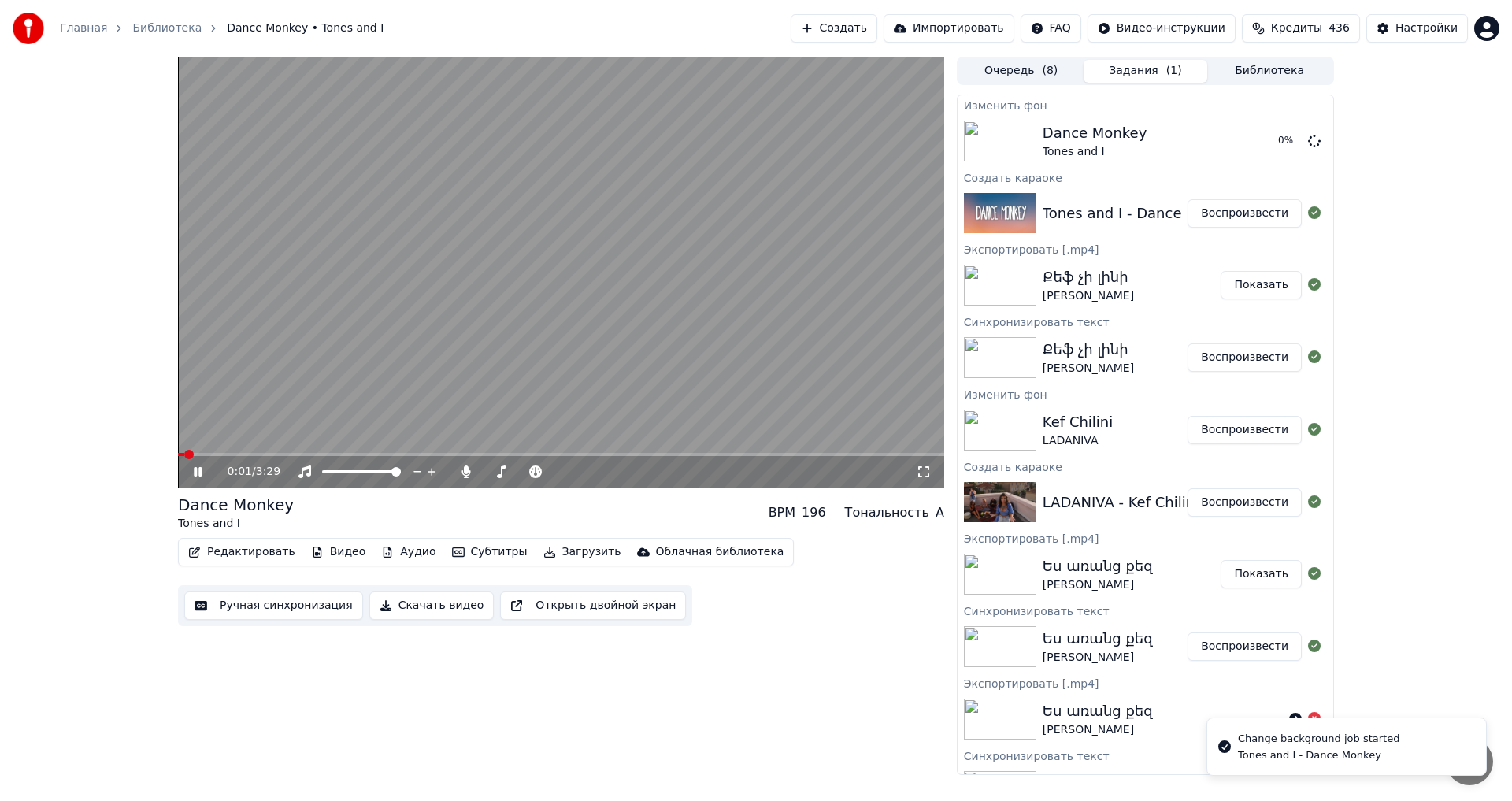
click at [484, 282] on video at bounding box center [560, 272] width 766 height 431
click at [1261, 145] on button "Воспроизвести" at bounding box center [1244, 141] width 114 height 29
click at [479, 312] on video at bounding box center [560, 272] width 766 height 431
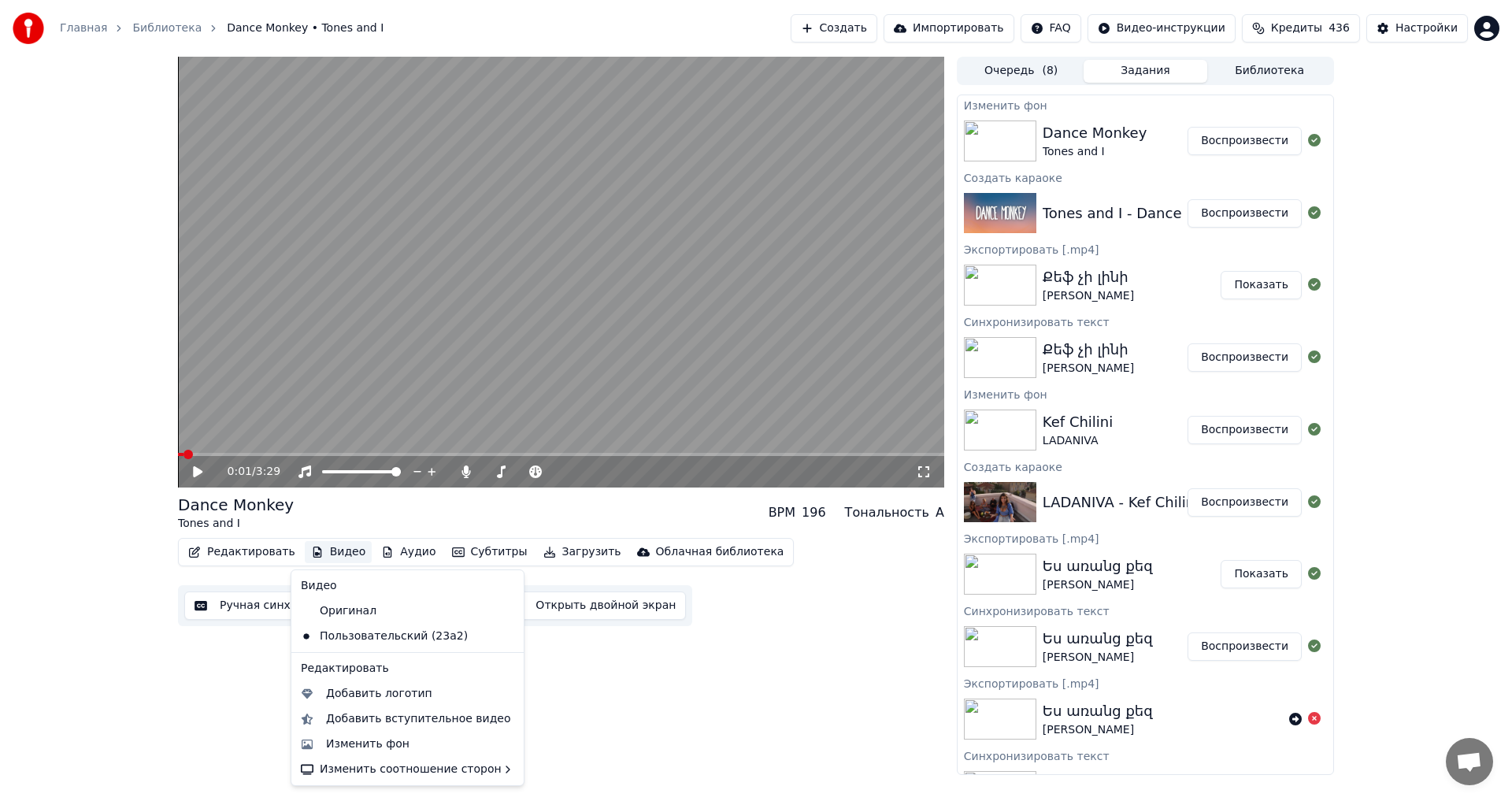
click at [325, 550] on button "Видео" at bounding box center [338, 552] width 67 height 22
click at [365, 736] on div "Изменить фон" at bounding box center [367, 744] width 84 height 16
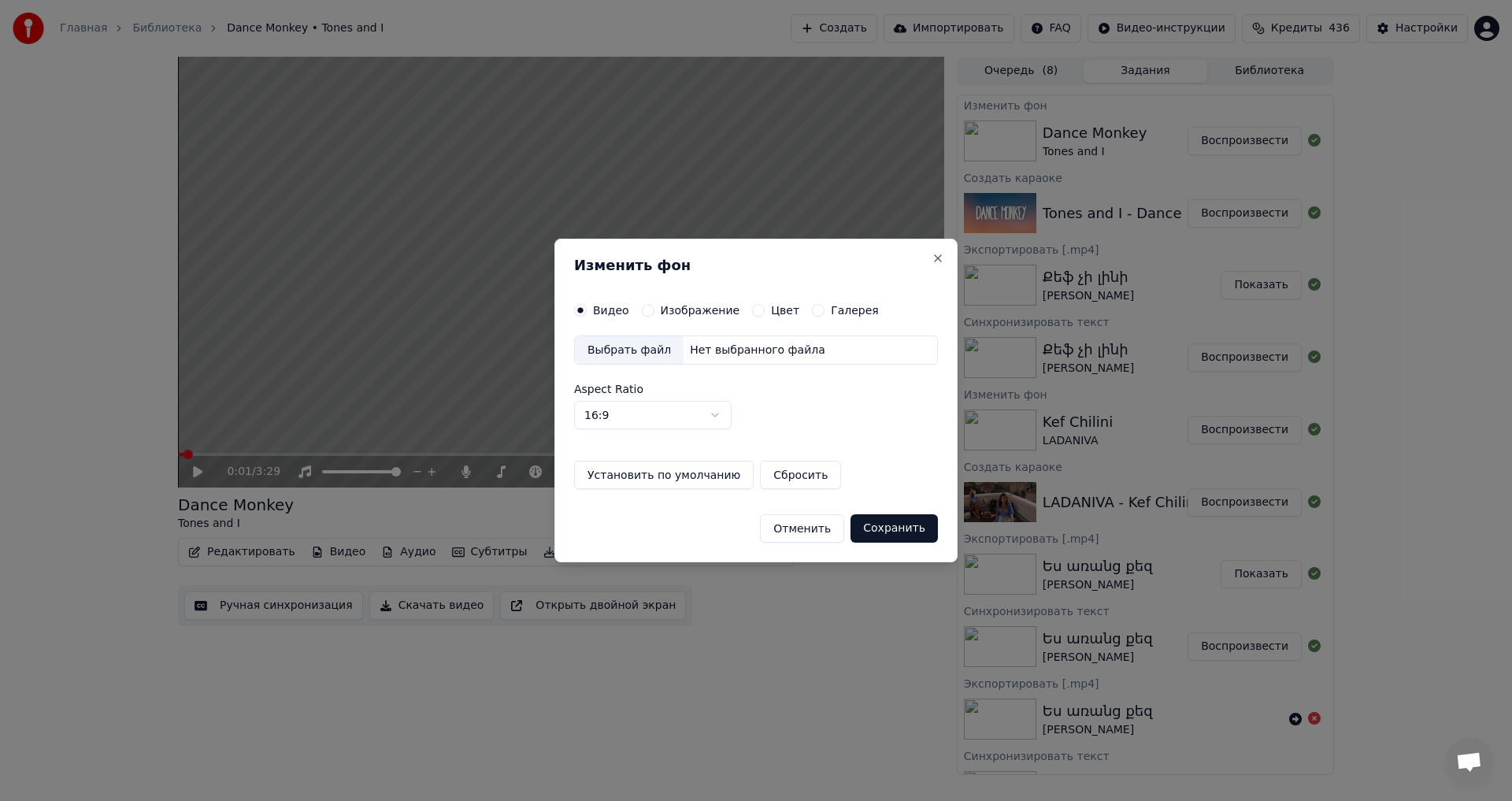
click at [670, 316] on label "Изображение" at bounding box center [700, 310] width 80 height 11
click at [655, 317] on button "Изображение" at bounding box center [648, 311] width 13 height 13
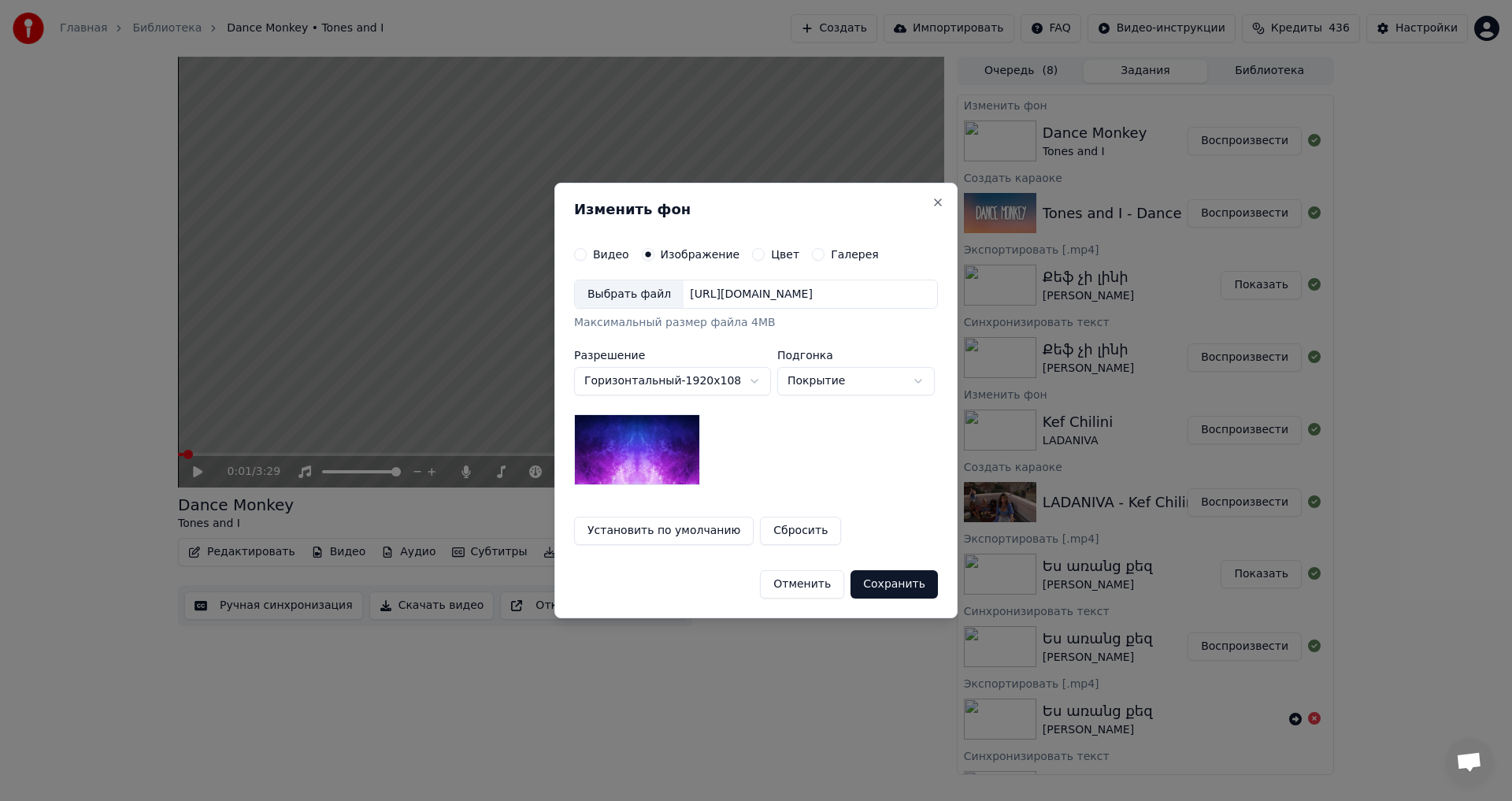
click at [600, 285] on div "Выбрать файл" at bounding box center [629, 295] width 109 height 29
click at [894, 568] on div "Отменить Сохранить" at bounding box center [755, 578] width 364 height 41
click at [904, 593] on button "Сохранить" at bounding box center [893, 585] width 87 height 29
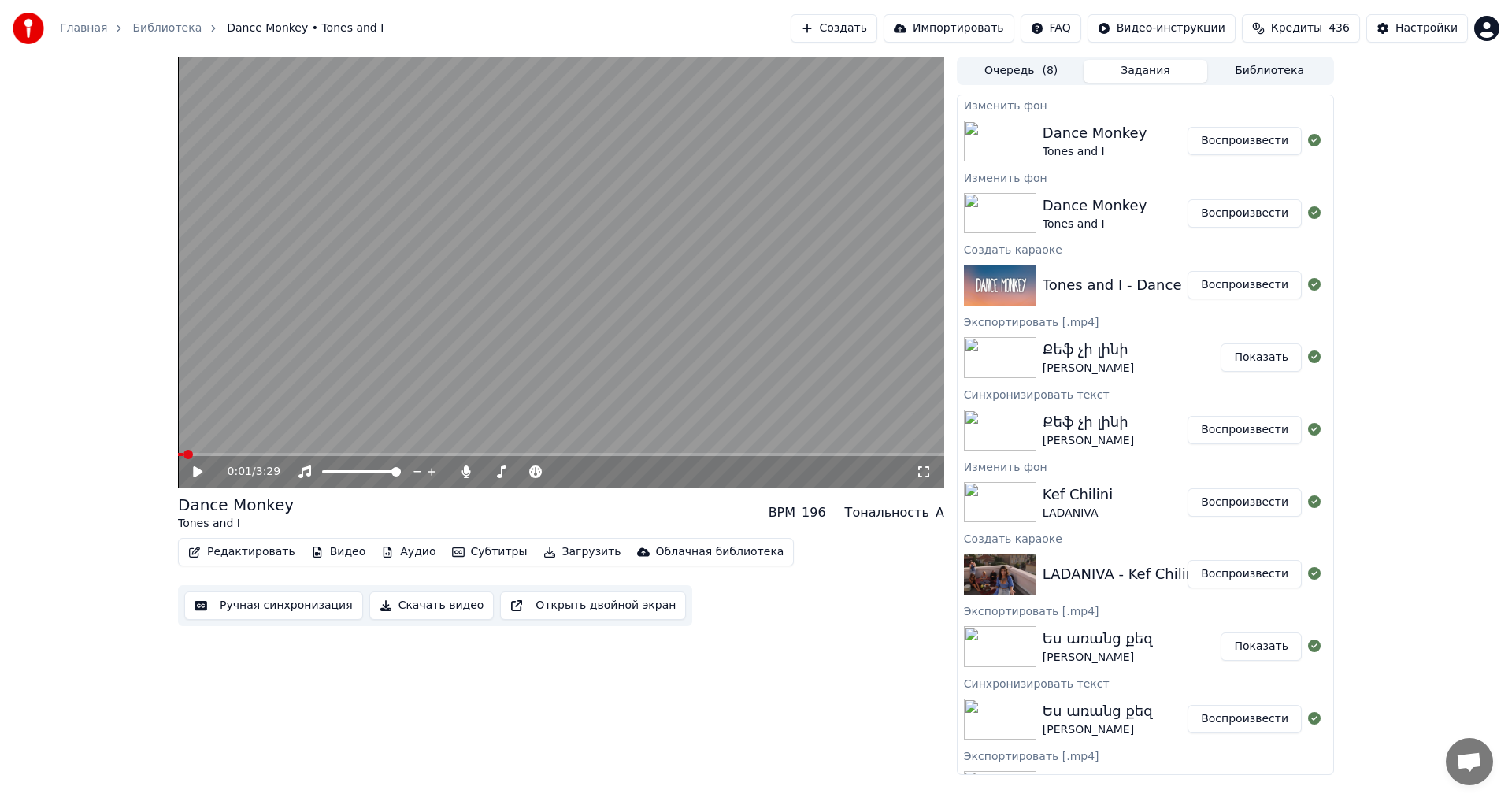
click at [1238, 155] on div "Dance Monkey Tones and I Воспроизвести" at bounding box center [1146, 141] width 375 height 54
click at [1230, 139] on button "Воспроизвести" at bounding box center [1244, 141] width 114 height 29
click at [562, 471] on span at bounding box center [558, 471] width 10 height 10
click at [329, 596] on button "Ручная синхронизация" at bounding box center [273, 606] width 179 height 29
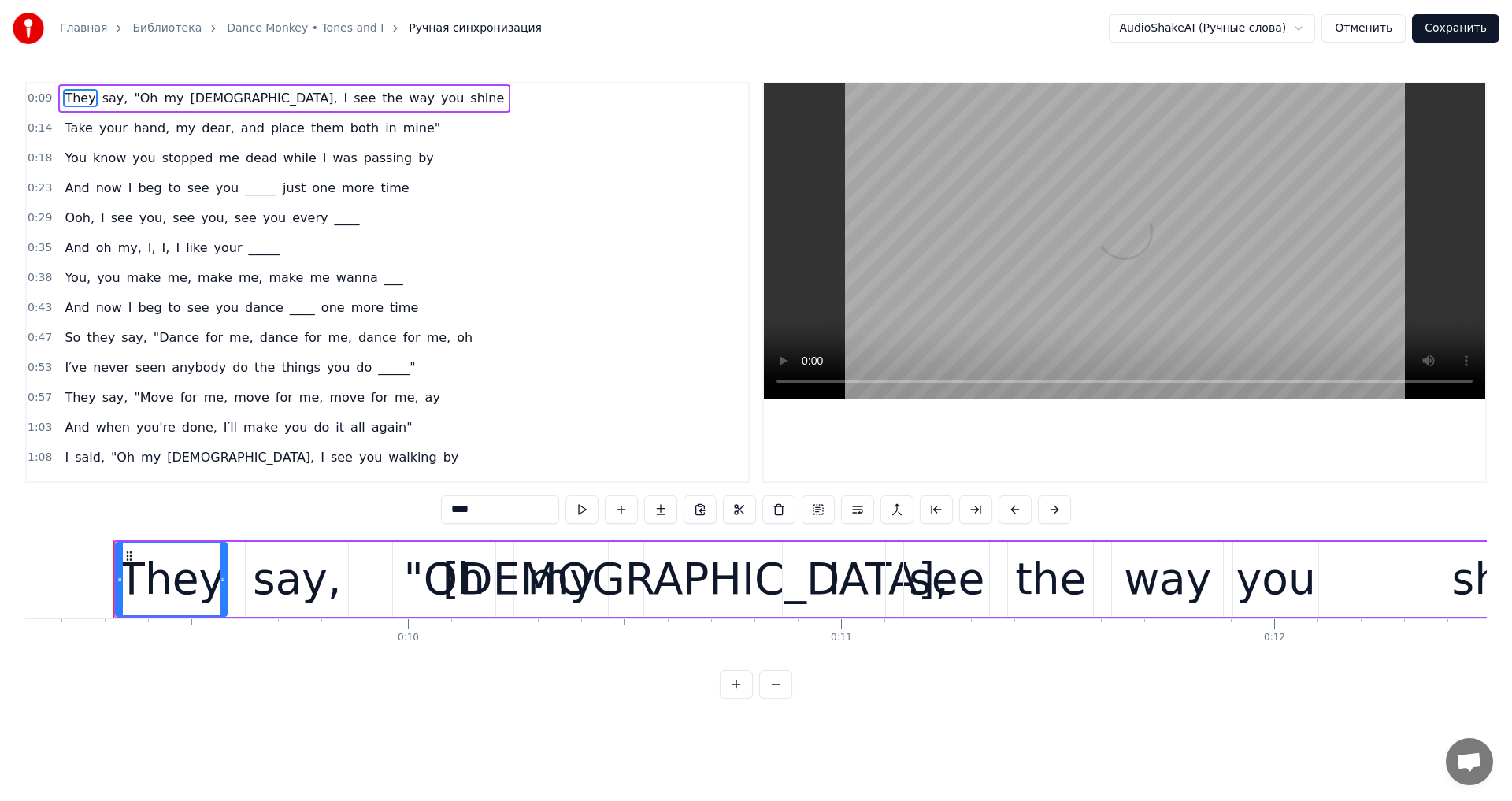
scroll to position [0, 3959]
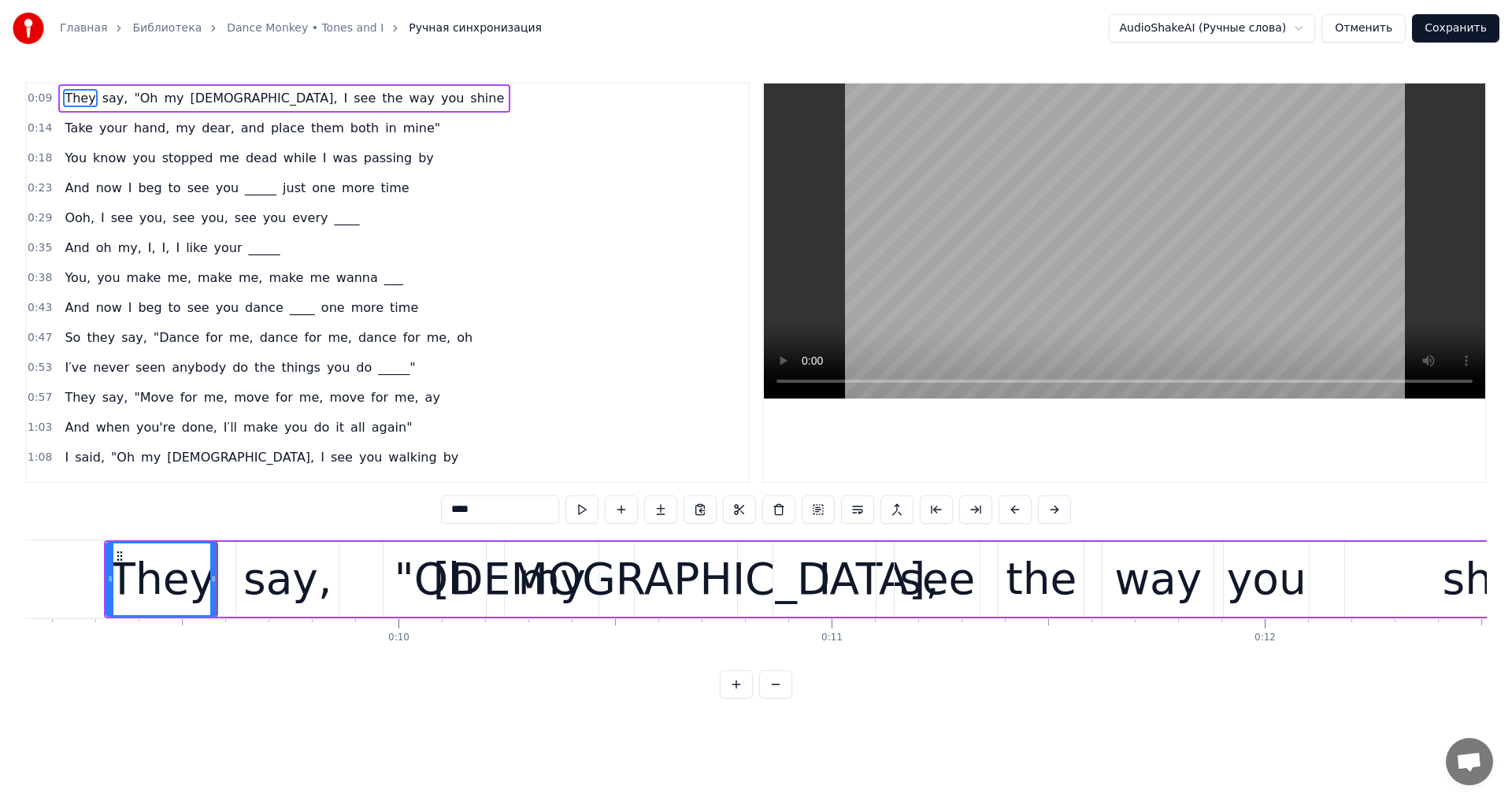
click at [1131, 213] on video at bounding box center [1124, 241] width 721 height 315
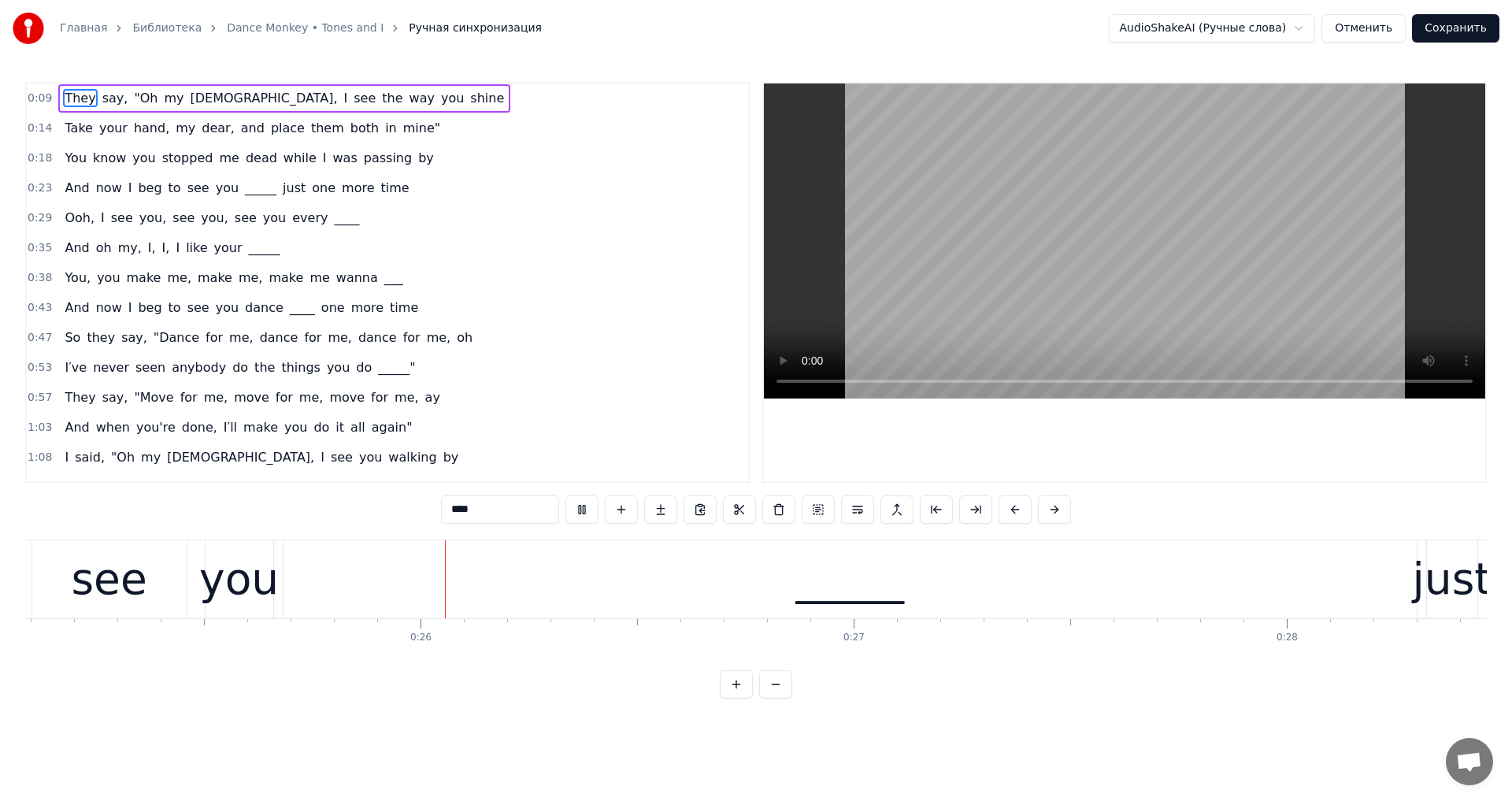
scroll to position [0, 10924]
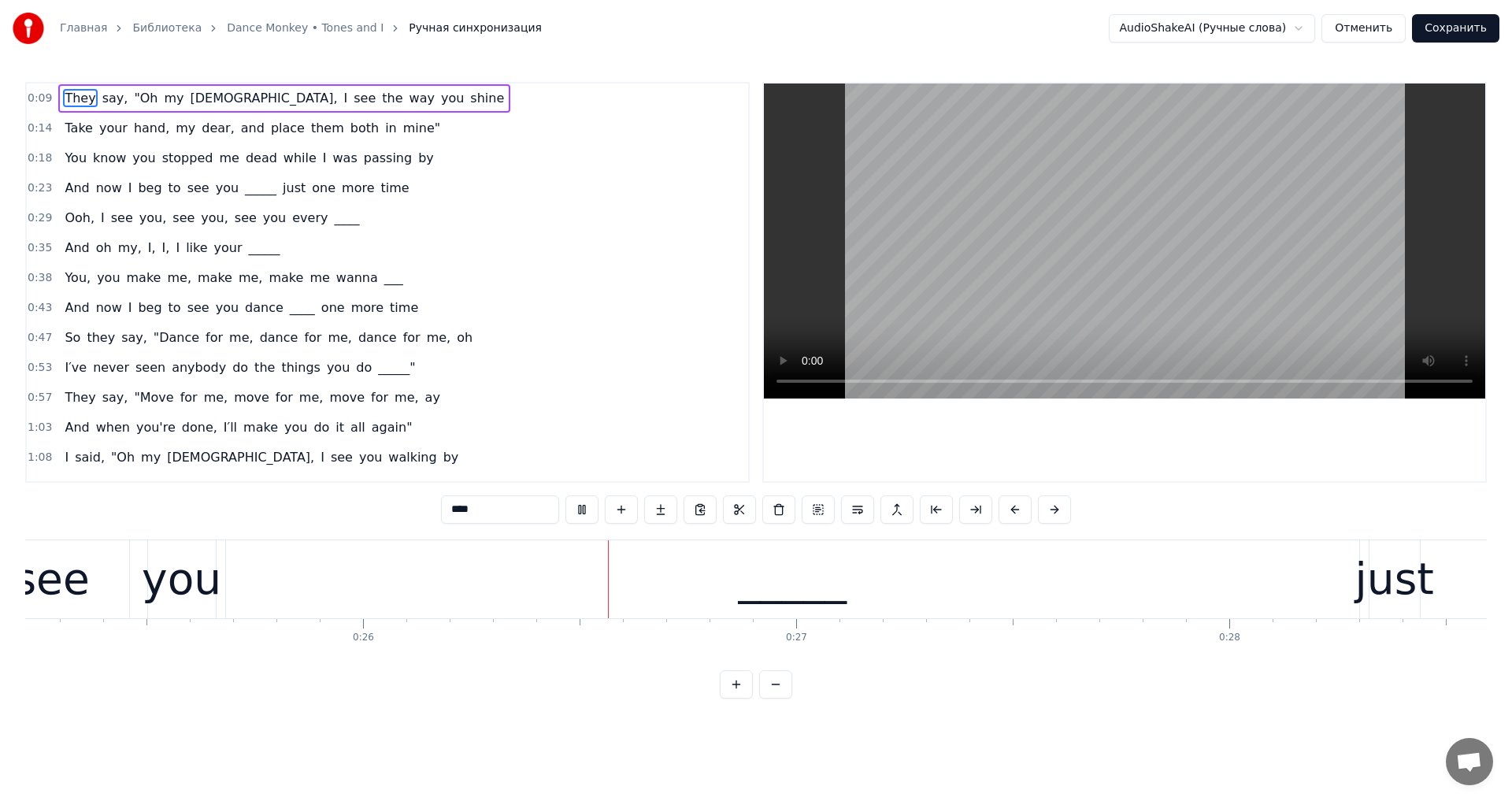
click at [1047, 222] on video at bounding box center [1124, 241] width 721 height 315
click at [743, 600] on div "_____" at bounding box center [793, 579] width 1133 height 78
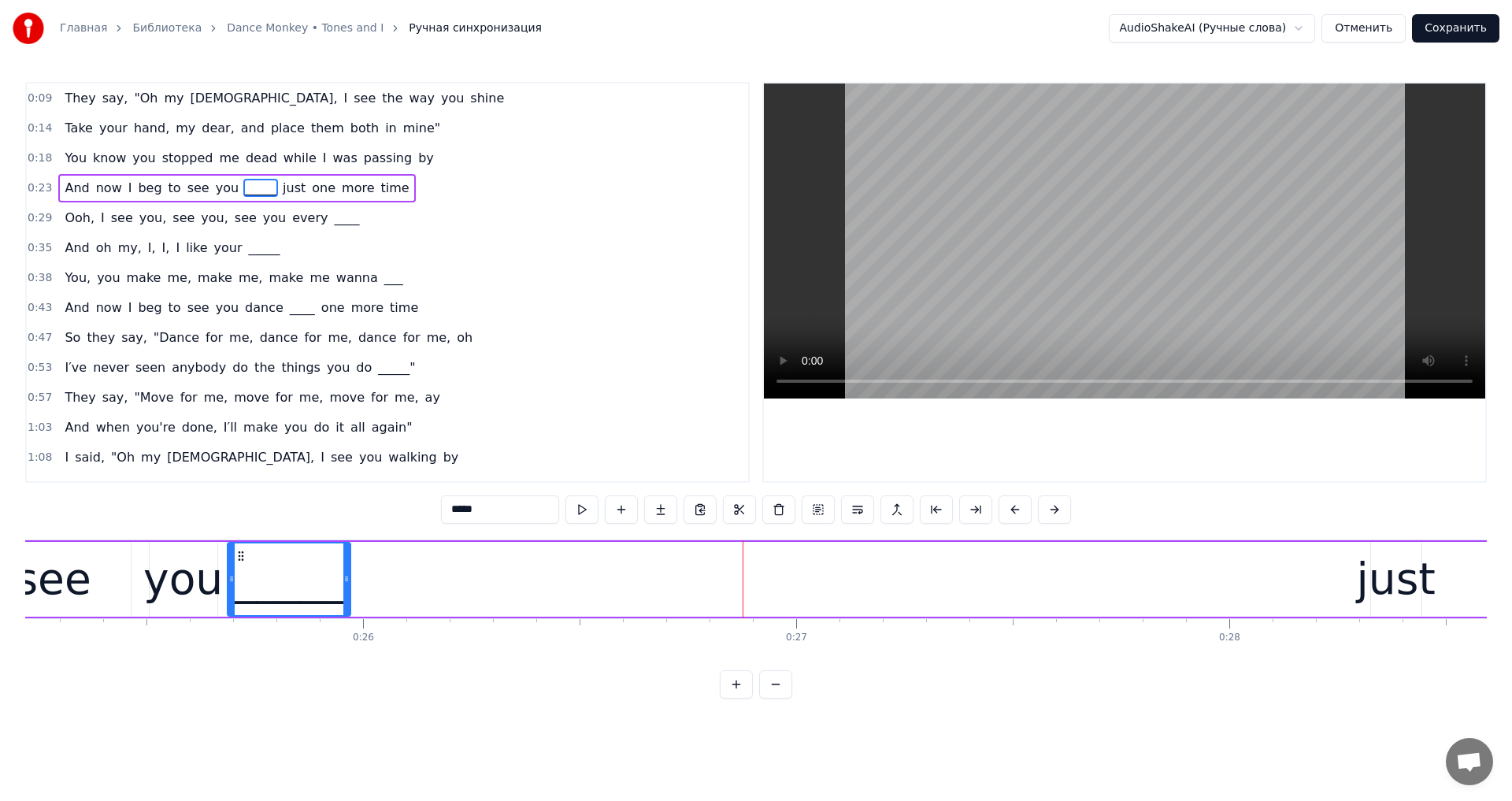
drag, startPoint x: 1359, startPoint y: 577, endPoint x: 455, endPoint y: 606, distance: 904.5
click at [349, 606] on div at bounding box center [346, 579] width 6 height 72
click at [1411, 589] on div "just" at bounding box center [1396, 579] width 79 height 66
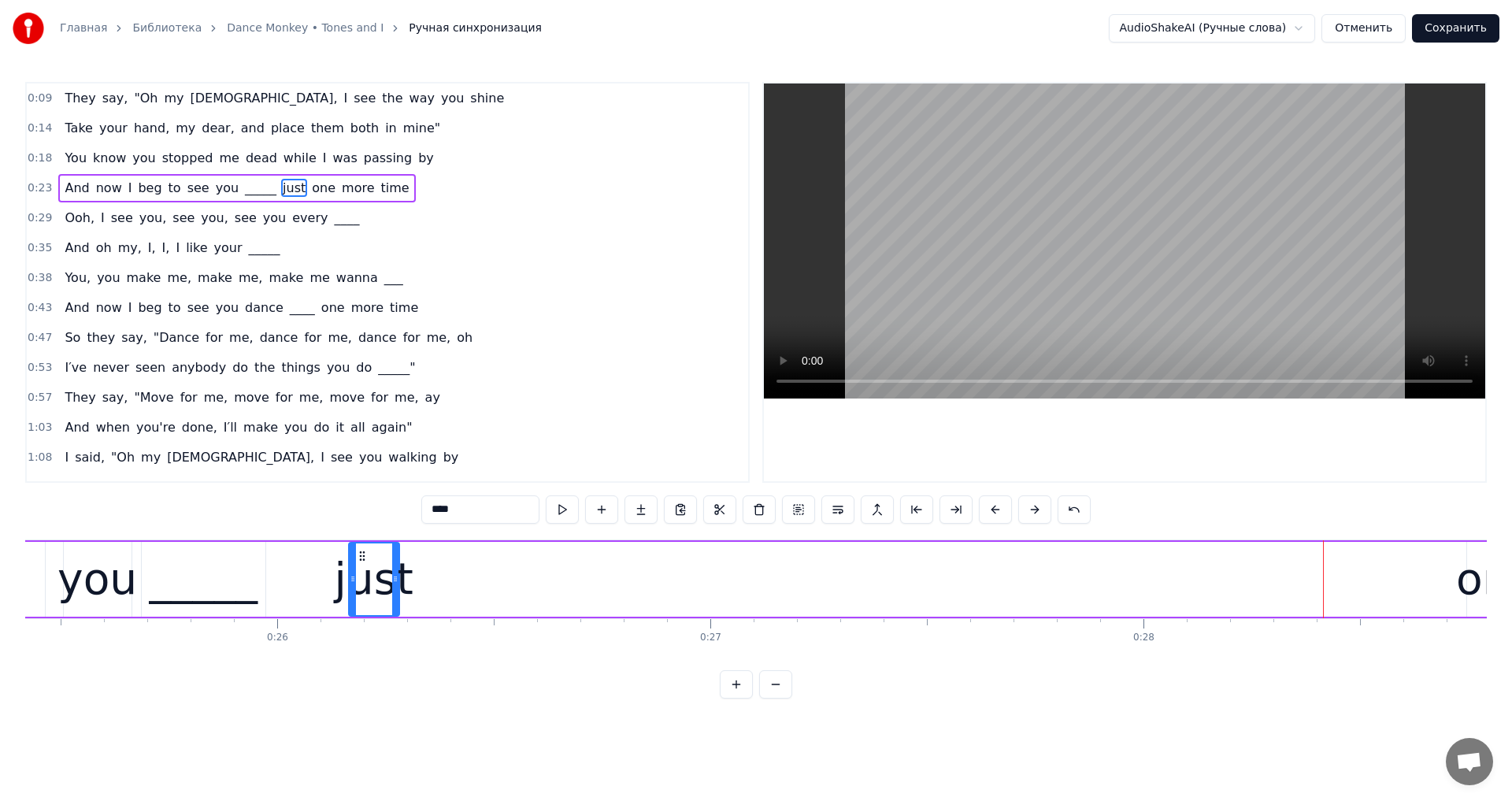
scroll to position [0, 11007]
drag, startPoint x: 1129, startPoint y: 555, endPoint x: 335, endPoint y: 587, distance: 794.6
click at [437, 620] on div "They say, "Oh my God, I see the way you shine Take your hand, my dear, and plac…" at bounding box center [756, 599] width 1462 height 119
drag, startPoint x: 256, startPoint y: 574, endPoint x: 277, endPoint y: 576, distance: 21.1
click at [259, 573] on div "_____" at bounding box center [207, 578] width 124 height 75
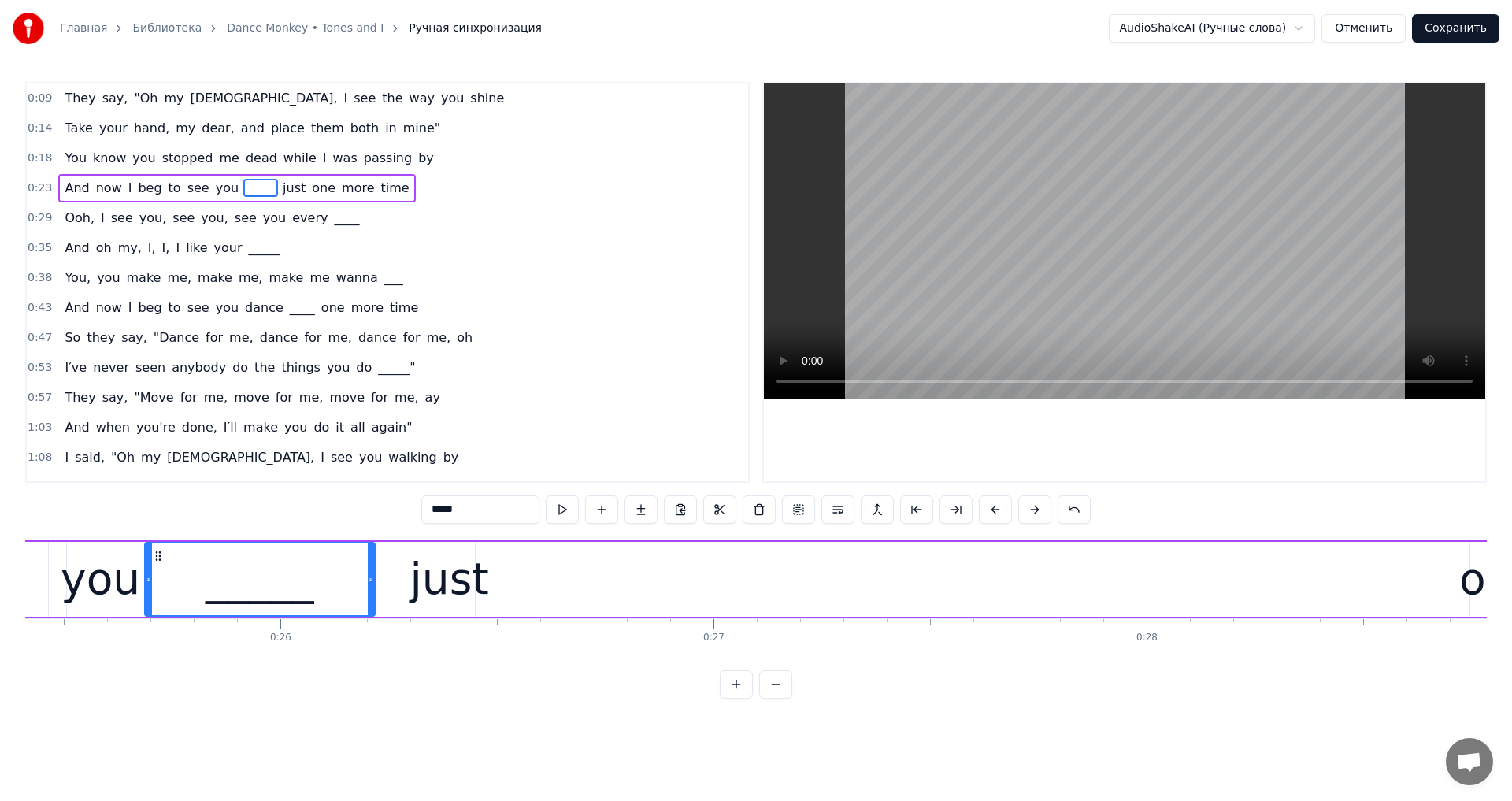
drag, startPoint x: 265, startPoint y: 579, endPoint x: 403, endPoint y: 586, distance: 138.2
click at [374, 593] on div at bounding box center [371, 579] width 6 height 72
click at [435, 579] on div "just" at bounding box center [450, 579] width 79 height 66
type input "****"
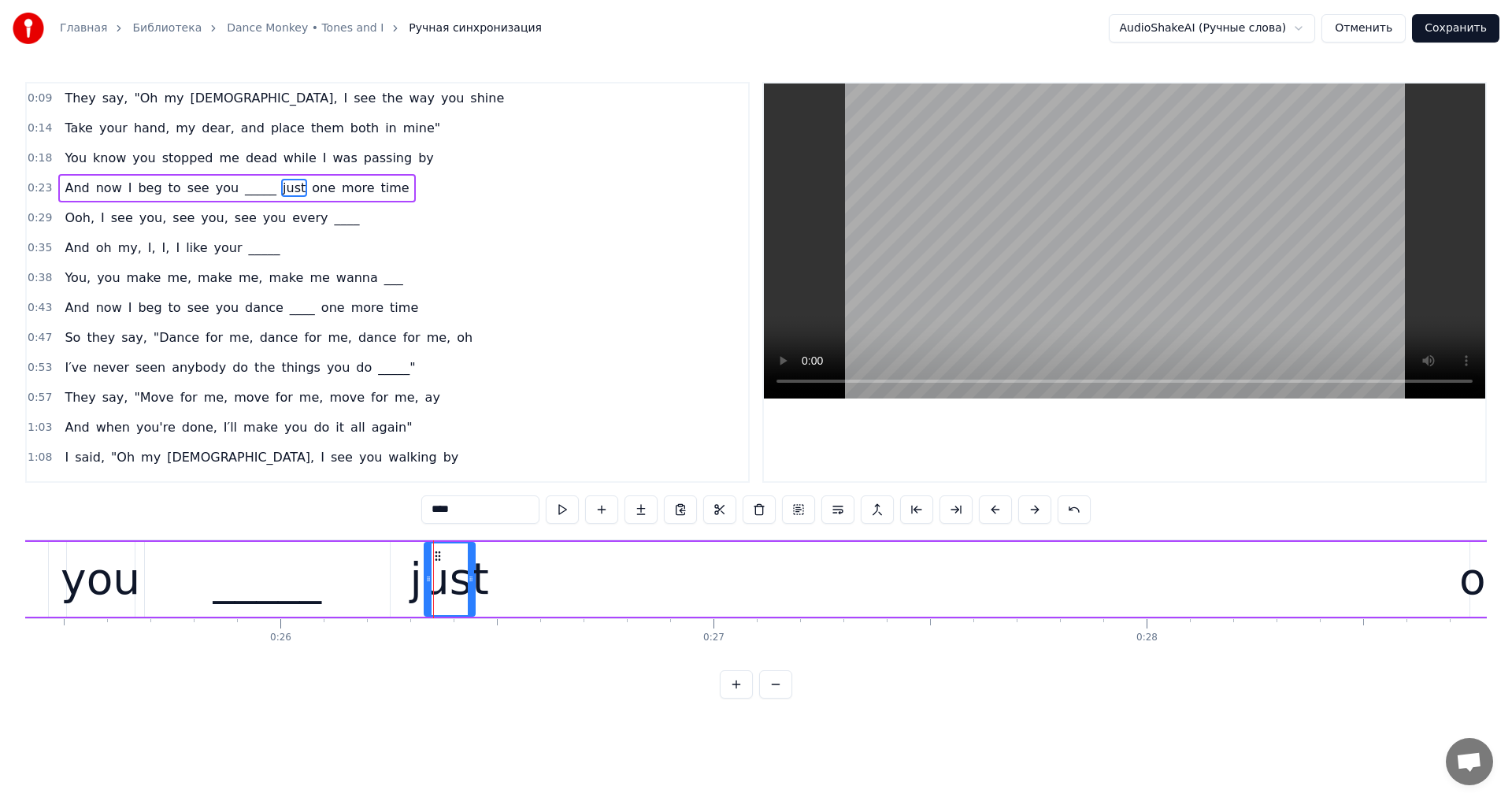
drag, startPoint x: 423, startPoint y: 579, endPoint x: 413, endPoint y: 585, distance: 11.7
click at [413, 585] on div "And now I beg to see you _____ just one more time" at bounding box center [564, 579] width 2420 height 78
click at [427, 580] on div "just" at bounding box center [450, 579] width 79 height 66
drag, startPoint x: 422, startPoint y: 580, endPoint x: 476, endPoint y: 581, distance: 54.0
click at [400, 586] on div at bounding box center [400, 579] width 6 height 72
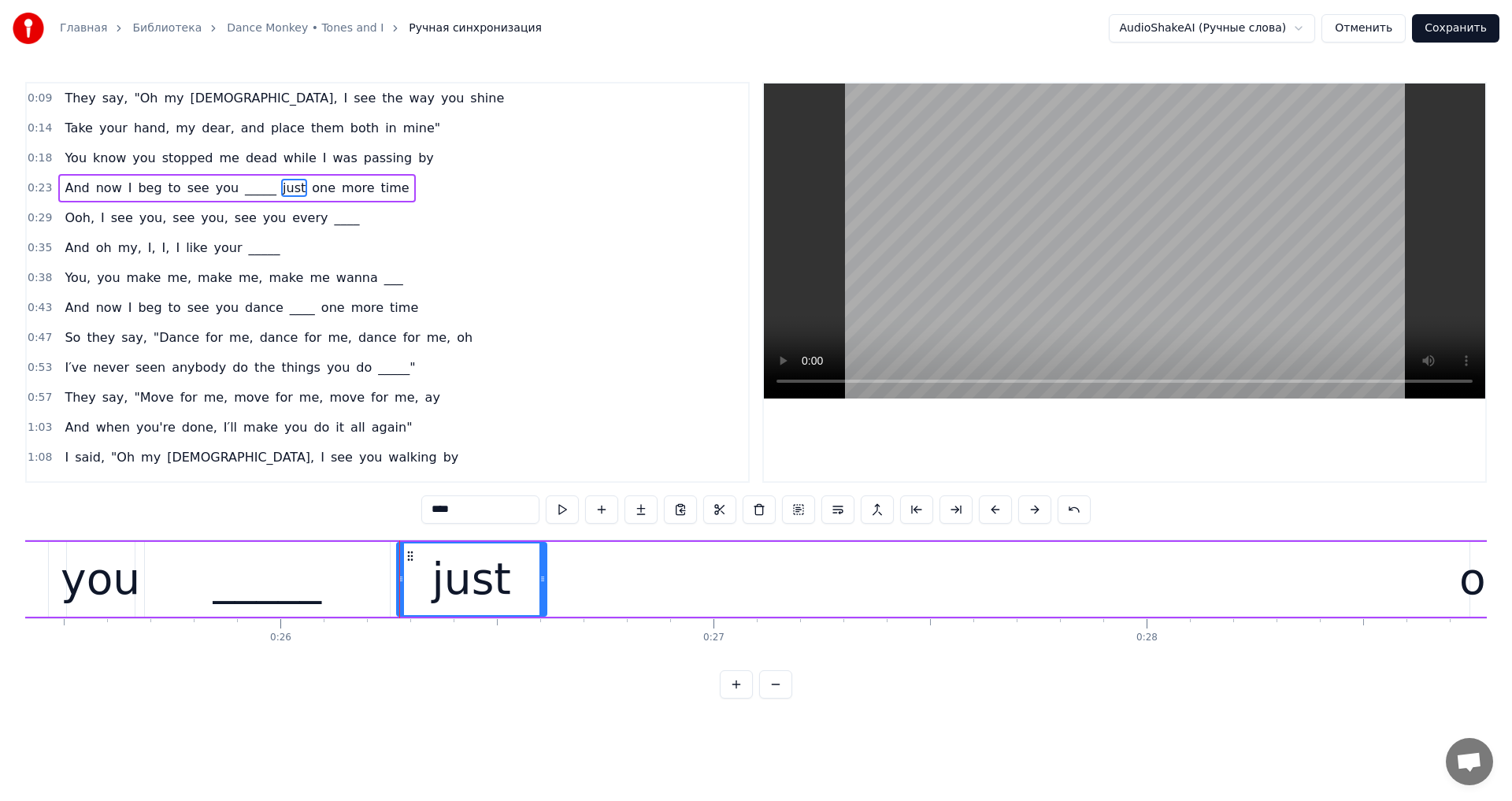
drag, startPoint x: 470, startPoint y: 582, endPoint x: 541, endPoint y: 593, distance: 71.8
click at [541, 593] on div at bounding box center [542, 579] width 6 height 72
click at [1472, 584] on div "one" at bounding box center [1499, 579] width 80 height 66
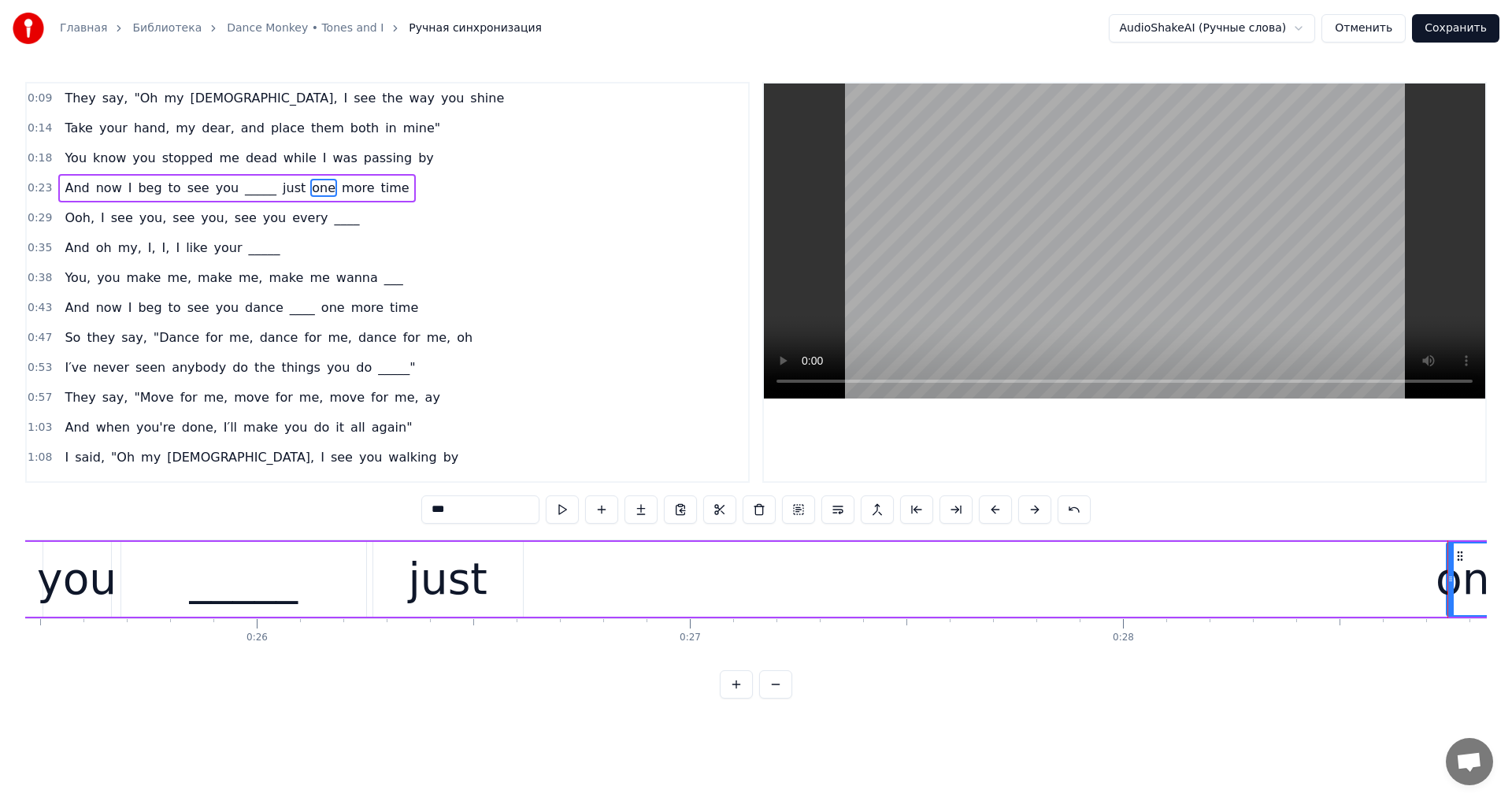
scroll to position [0, 11328]
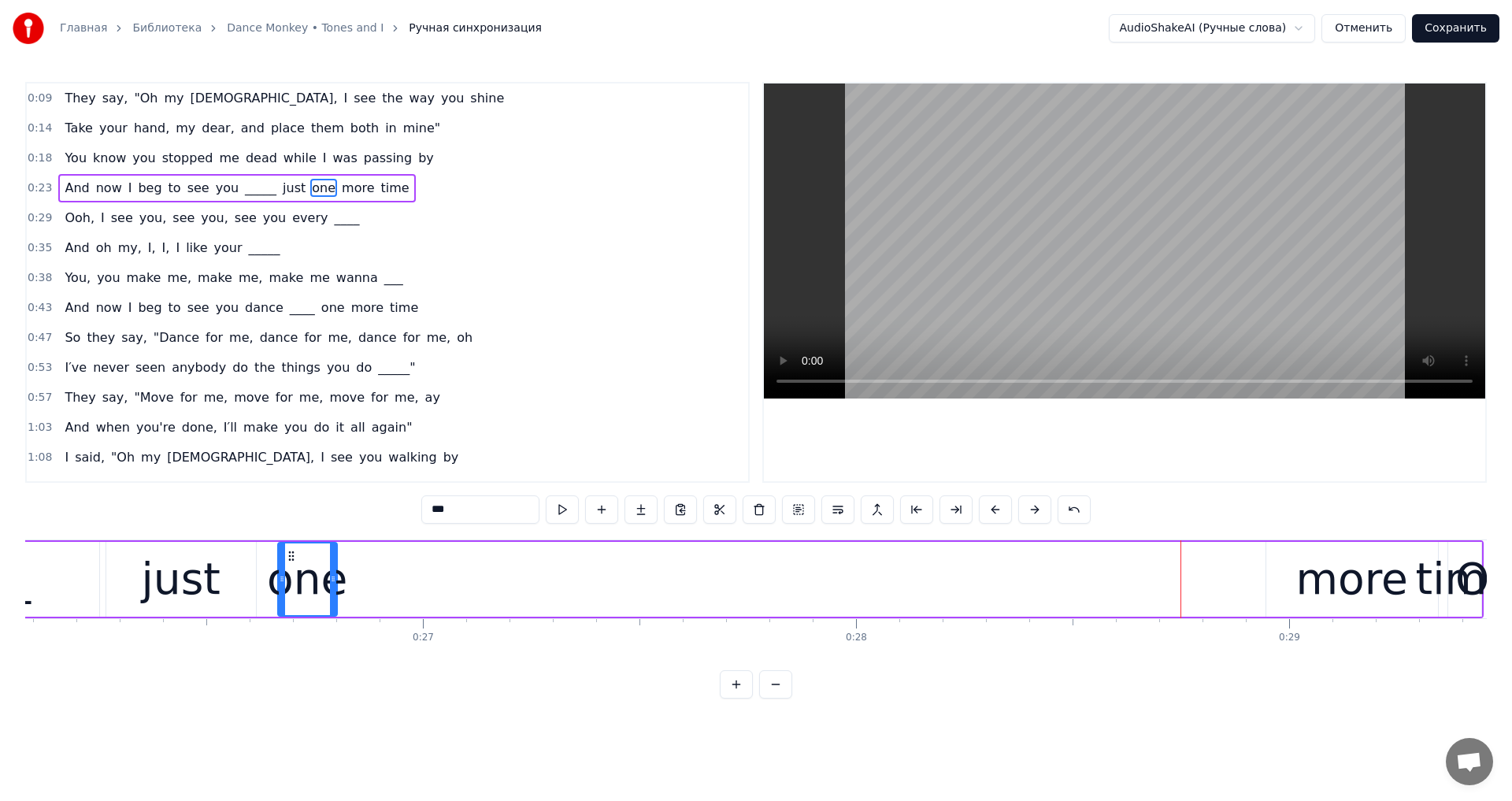
drag, startPoint x: 1161, startPoint y: 553, endPoint x: 289, endPoint y: 603, distance: 873.4
click at [289, 603] on div "one" at bounding box center [308, 579] width 57 height 72
drag, startPoint x: 332, startPoint y: 582, endPoint x: 400, endPoint y: 589, distance: 68.4
click at [400, 589] on div at bounding box center [398, 579] width 6 height 72
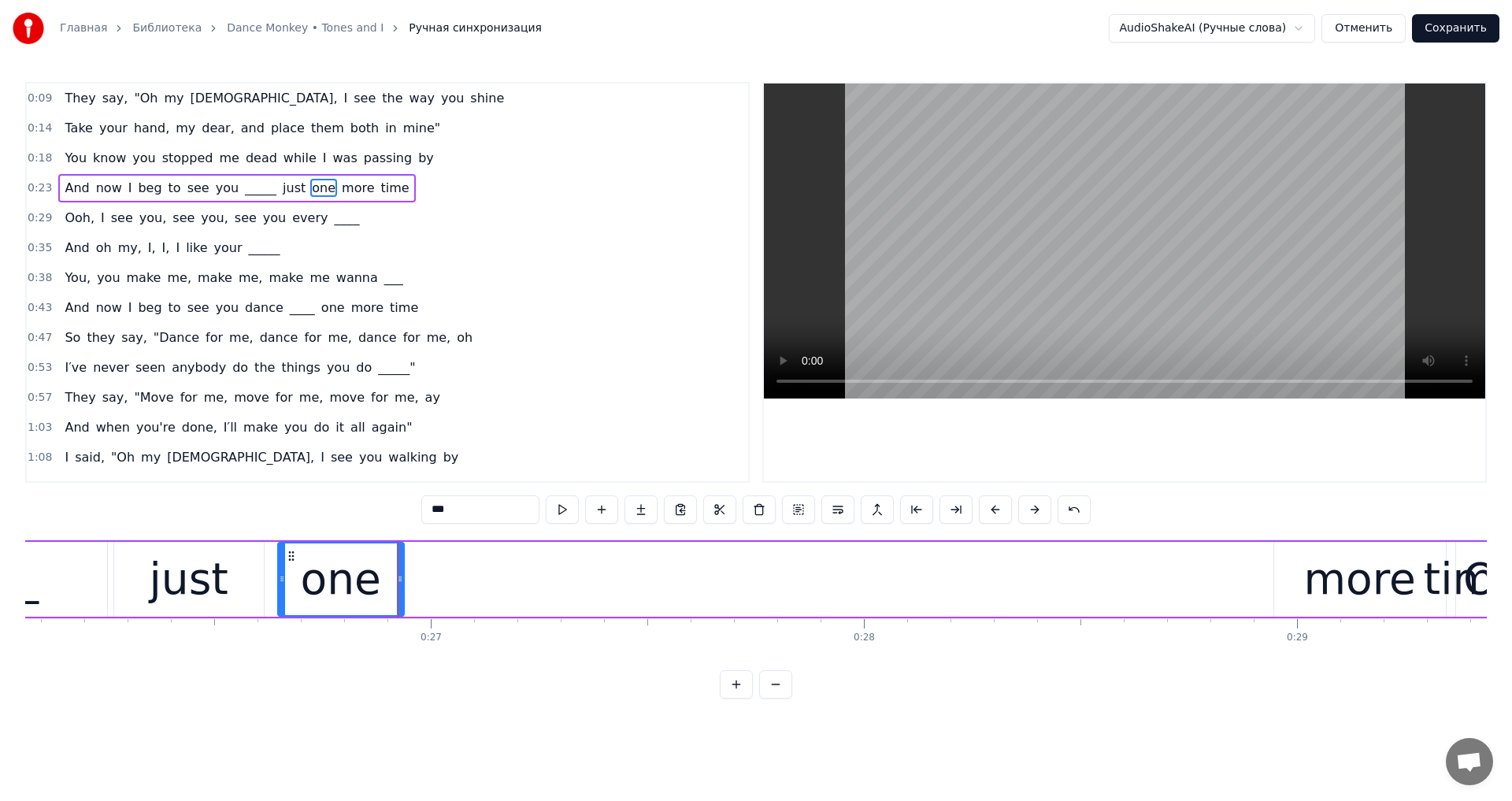
click at [1349, 590] on div "more" at bounding box center [1359, 579] width 112 height 66
type input "****"
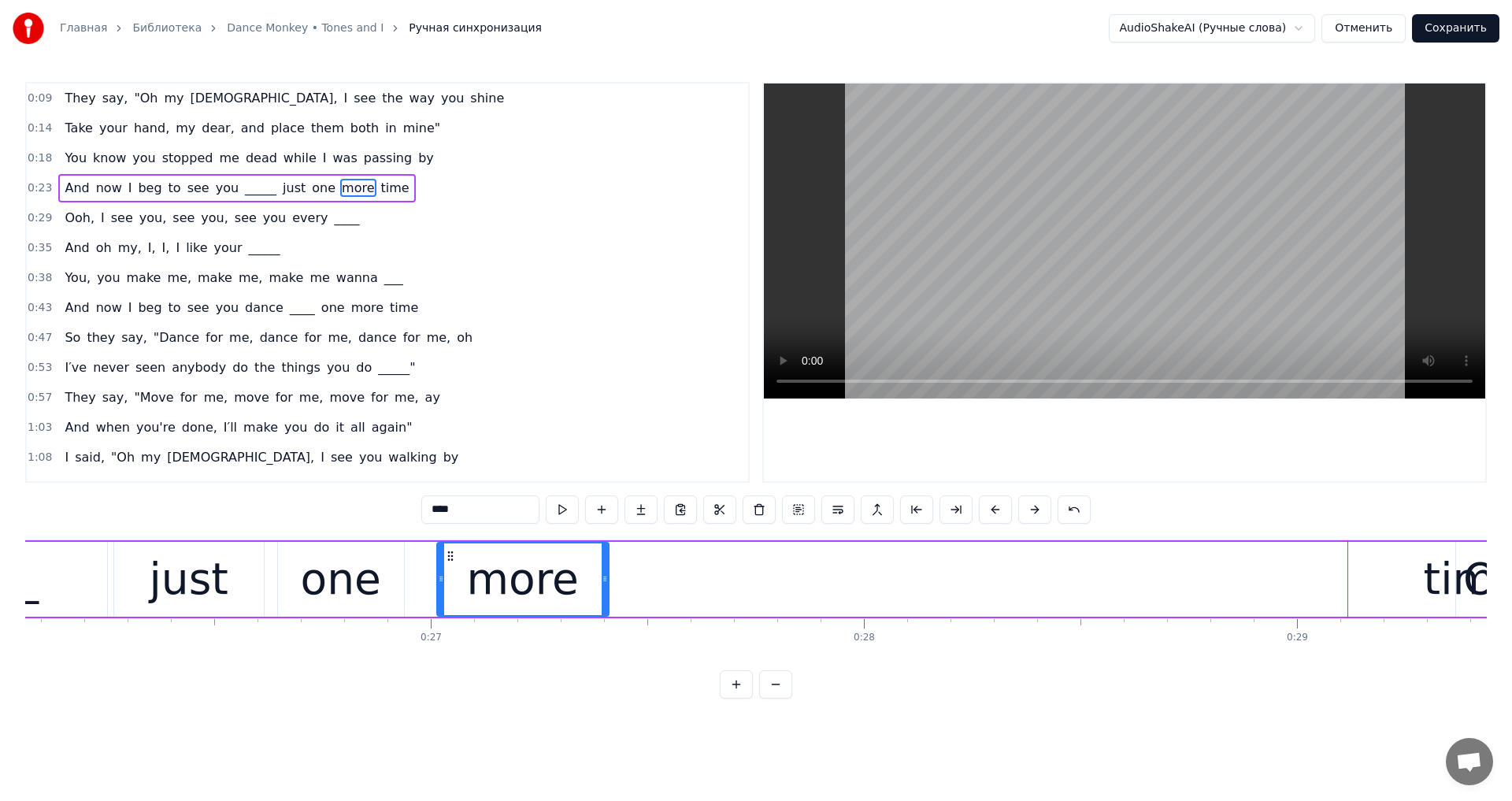
drag, startPoint x: 1288, startPoint y: 550, endPoint x: 452, endPoint y: 619, distance: 838.8
click at [452, 619] on div "They say, "Oh my God, I see the way you shine Take your hand, my dear, and plac…" at bounding box center [756, 599] width 1462 height 119
click at [1038, 295] on video at bounding box center [1124, 241] width 721 height 315
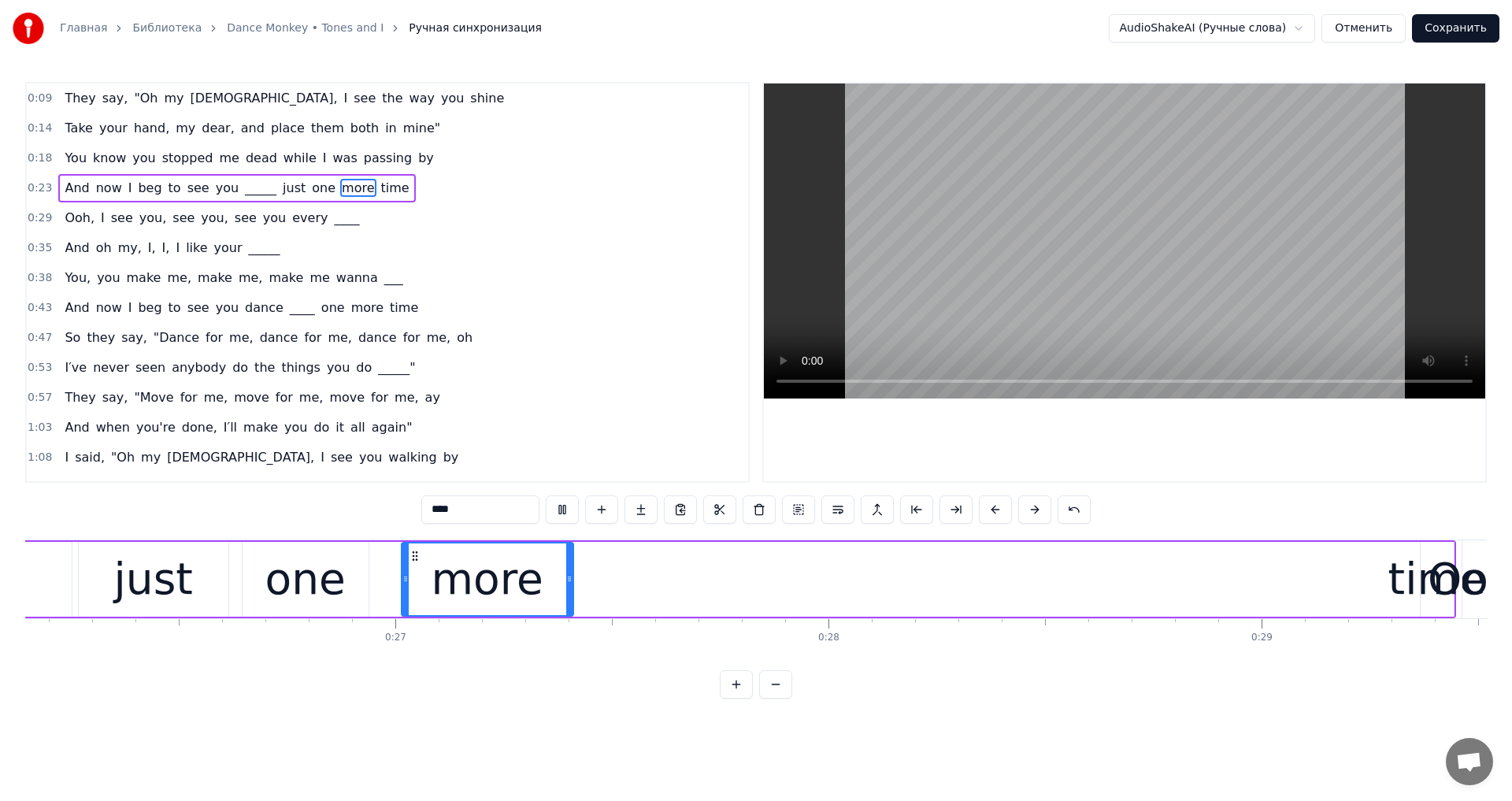
scroll to position [0, 11230]
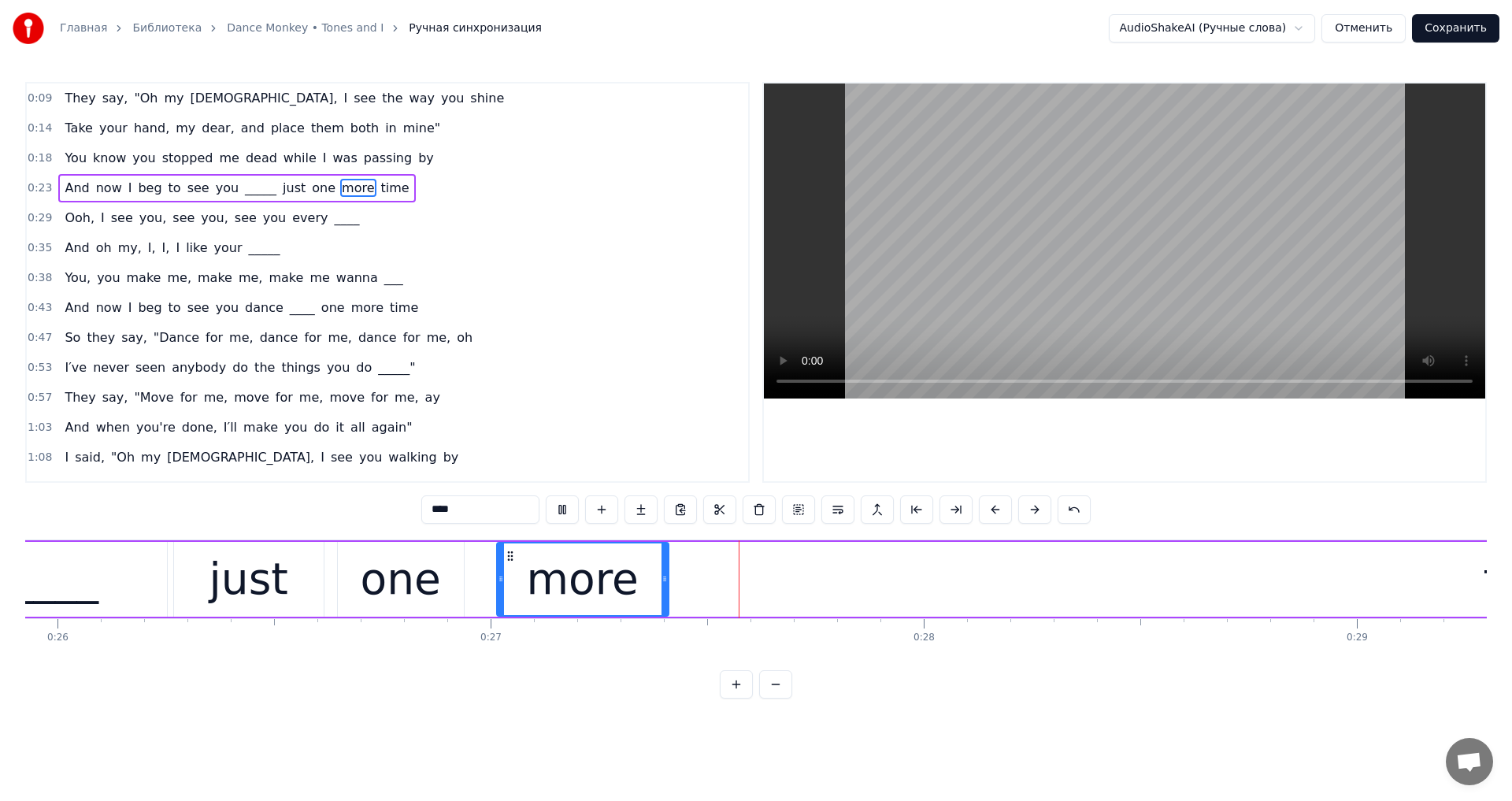
click at [1119, 312] on video at bounding box center [1124, 241] width 721 height 315
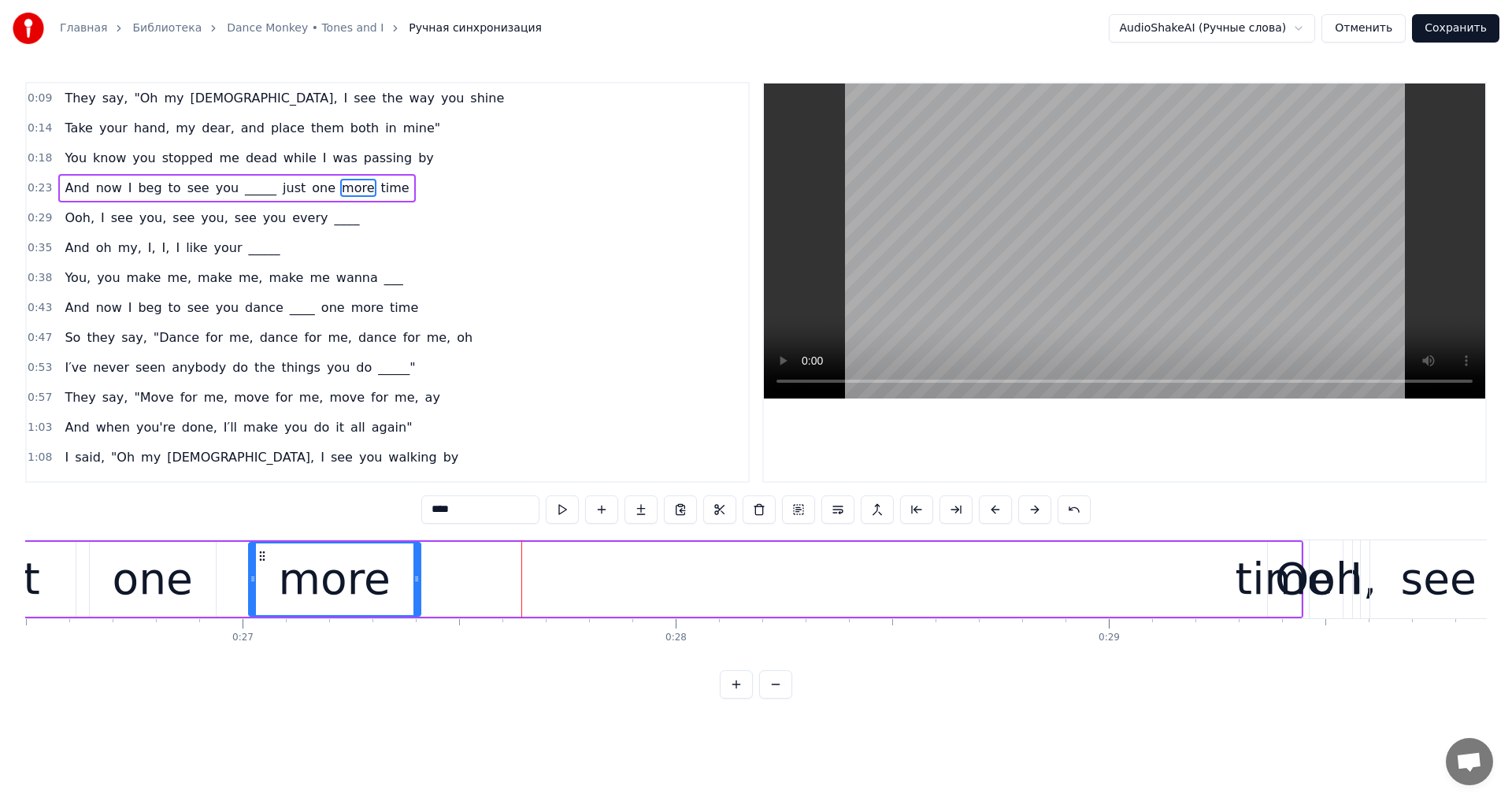
scroll to position [0, 11676]
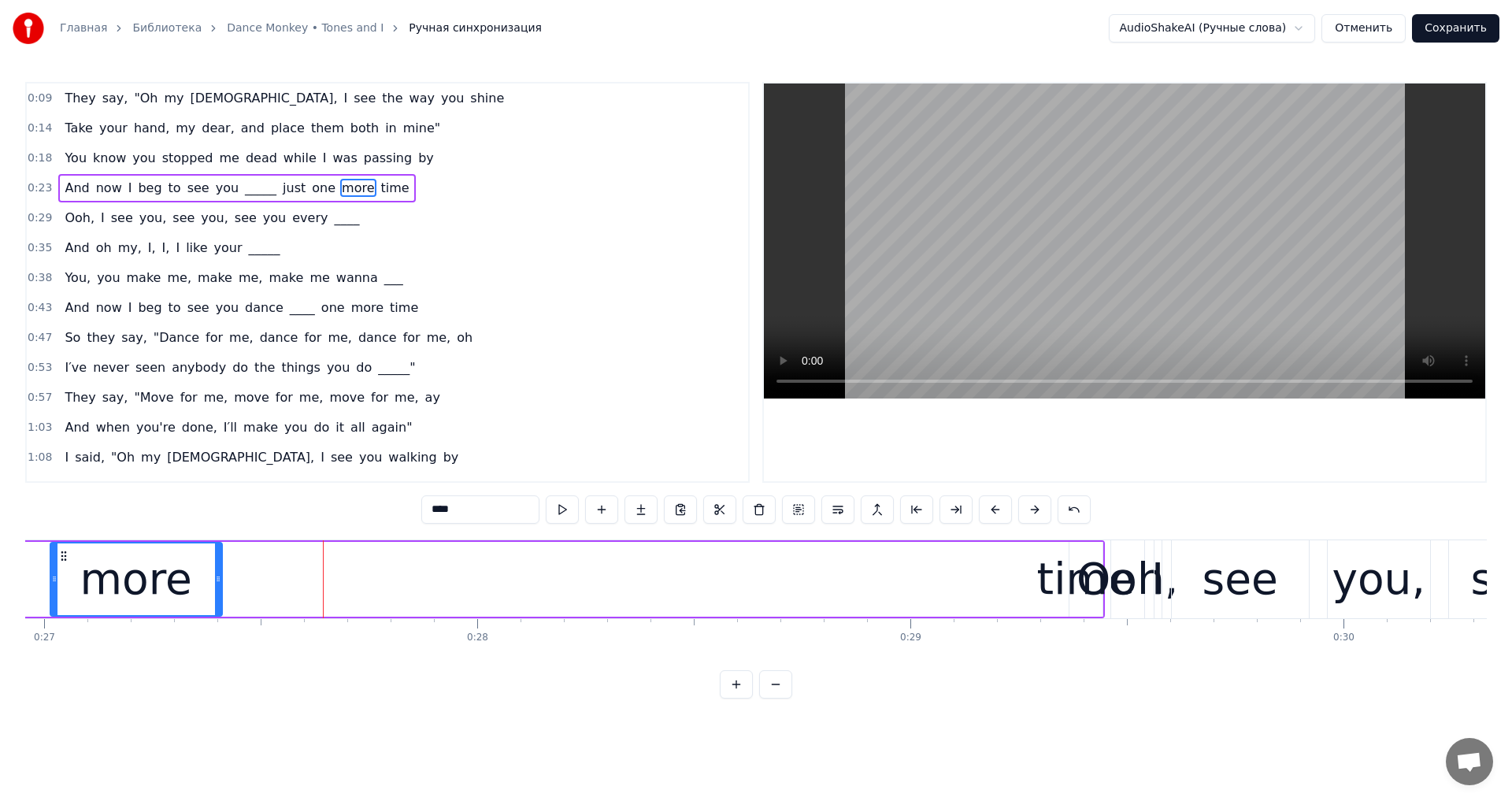
click at [1065, 580] on div "time" at bounding box center [1086, 579] width 98 height 66
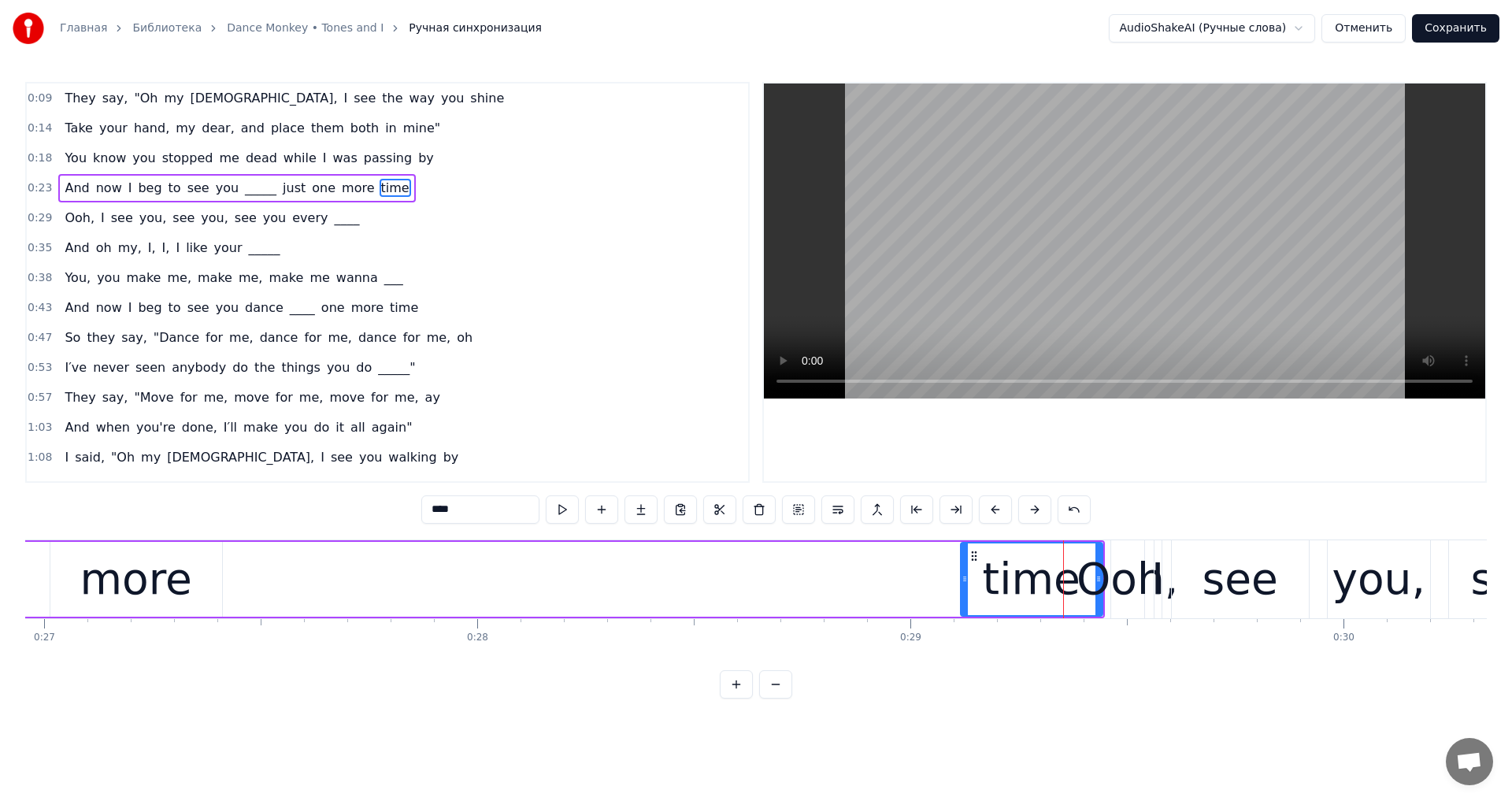
drag, startPoint x: 1073, startPoint y: 578, endPoint x: 984, endPoint y: 561, distance: 90.6
click at [965, 601] on div at bounding box center [964, 579] width 6 height 72
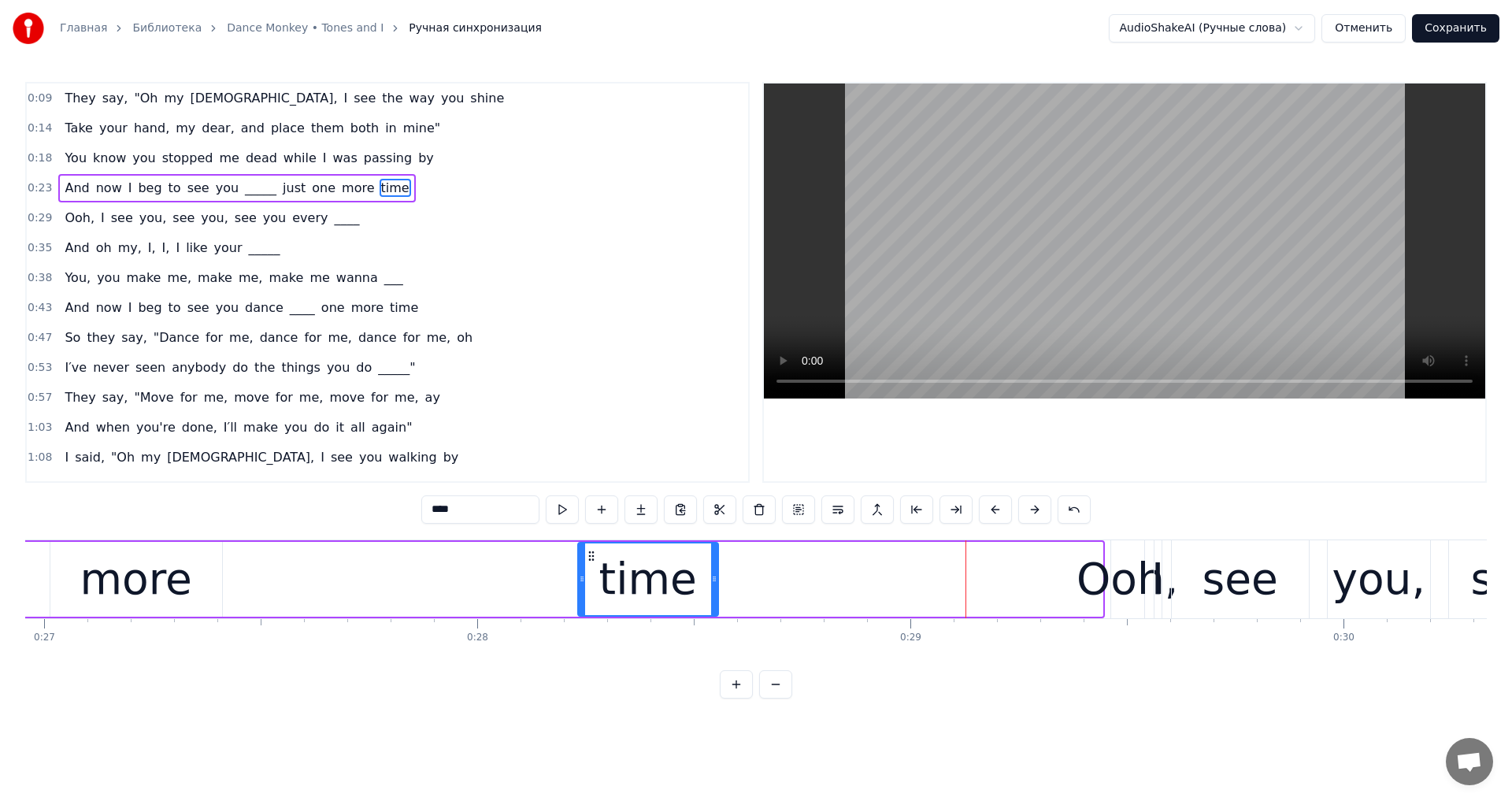
drag, startPoint x: 981, startPoint y: 555, endPoint x: 597, endPoint y: 610, distance: 387.9
click at [597, 610] on div "time" at bounding box center [648, 579] width 138 height 72
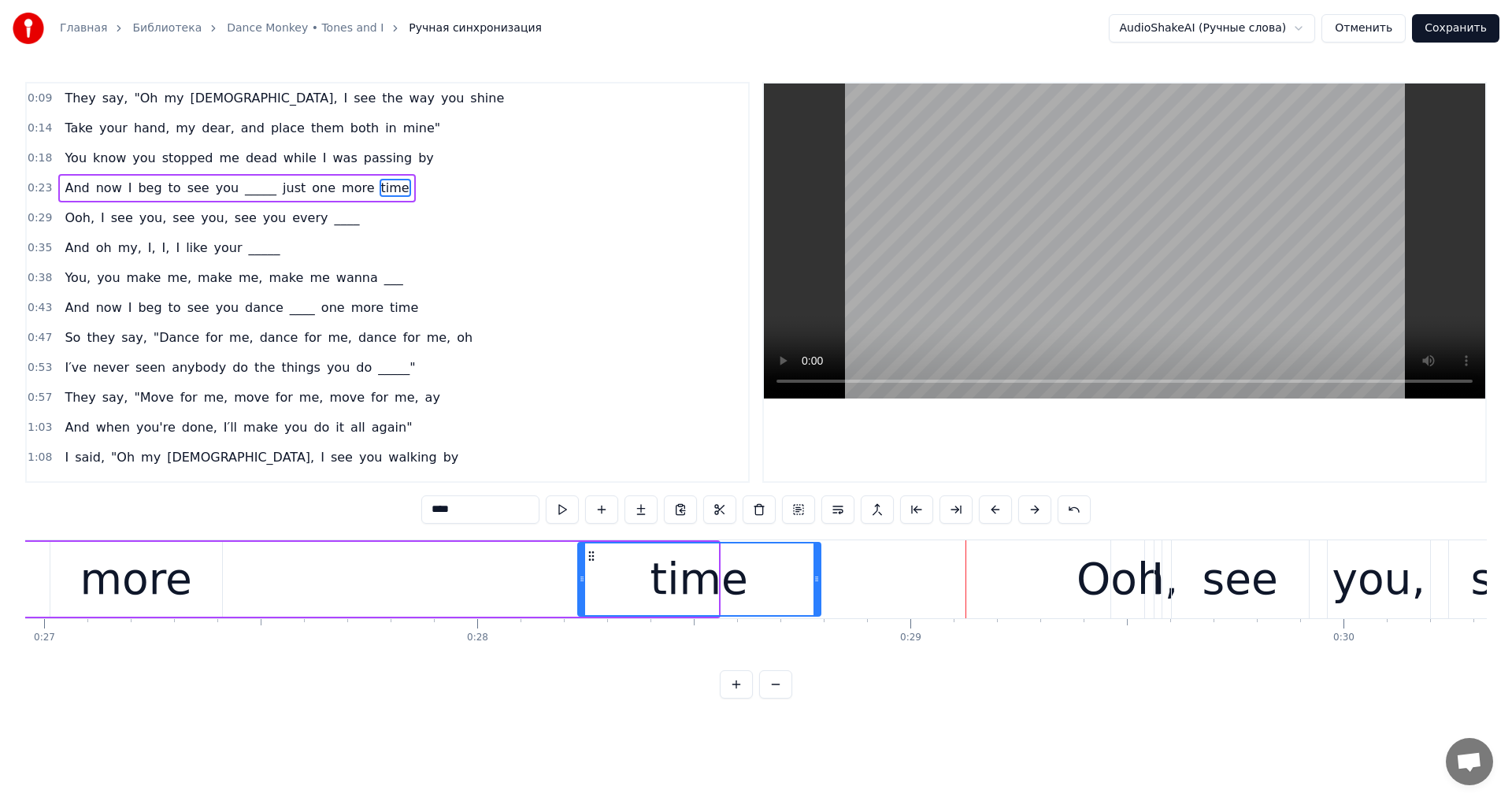
drag, startPoint x: 714, startPoint y: 583, endPoint x: 816, endPoint y: 582, distance: 102.0
click at [816, 582] on icon at bounding box center [816, 579] width 6 height 13
click at [1131, 574] on div "Ooh," at bounding box center [1127, 579] width 101 height 66
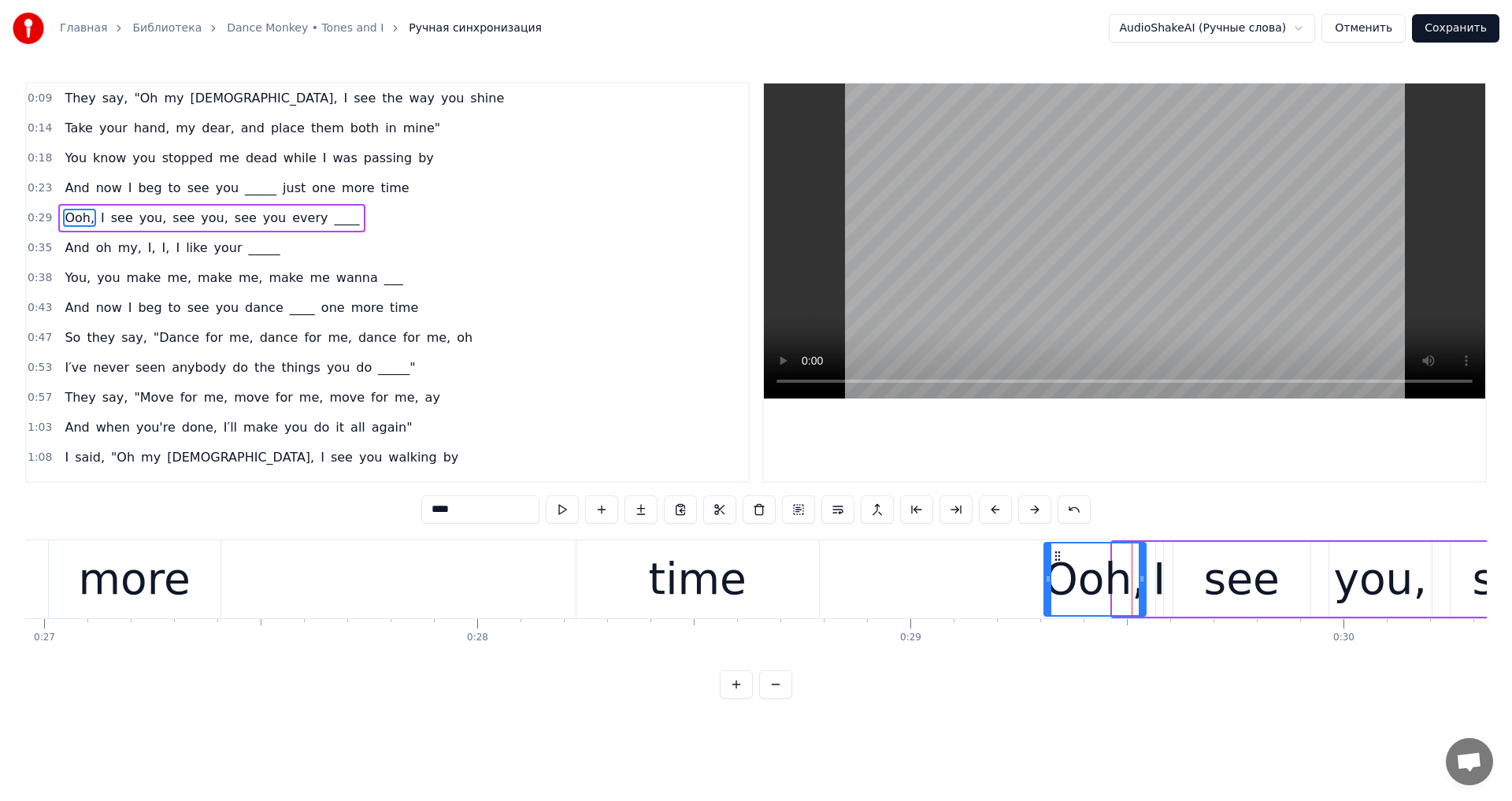
drag, startPoint x: 1101, startPoint y: 585, endPoint x: 1049, endPoint y: 586, distance: 52.0
click at [1049, 586] on div at bounding box center [1048, 579] width 6 height 72
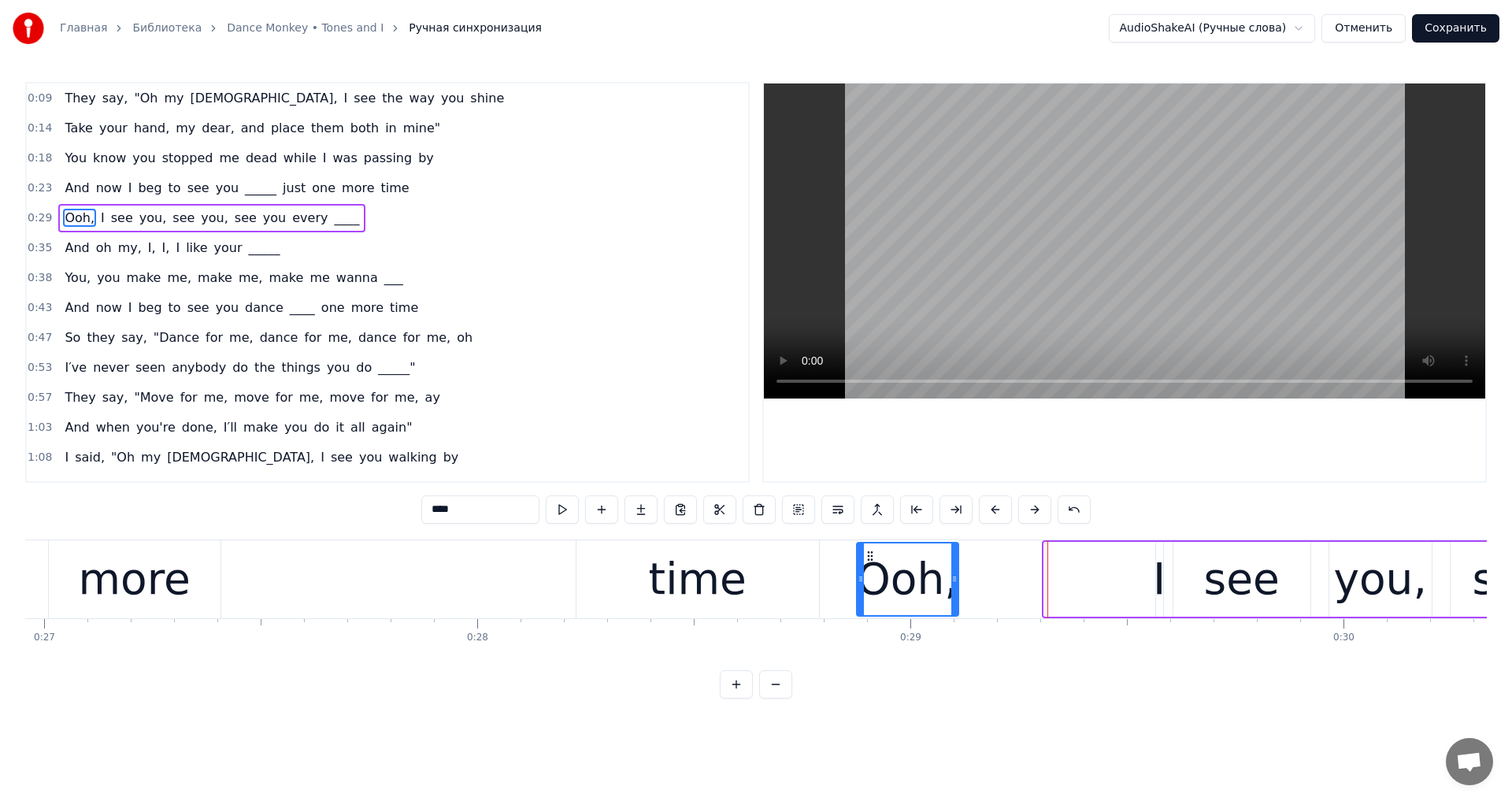
drag, startPoint x: 1062, startPoint y: 556, endPoint x: 875, endPoint y: 577, distance: 188.2
click at [875, 577] on div "Ooh," at bounding box center [907, 579] width 100 height 72
click at [1156, 570] on div "I" at bounding box center [1159, 579] width 13 height 66
type input "*"
drag, startPoint x: 1156, startPoint y: 577, endPoint x: 1099, endPoint y: 582, distance: 57.2
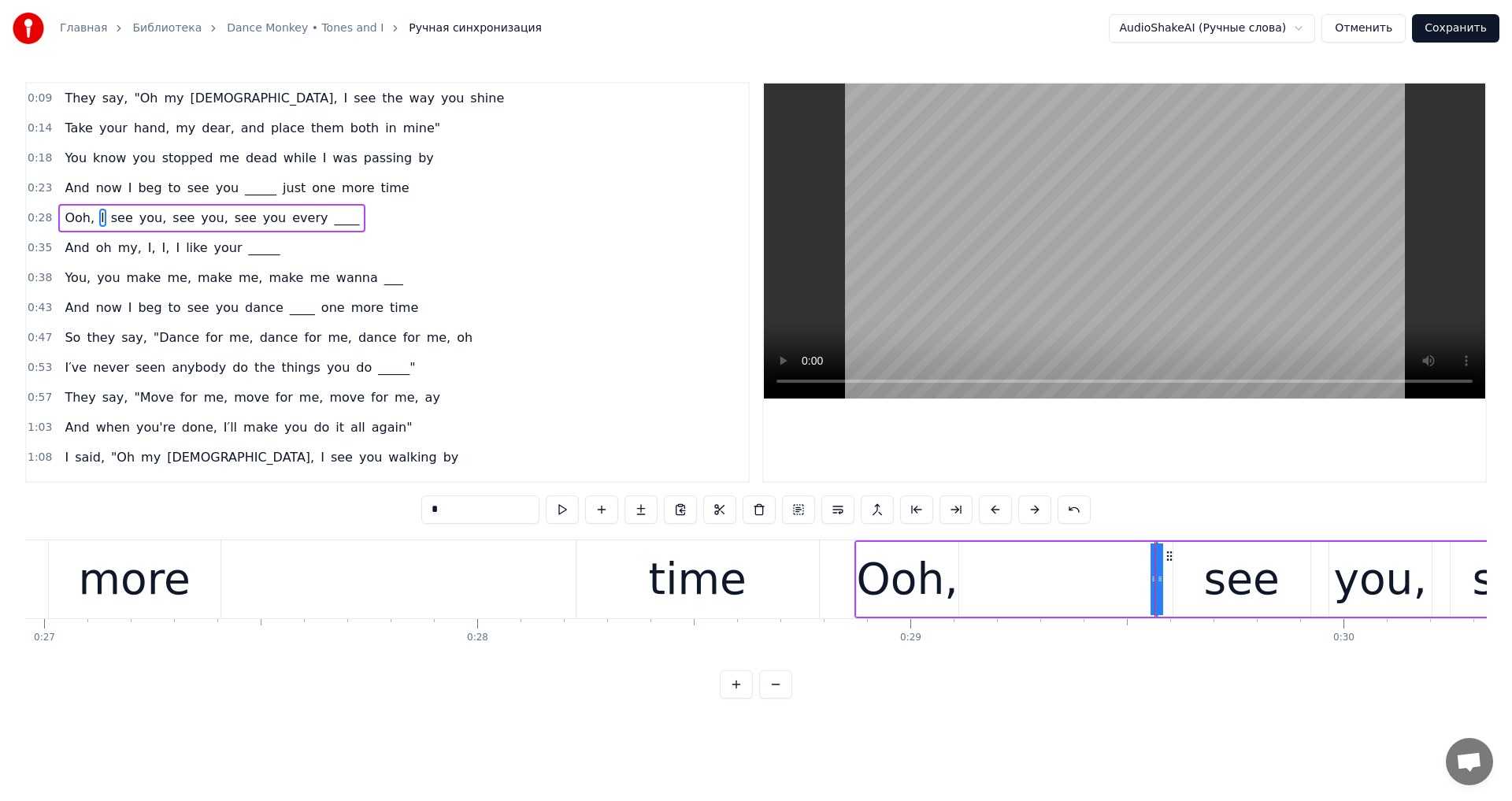
click at [1158, 579] on div "I" at bounding box center [1156, 579] width 13 height 66
click at [1156, 579] on div "I" at bounding box center [1156, 579] width 13 height 66
drag, startPoint x: 1156, startPoint y: 579, endPoint x: 1182, endPoint y: 556, distance: 34.7
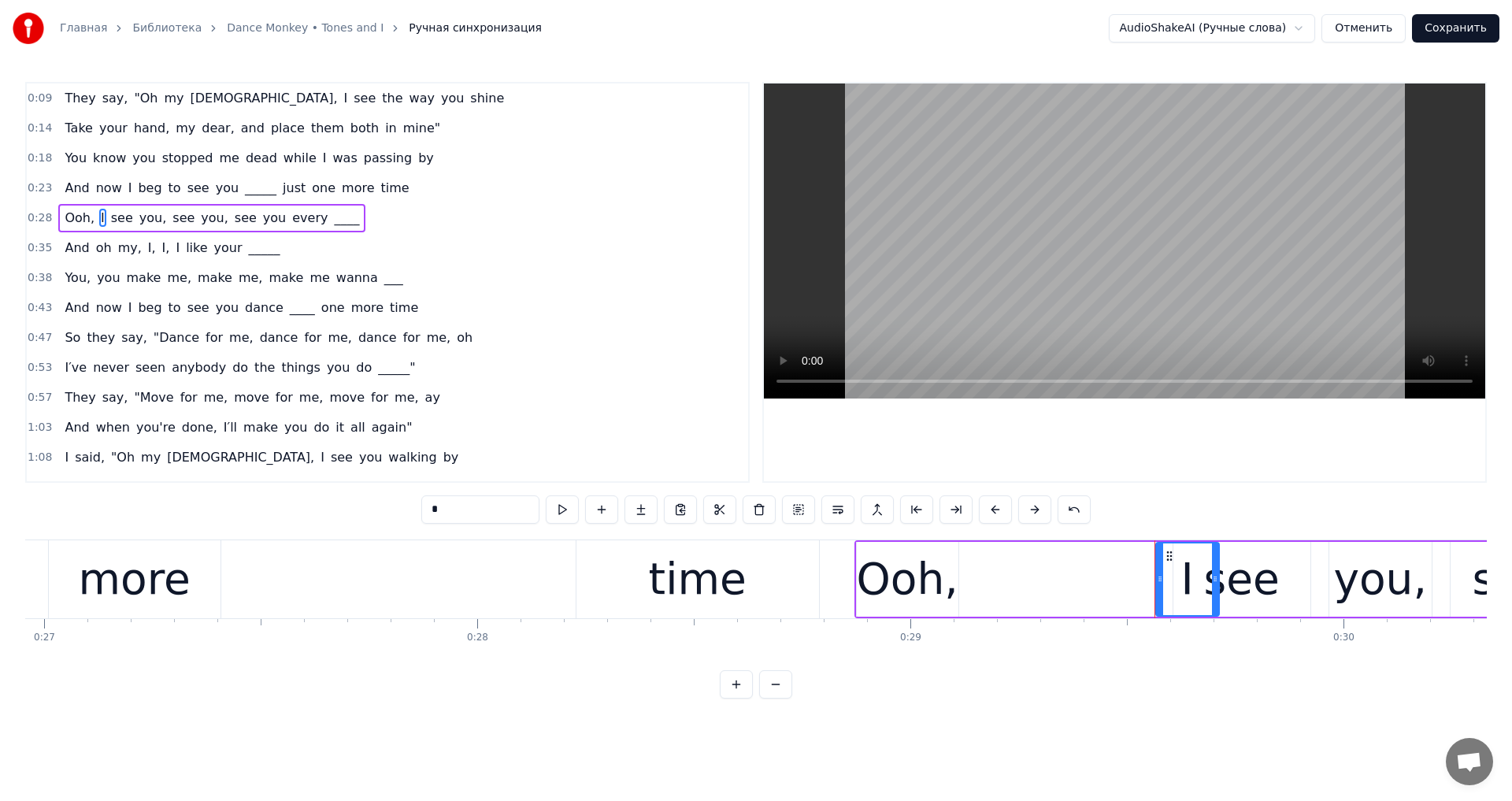
click at [1219, 586] on div "I" at bounding box center [1188, 578] width 65 height 75
drag, startPoint x: 1166, startPoint y: 554, endPoint x: 1106, endPoint y: 568, distance: 61.6
click at [1106, 568] on div "I" at bounding box center [1126, 579] width 60 height 72
click at [897, 575] on div "Ooh," at bounding box center [907, 579] width 101 height 66
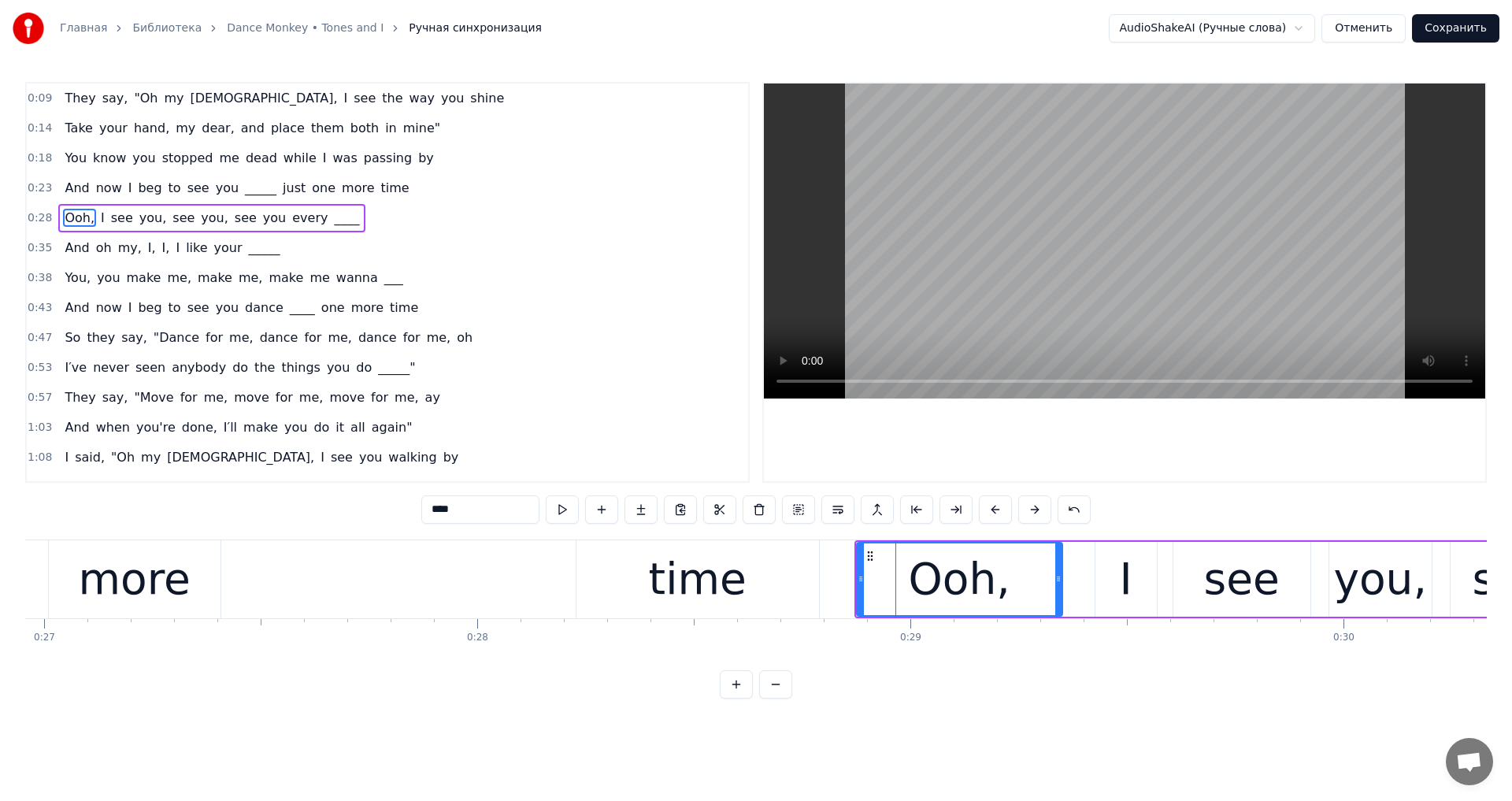
drag, startPoint x: 954, startPoint y: 581, endPoint x: 1003, endPoint y: 503, distance: 92.1
click at [1061, 591] on div at bounding box center [1058, 579] width 6 height 72
click at [1035, 279] on video at bounding box center [1124, 241] width 721 height 315
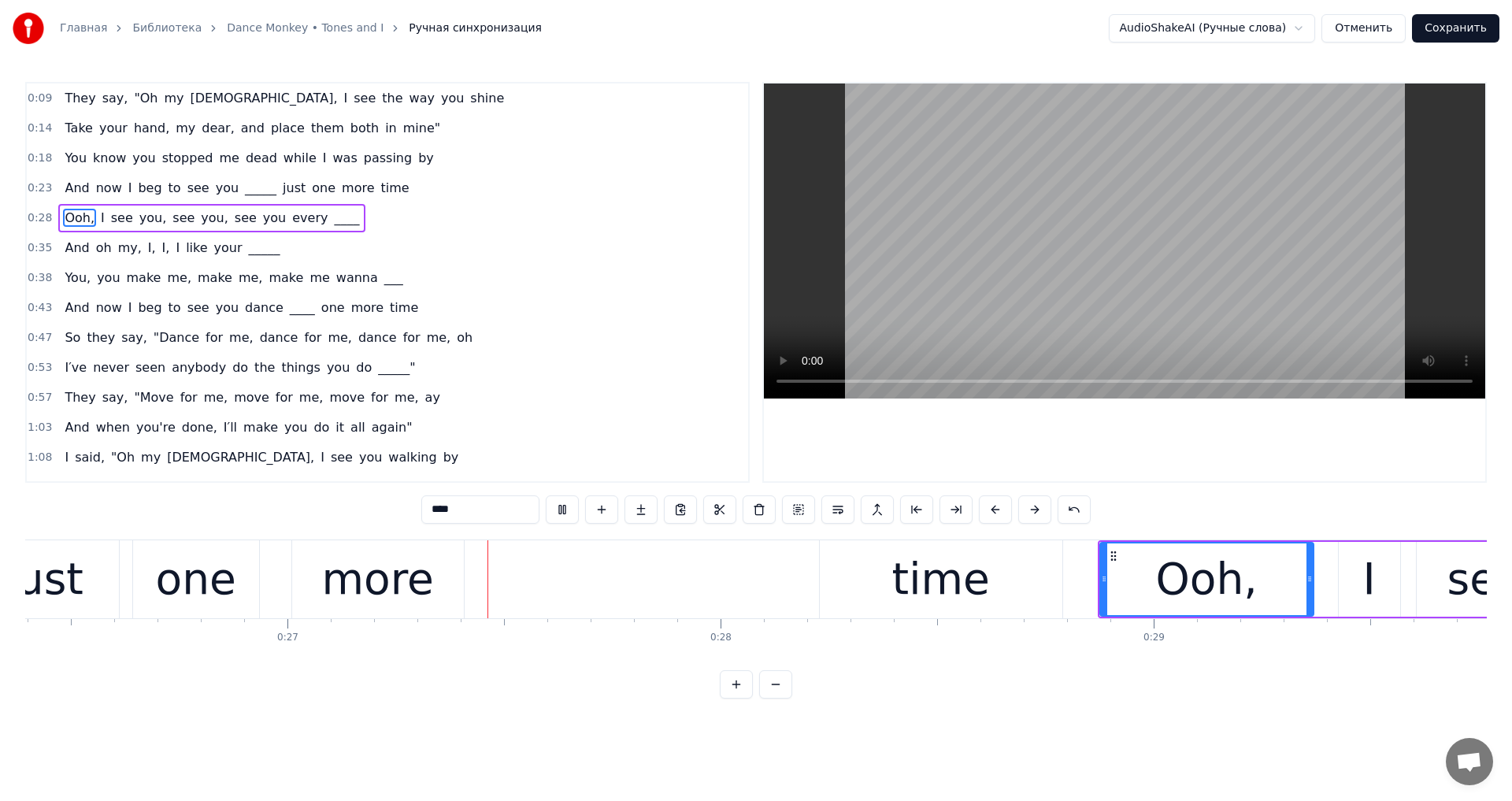
scroll to position [0, 11564]
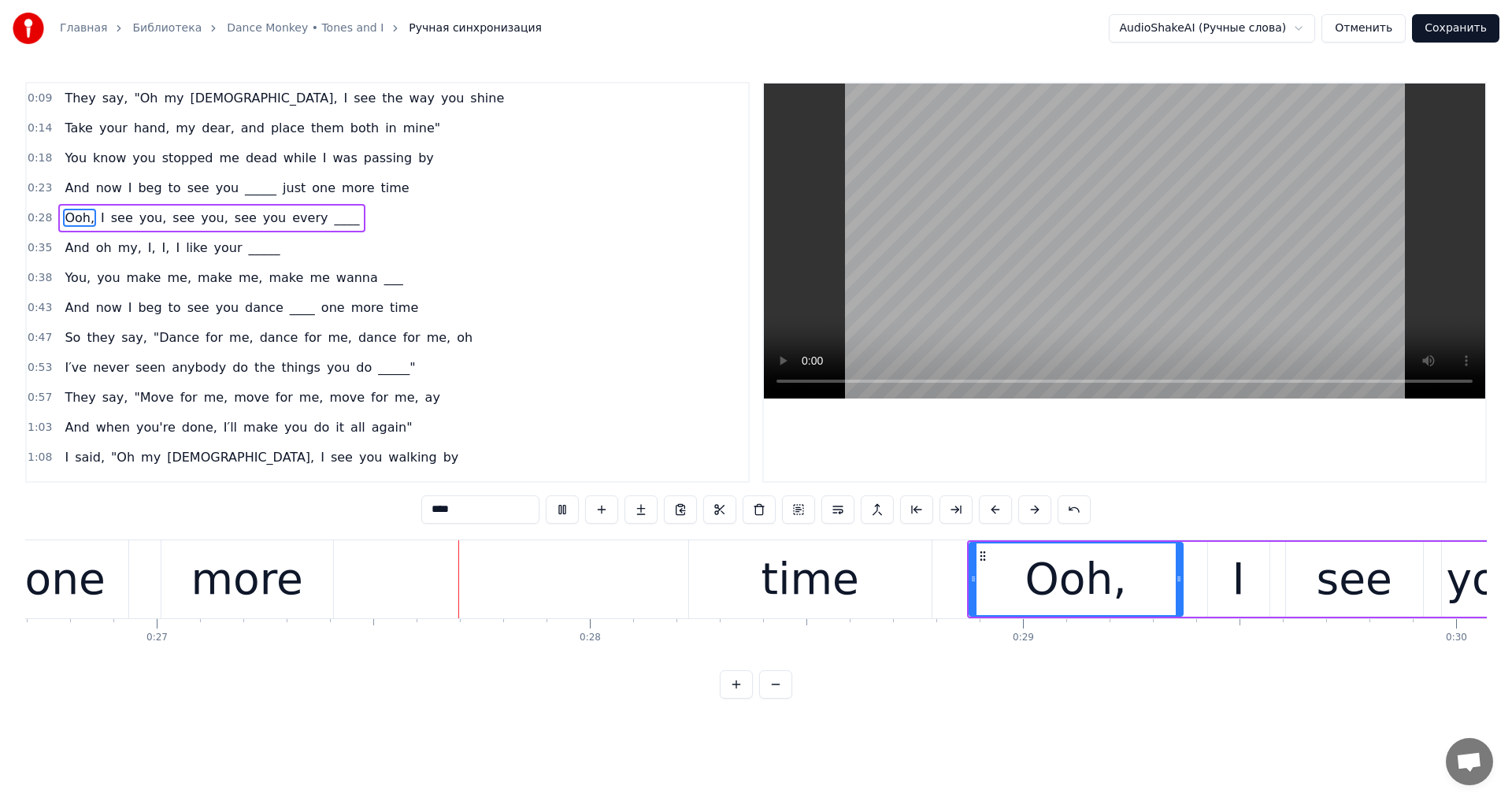
click at [1164, 197] on video at bounding box center [1124, 241] width 721 height 315
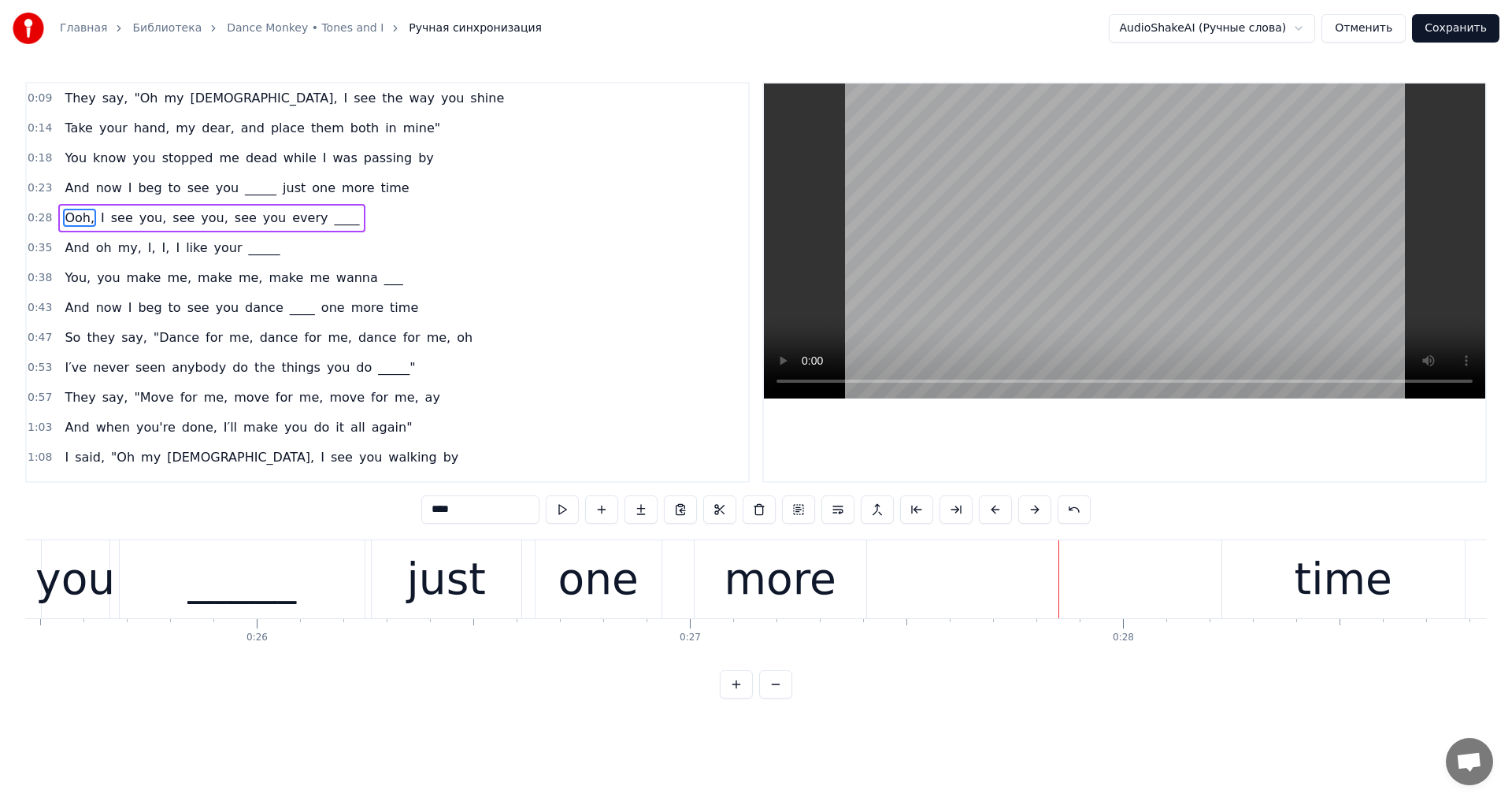
scroll to position [0, 11179]
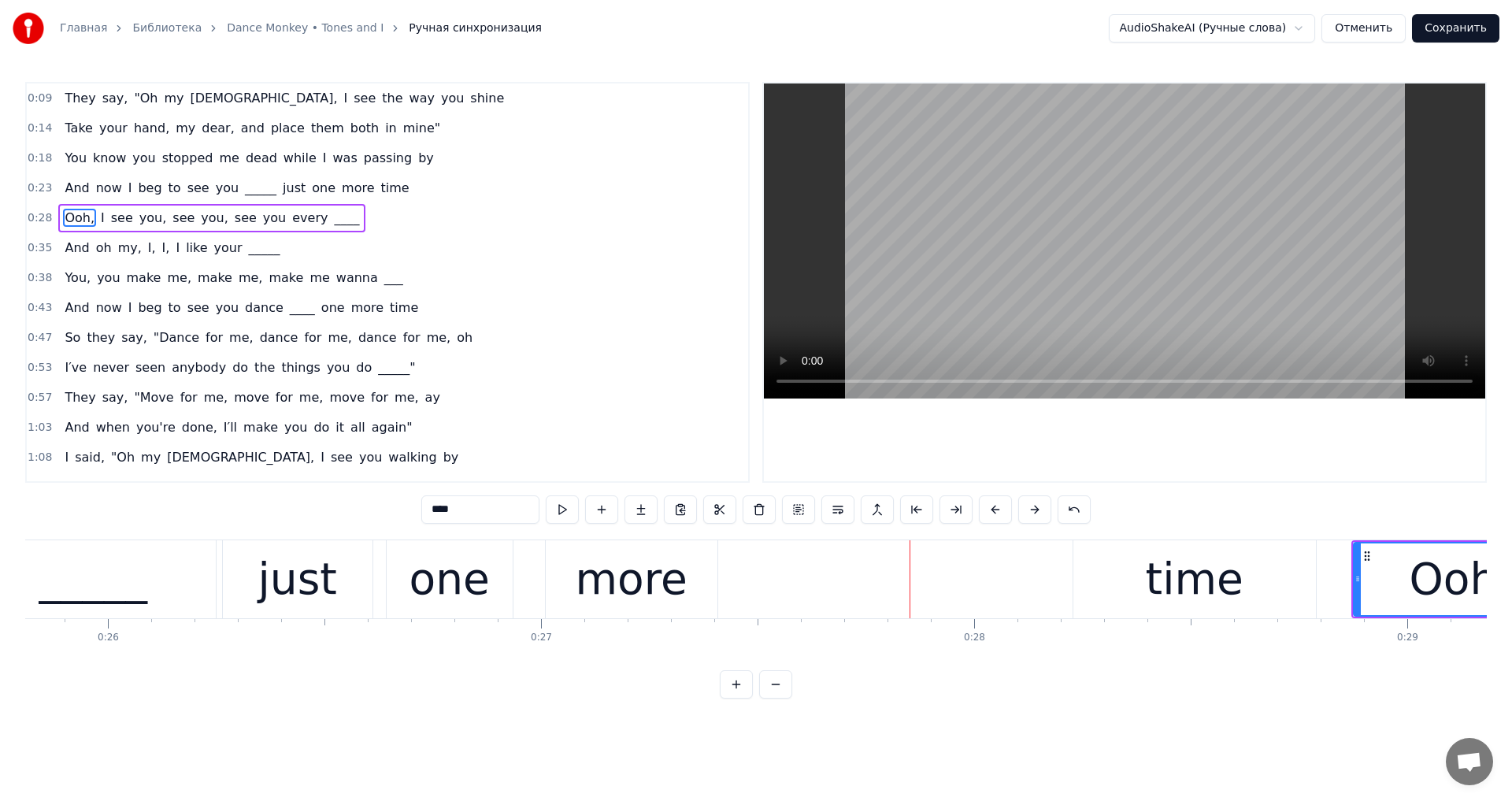
click at [327, 593] on div "just" at bounding box center [298, 579] width 79 height 66
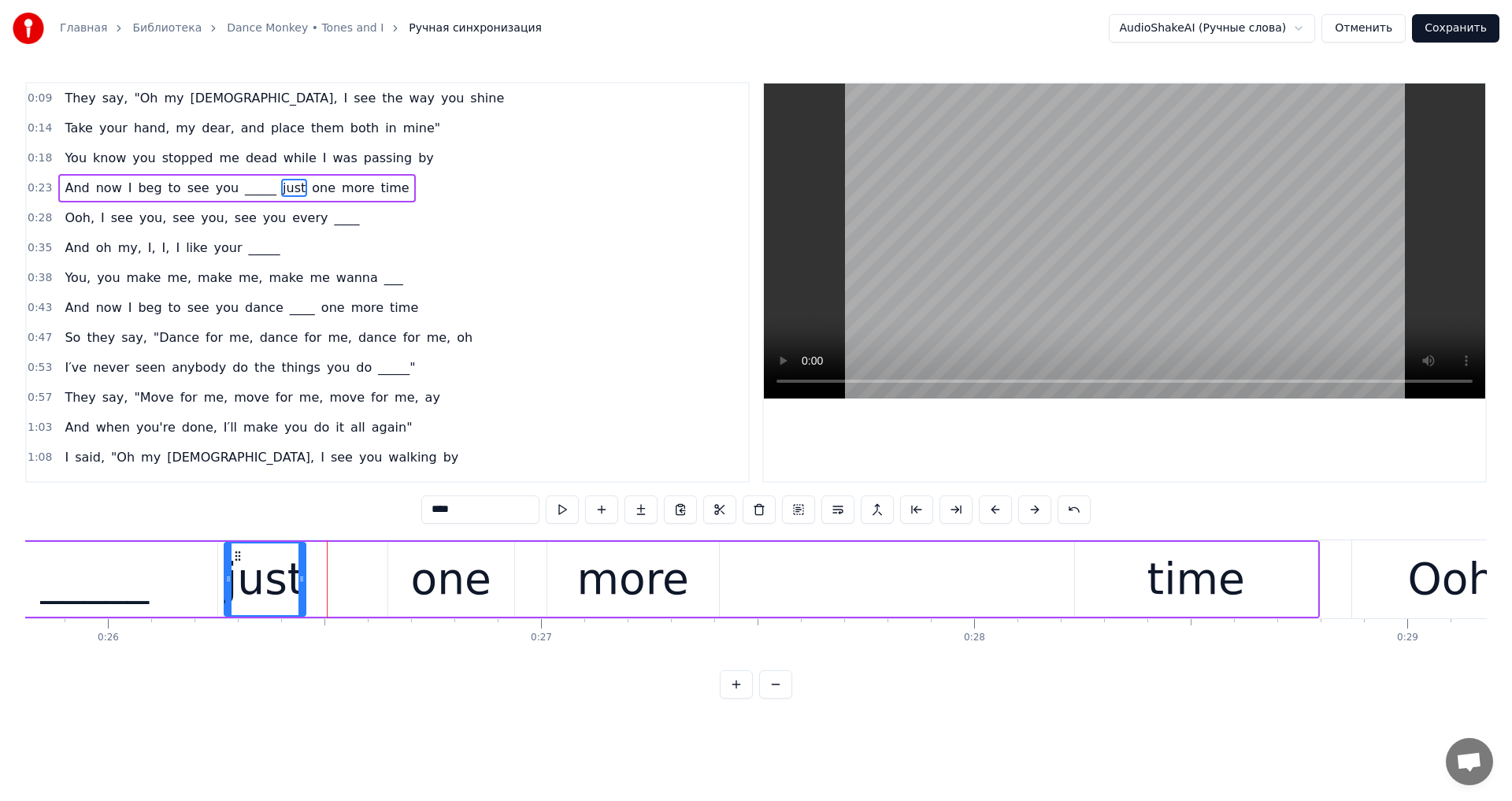
drag, startPoint x: 371, startPoint y: 582, endPoint x: 303, endPoint y: 594, distance: 69.1
click at [303, 594] on div at bounding box center [301, 579] width 6 height 72
click at [433, 585] on div "one" at bounding box center [451, 579] width 80 height 66
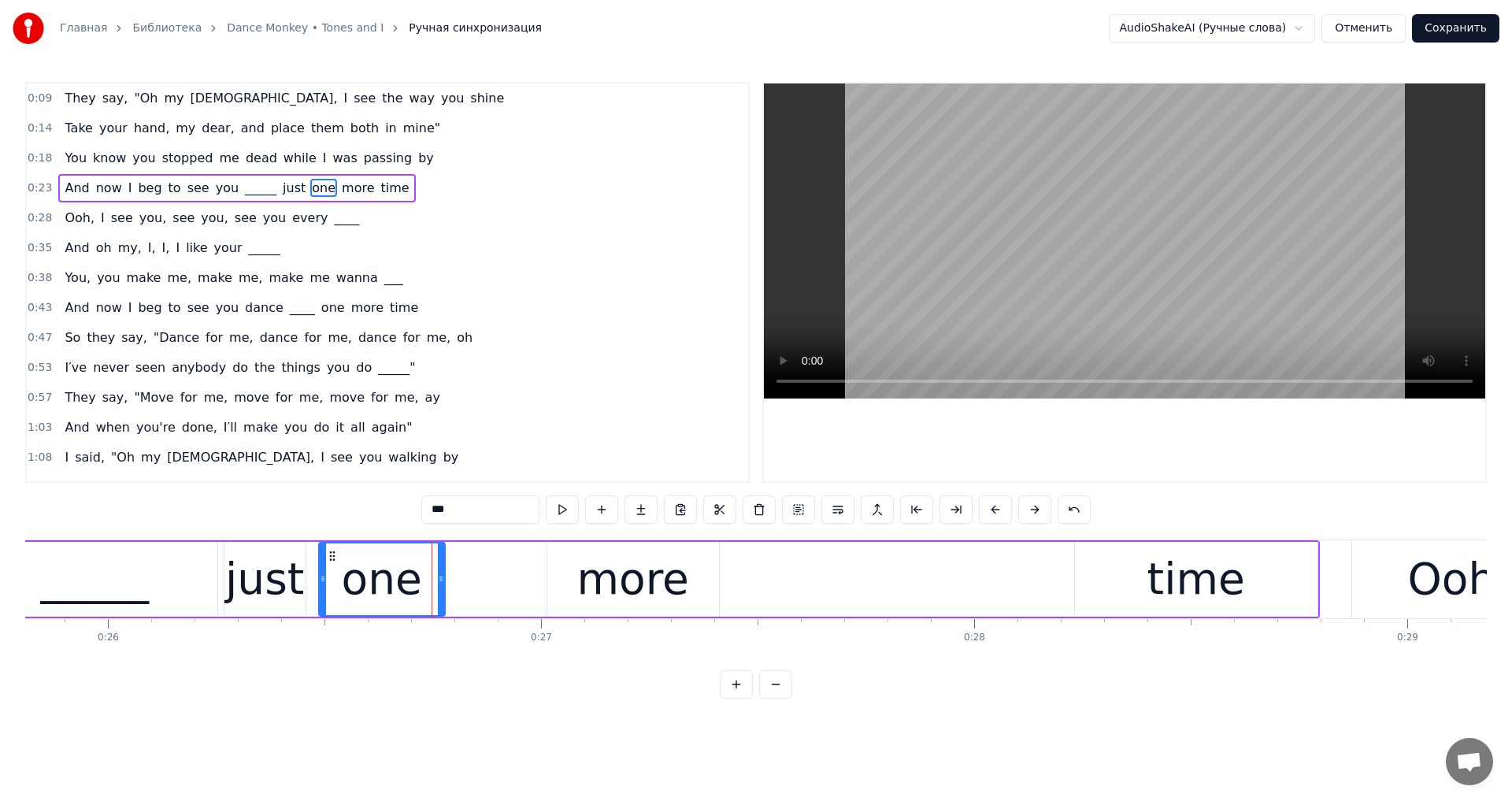
drag, startPoint x: 400, startPoint y: 562, endPoint x: 335, endPoint y: 575, distance: 66.3
click at [335, 575] on div "one" at bounding box center [382, 579] width 125 height 72
click at [600, 568] on div "more" at bounding box center [632, 579] width 112 height 66
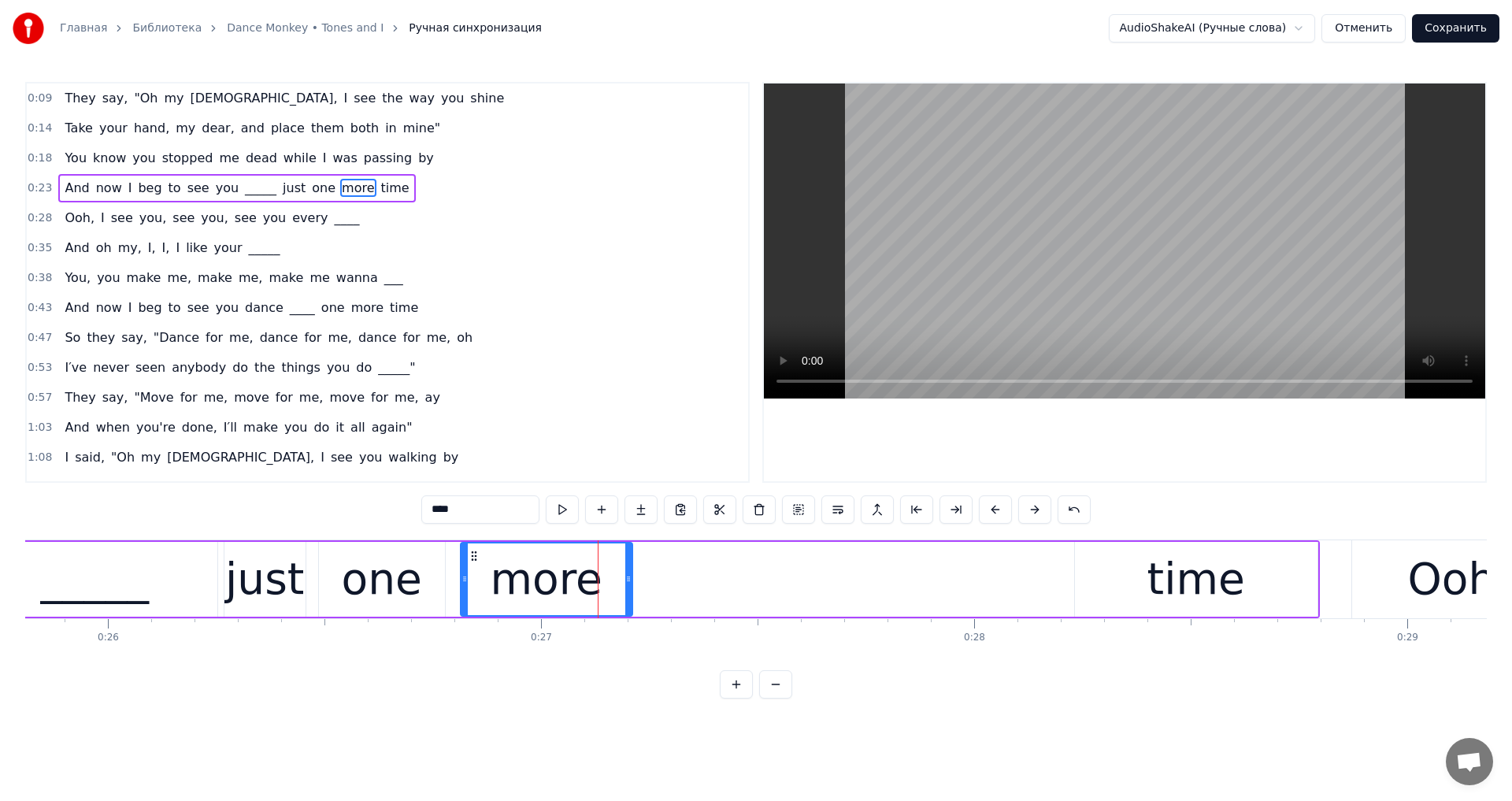
drag, startPoint x: 561, startPoint y: 554, endPoint x: 474, endPoint y: 578, distance: 90.2
click at [474, 578] on div "more" at bounding box center [546, 579] width 170 height 72
drag, startPoint x: 630, startPoint y: 577, endPoint x: 536, endPoint y: 594, distance: 95.5
click at [536, 594] on div at bounding box center [534, 579] width 6 height 72
click at [1100, 582] on div "time" at bounding box center [1196, 578] width 242 height 75
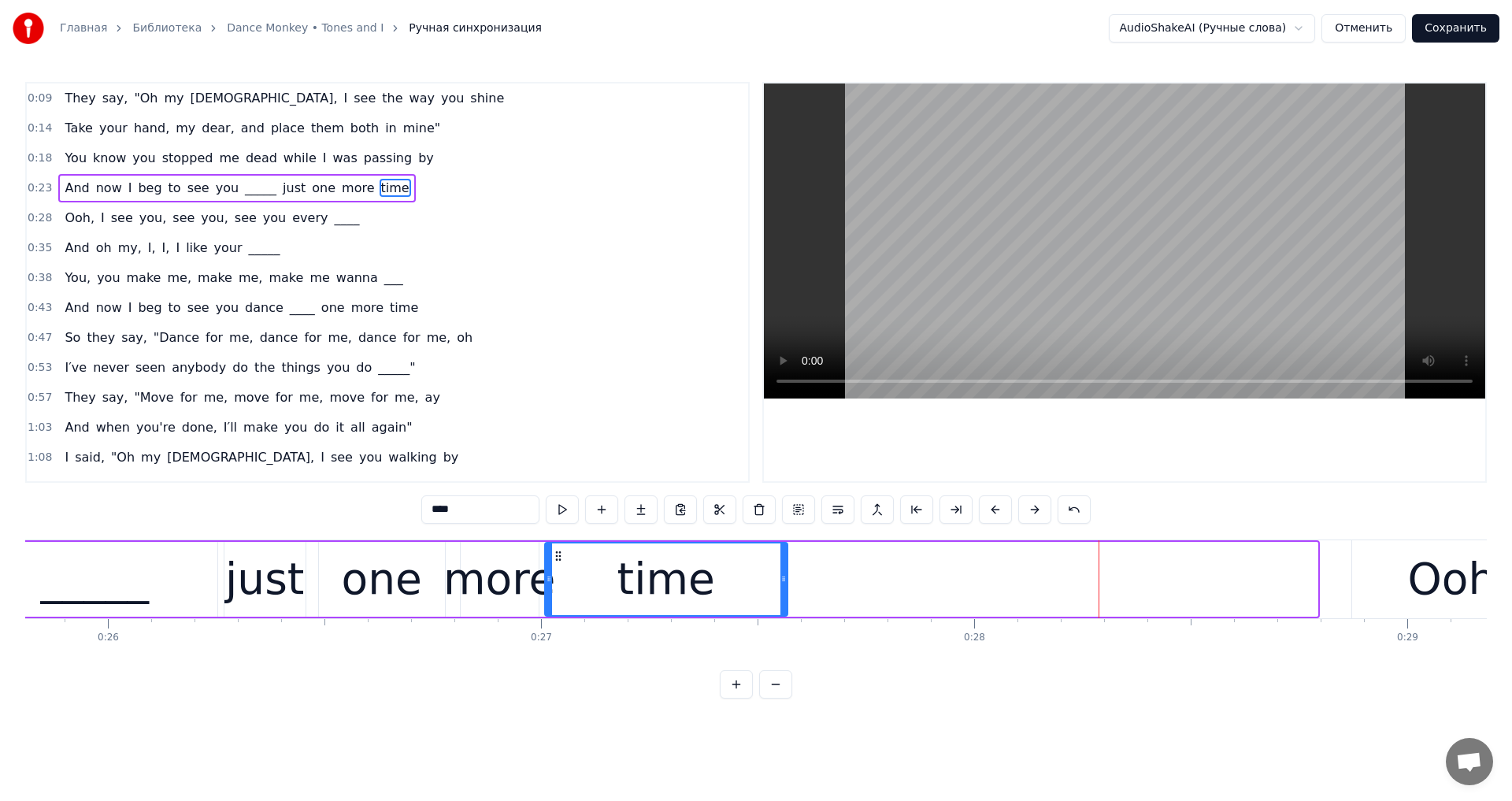
drag, startPoint x: 1088, startPoint y: 557, endPoint x: 585, endPoint y: 580, distance: 503.5
click at [558, 580] on div "time" at bounding box center [666, 579] width 241 height 72
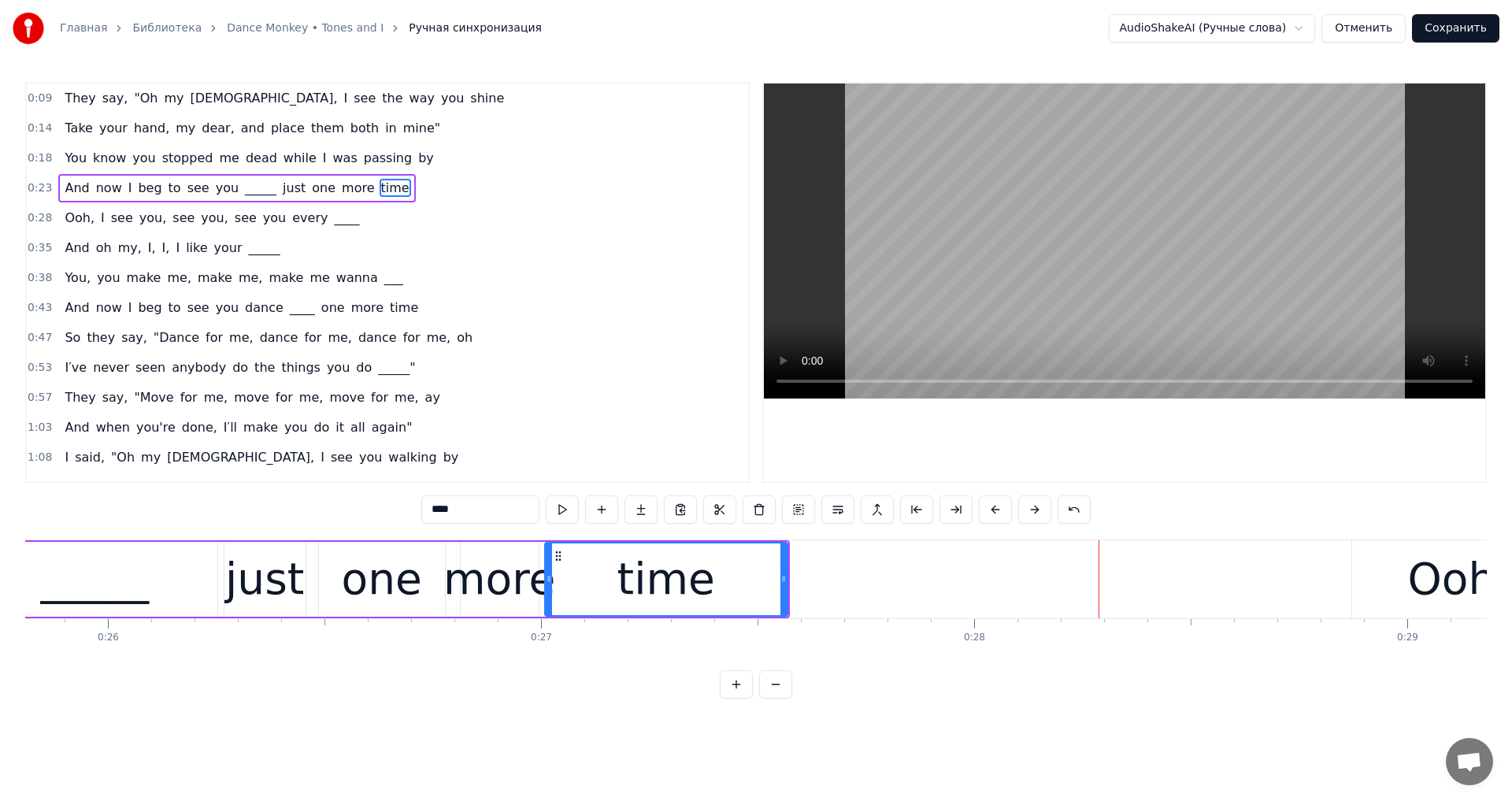
click at [1090, 260] on video at bounding box center [1124, 241] width 721 height 315
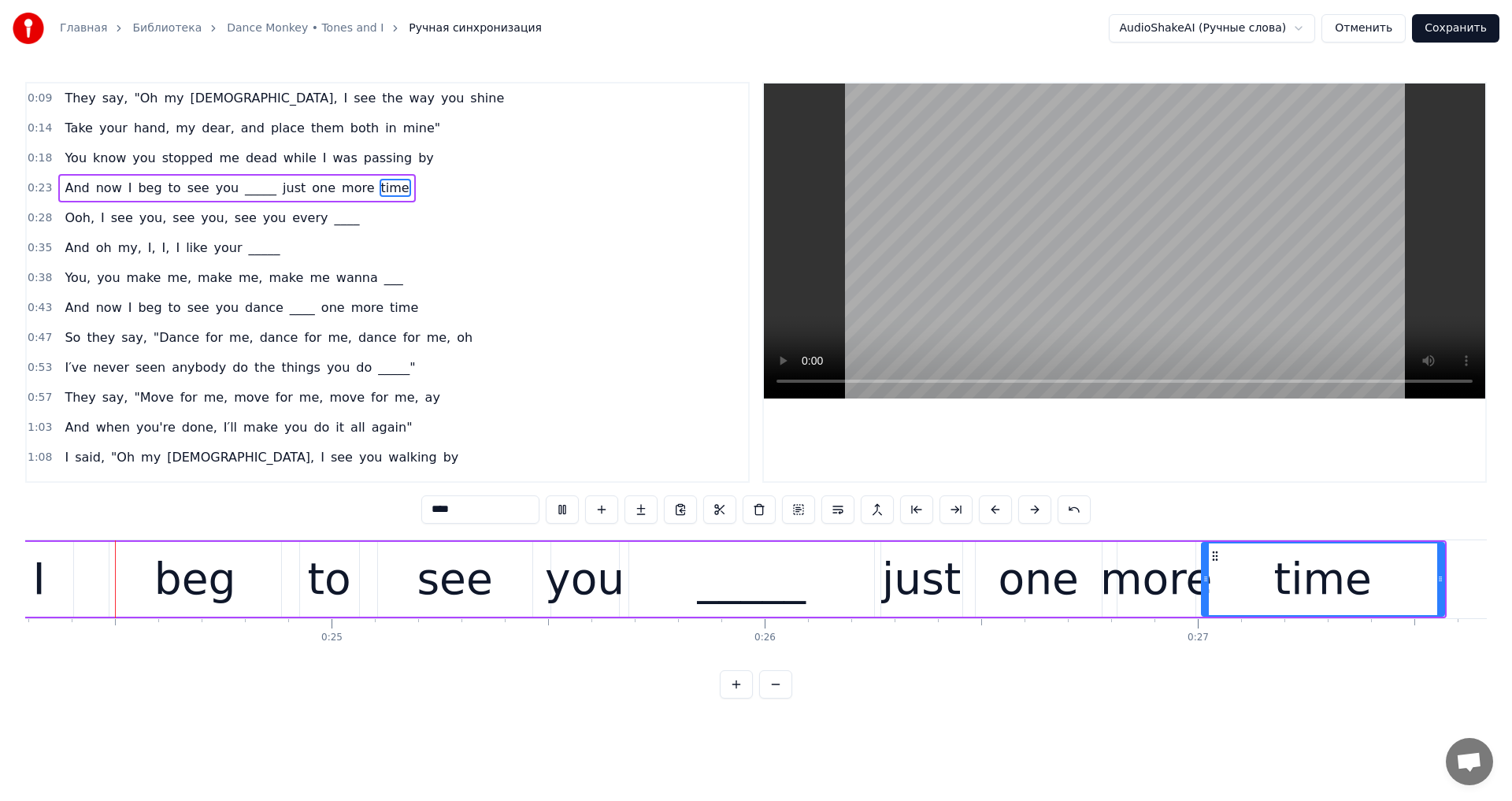
scroll to position [0, 10526]
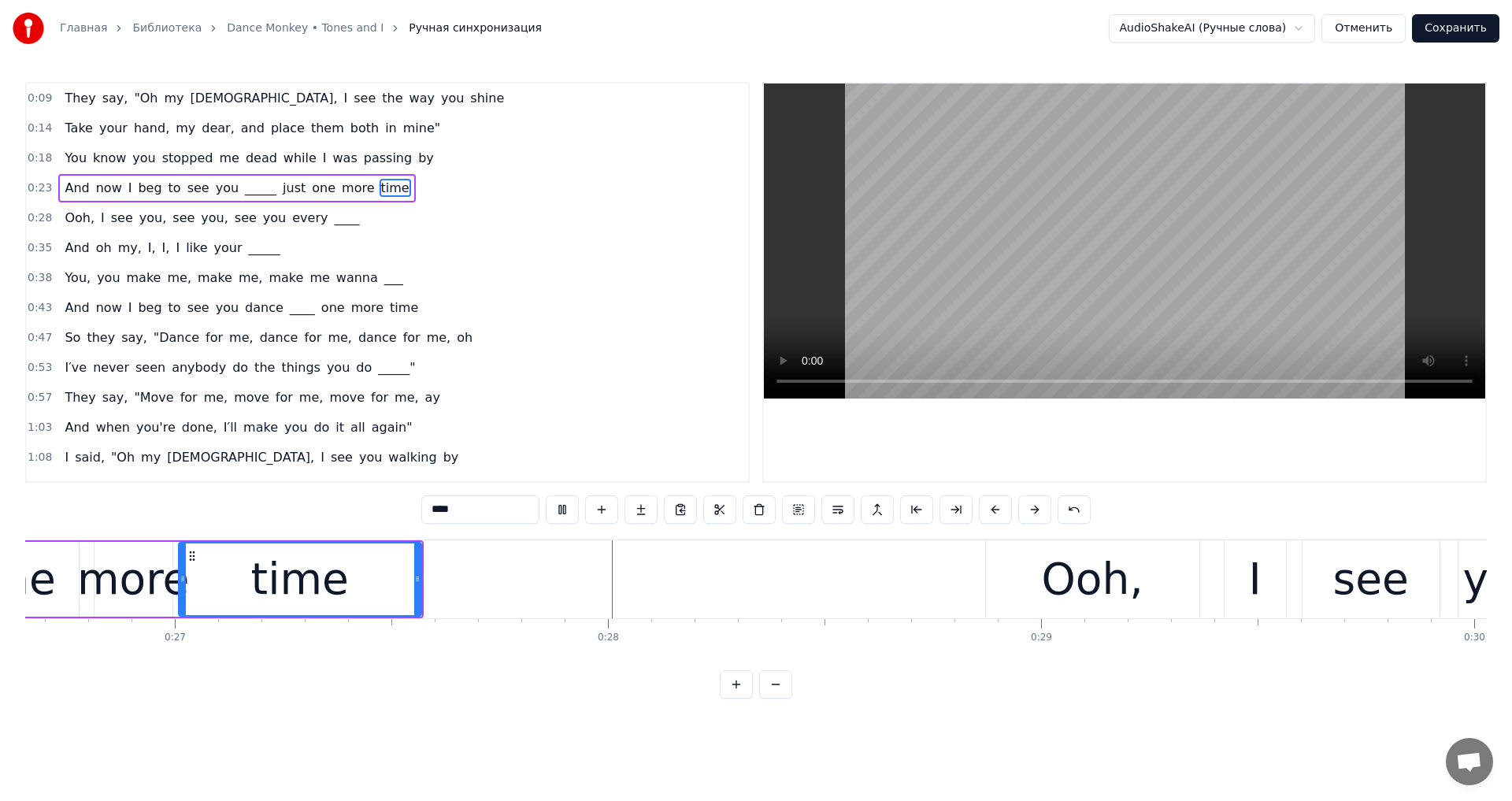
click at [1100, 254] on video at bounding box center [1124, 241] width 721 height 315
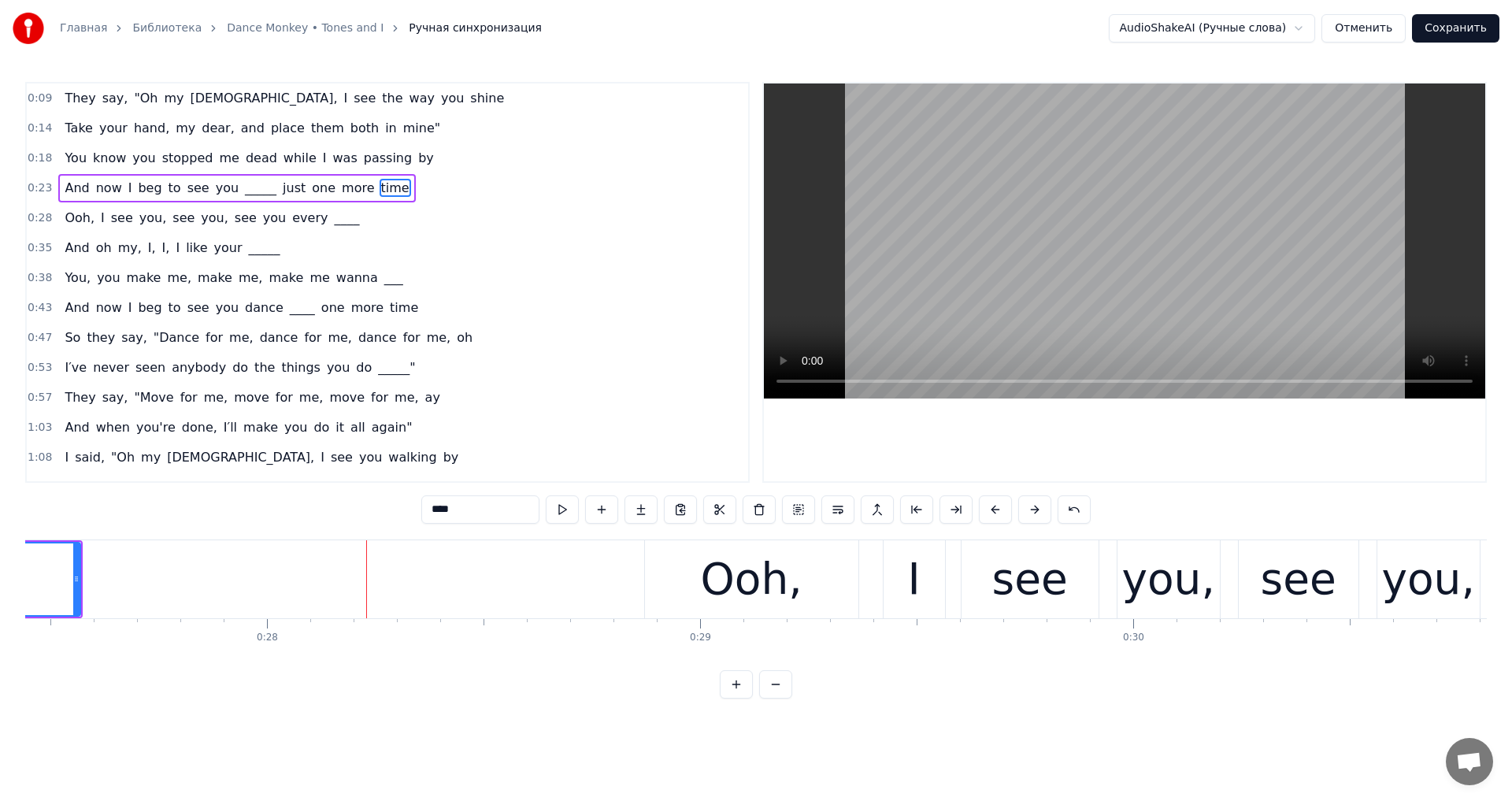
scroll to position [0, 11910]
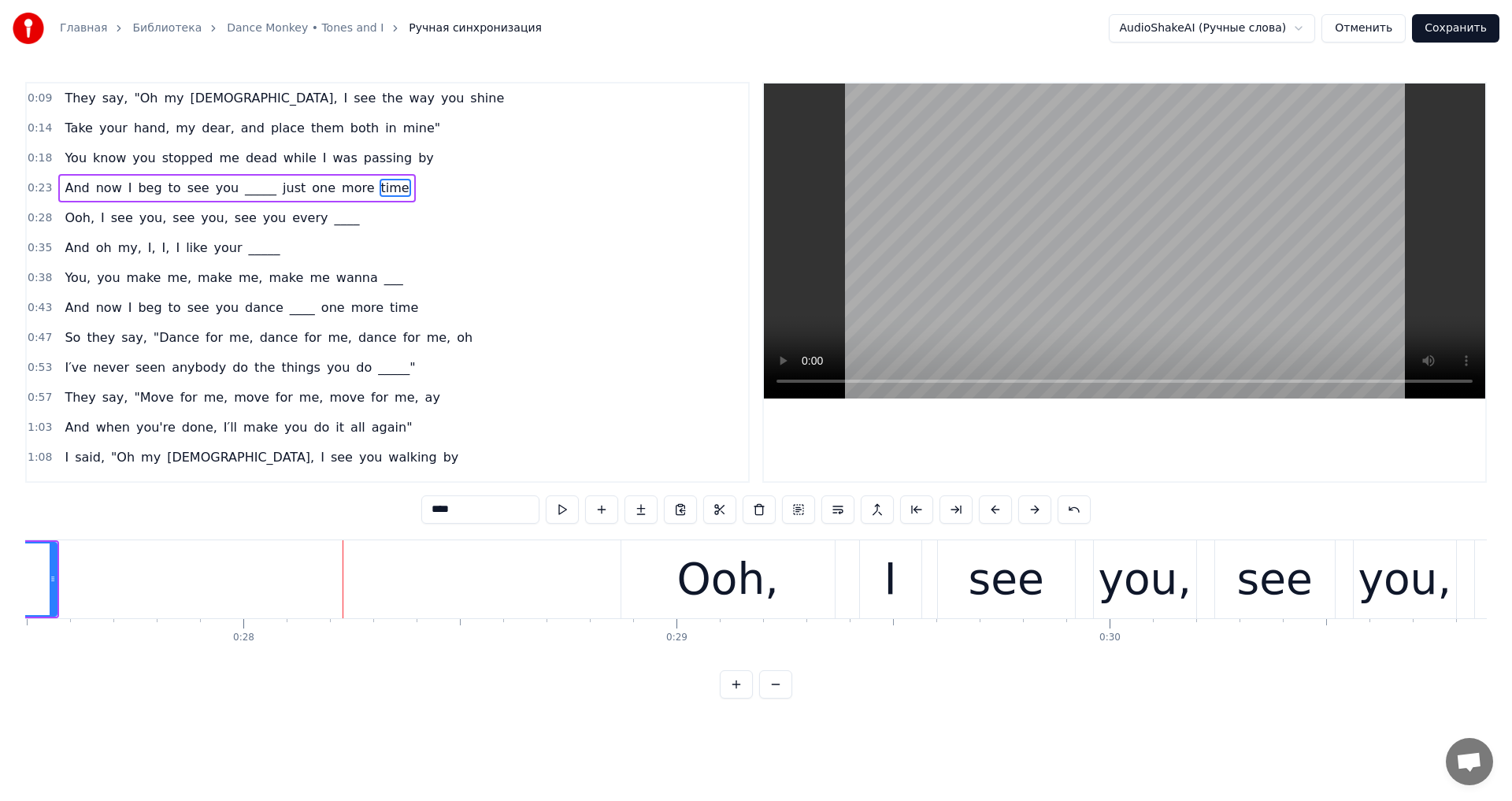
click at [721, 578] on div "Ooh," at bounding box center [727, 579] width 101 height 66
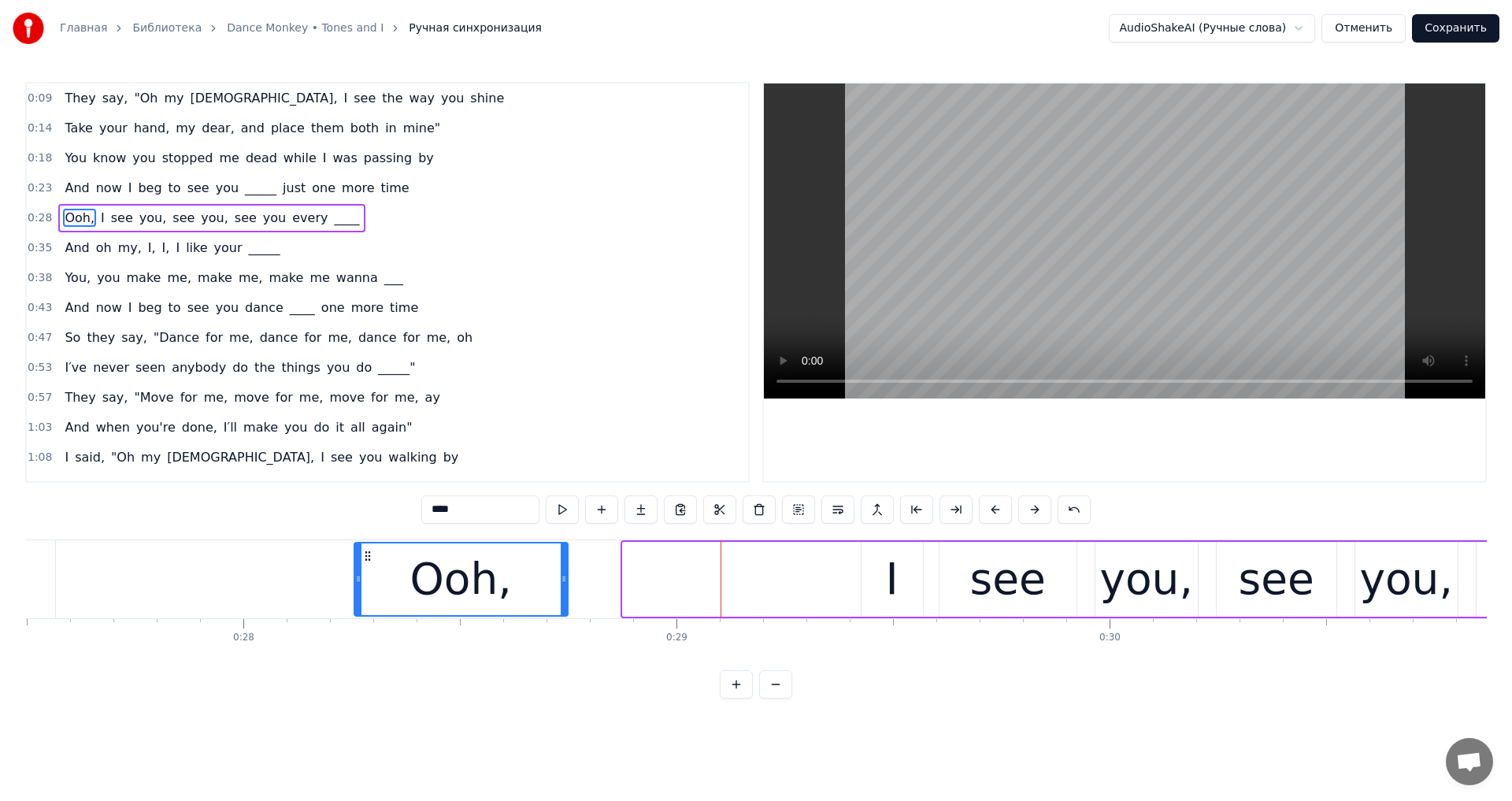
drag, startPoint x: 632, startPoint y: 555, endPoint x: 438, endPoint y: 583, distance: 196.0
click at [365, 594] on div "Ooh," at bounding box center [462, 579] width 212 height 72
click at [898, 590] on div "I" at bounding box center [892, 579] width 13 height 66
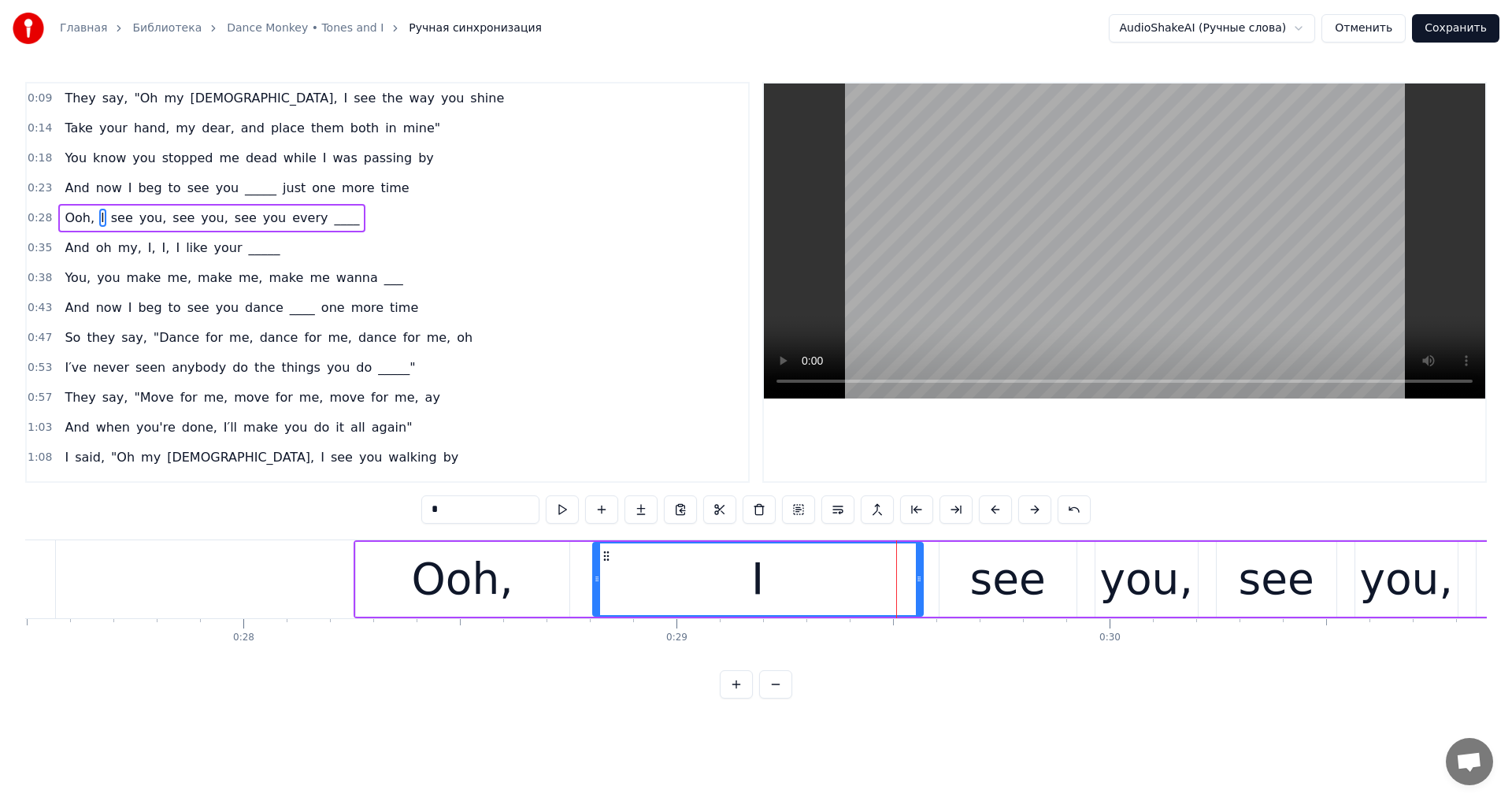
drag, startPoint x: 864, startPoint y: 580, endPoint x: 595, endPoint y: 594, distance: 269.4
click at [595, 594] on div at bounding box center [596, 579] width 6 height 72
click at [947, 337] on video at bounding box center [1124, 241] width 721 height 315
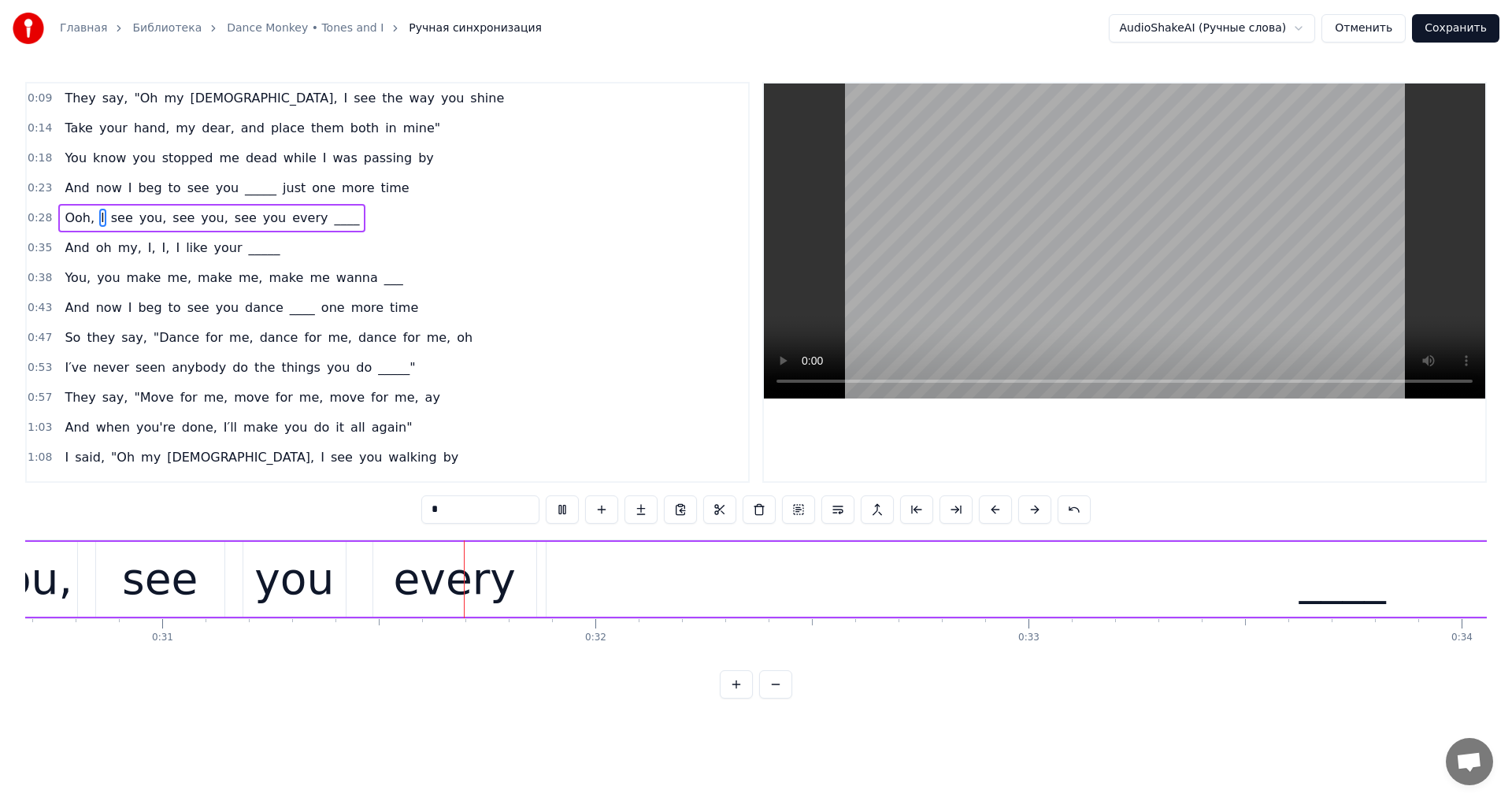
scroll to position [0, 13296]
click at [1001, 311] on video at bounding box center [1124, 241] width 721 height 315
click at [892, 536] on div "0:09 They say, "Oh my God, I see the way you shine 0:14 Take your hand, my dear…" at bounding box center [756, 390] width 1462 height 617
click at [894, 558] on div "____" at bounding box center [1338, 578] width 1593 height 75
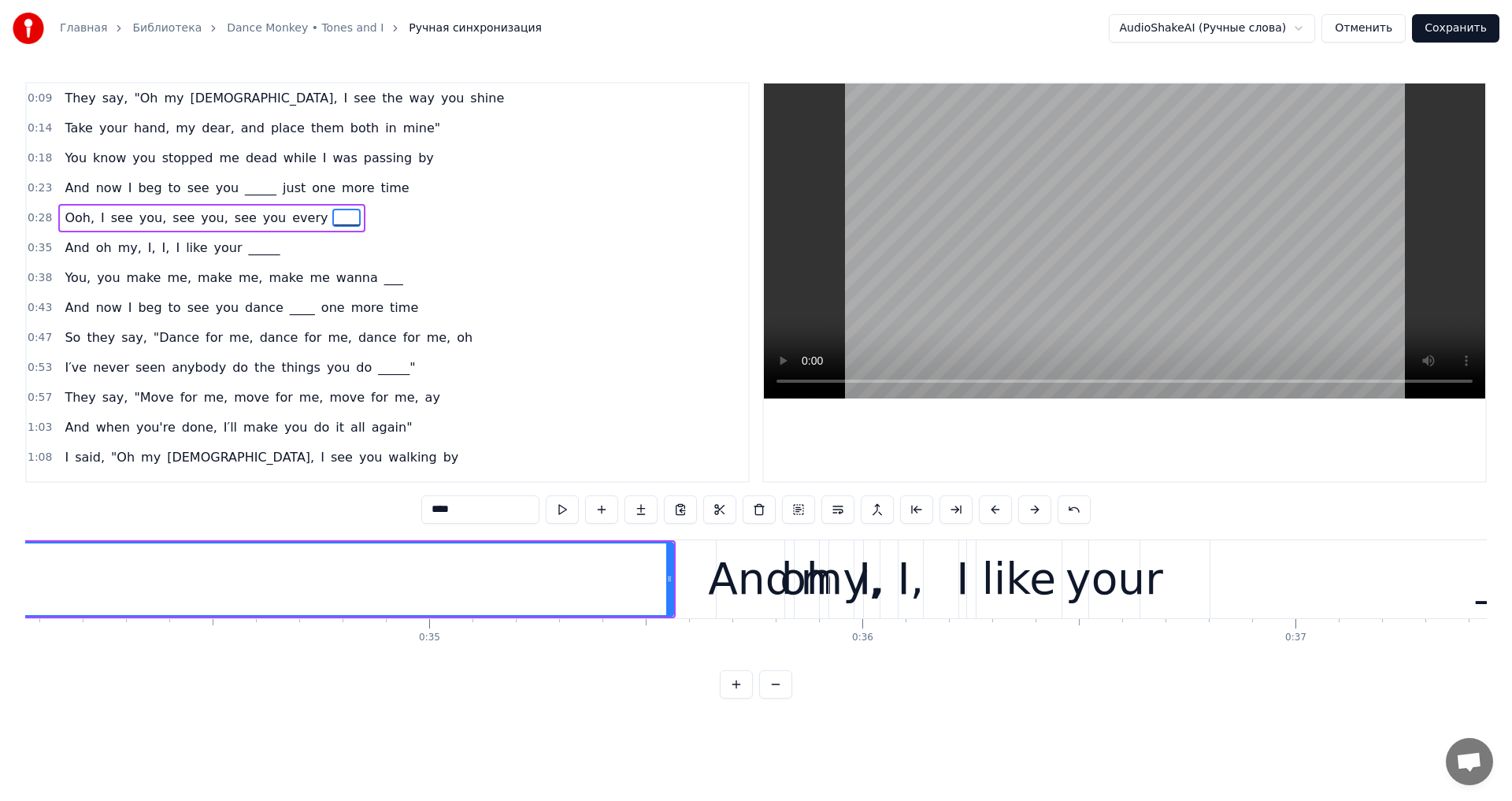
scroll to position [0, 14856]
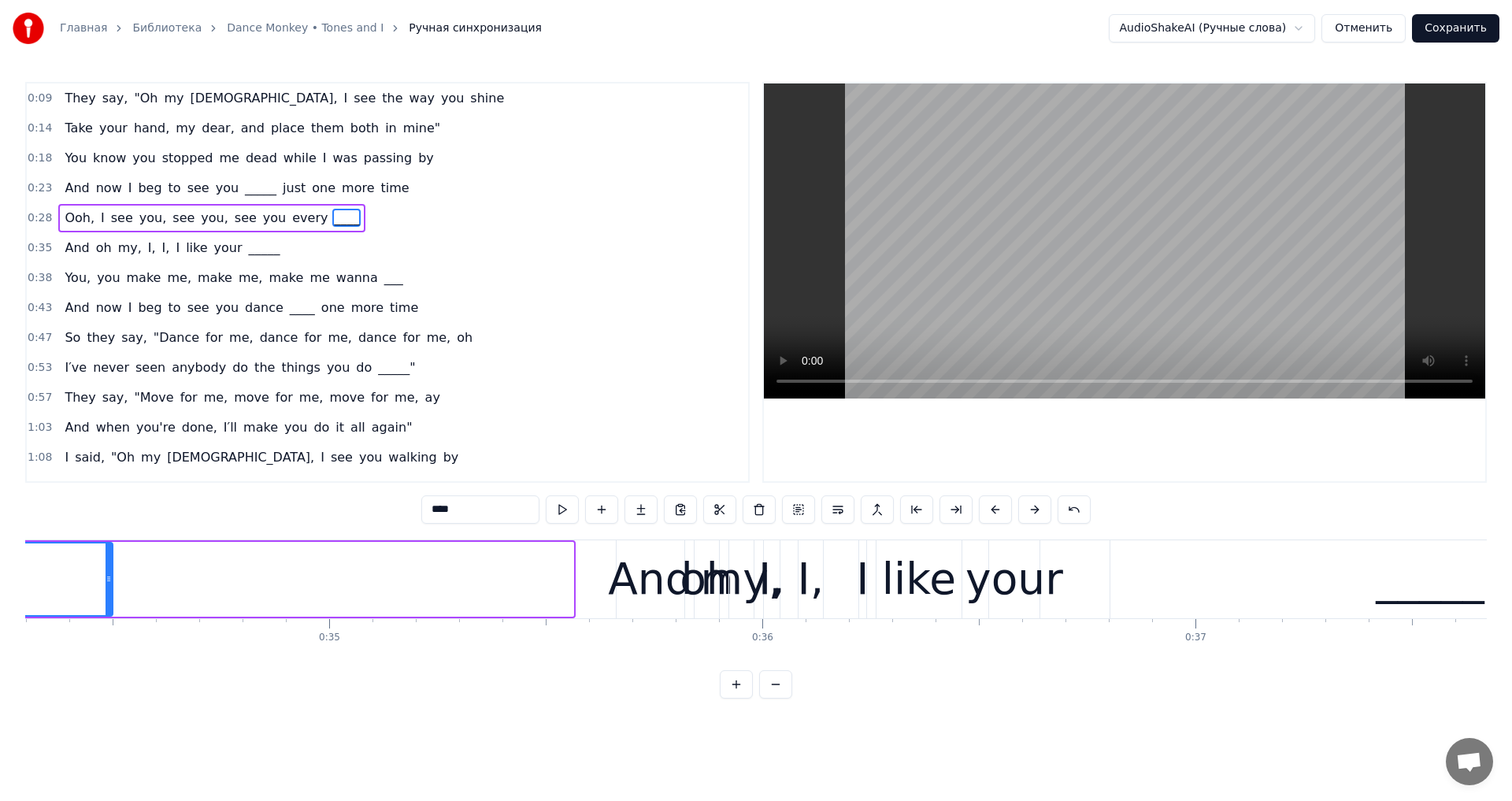
drag, startPoint x: 571, startPoint y: 584, endPoint x: 101, endPoint y: 605, distance: 470.5
click at [106, 605] on div at bounding box center [109, 579] width 6 height 72
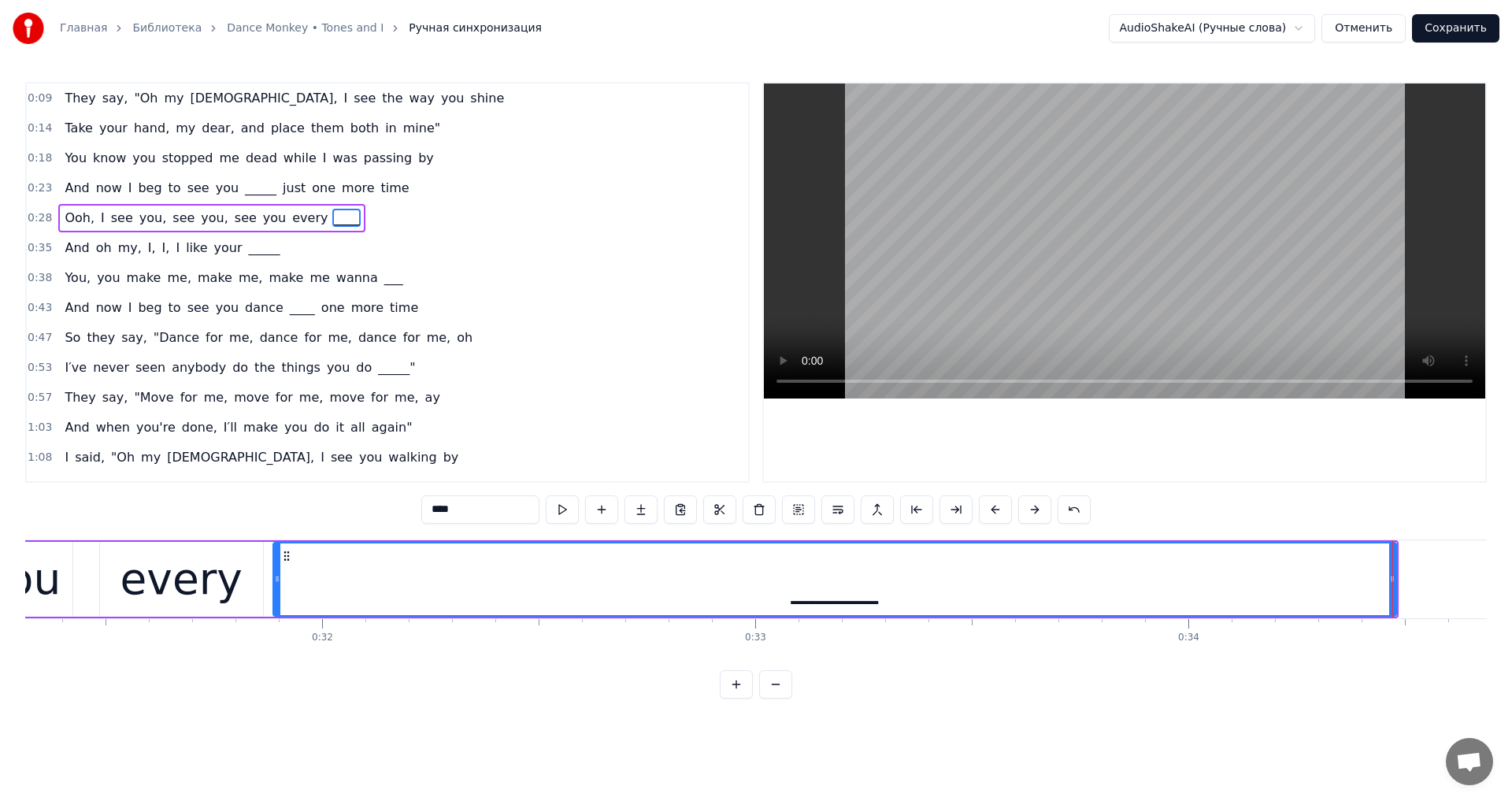
scroll to position [0, 13613]
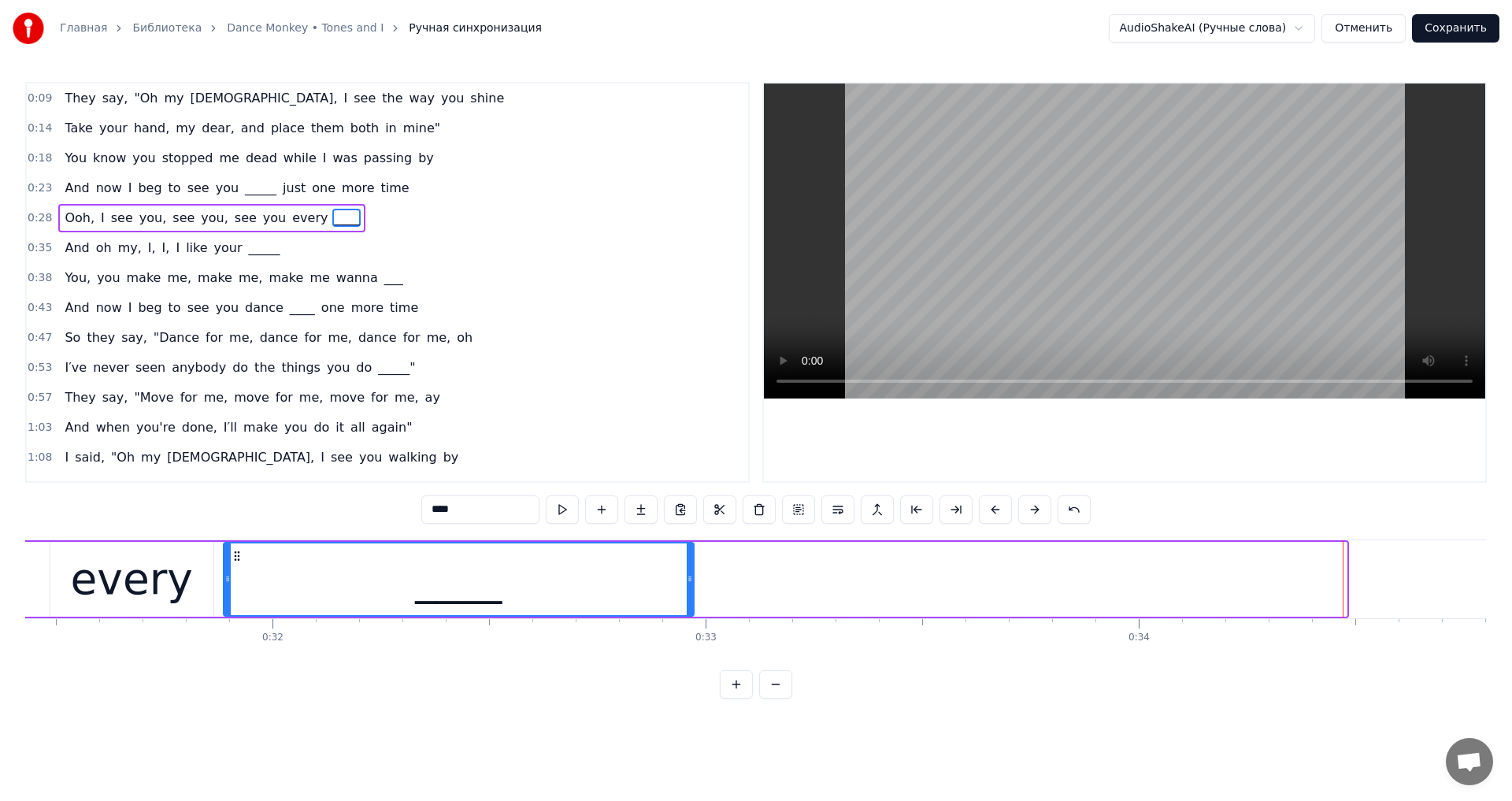
drag, startPoint x: 1340, startPoint y: 571, endPoint x: 687, endPoint y: 628, distance: 655.5
click at [687, 628] on div "They say, "Oh my God, I see the way you shine Take your hand, my dear, and plac…" at bounding box center [756, 599] width 1462 height 119
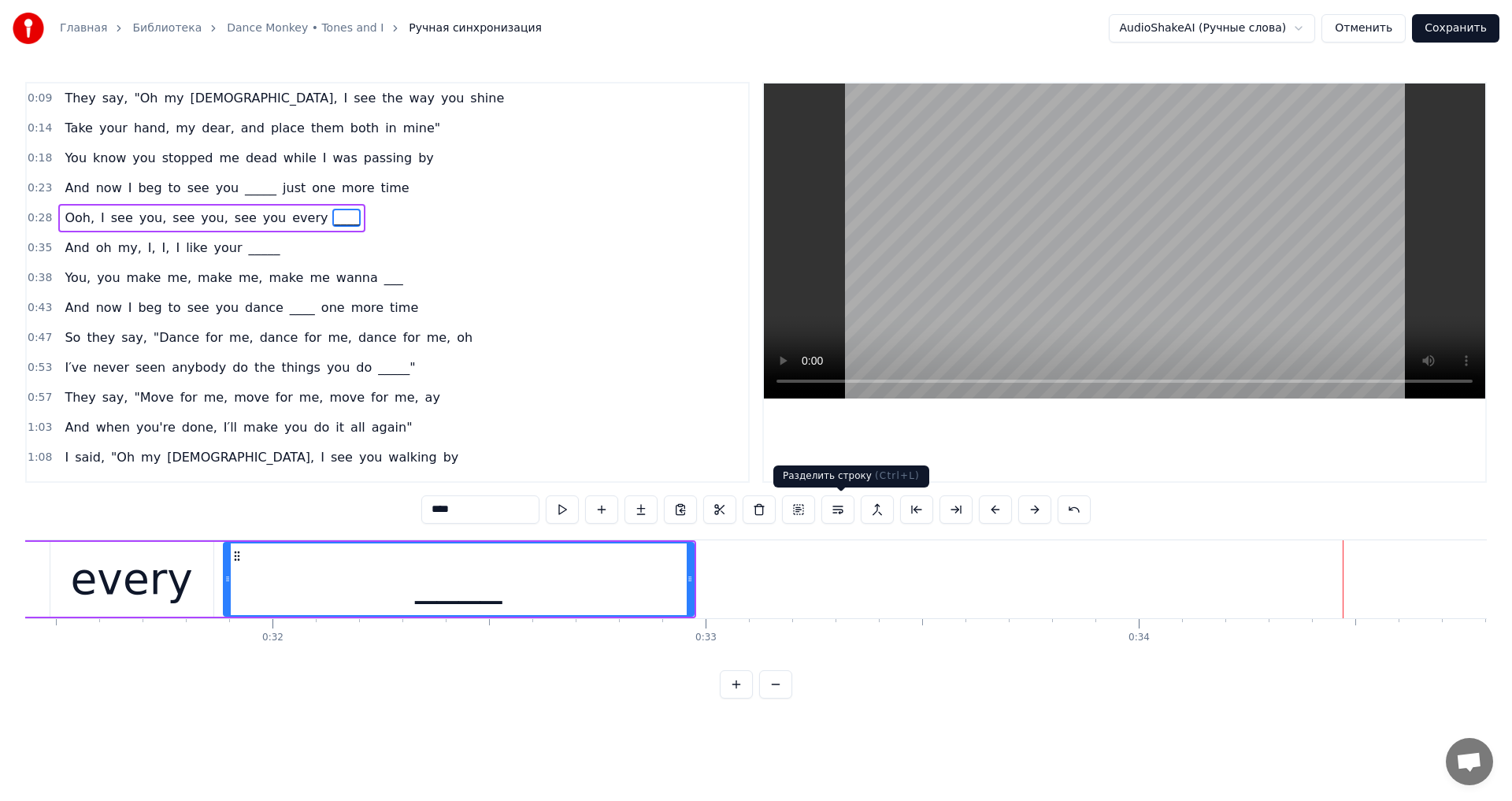
click at [1182, 247] on video at bounding box center [1124, 241] width 721 height 315
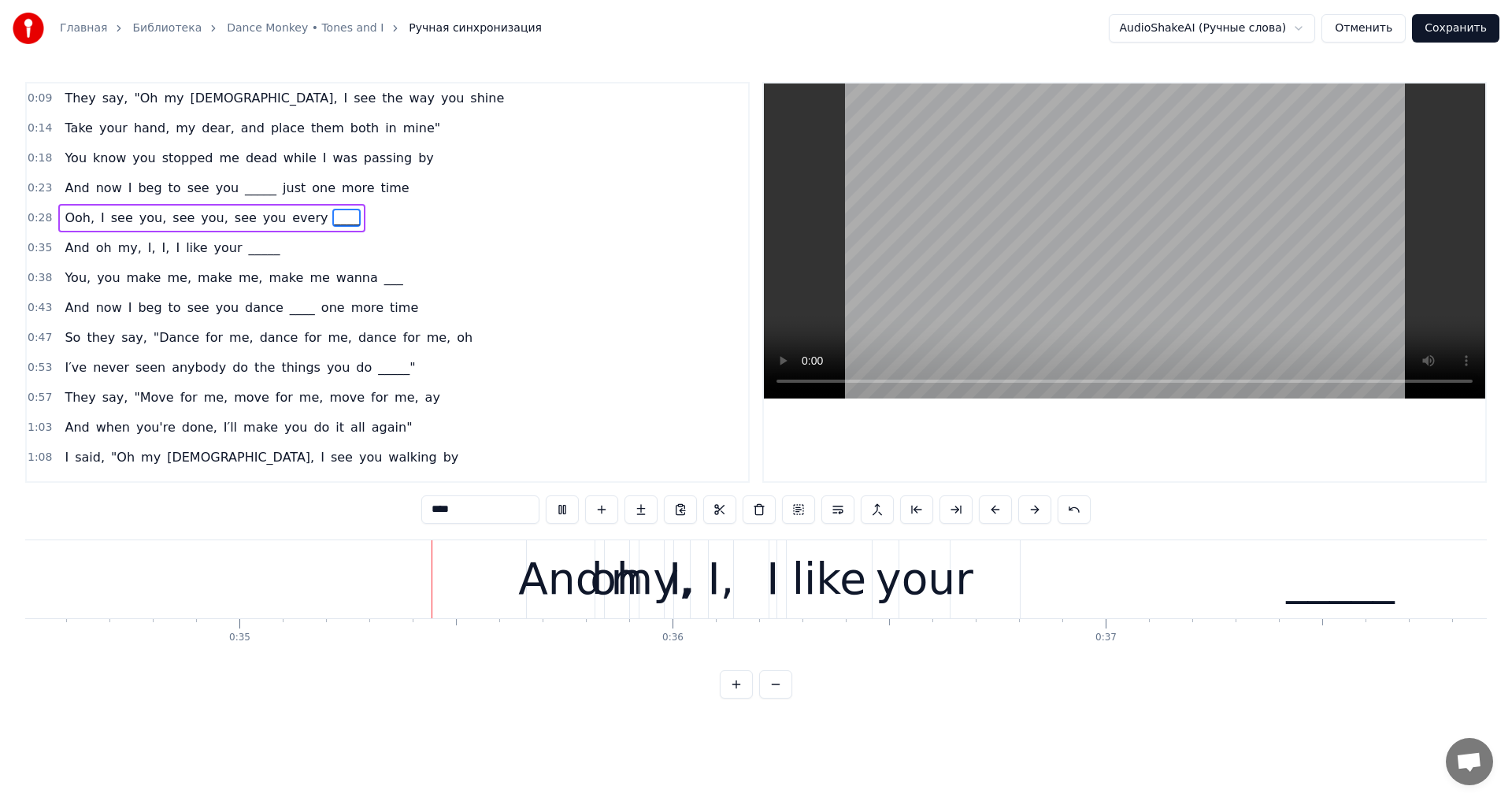
scroll to position [0, 15002]
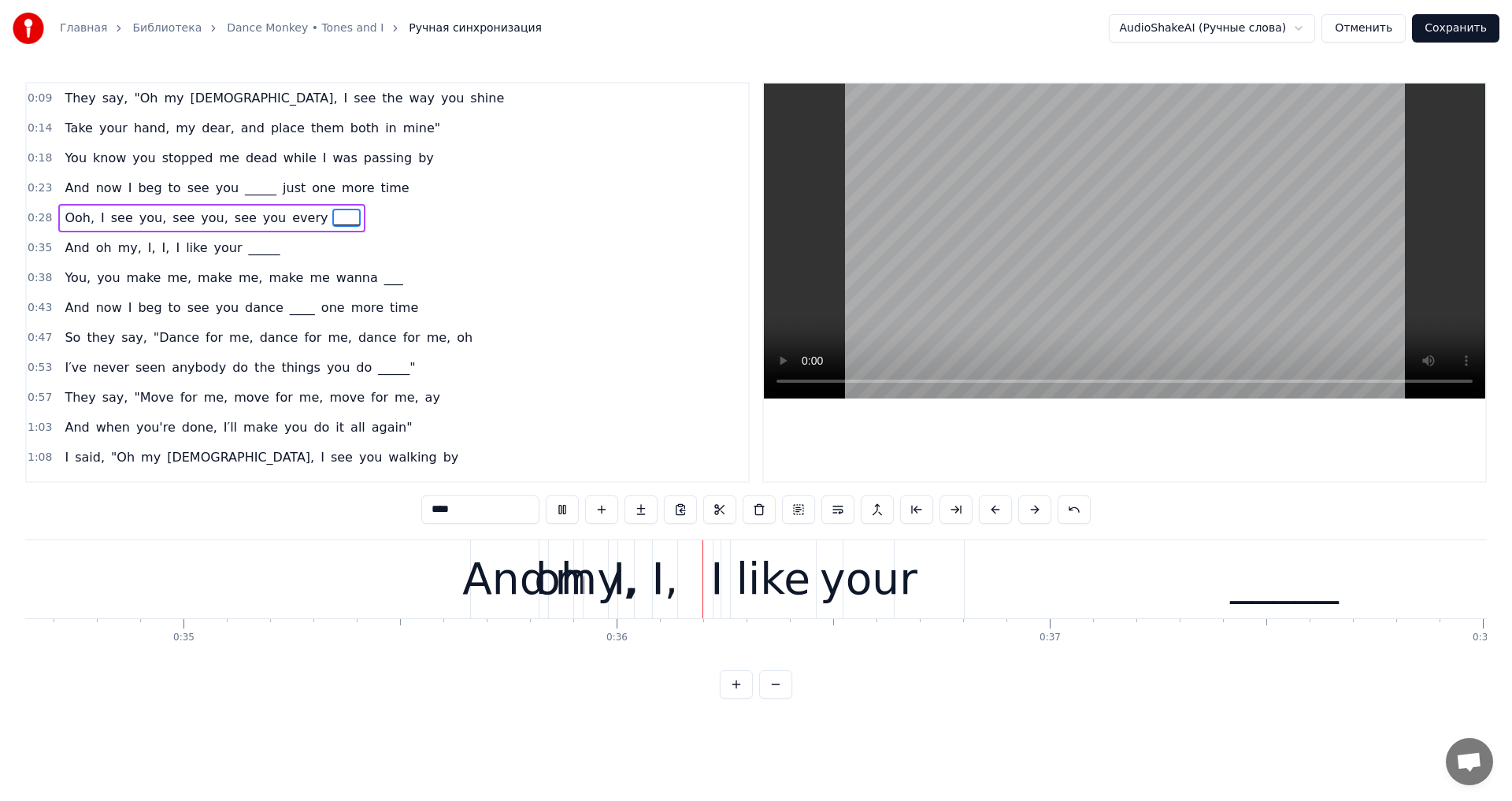
click at [1144, 283] on video at bounding box center [1124, 241] width 721 height 315
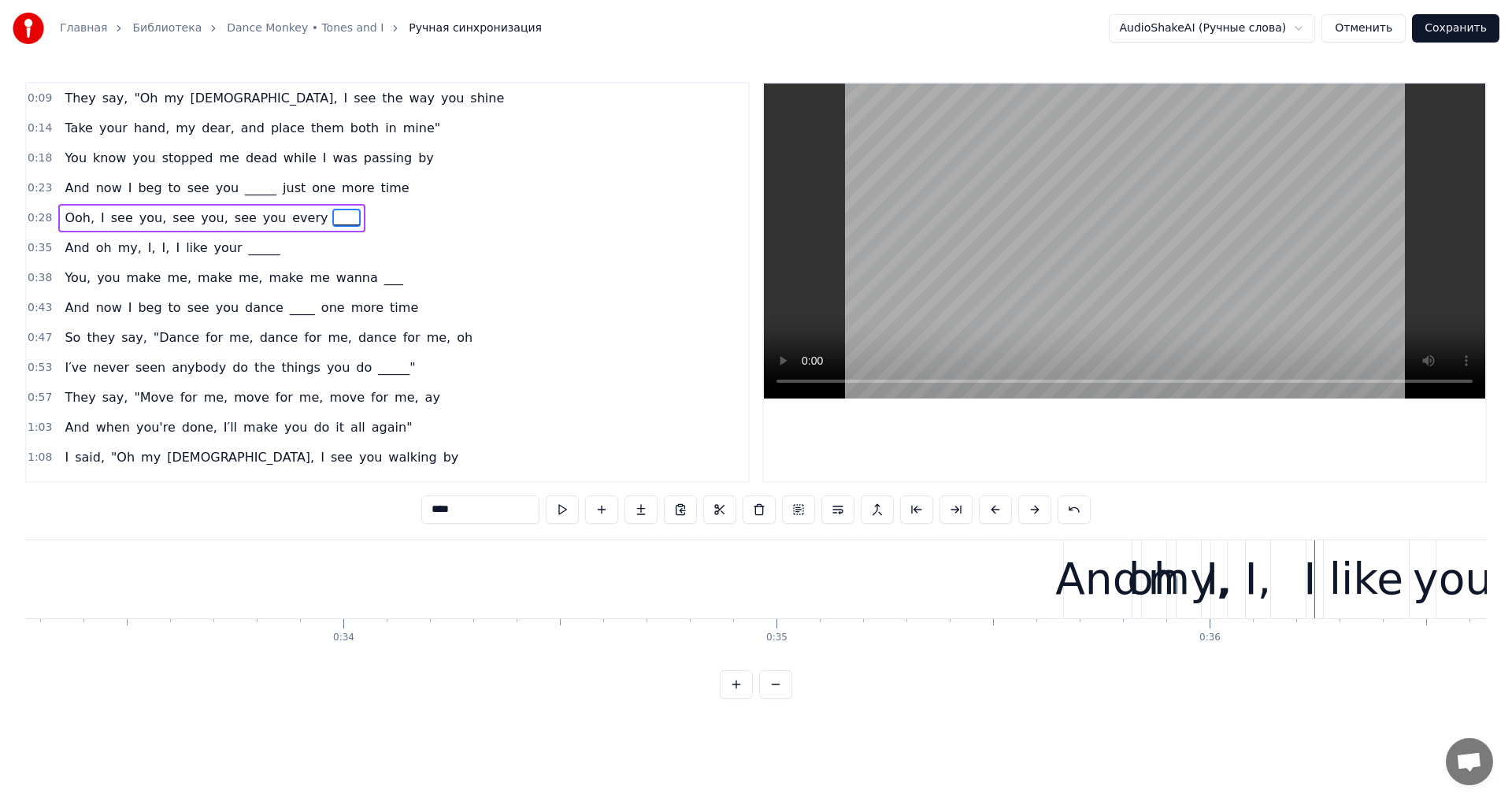
scroll to position [0, 14061]
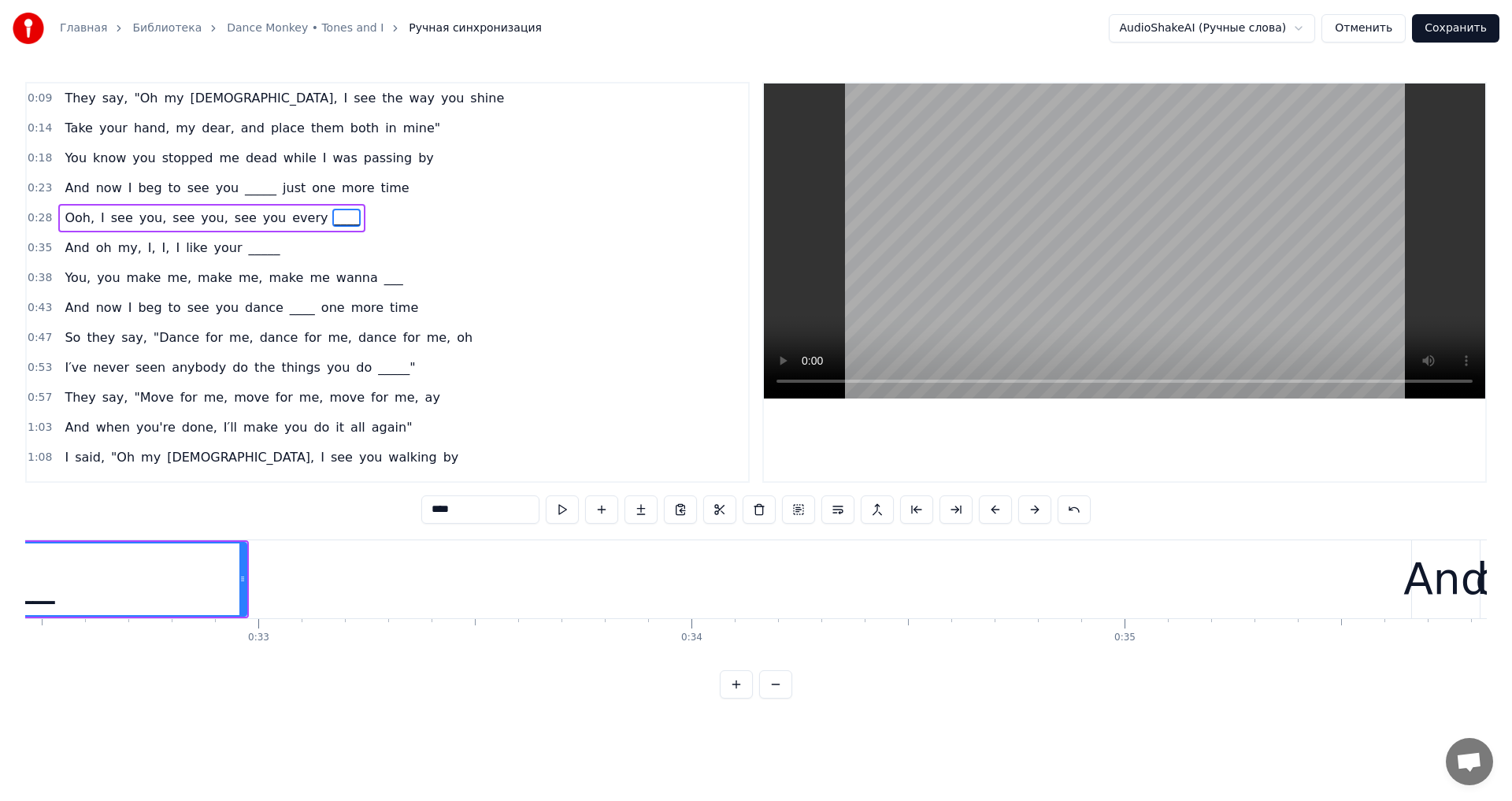
click at [1453, 582] on div "And" at bounding box center [1446, 579] width 84 height 66
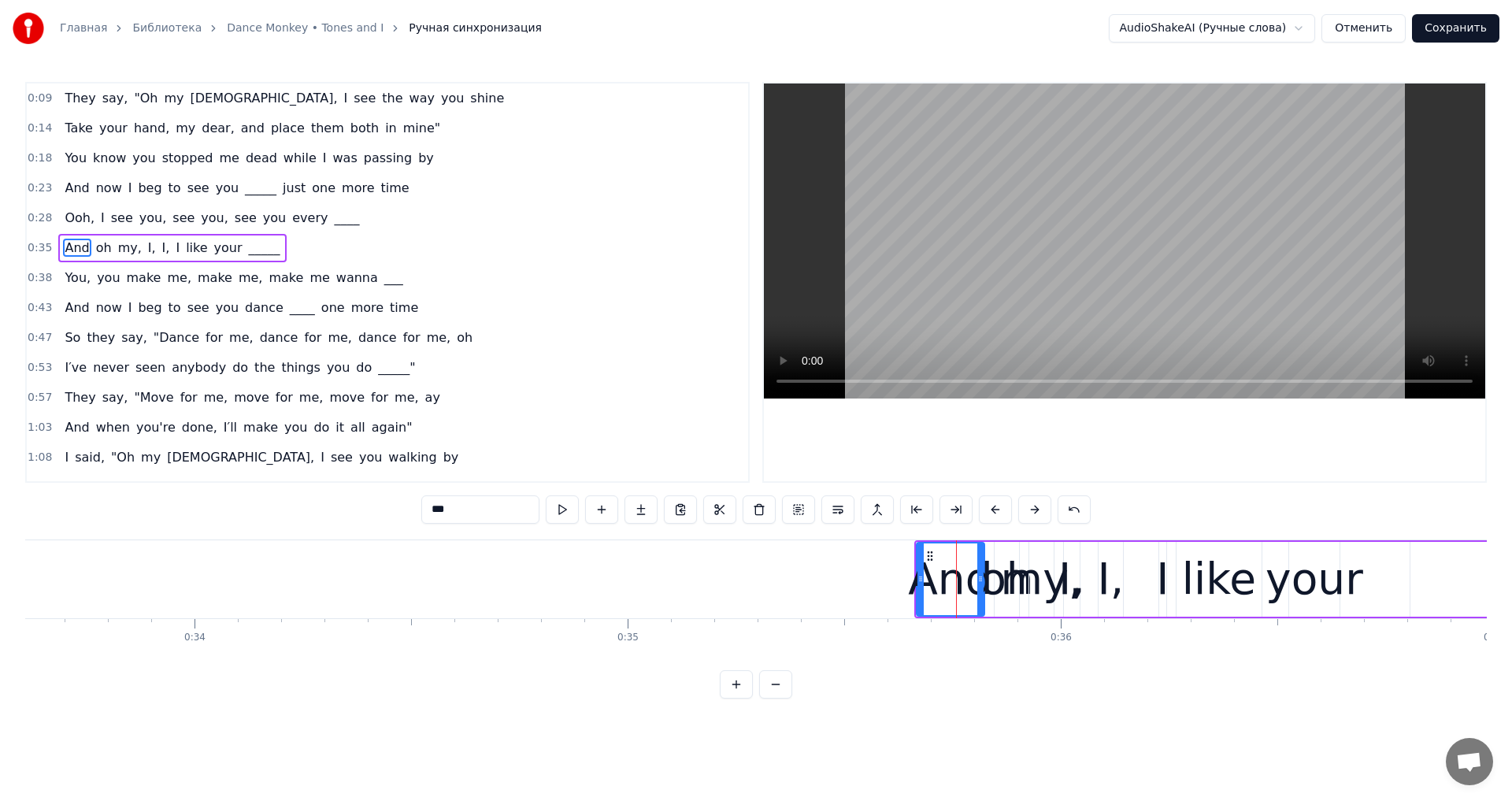
scroll to position [0, 14607]
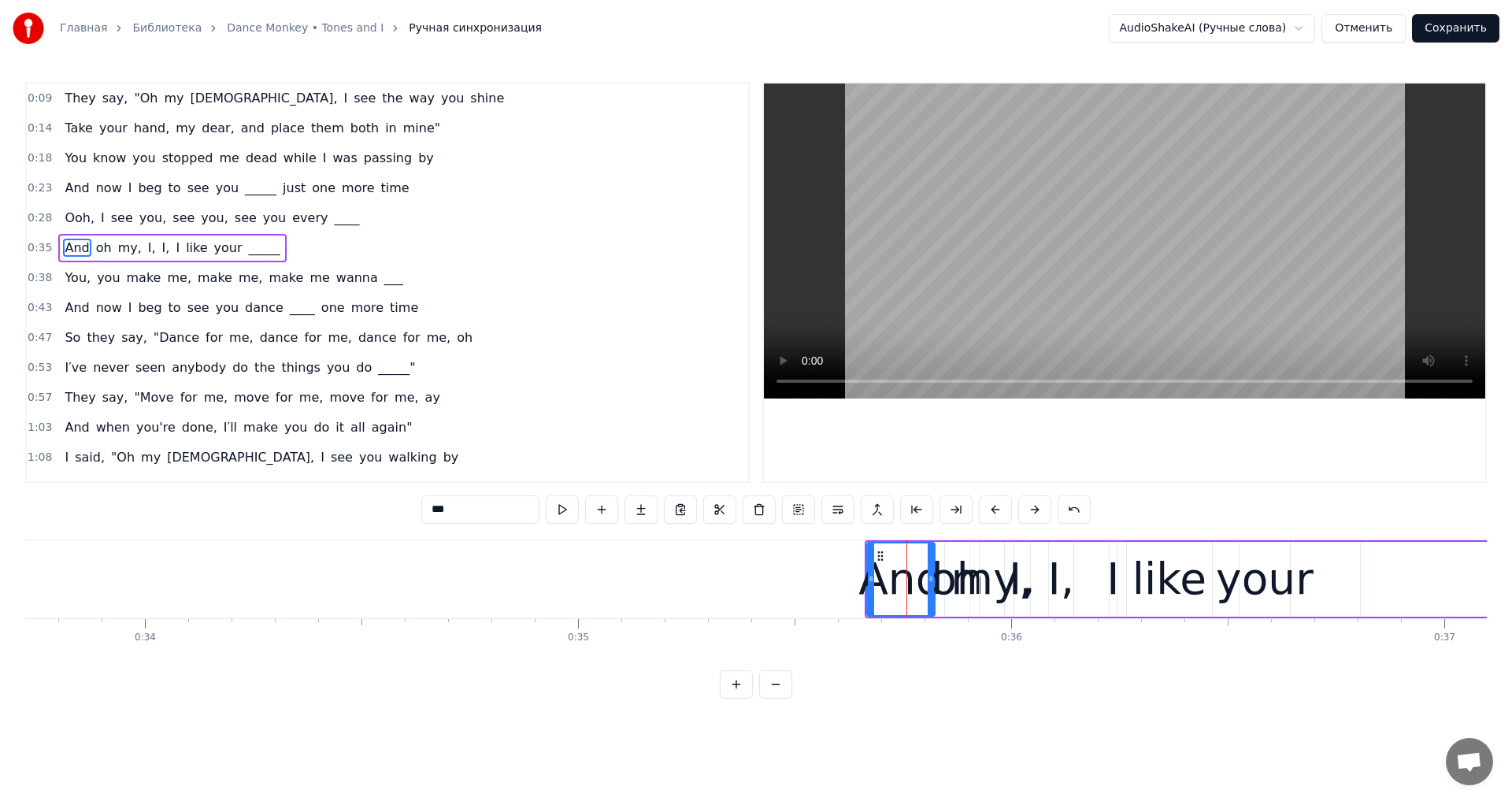
click at [885, 562] on div "And" at bounding box center [901, 579] width 66 height 72
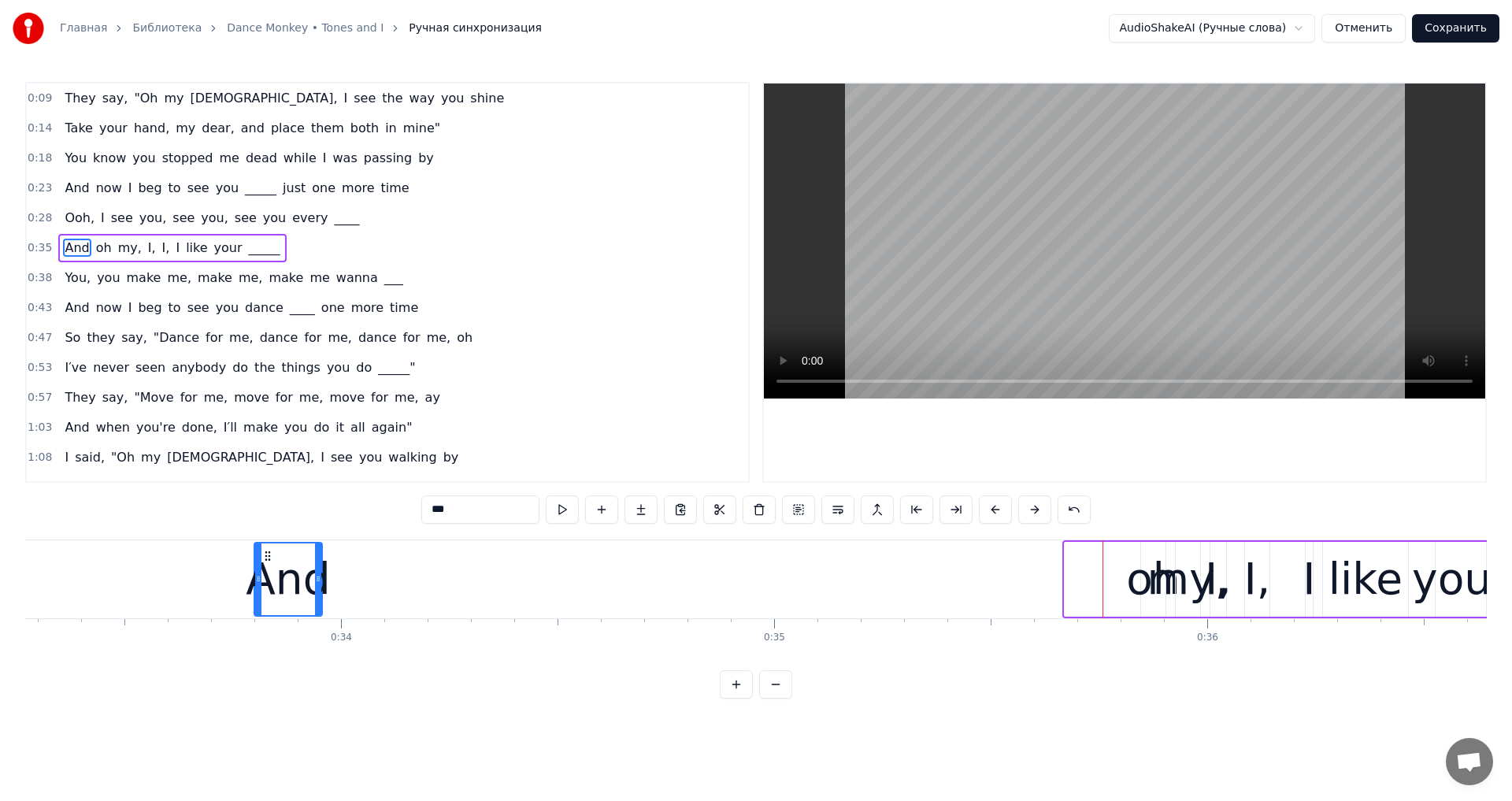
drag, startPoint x: 880, startPoint y: 555, endPoint x: 306, endPoint y: 577, distance: 574.4
click at [255, 582] on div "And" at bounding box center [288, 579] width 66 height 72
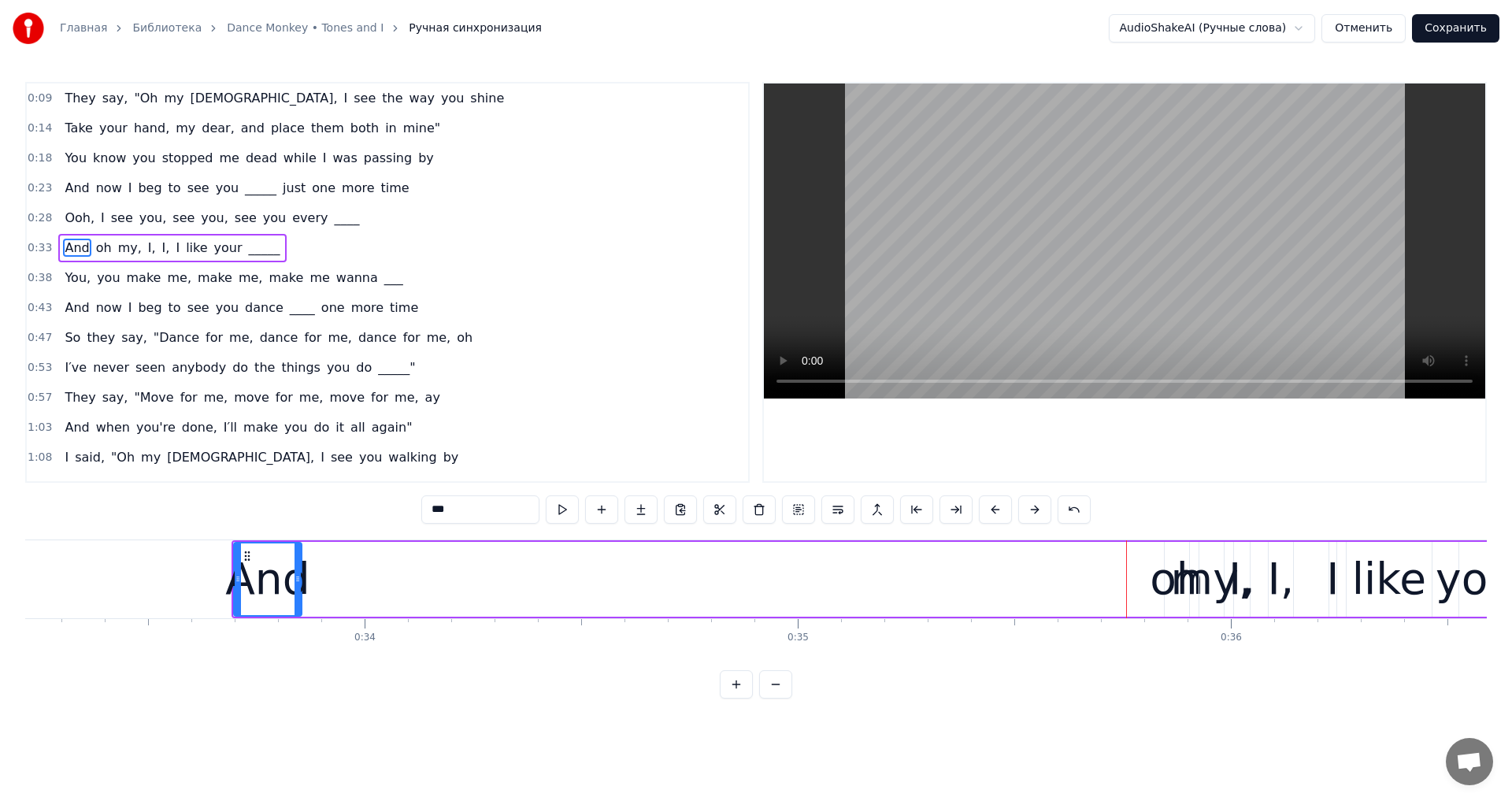
click at [1179, 576] on div "my," at bounding box center [1211, 579] width 82 height 66
click at [1165, 566] on div "oh" at bounding box center [1177, 579] width 55 height 66
drag, startPoint x: 1174, startPoint y: 556, endPoint x: 451, endPoint y: 587, distance: 723.7
click at [440, 589] on div "oh" at bounding box center [443, 579] width 22 height 72
click at [1211, 557] on div "my," at bounding box center [1211, 579] width 82 height 66
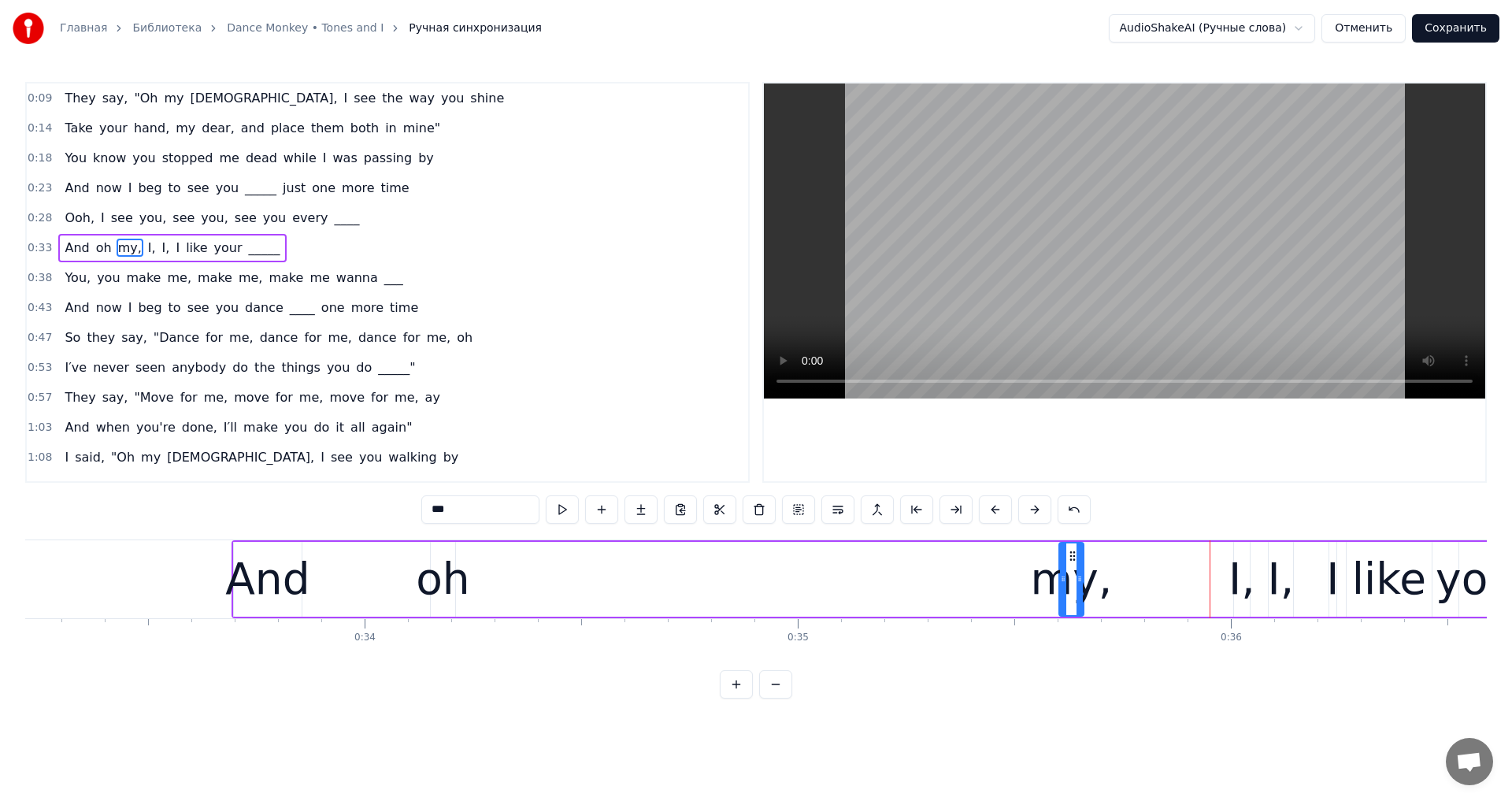
drag, startPoint x: 1200, startPoint y: 561, endPoint x: 1074, endPoint y: 598, distance: 131.3
click at [1074, 598] on div "my," at bounding box center [1071, 579] width 22 height 72
drag, startPoint x: 1080, startPoint y: 580, endPoint x: 1199, endPoint y: 592, distance: 119.6
click at [1187, 592] on div at bounding box center [1183, 579] width 6 height 72
click at [460, 581] on div "oh" at bounding box center [443, 579] width 55 height 66
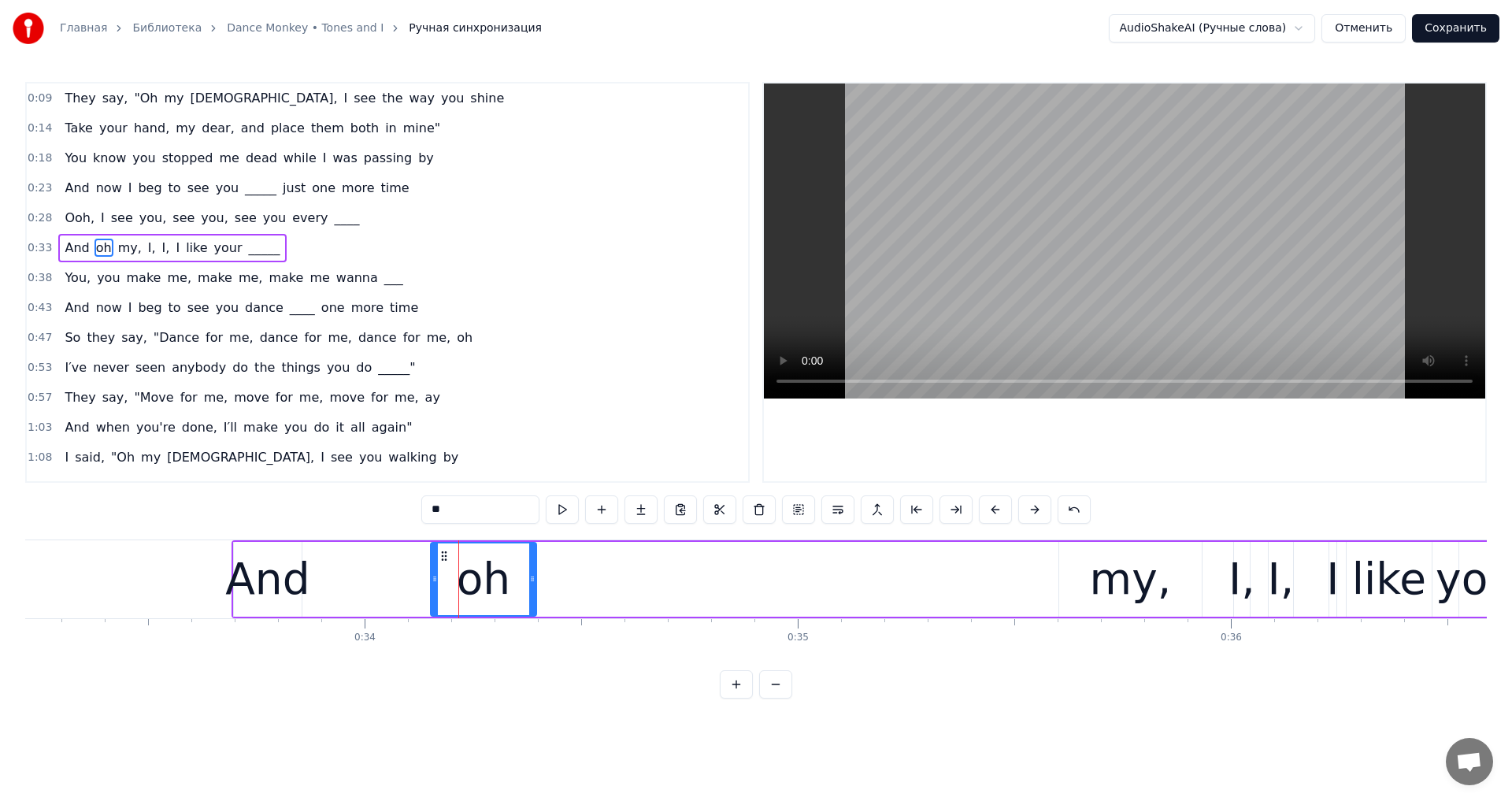
drag, startPoint x: 452, startPoint y: 580, endPoint x: 386, endPoint y: 548, distance: 73.3
click at [535, 594] on div at bounding box center [532, 579] width 6 height 72
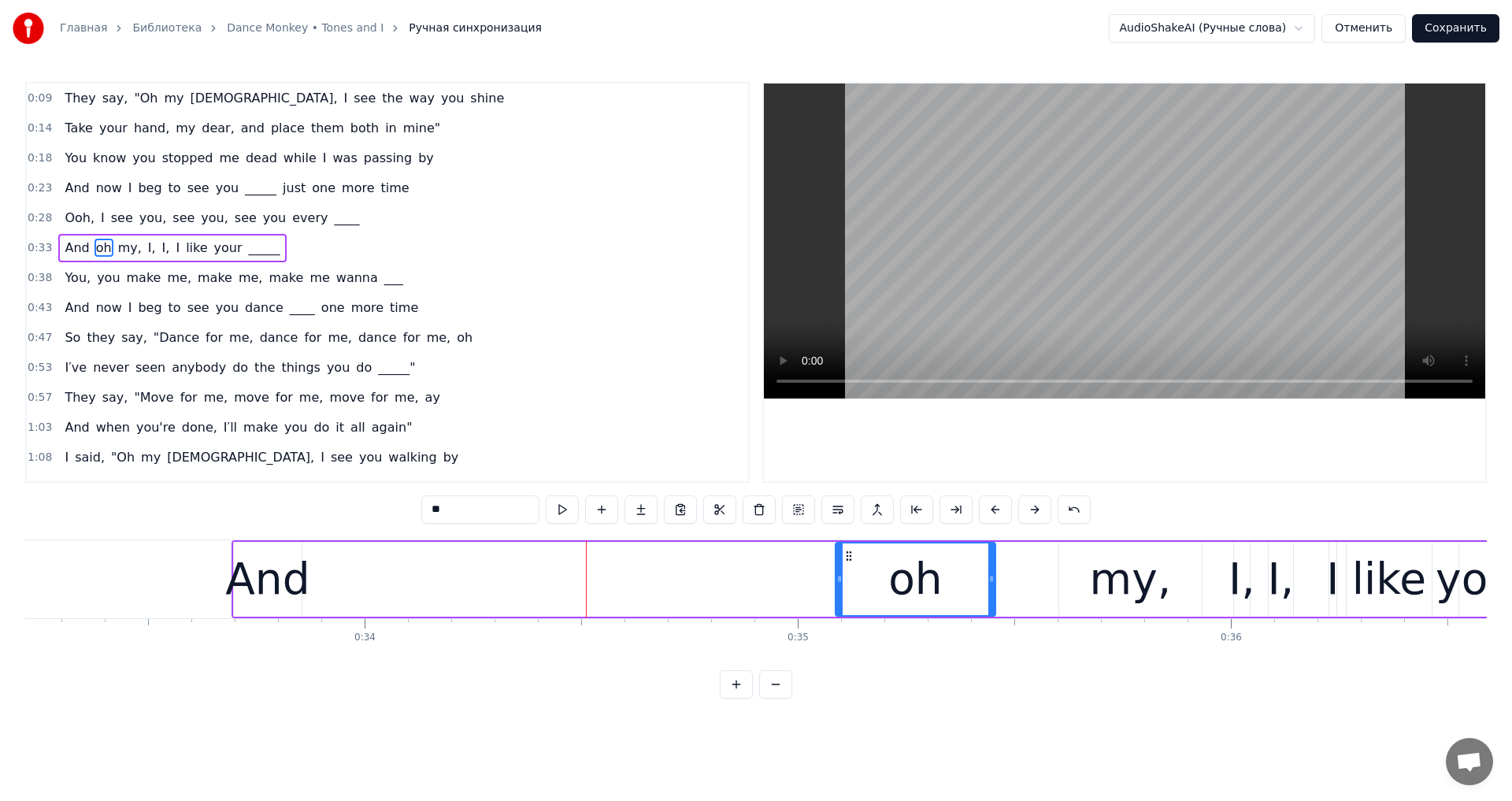
drag, startPoint x: 438, startPoint y: 555, endPoint x: 843, endPoint y: 588, distance: 406.3
click at [843, 588] on div "oh" at bounding box center [916, 579] width 158 height 72
click at [270, 567] on div "And" at bounding box center [268, 579] width 84 height 66
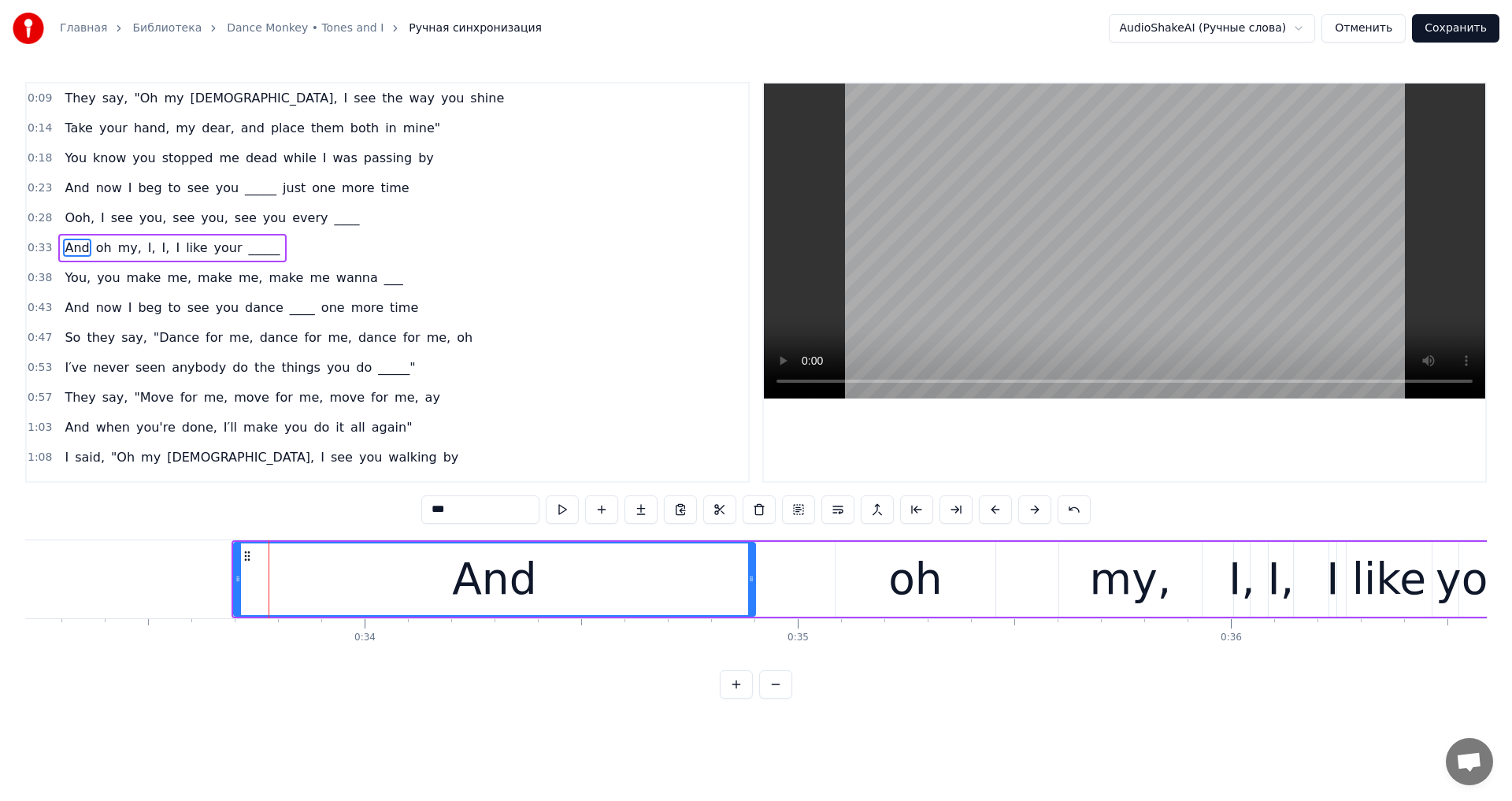
drag, startPoint x: 298, startPoint y: 575, endPoint x: 752, endPoint y: 607, distance: 455.1
click at [752, 607] on div at bounding box center [751, 579] width 6 height 72
drag, startPoint x: 241, startPoint y: 555, endPoint x: 540, endPoint y: 448, distance: 317.6
click at [280, 563] on div "And" at bounding box center [532, 579] width 520 height 72
click at [1031, 242] on video at bounding box center [1124, 241] width 721 height 315
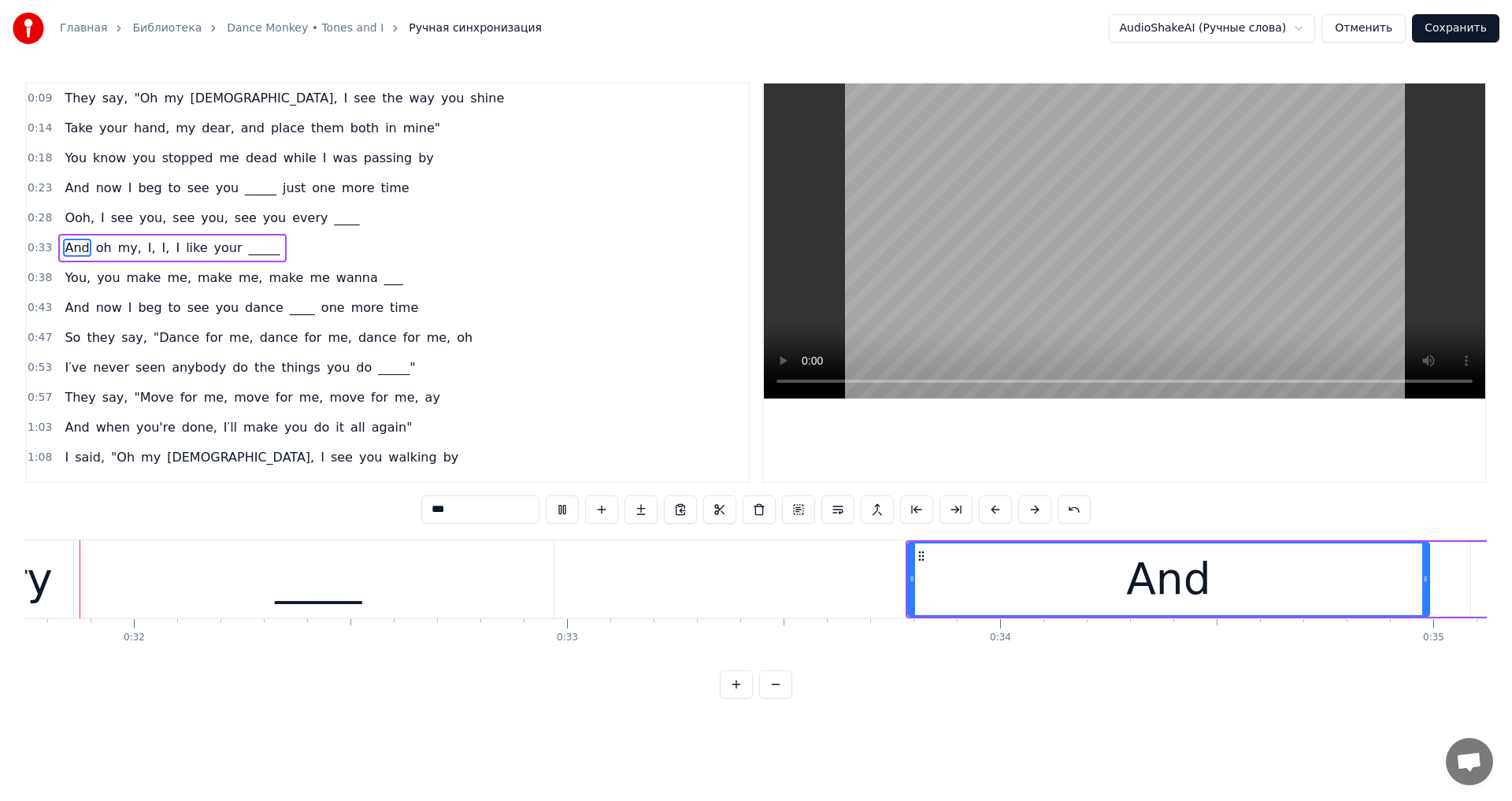
scroll to position [0, 13670]
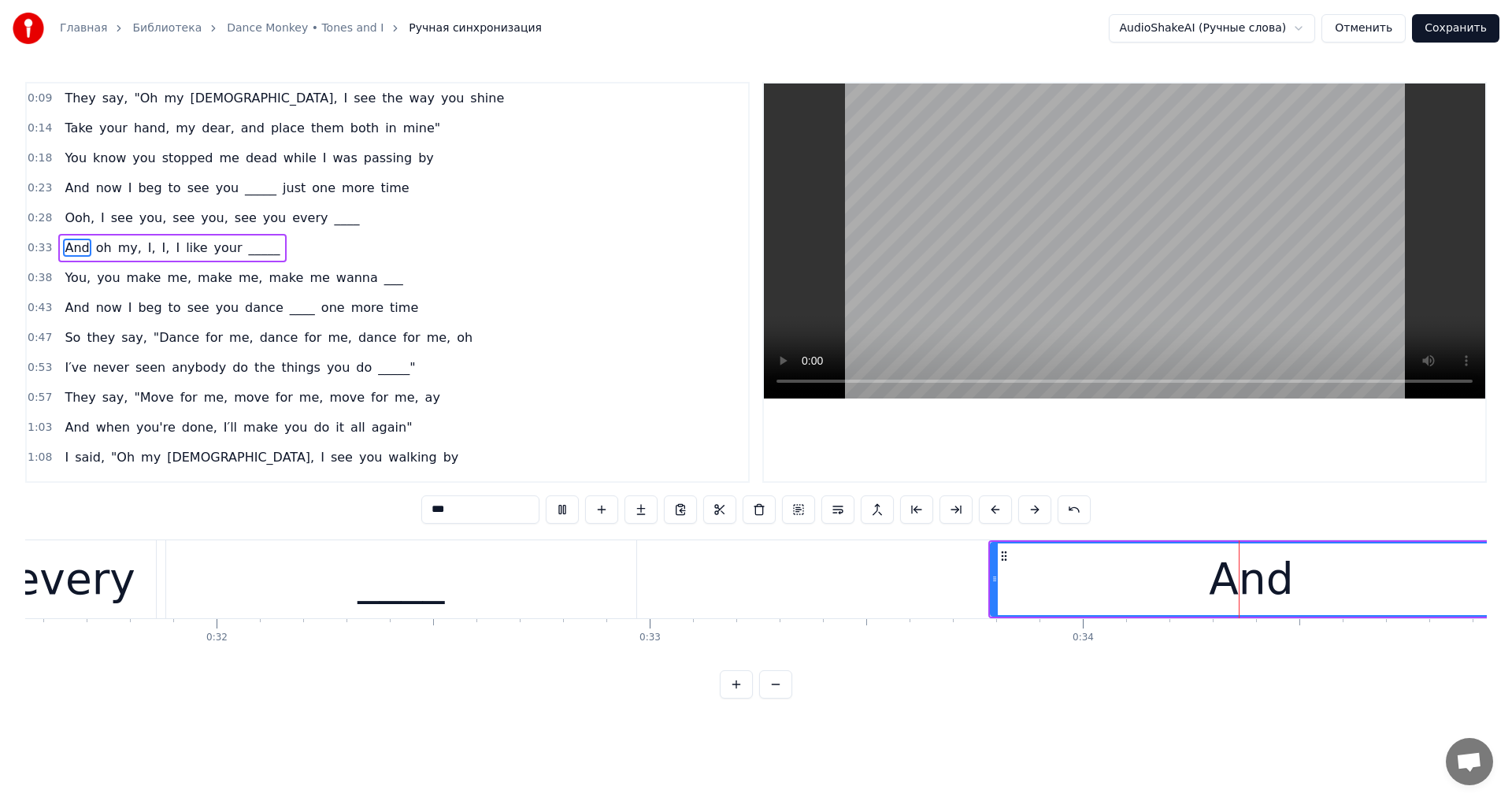
click at [1035, 234] on video at bounding box center [1124, 241] width 721 height 315
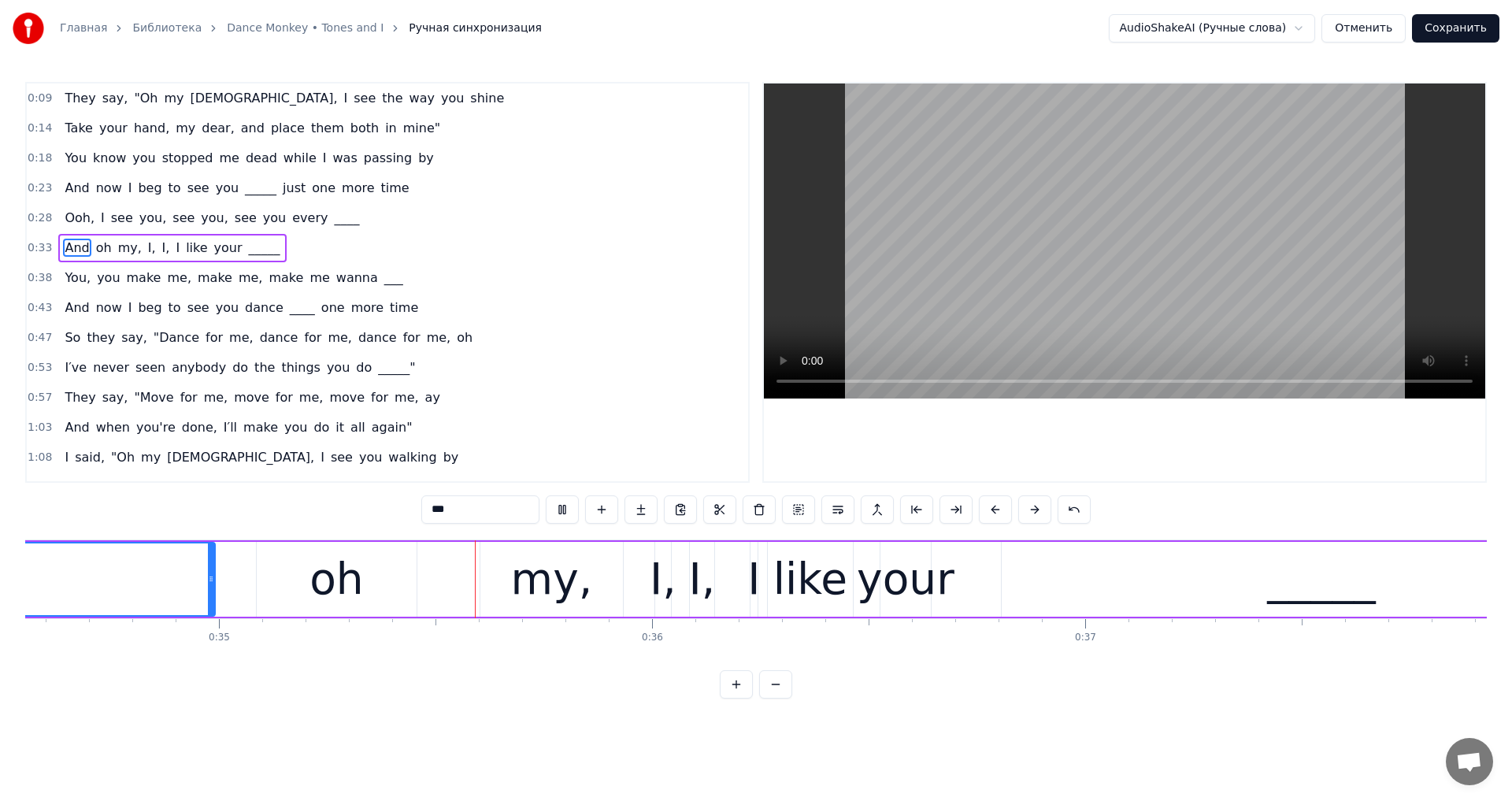
scroll to position [0, 15010]
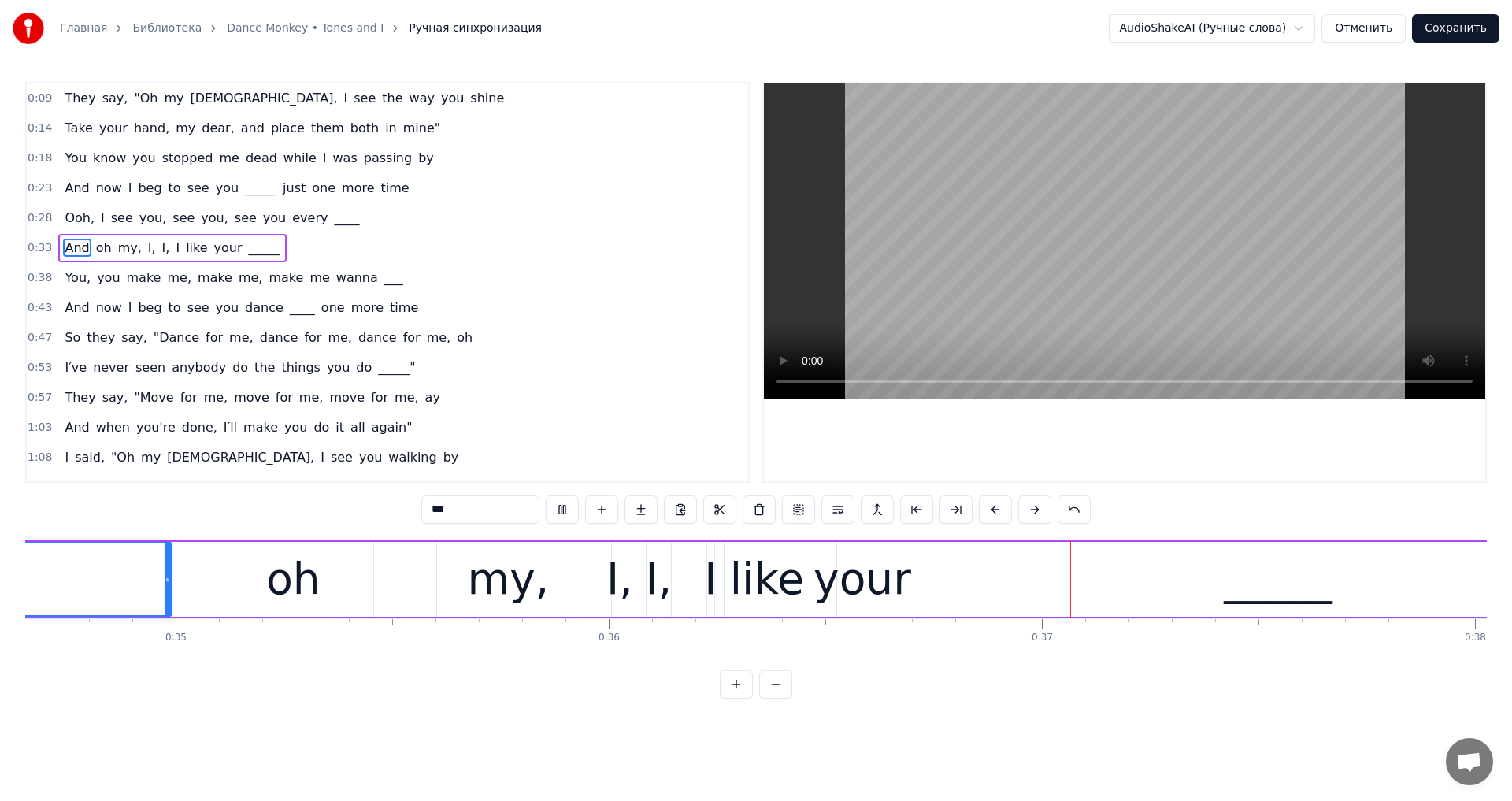
click at [1035, 234] on video at bounding box center [1124, 241] width 721 height 315
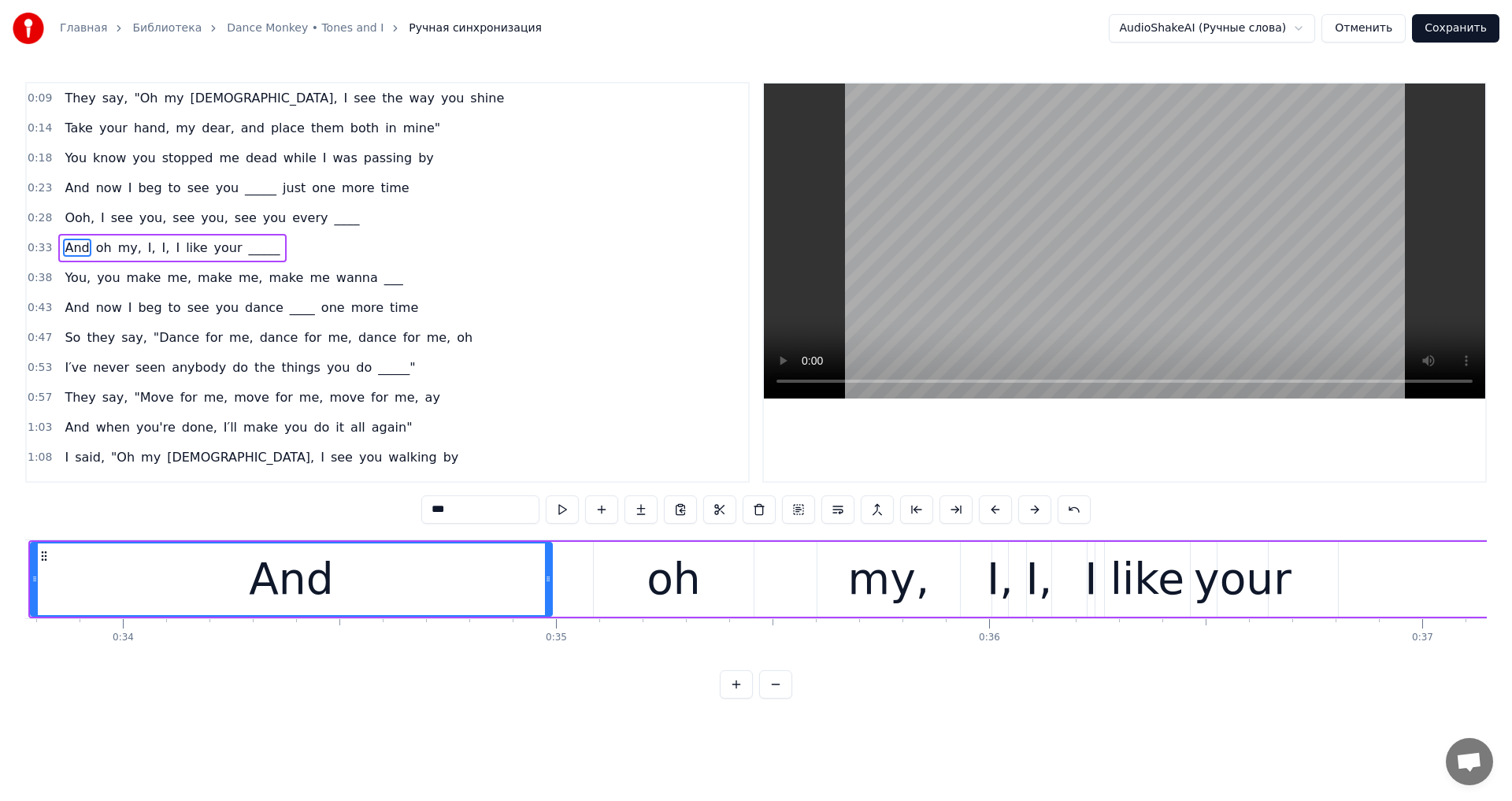
click at [1074, 267] on video at bounding box center [1124, 241] width 721 height 315
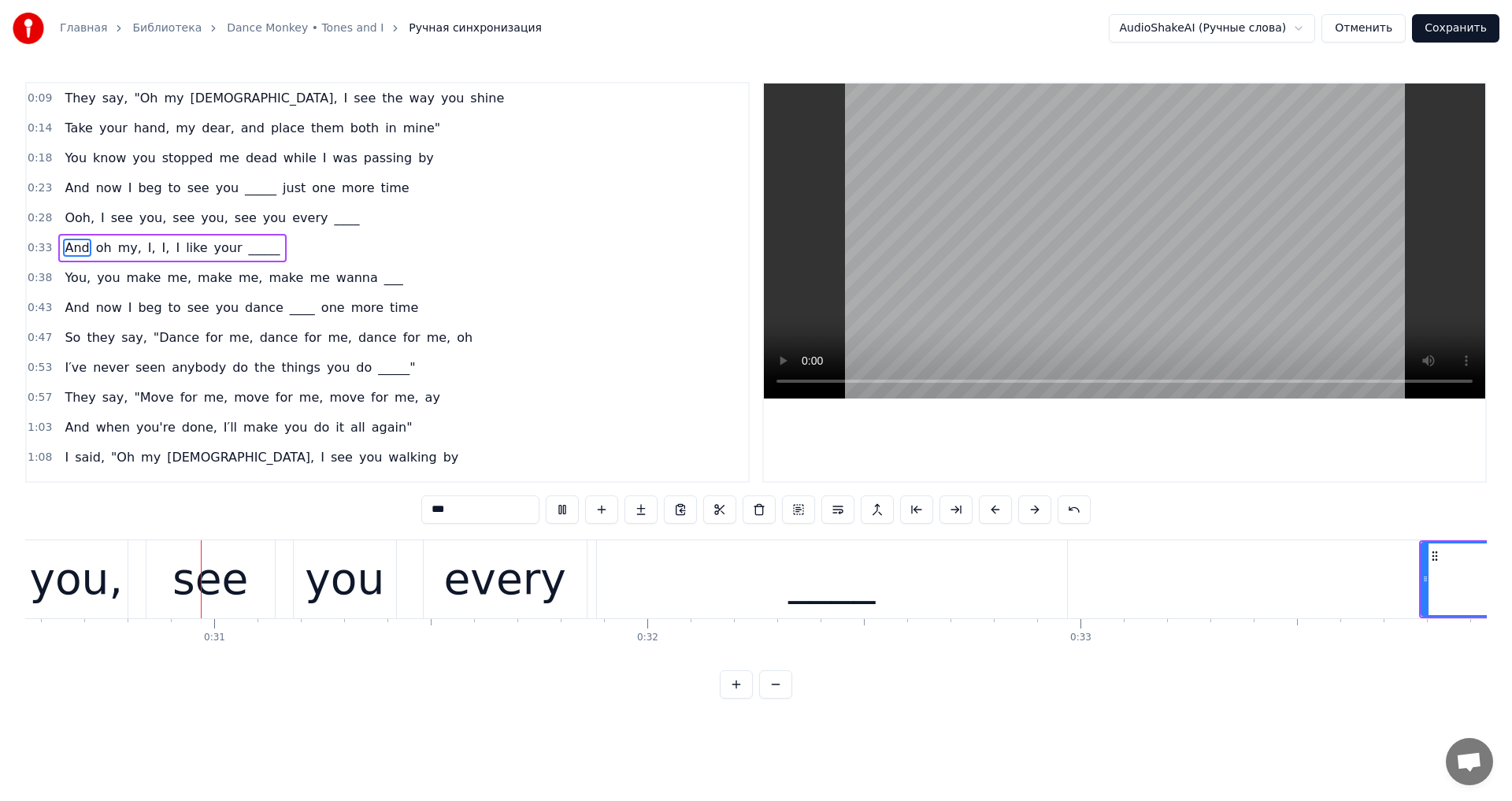
scroll to position [0, 13190]
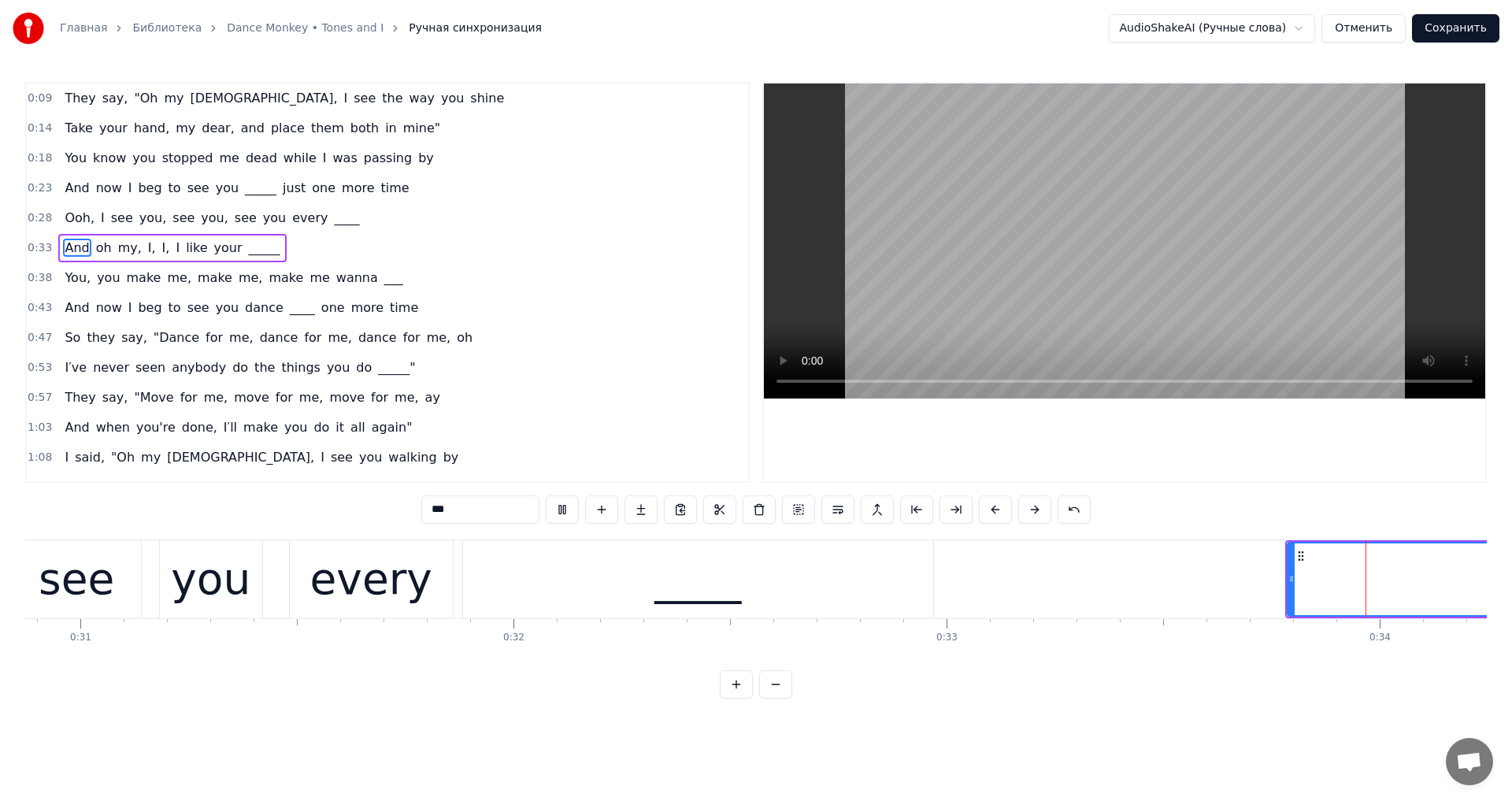
click at [1075, 263] on video at bounding box center [1124, 241] width 721 height 315
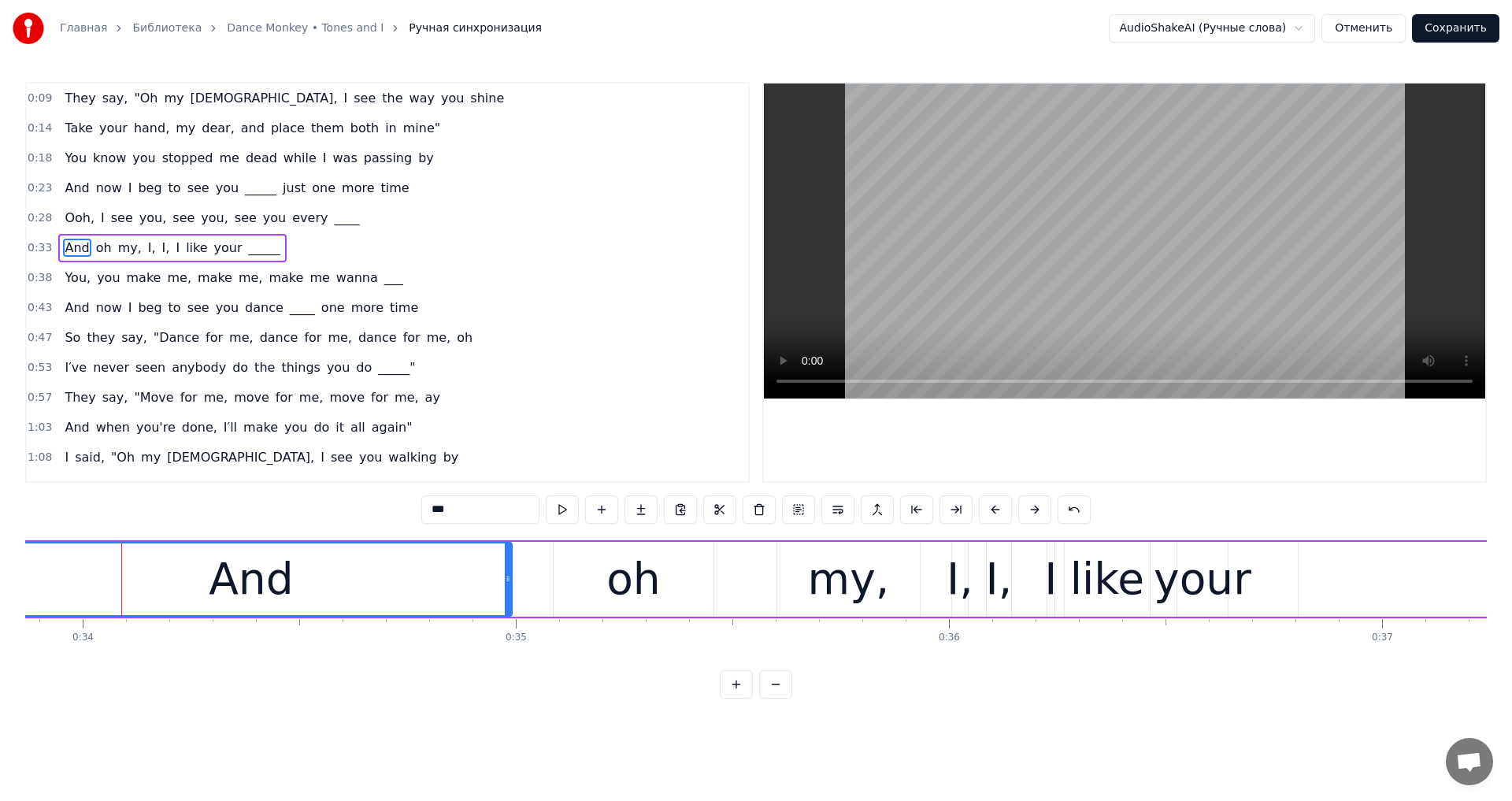
scroll to position [0, 14686]
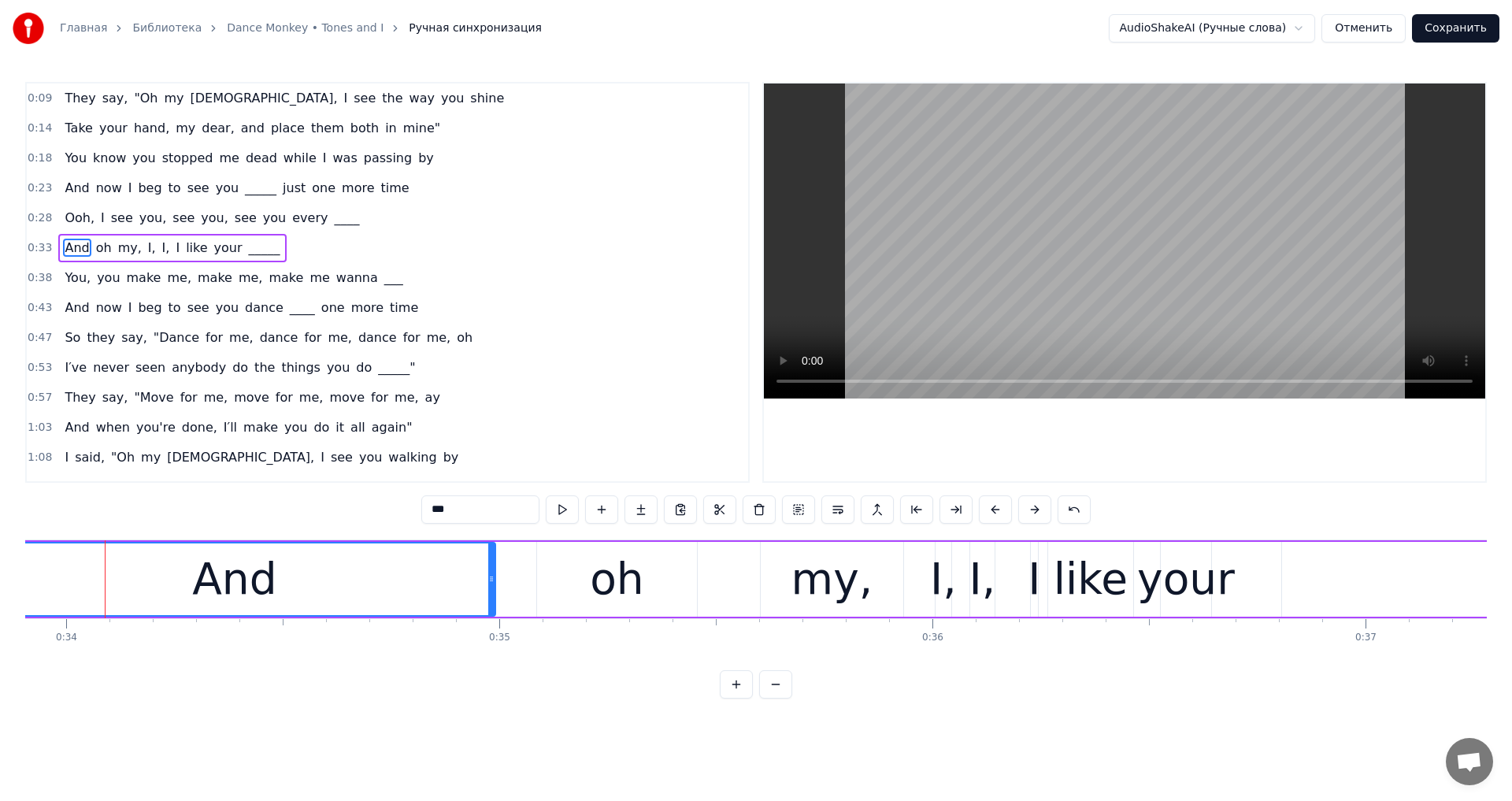
click at [1001, 277] on video at bounding box center [1124, 241] width 721 height 315
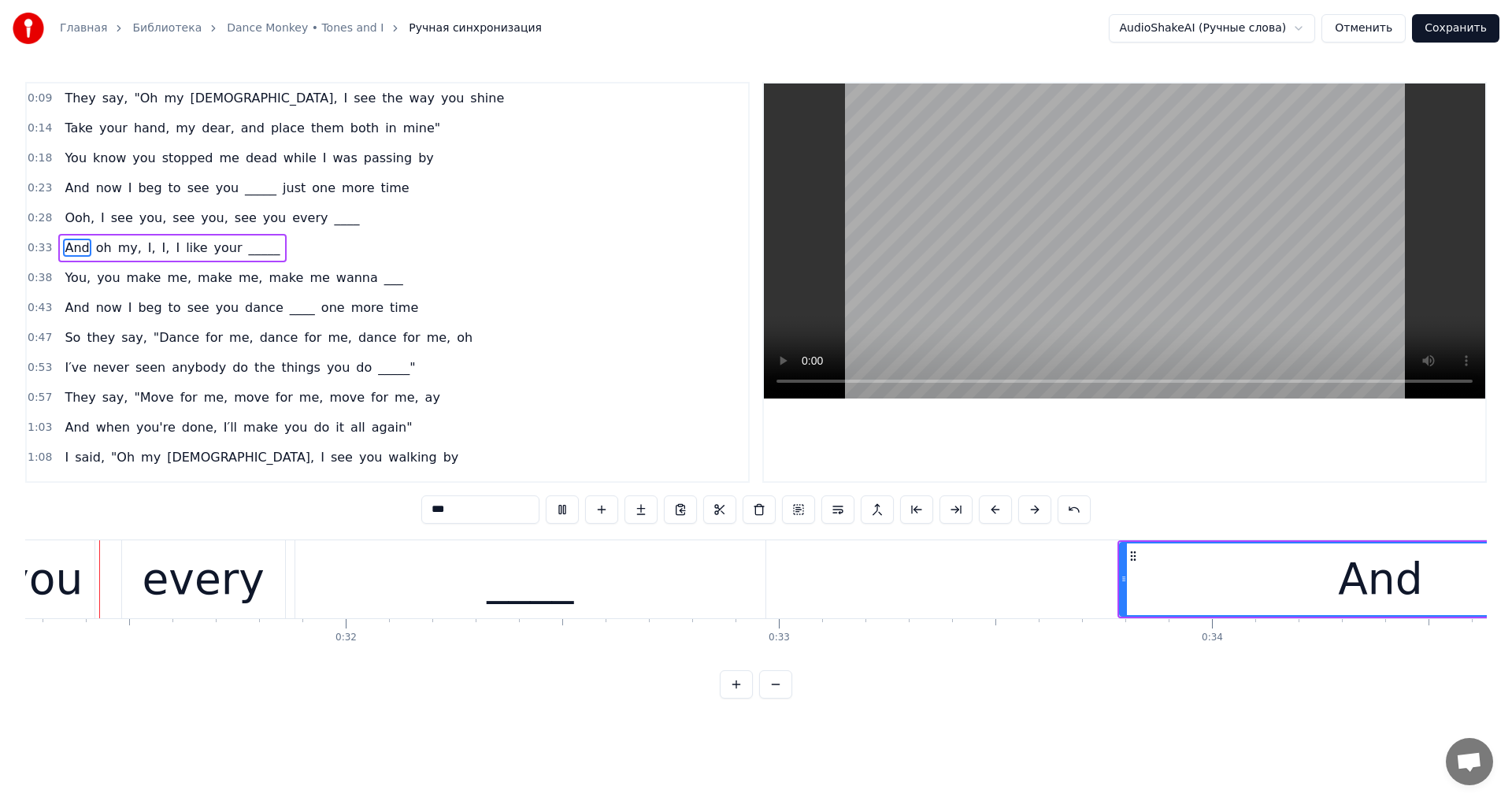
scroll to position [0, 13435]
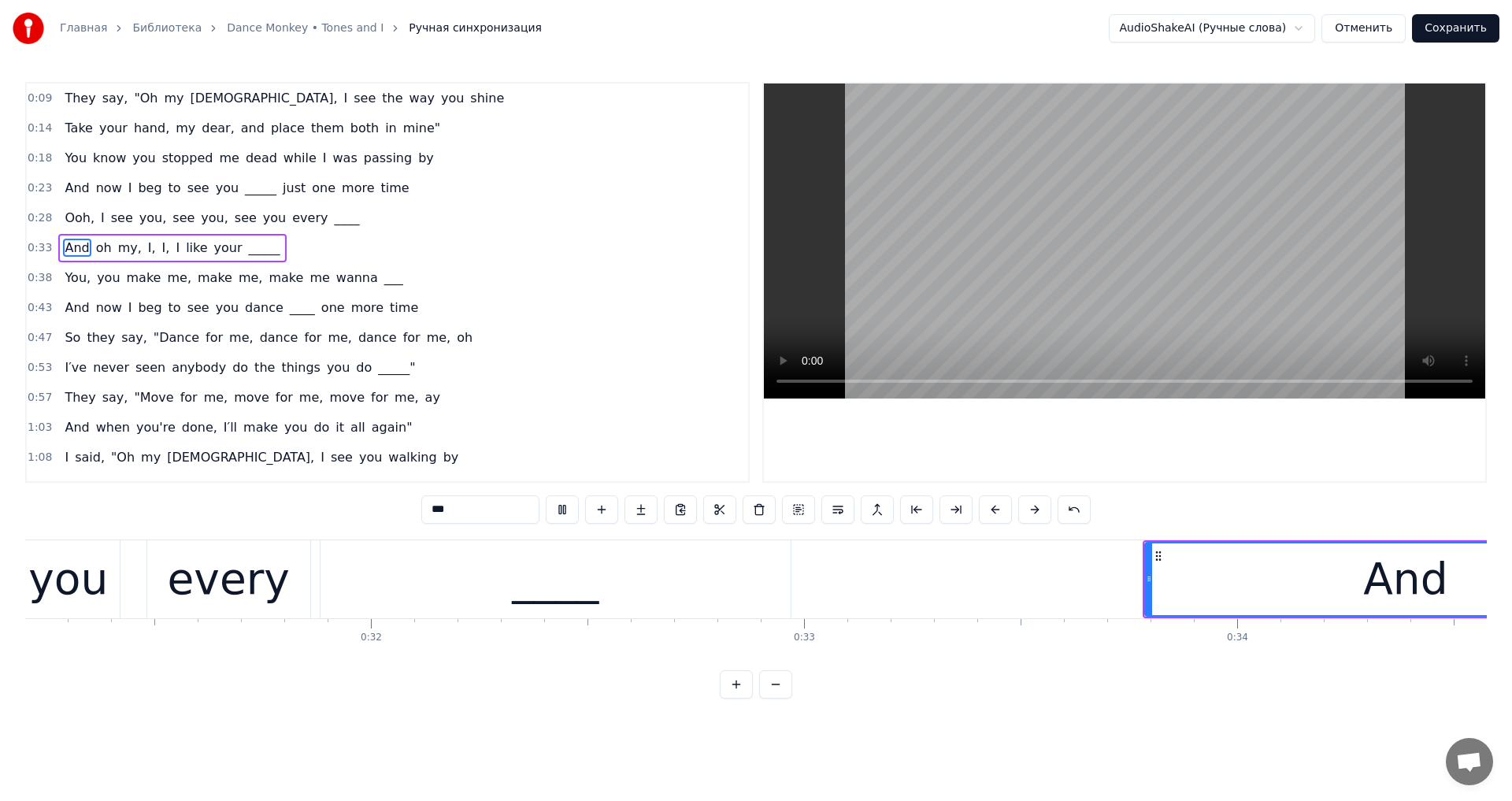
click at [1079, 270] on video at bounding box center [1124, 241] width 721 height 315
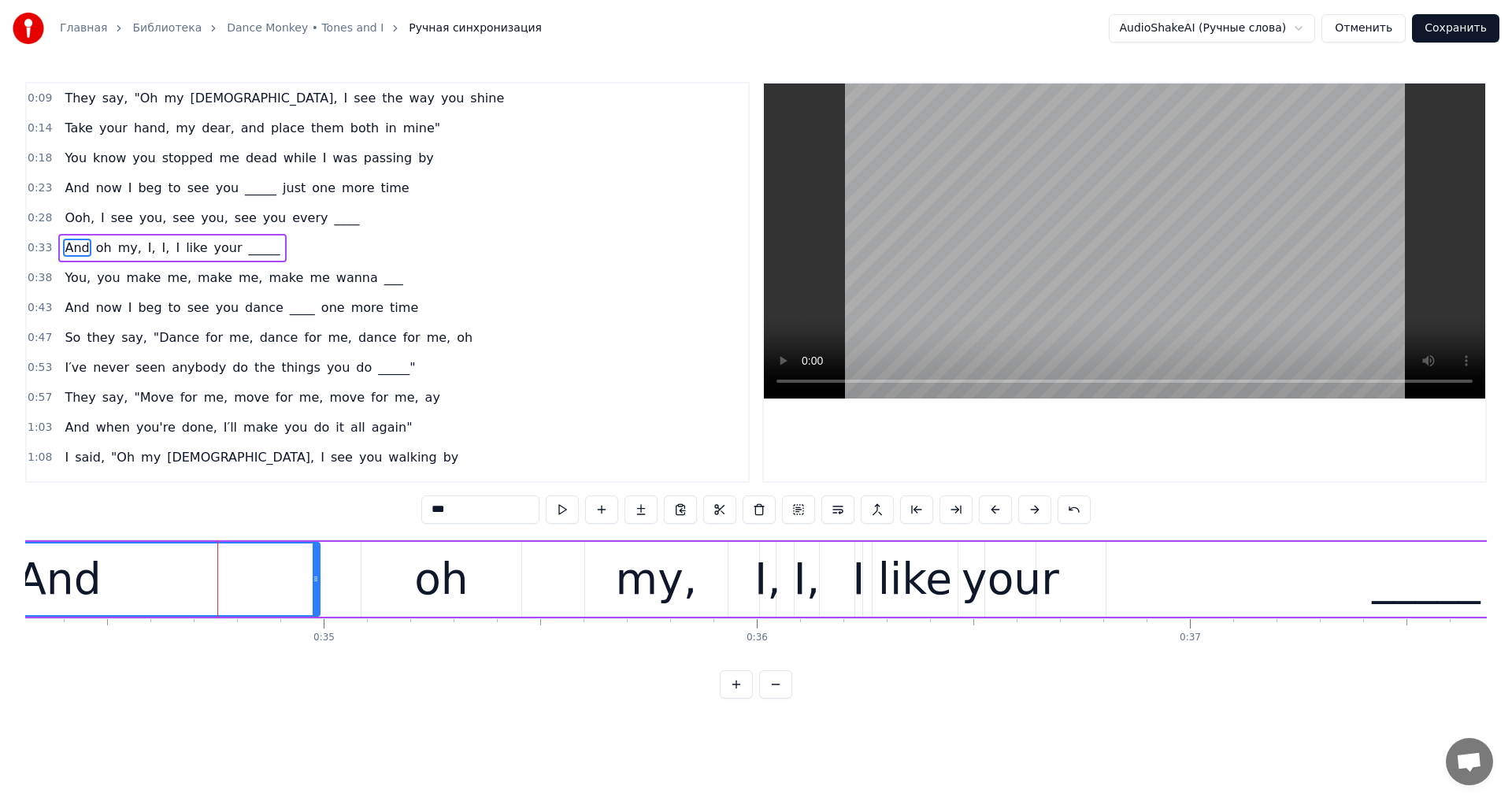
scroll to position [0, 14509]
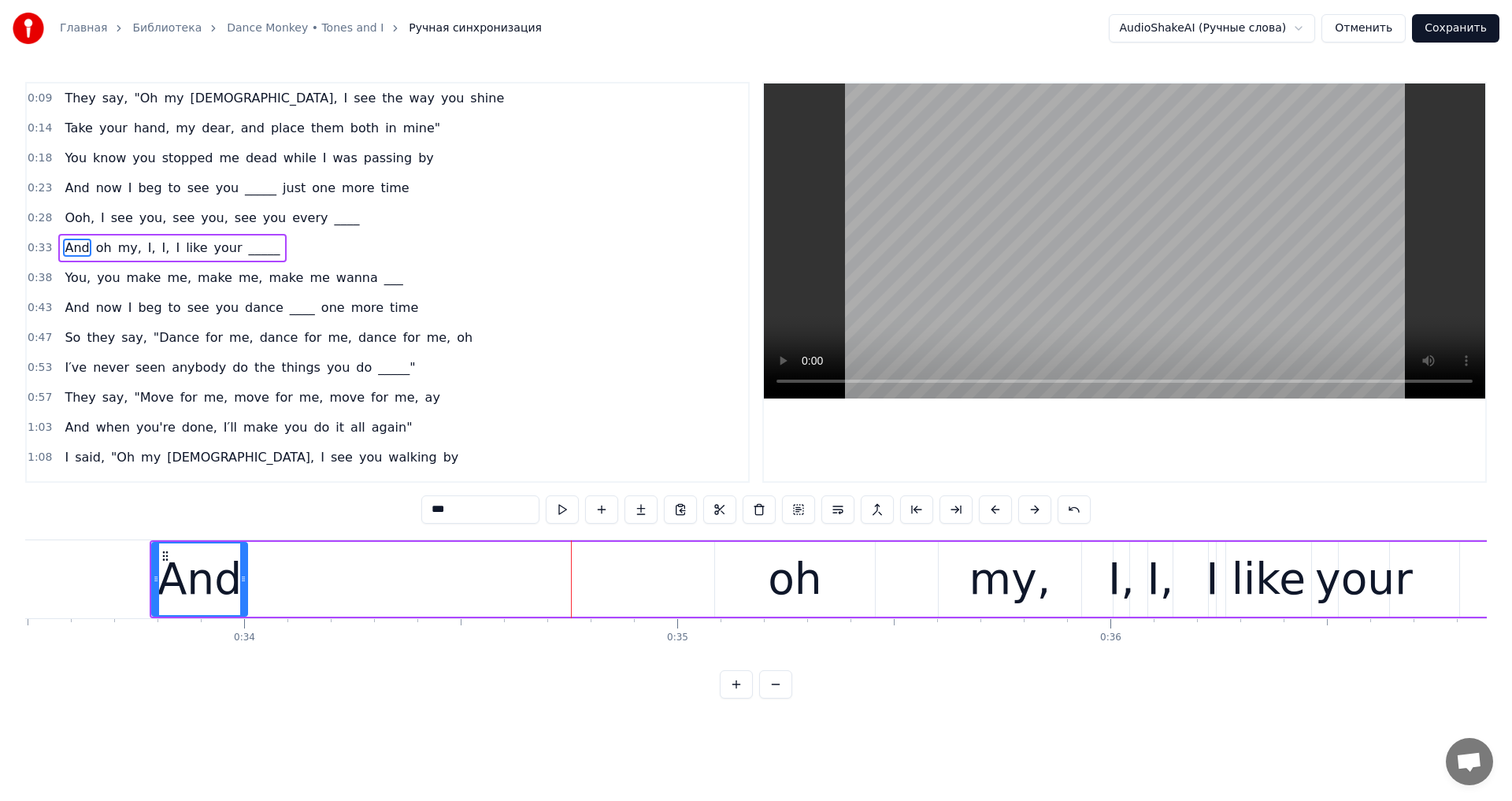
drag, startPoint x: 672, startPoint y: 577, endPoint x: 246, endPoint y: 622, distance: 428.4
click at [246, 622] on div "They say, "Oh my God, I see the way you shine Take your hand, my dear, and plac…" at bounding box center [756, 599] width 1462 height 119
click at [774, 570] on div "oh" at bounding box center [795, 579] width 55 height 66
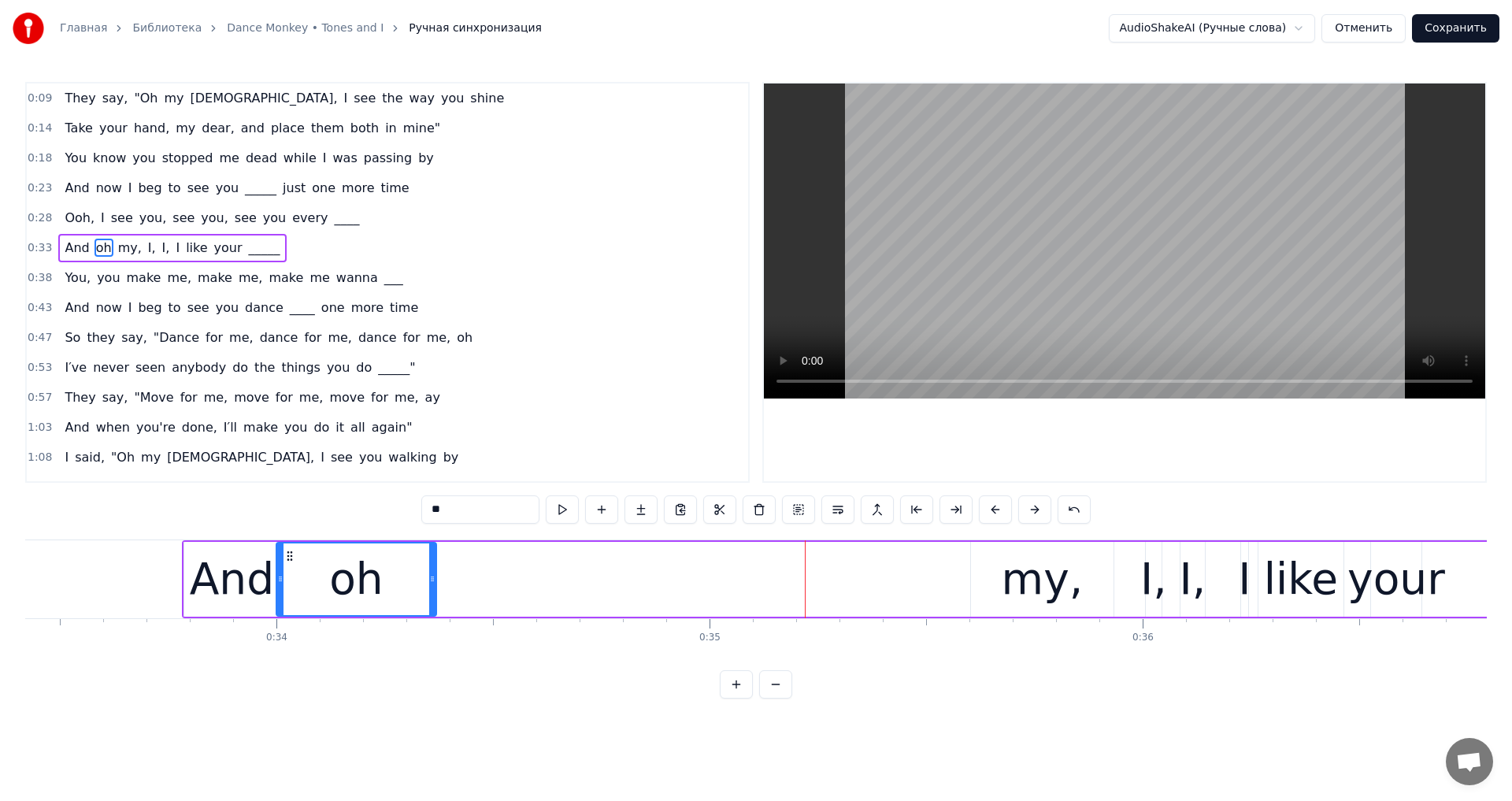
drag, startPoint x: 715, startPoint y: 559, endPoint x: 289, endPoint y: 600, distance: 428.0
click at [289, 600] on div "oh" at bounding box center [356, 579] width 158 height 72
drag, startPoint x: 431, startPoint y: 577, endPoint x: 400, endPoint y: 593, distance: 34.9
click at [400, 593] on div at bounding box center [401, 579] width 6 height 72
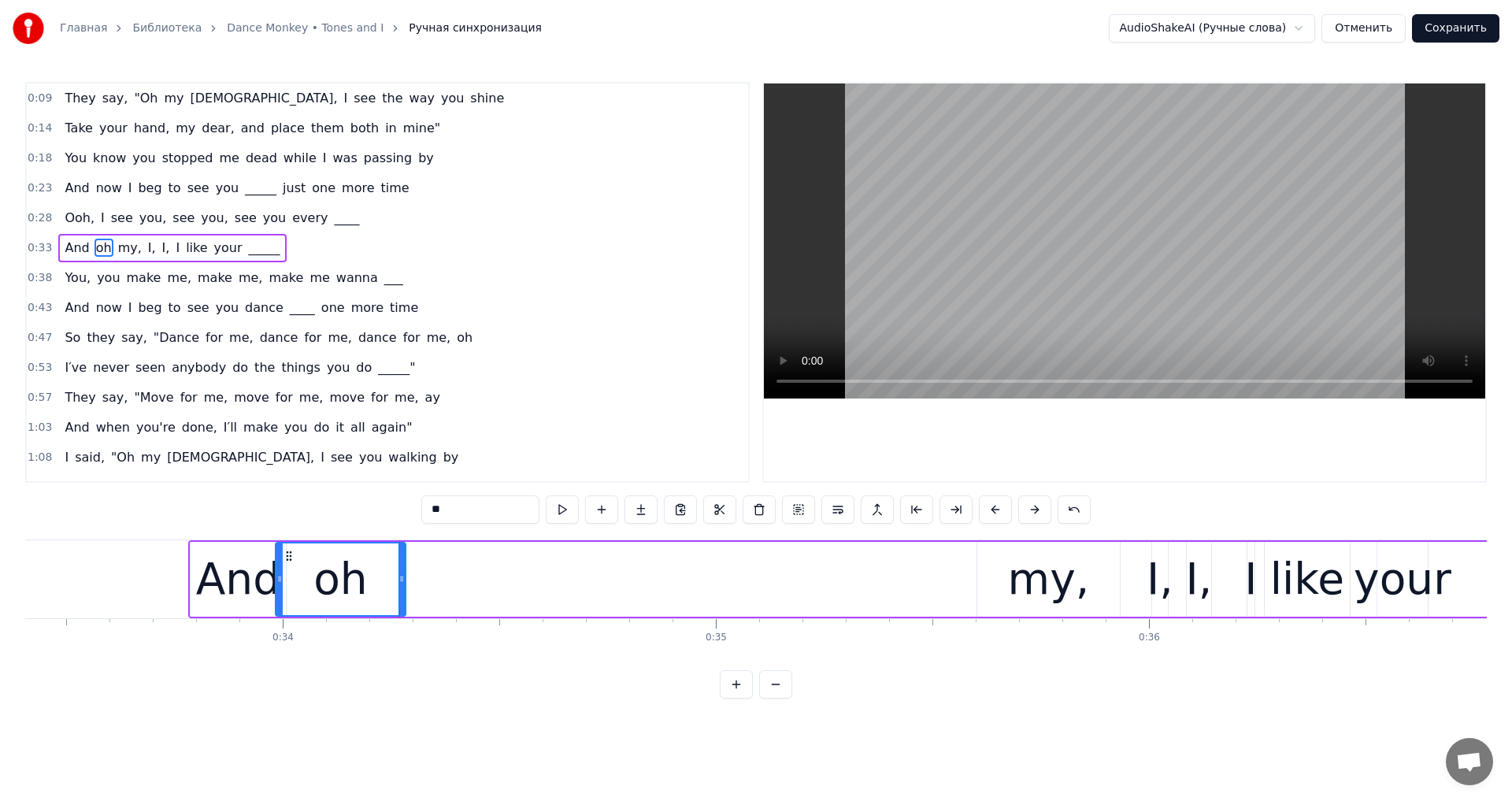
click at [1036, 579] on div "my," at bounding box center [1049, 579] width 82 height 66
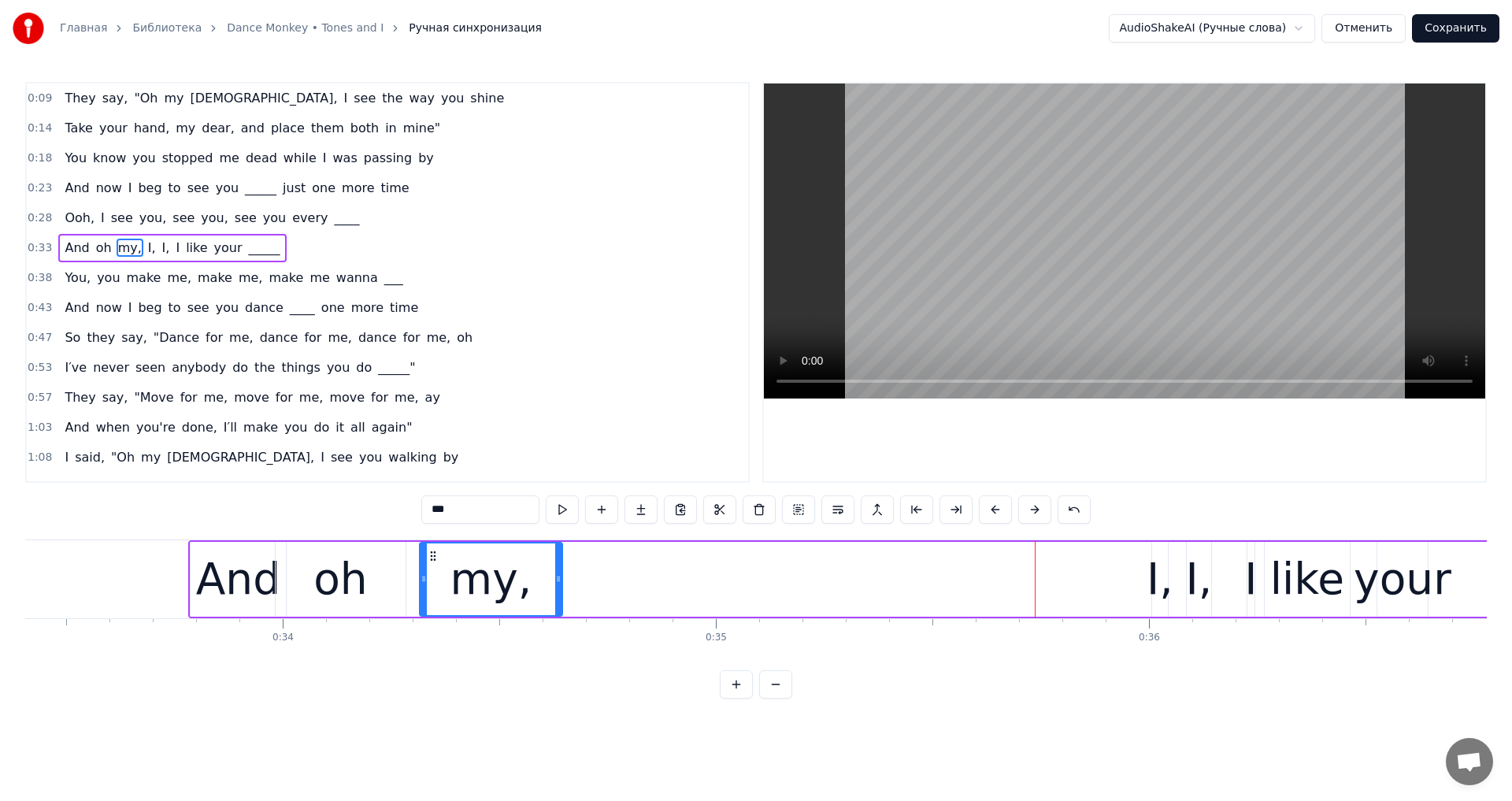
drag, startPoint x: 991, startPoint y: 555, endPoint x: 434, endPoint y: 607, distance: 559.4
click at [434, 607] on div "my," at bounding box center [490, 579] width 141 height 72
drag, startPoint x: 559, startPoint y: 586, endPoint x: 543, endPoint y: 593, distance: 17.5
click at [547, 593] on div at bounding box center [545, 579] width 6 height 72
click at [1077, 274] on video at bounding box center [1124, 241] width 721 height 315
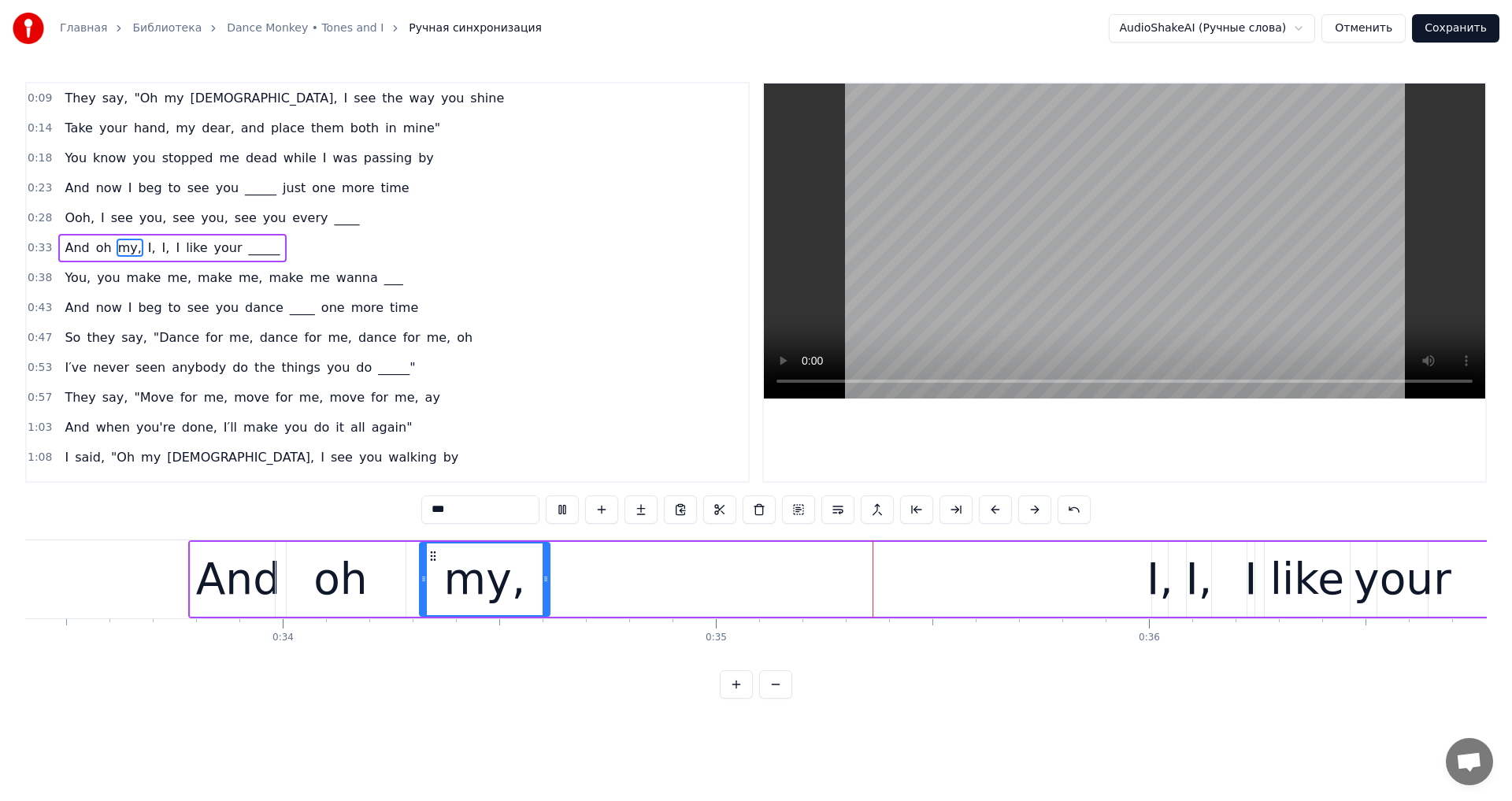
click at [1029, 304] on video at bounding box center [1124, 241] width 721 height 315
click at [1166, 568] on div "I," at bounding box center [1160, 579] width 27 height 66
type input "**"
click at [1164, 560] on div at bounding box center [1165, 579] width 6 height 72
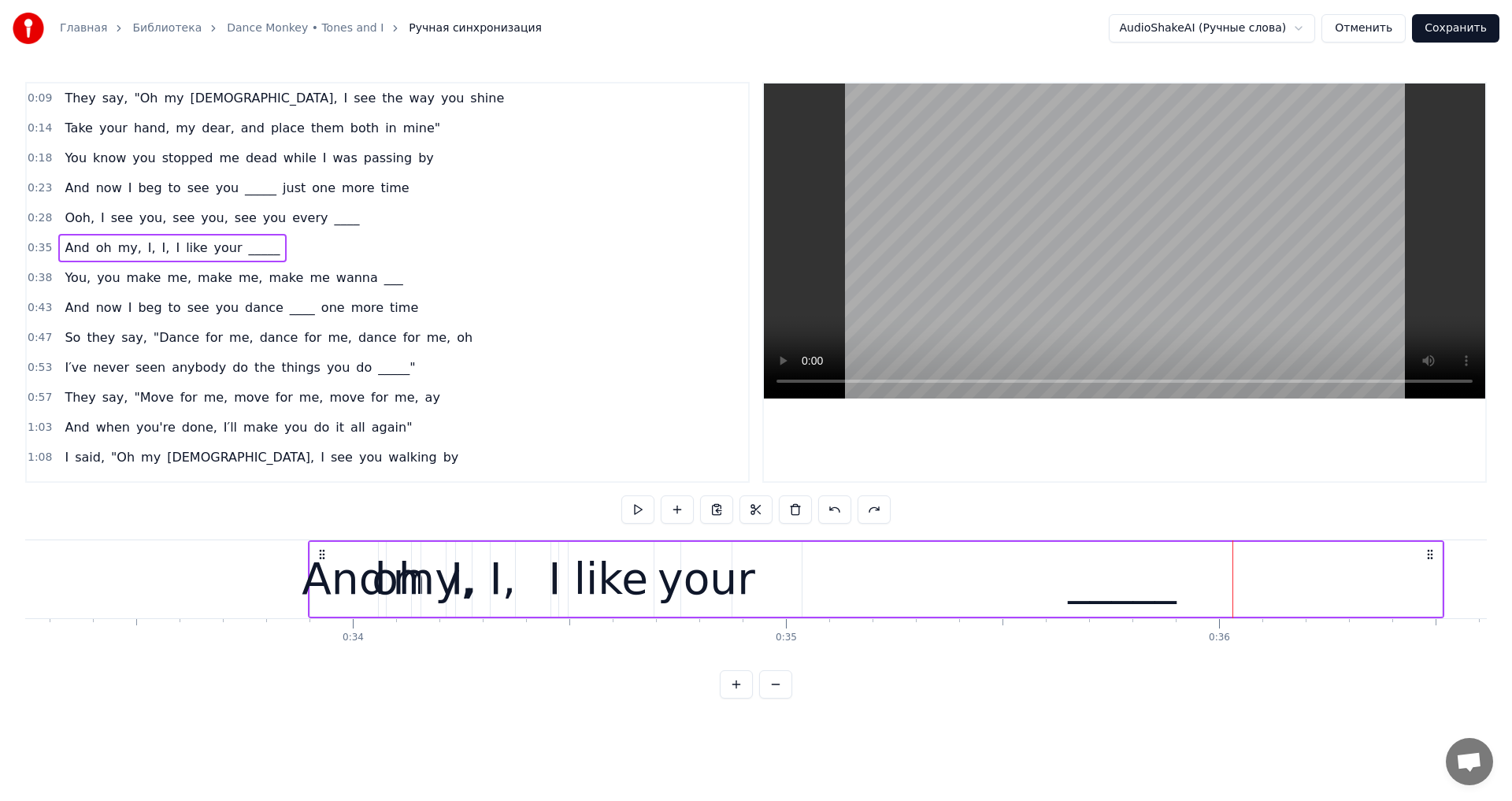
scroll to position [0, 14399]
drag, startPoint x: 1020, startPoint y: 552, endPoint x: 324, endPoint y: 628, distance: 700.1
click at [324, 628] on div "They say, "Oh my God, I see the way you shine Take your hand, my dear, and plac…" at bounding box center [756, 599] width 1462 height 119
click at [1006, 315] on video at bounding box center [1124, 241] width 721 height 315
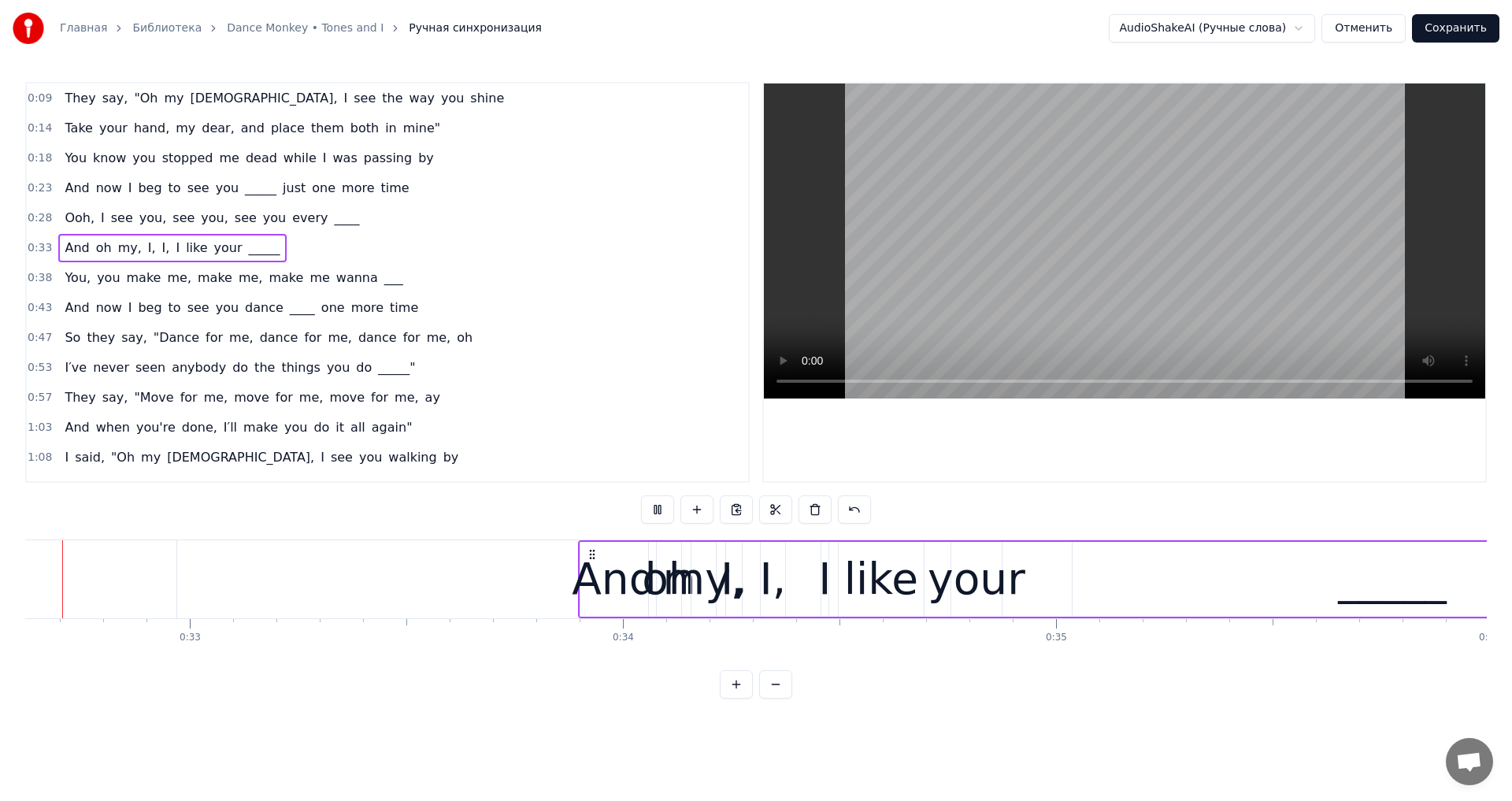
scroll to position [0, 14070]
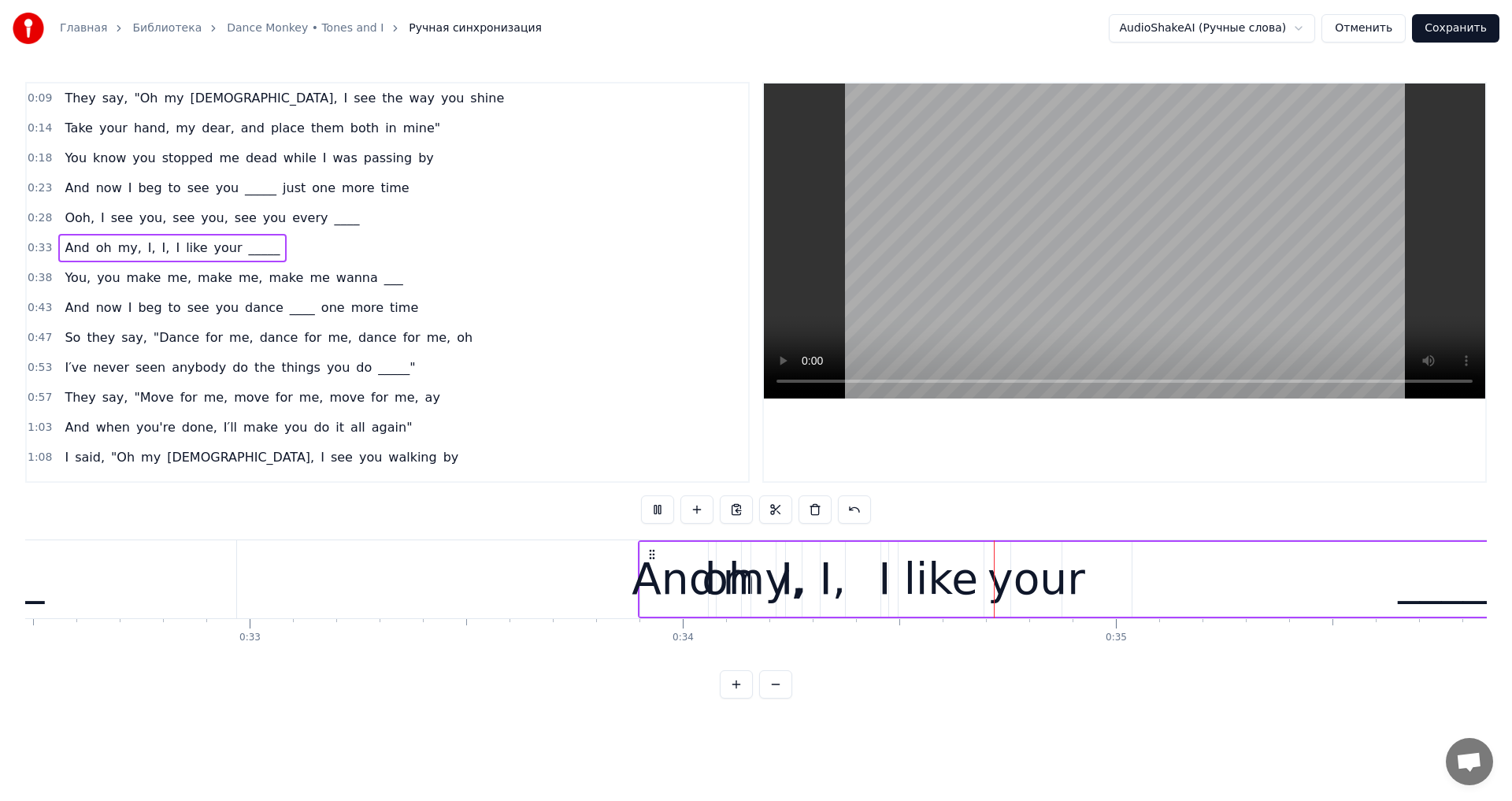
click at [1142, 279] on video at bounding box center [1124, 241] width 721 height 315
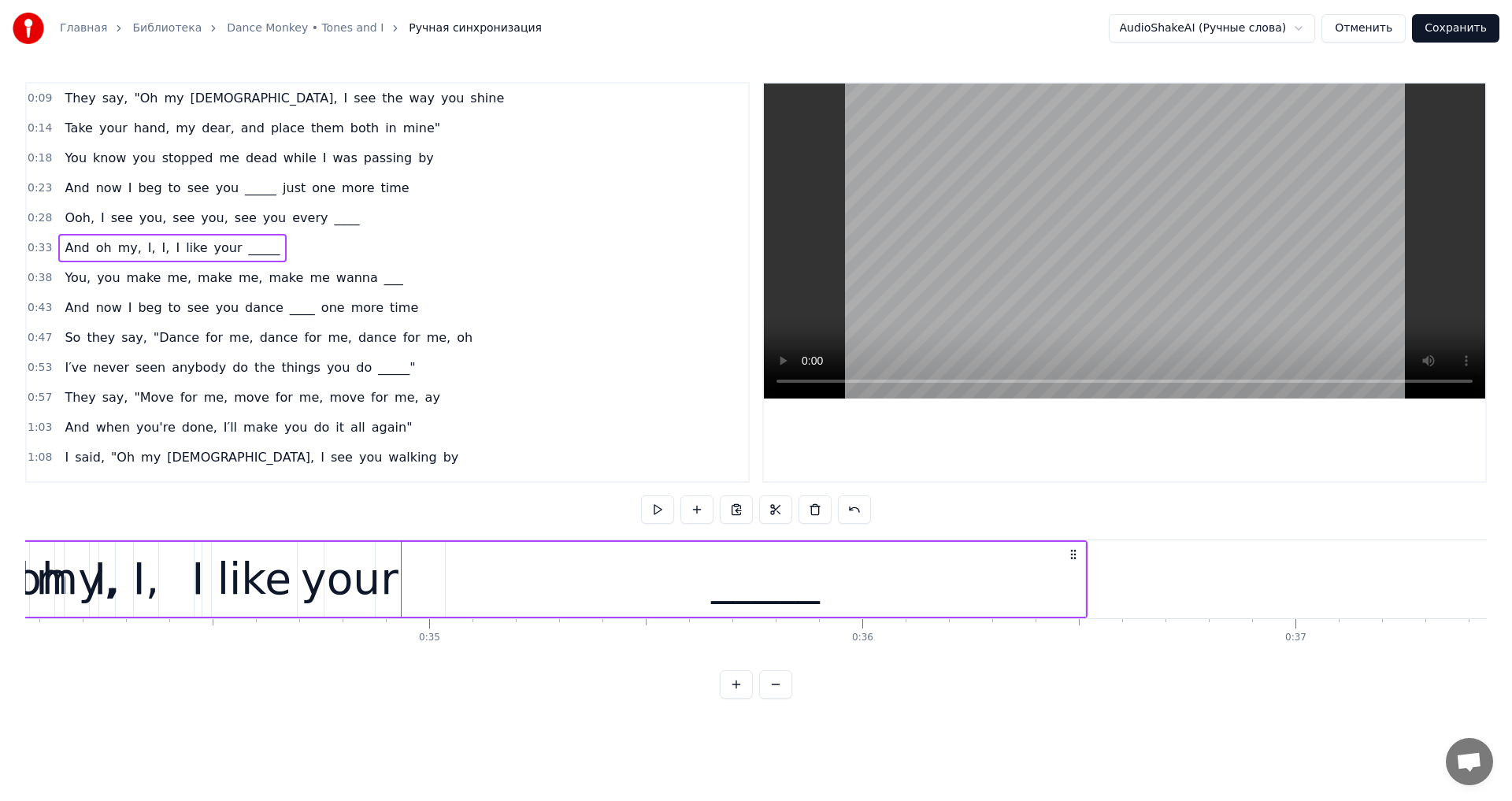
scroll to position [0, 14906]
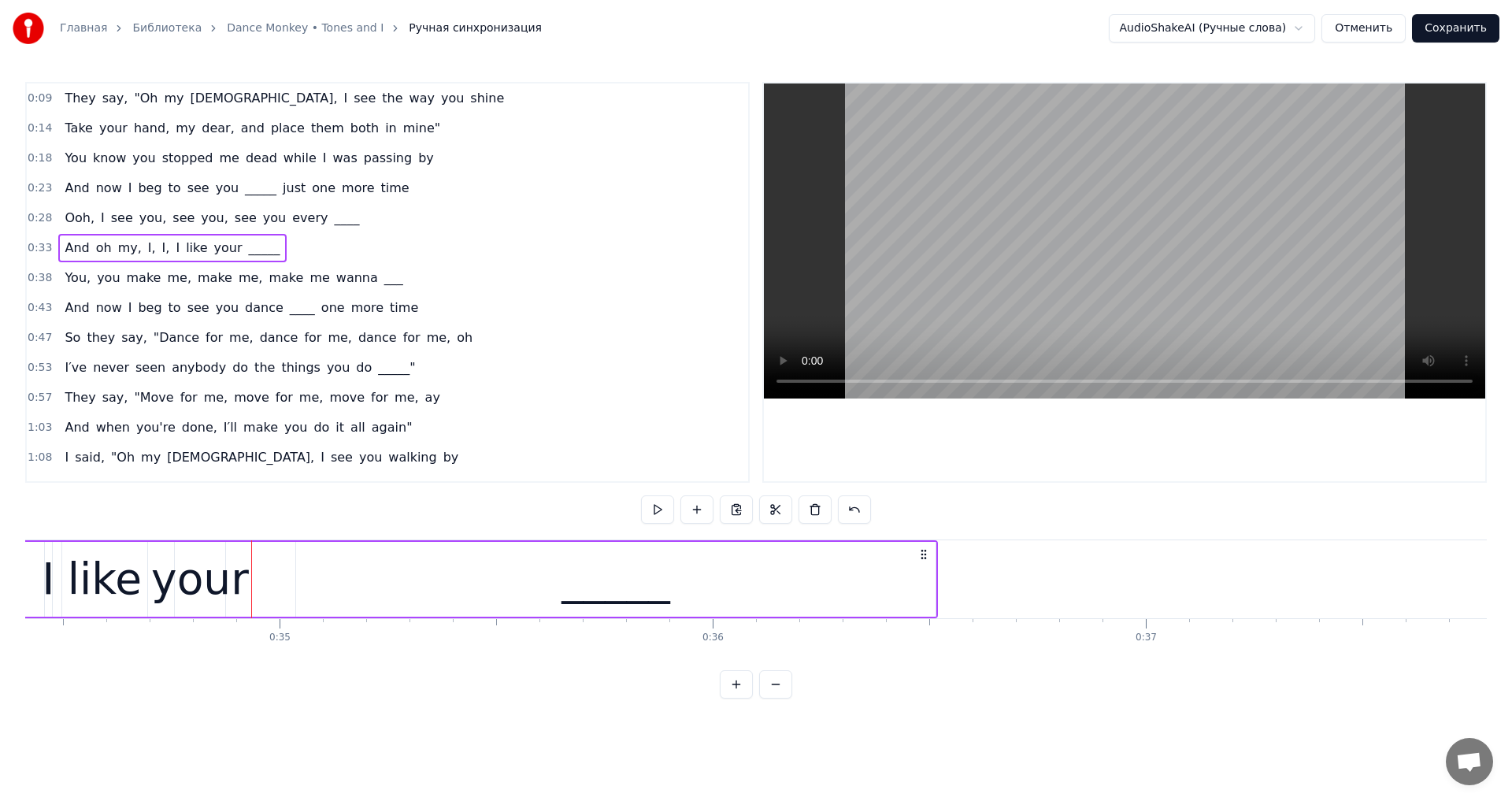
click at [1077, 232] on video at bounding box center [1124, 241] width 721 height 315
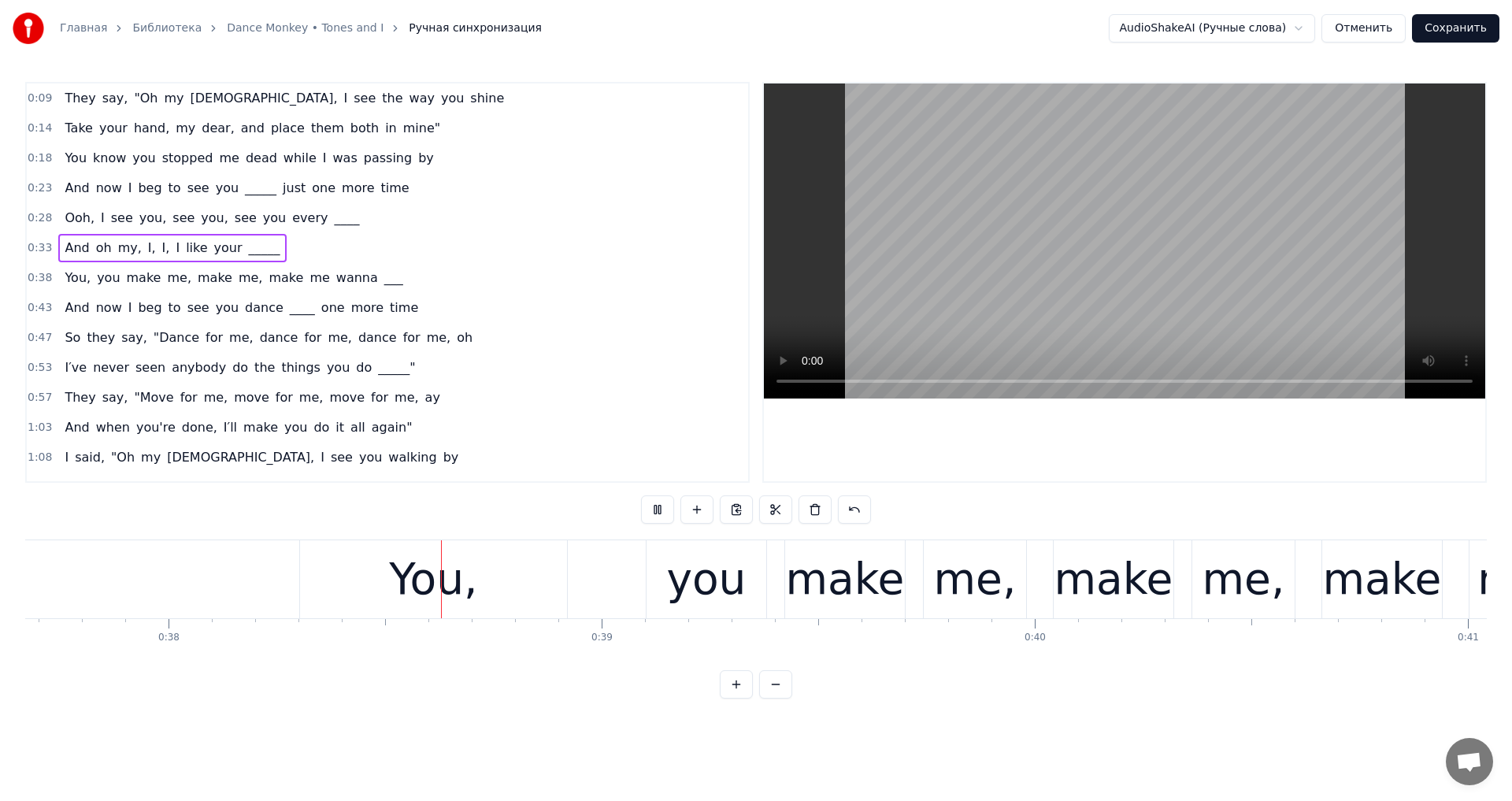
scroll to position [0, 16330]
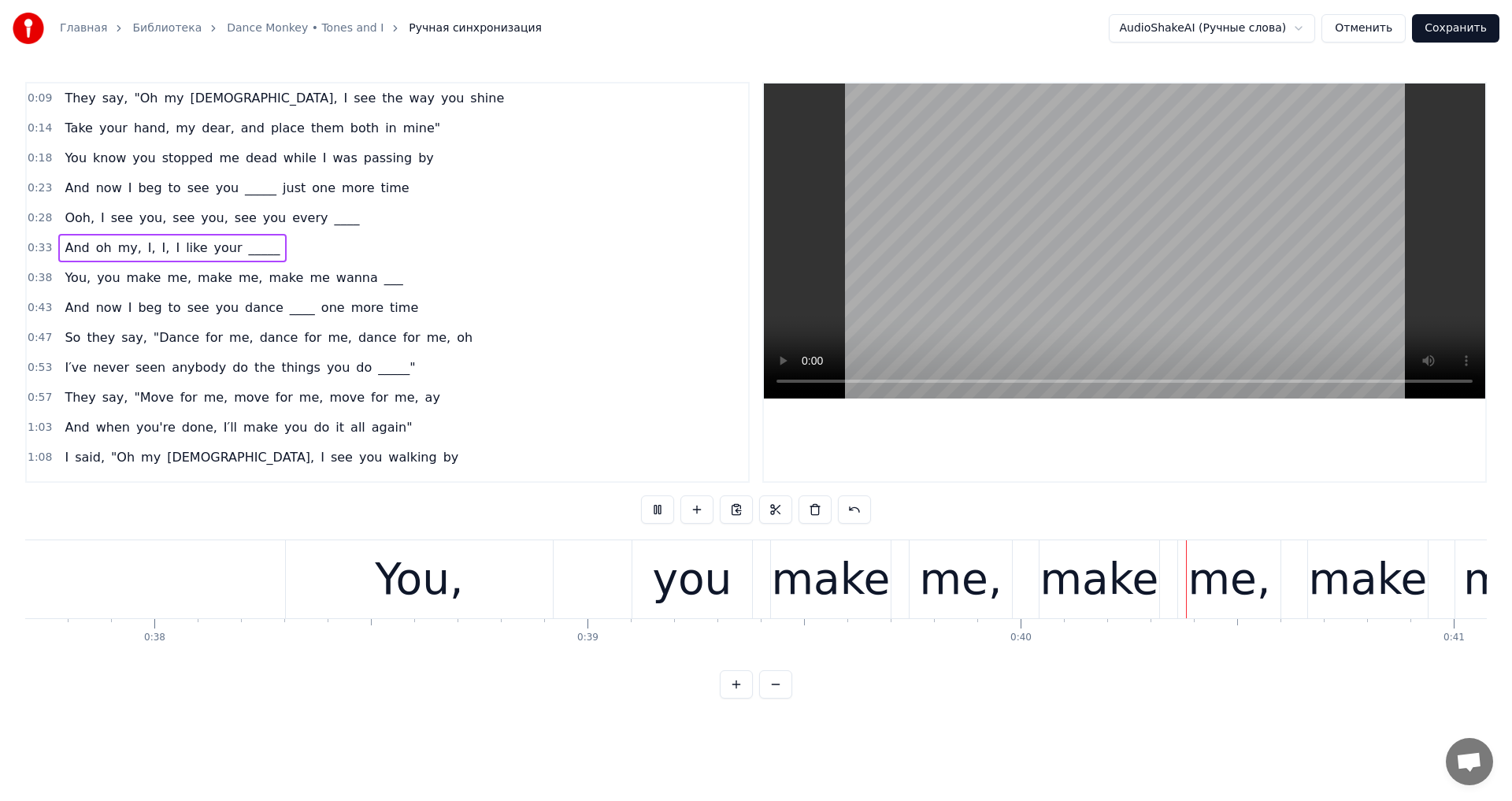
click at [1077, 232] on video at bounding box center [1124, 241] width 721 height 315
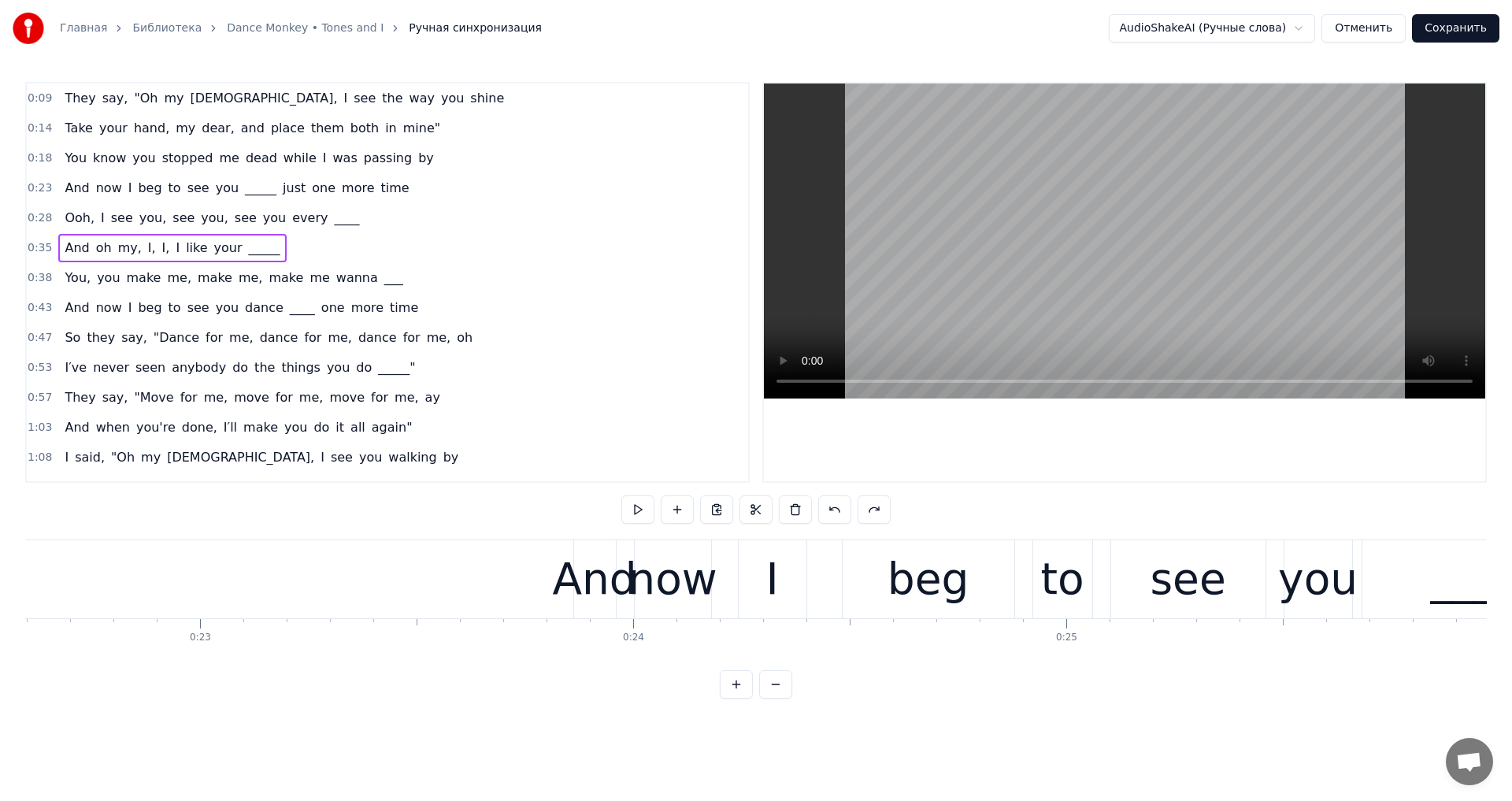
scroll to position [0, 9589]
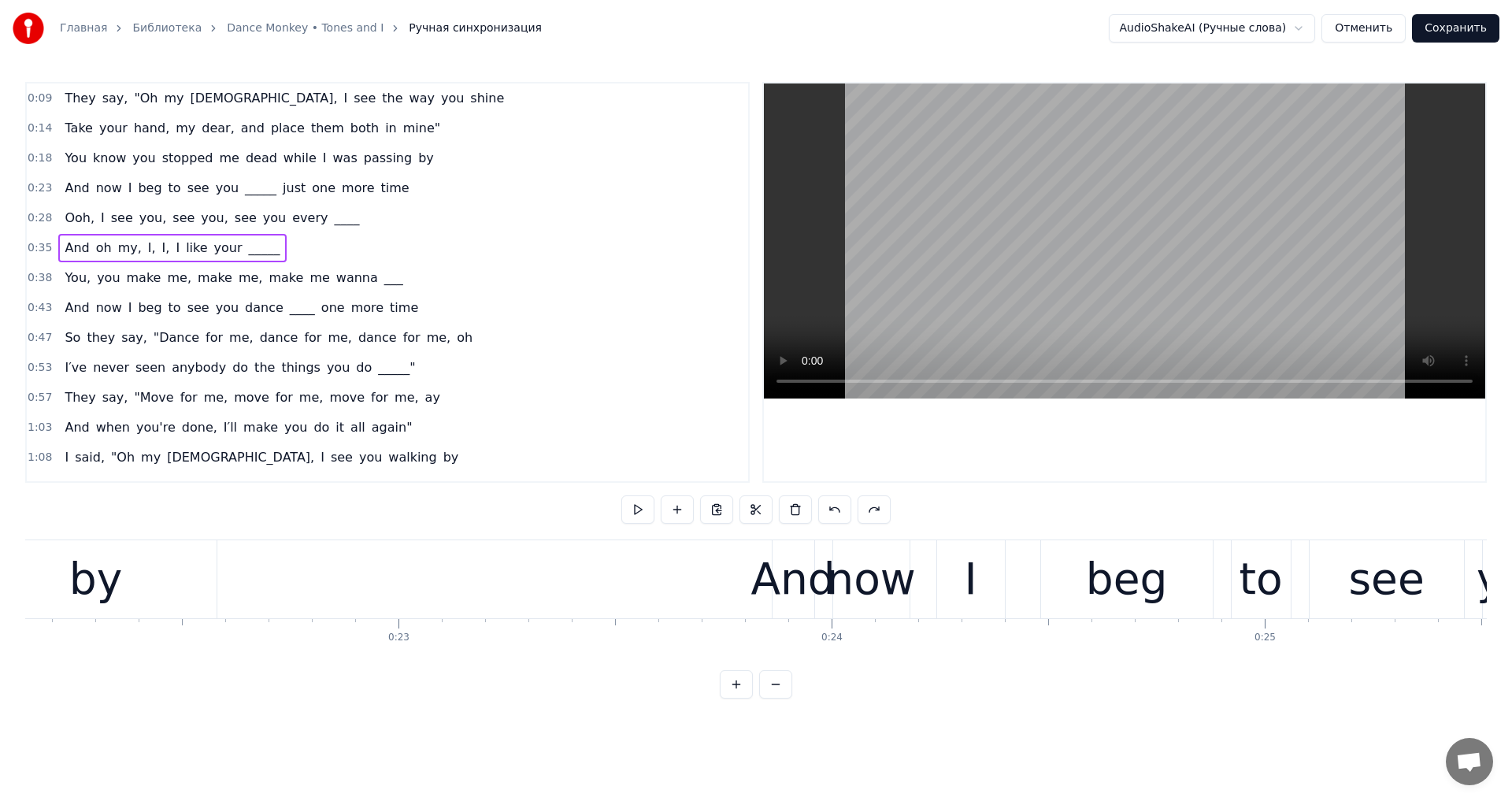
click at [804, 441] on div at bounding box center [1124, 282] width 721 height 398
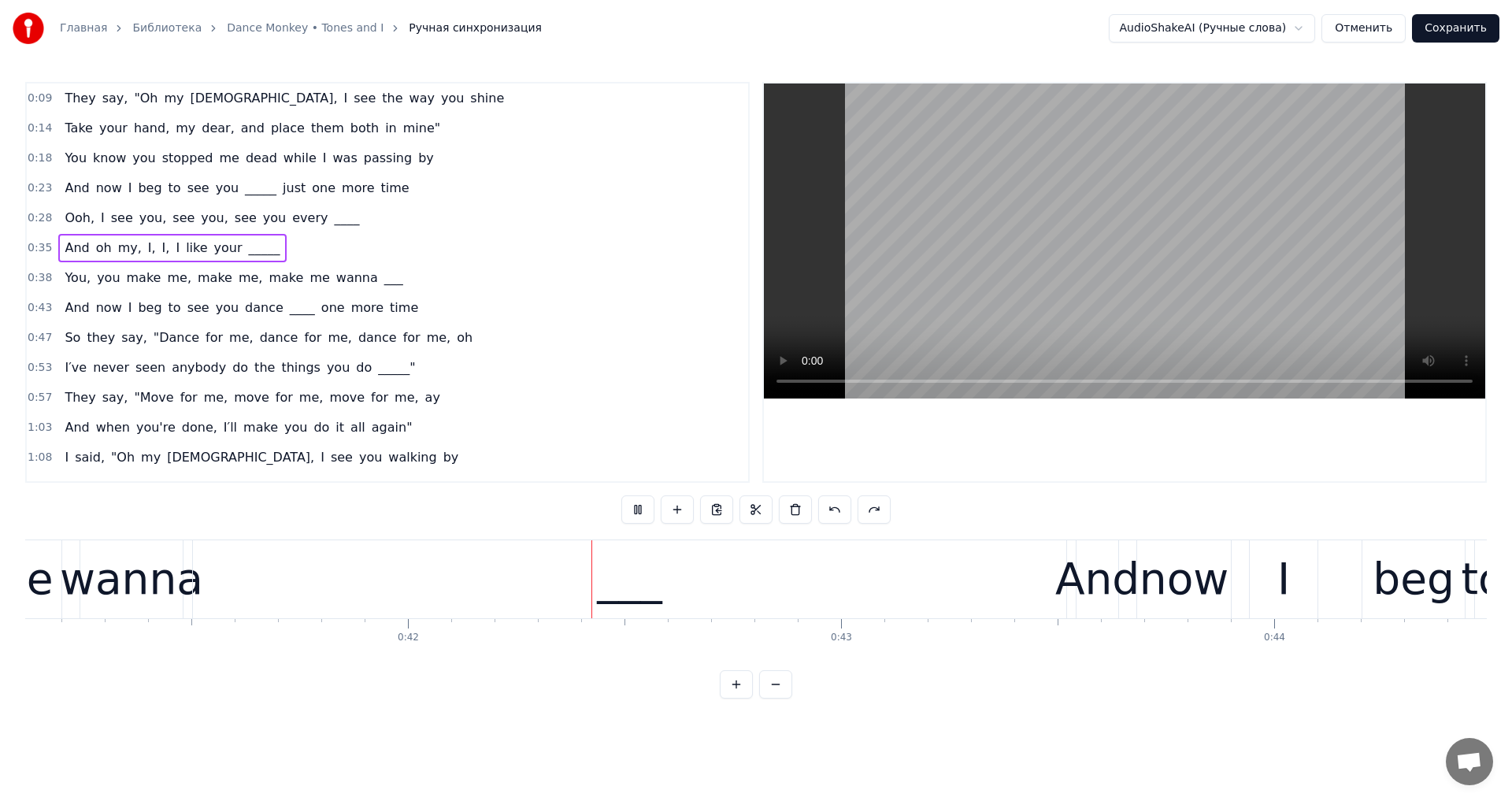
click at [1394, 12] on div "Главная Библиотека Dance Monkey • Tones and I Ручная синхронизация AudioShakeAI…" at bounding box center [756, 28] width 1512 height 57
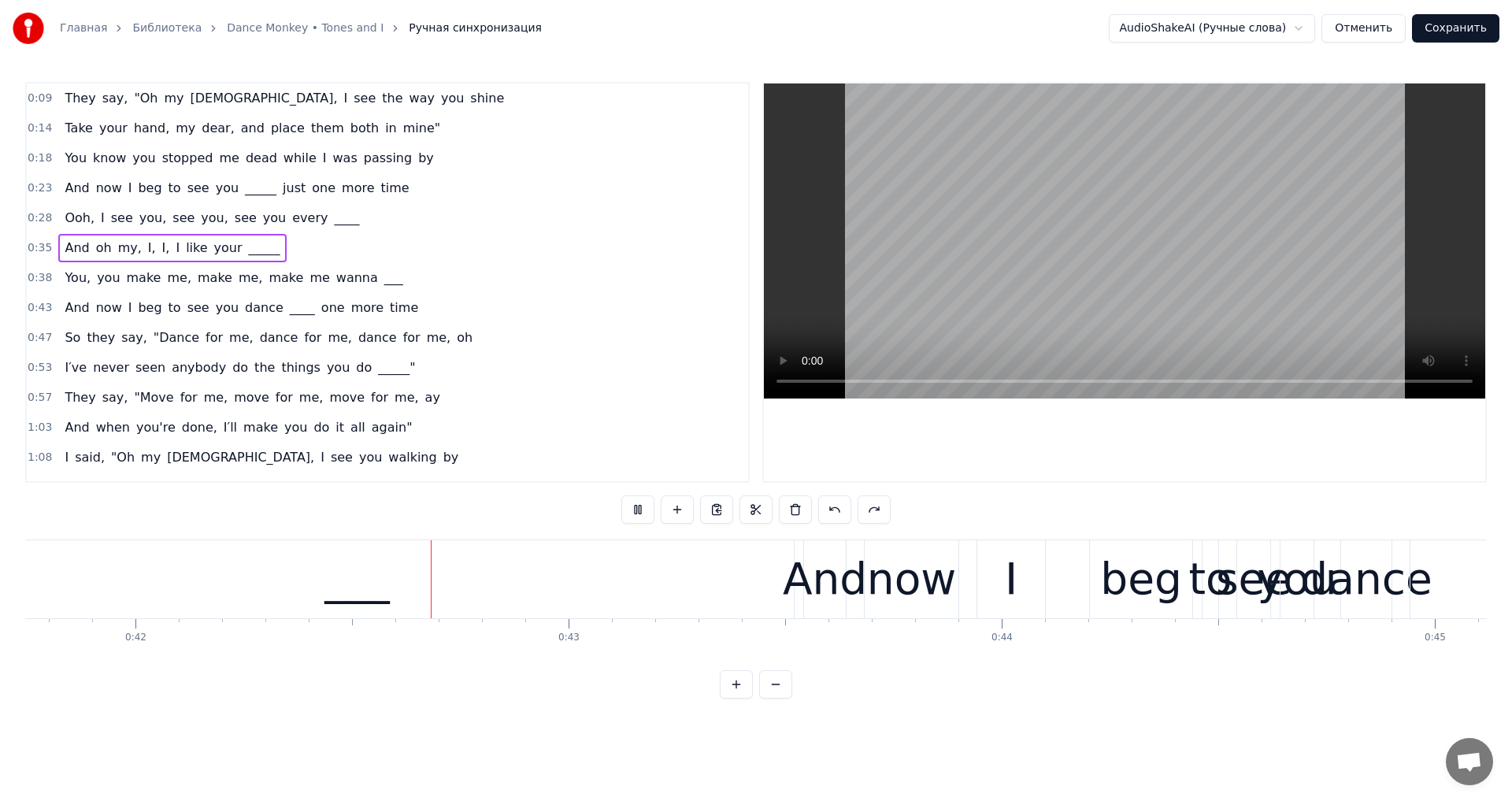
scroll to position [0, 18162]
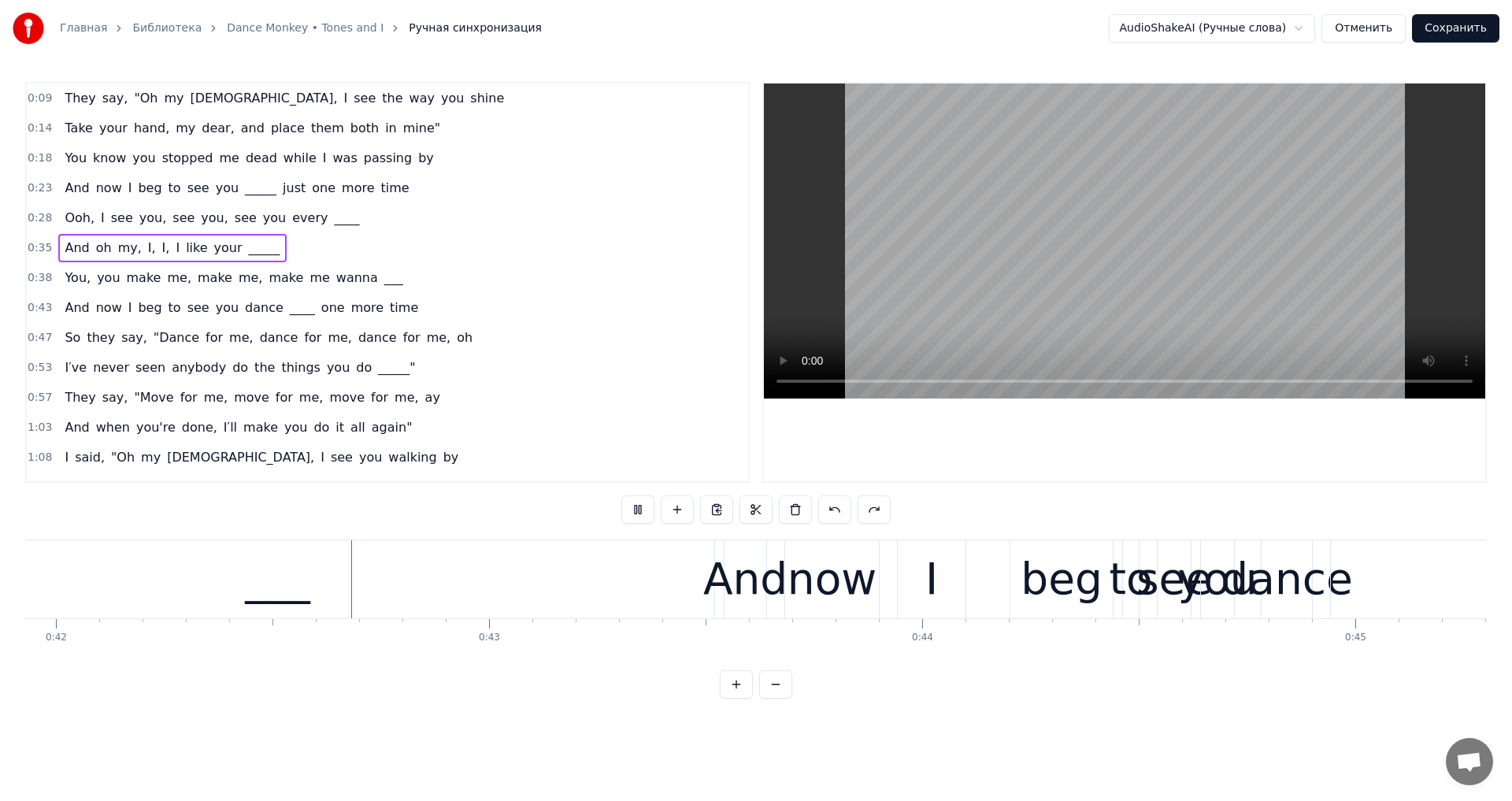
click at [1380, 20] on button "Отменить" at bounding box center [1364, 29] width 84 height 29
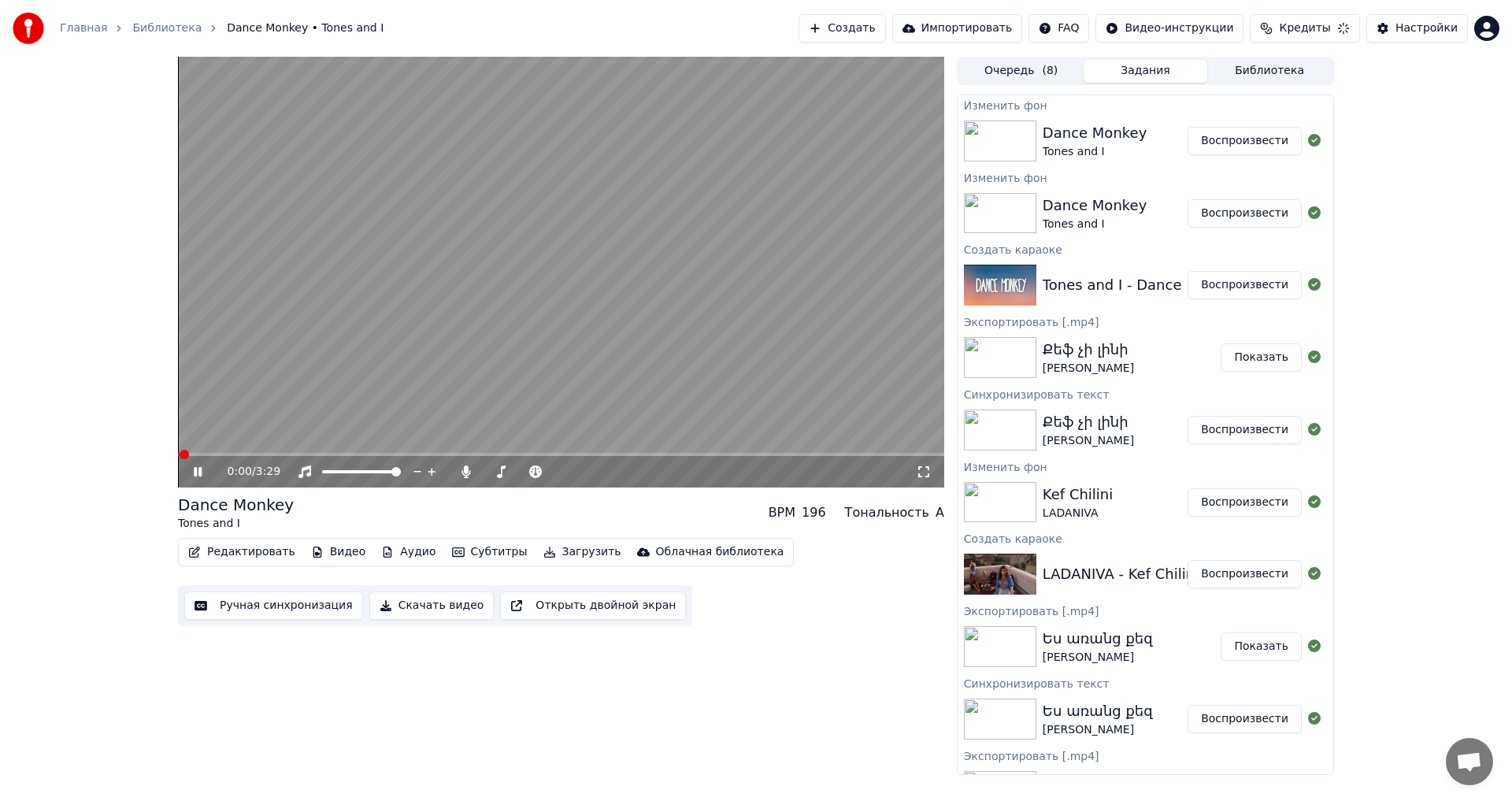
drag, startPoint x: 198, startPoint y: 471, endPoint x: 207, endPoint y: 458, distance: 15.8
click at [199, 471] on icon at bounding box center [208, 471] width 37 height 13
